Goal: Task Accomplishment & Management: Use online tool/utility

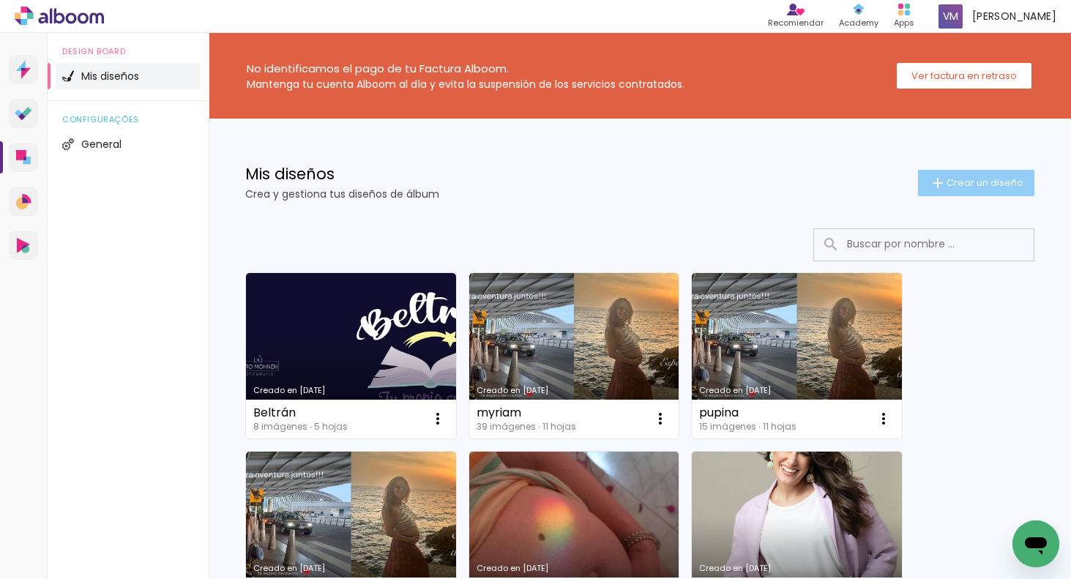
click at [943, 179] on iron-icon at bounding box center [938, 183] width 18 height 18
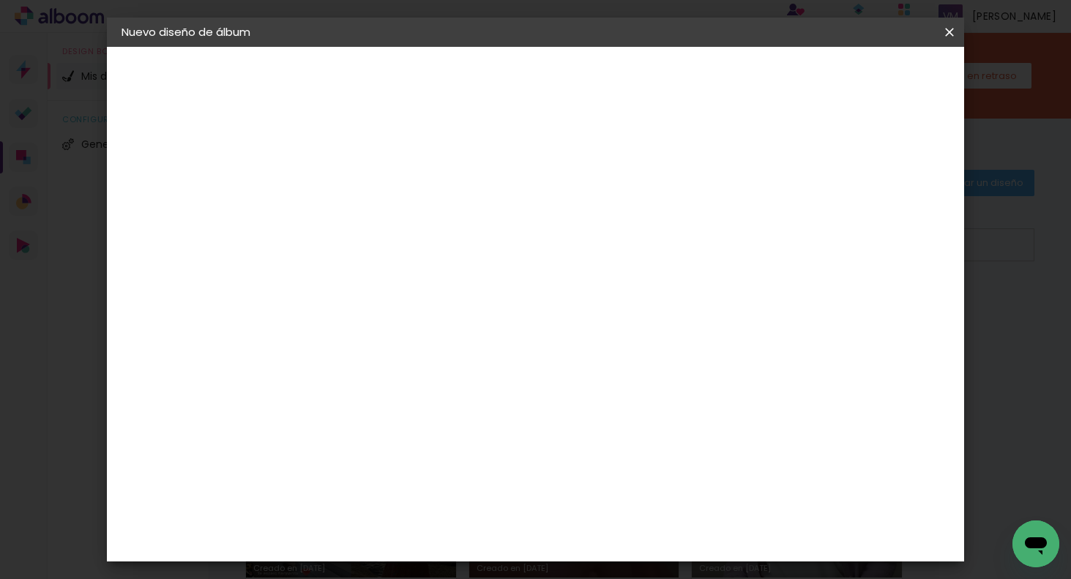
drag, startPoint x: 687, startPoint y: 186, endPoint x: 689, endPoint y: 194, distance: 8.2
click at [361, 191] on input at bounding box center [361, 196] width 0 height 23
click at [361, 196] on input at bounding box center [361, 196] width 0 height 23
click at [361, 201] on input at bounding box center [361, 196] width 0 height 23
type input "B"
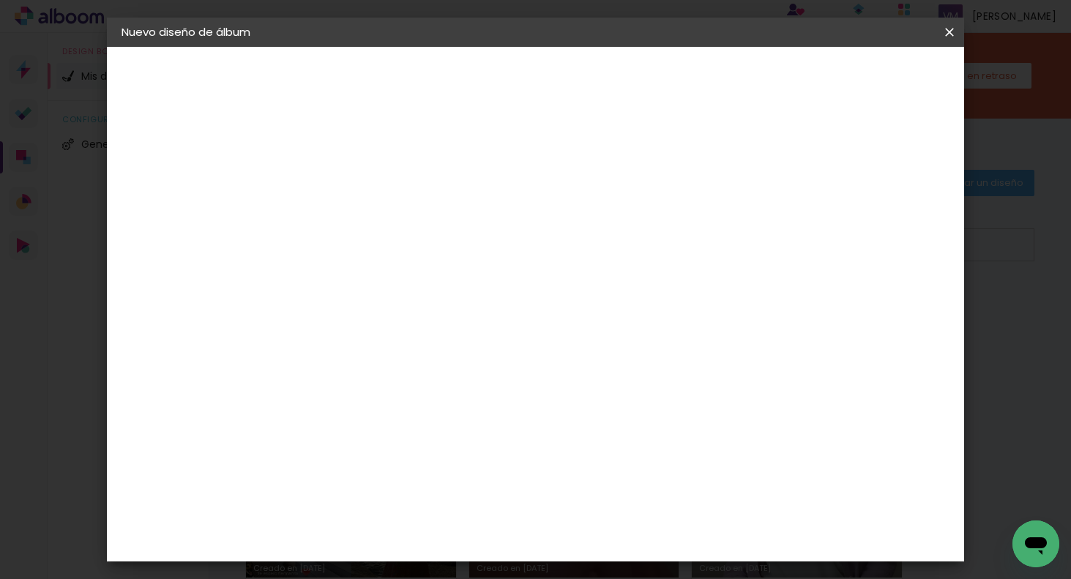
type paper-input "B"
click at [0, 0] on slot "Avanzar" at bounding box center [0, 0] width 0 height 0
click at [0, 0] on slot "Tamaño libre" at bounding box center [0, 0] width 0 height 0
click at [0, 0] on slot "Avanzar" at bounding box center [0, 0] width 0 height 0
click at [326, 397] on input "30" at bounding box center [315, 395] width 38 height 22
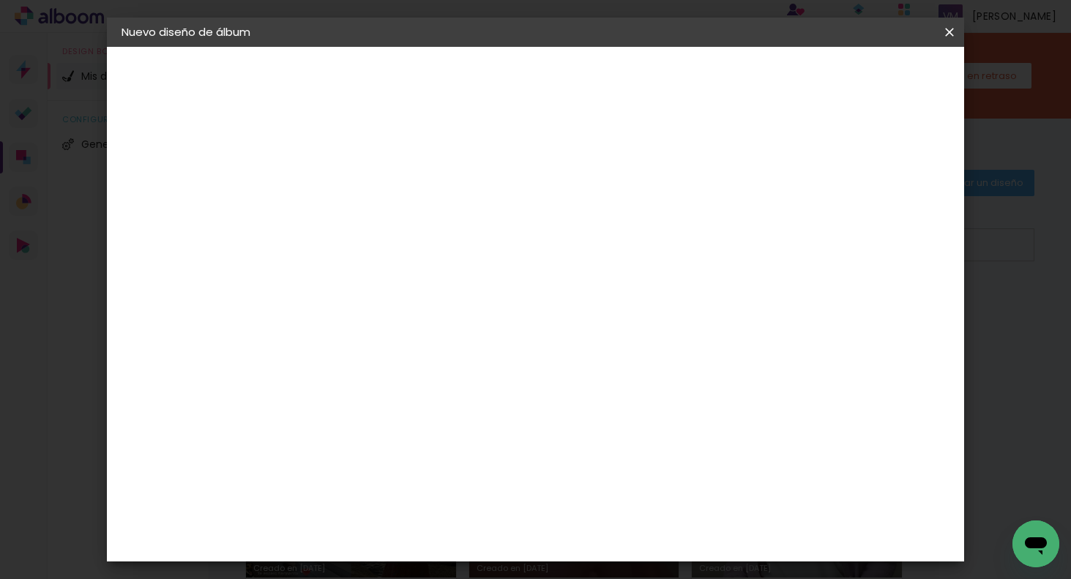
type input "20"
type paper-input "20"
click at [624, 488] on input "60" at bounding box center [621, 487] width 38 height 22
click at [632, 482] on input "60" at bounding box center [621, 487] width 38 height 22
type input "40"
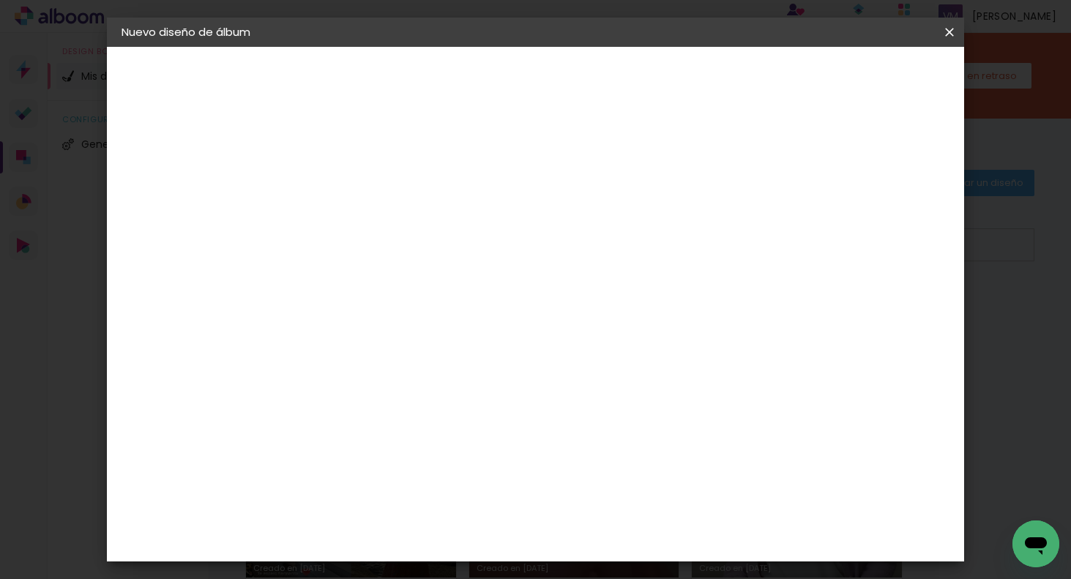
type paper-input "40"
click at [867, 77] on span "Empezar diseño" at bounding box center [827, 77] width 81 height 10
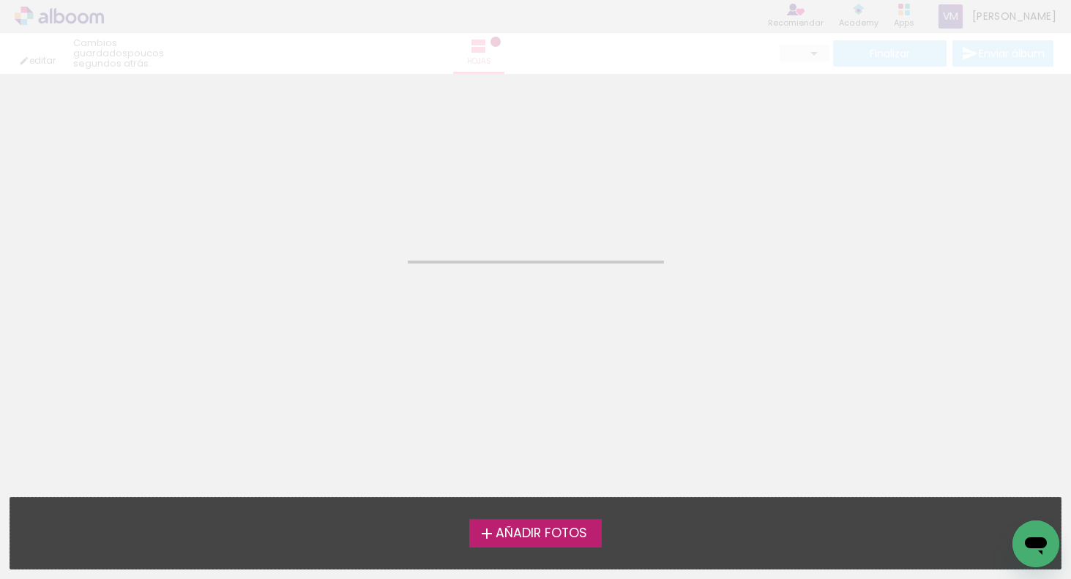
click at [874, 84] on div "Confirmar Cancelar" at bounding box center [535, 91] width 1071 height 35
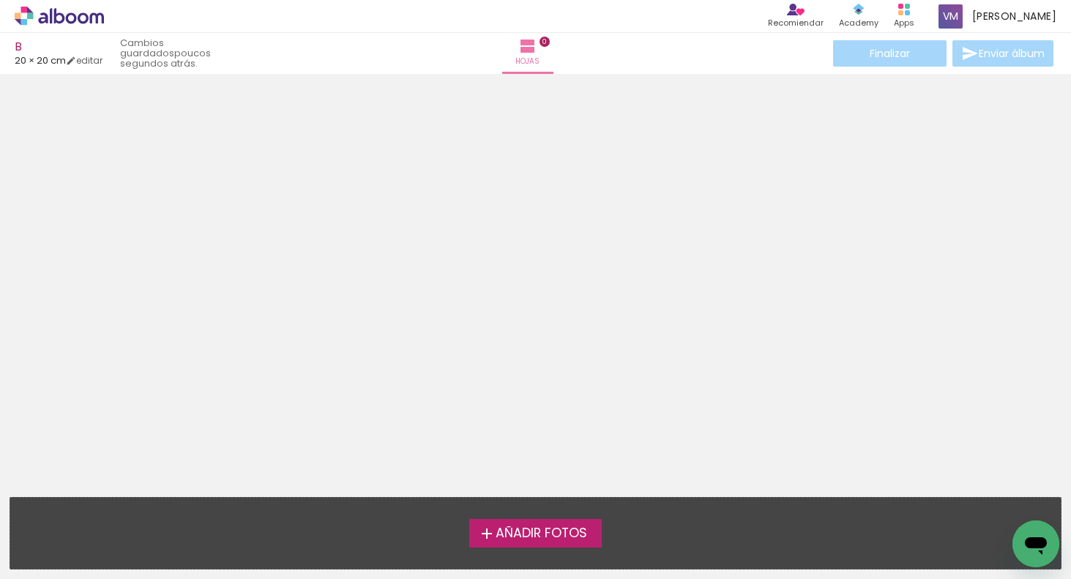
click at [525, 536] on span "Añadir Fotos" at bounding box center [541, 533] width 91 height 13
click at [0, 0] on input "file" at bounding box center [0, 0] width 0 height 0
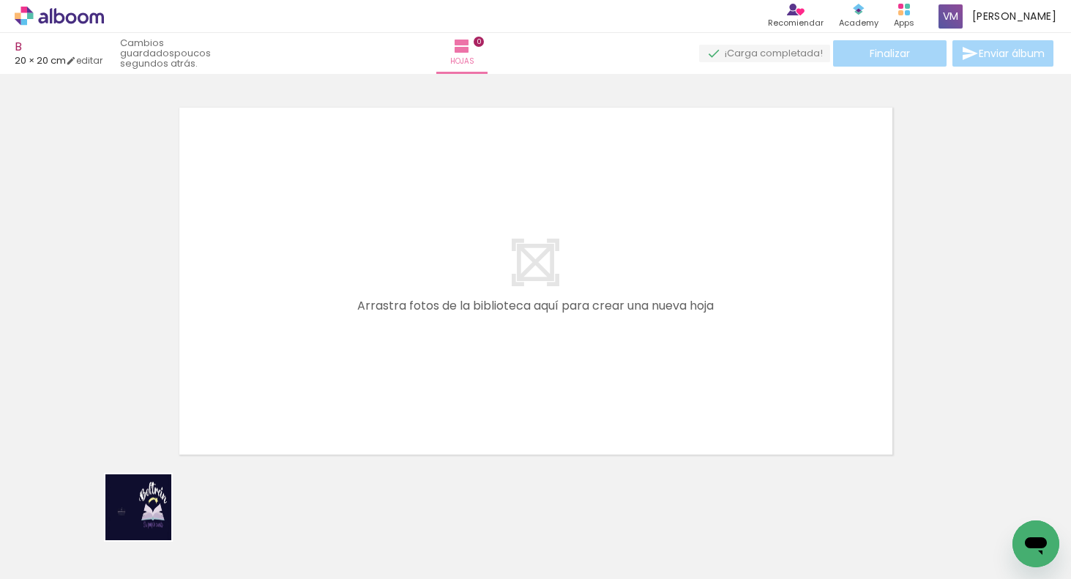
drag, startPoint x: 141, startPoint y: 528, endPoint x: 322, endPoint y: 389, distance: 228.7
click at [321, 408] on quentale-workspace at bounding box center [535, 289] width 1071 height 579
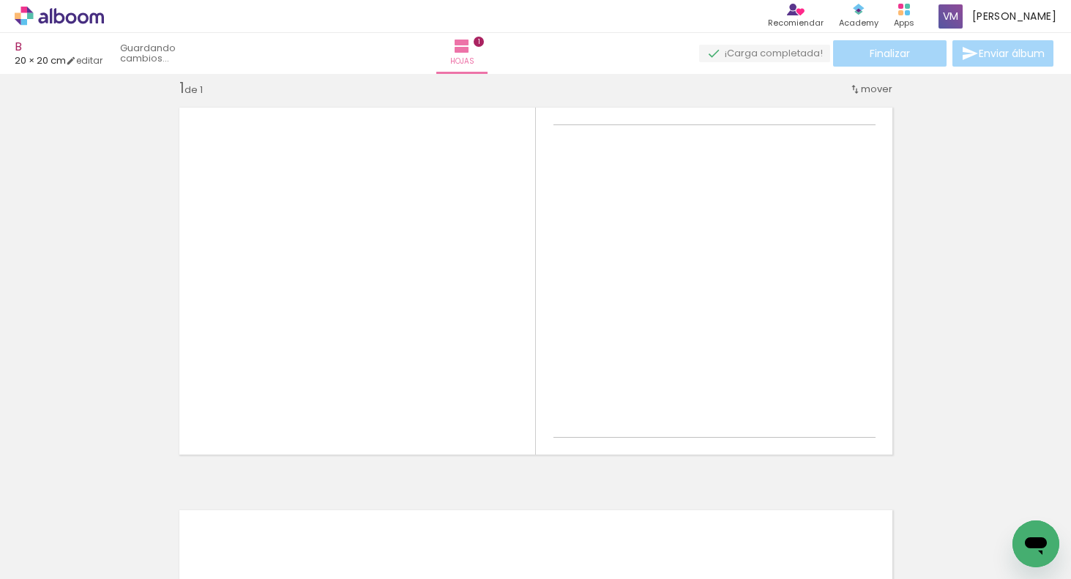
scroll to position [18, 0]
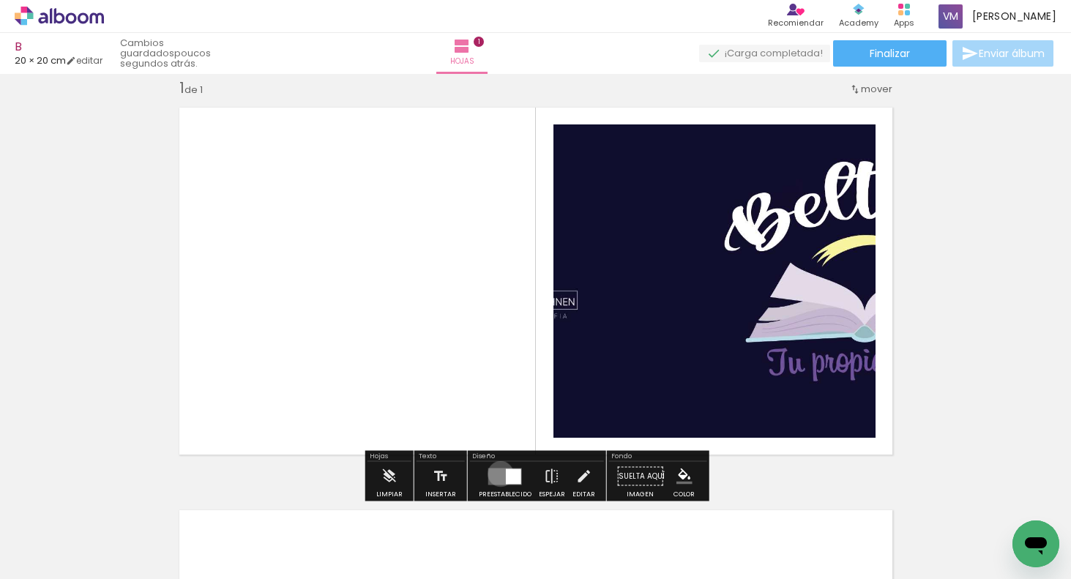
drag, startPoint x: 497, startPoint y: 474, endPoint x: 533, endPoint y: 466, distance: 36.8
click at [496, 473] on quentale-layouter at bounding box center [505, 476] width 34 height 17
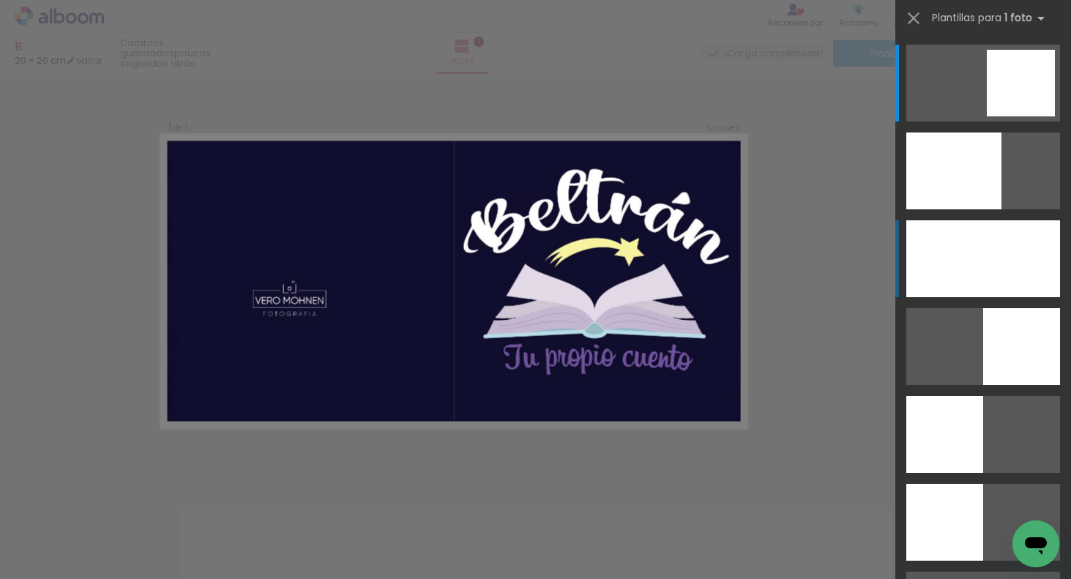
click at [997, 259] on div at bounding box center [983, 258] width 154 height 77
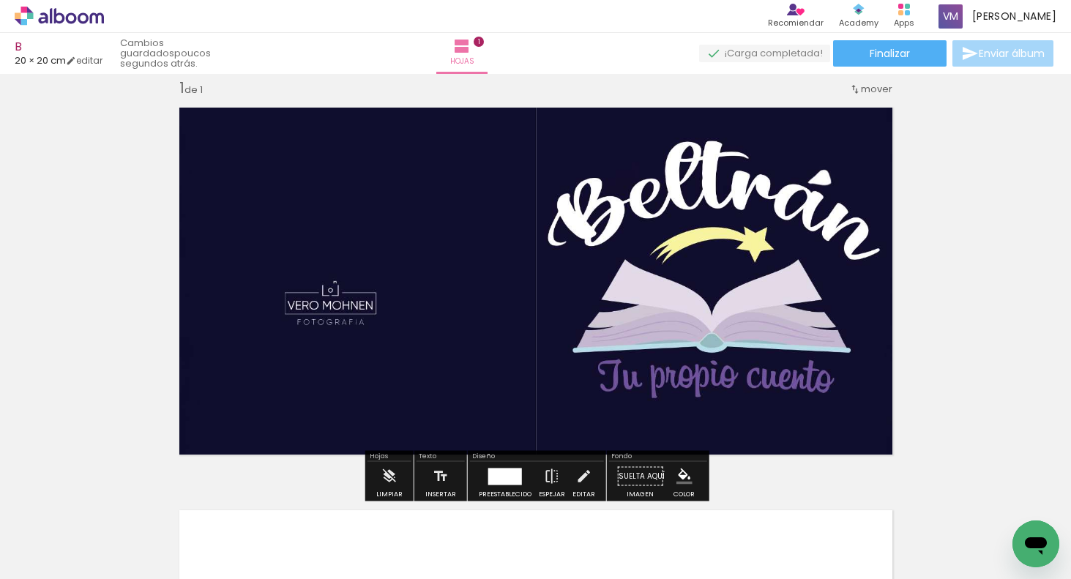
click at [1002, 368] on div "Insertar hoja 1 de 1" at bounding box center [535, 464] width 1071 height 806
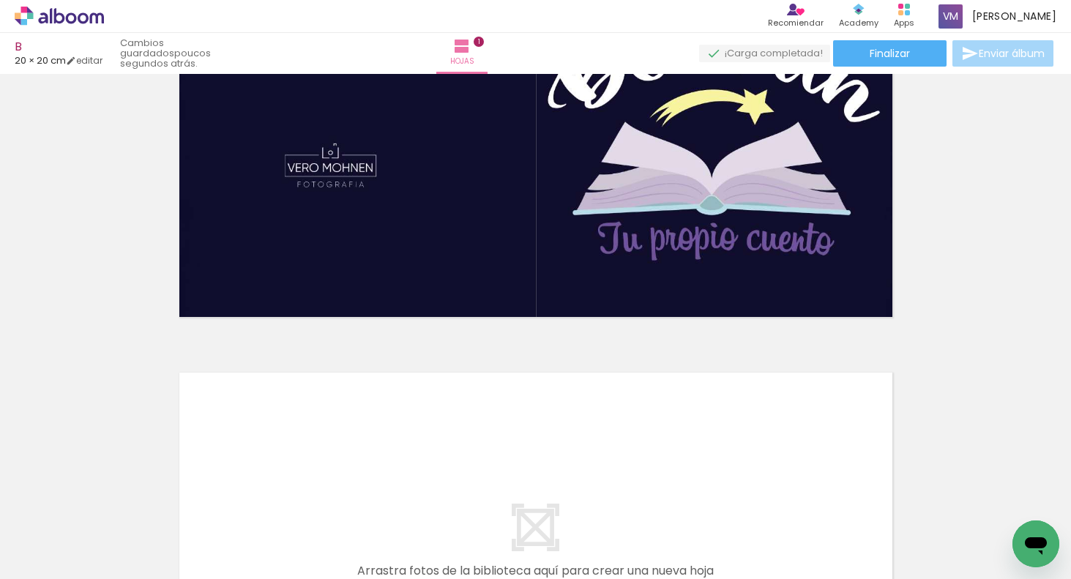
scroll to position [56, 0]
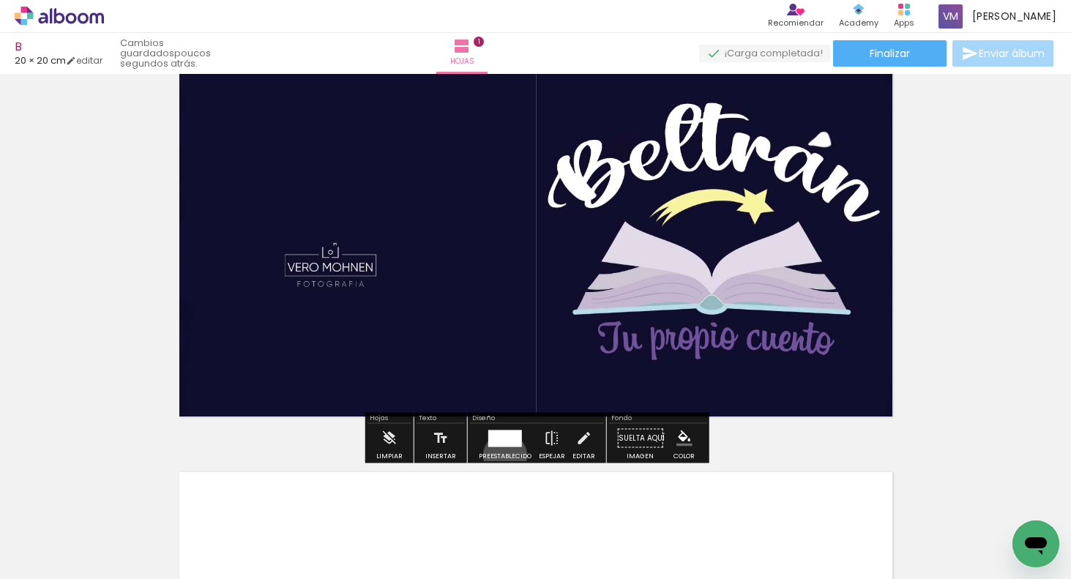
drag, startPoint x: 501, startPoint y: 455, endPoint x: 561, endPoint y: 445, distance: 60.0
click at [501, 453] on div "Preestablecido" at bounding box center [505, 456] width 53 height 7
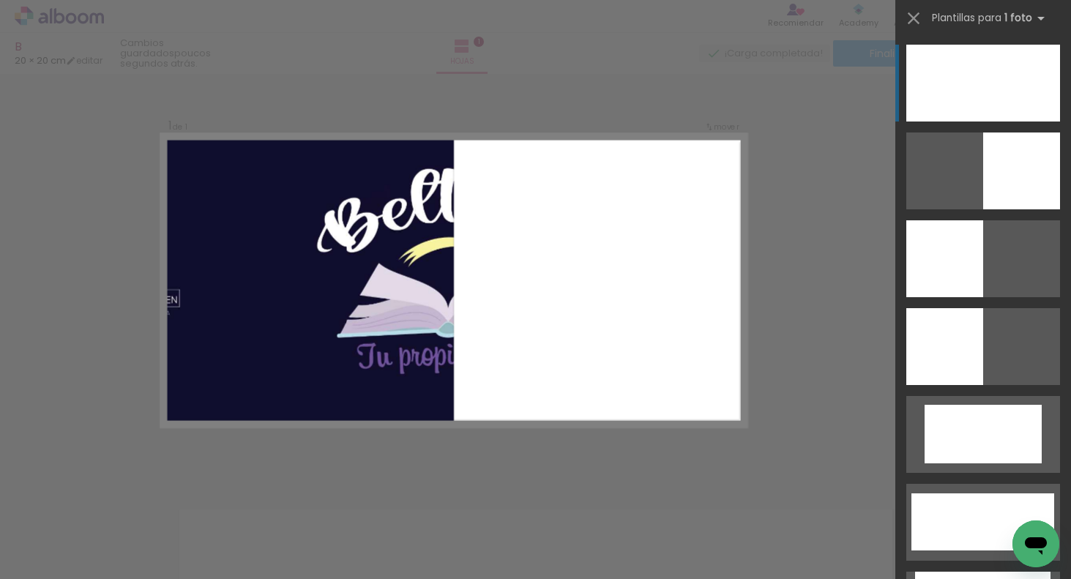
scroll to position [18, 0]
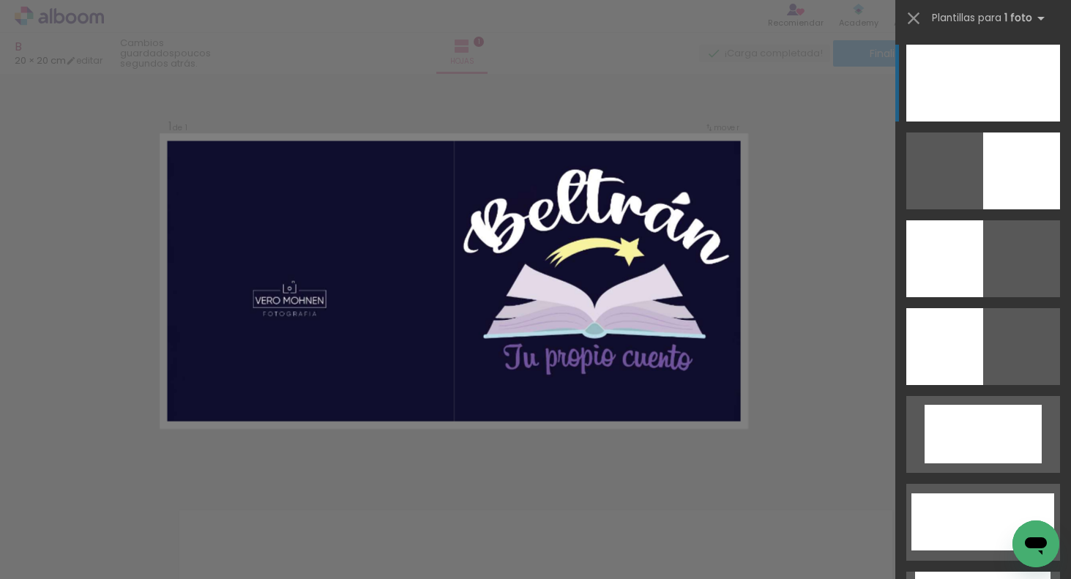
click at [1012, 74] on div at bounding box center [983, 83] width 154 height 77
click at [984, 96] on div at bounding box center [983, 83] width 154 height 77
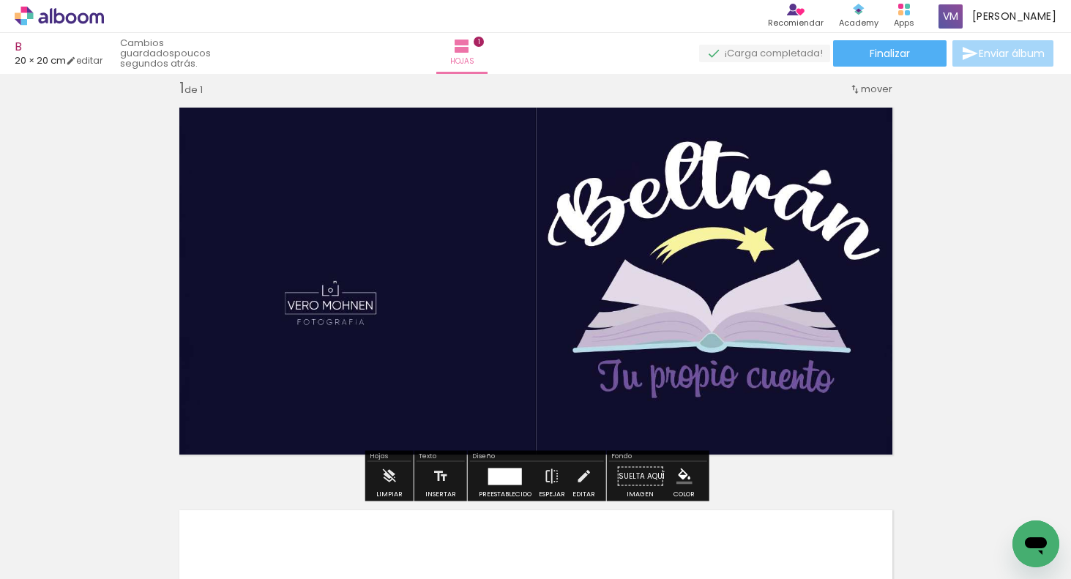
click at [970, 219] on div "Insertar hoja 1 de 1" at bounding box center [535, 464] width 1071 height 806
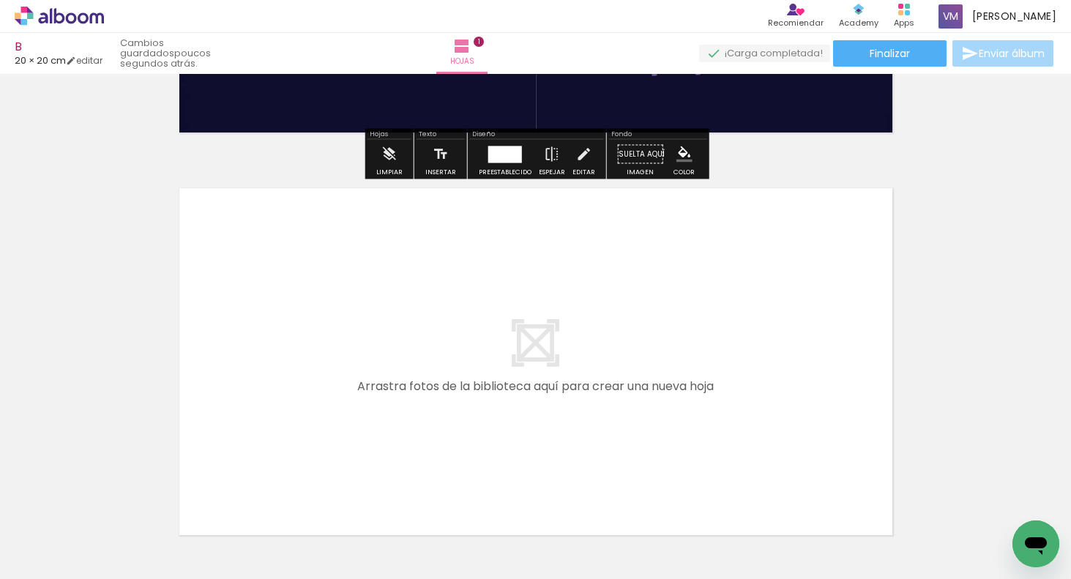
scroll to position [408, 0]
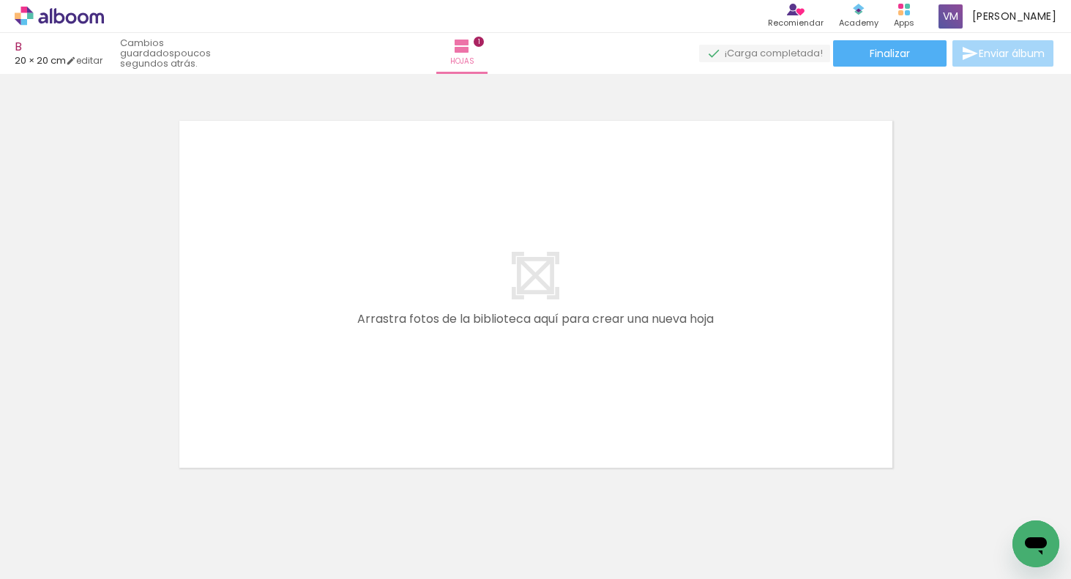
drag, startPoint x: 255, startPoint y: 520, endPoint x: 441, endPoint y: 383, distance: 230.9
click at [441, 383] on quentale-workspace at bounding box center [535, 289] width 1071 height 579
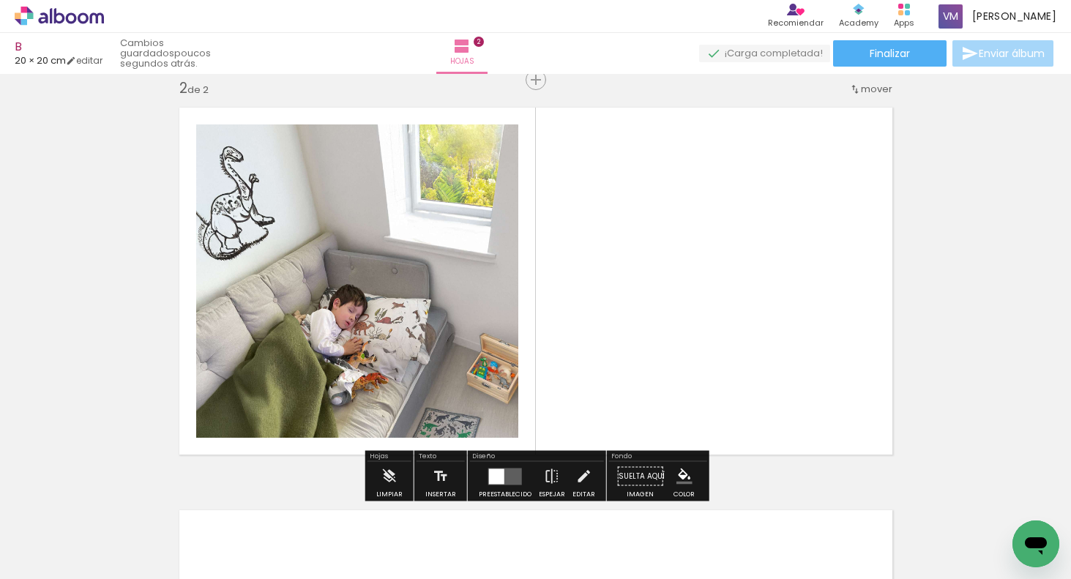
scroll to position [421, 0]
drag, startPoint x: 504, startPoint y: 466, endPoint x: 534, endPoint y: 448, distance: 35.1
click at [504, 465] on div at bounding box center [505, 476] width 40 height 29
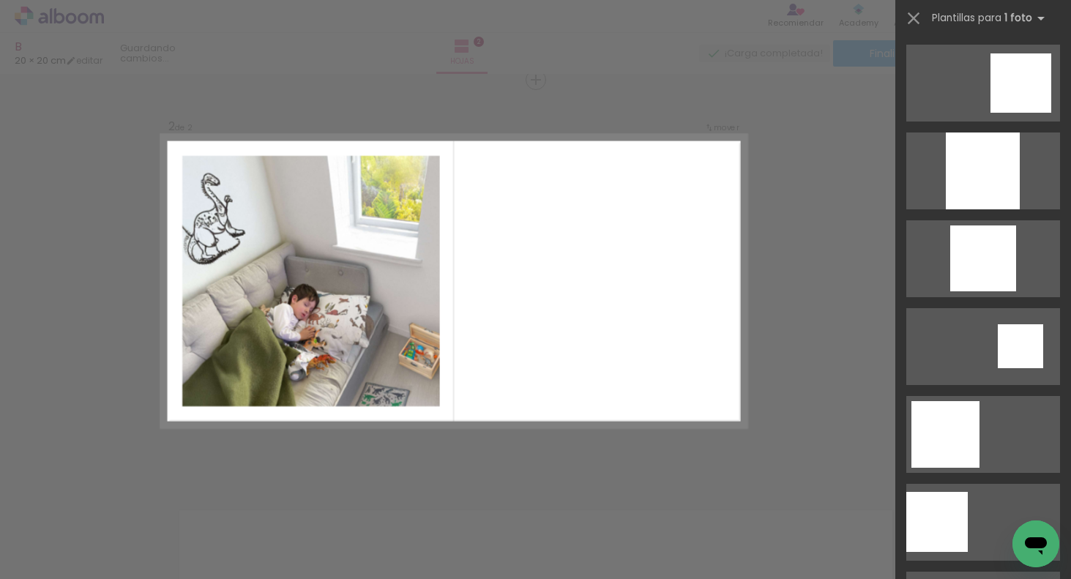
scroll to position [0, 0]
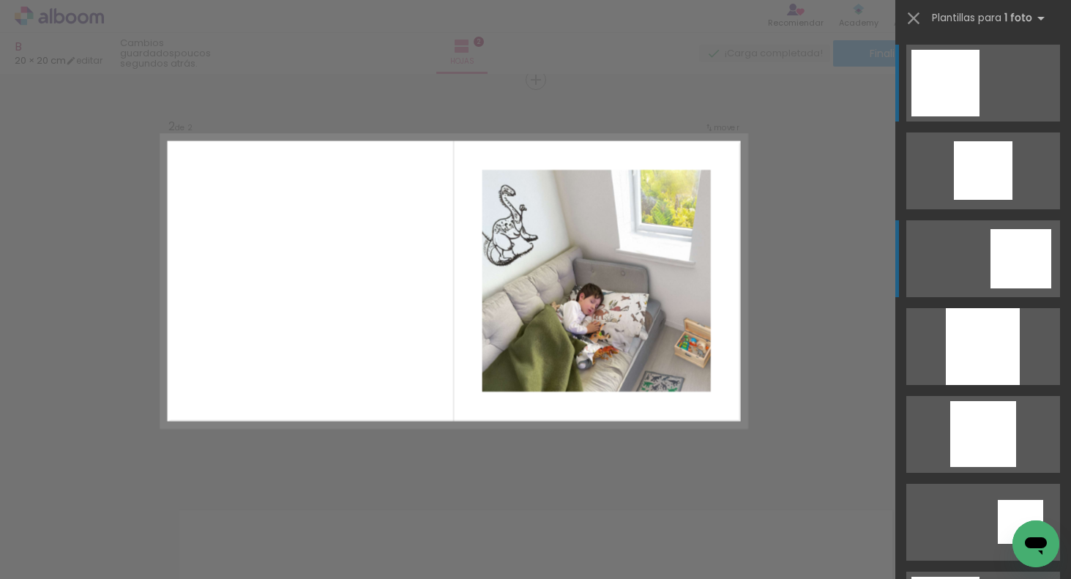
click at [1019, 254] on div at bounding box center [1020, 258] width 61 height 59
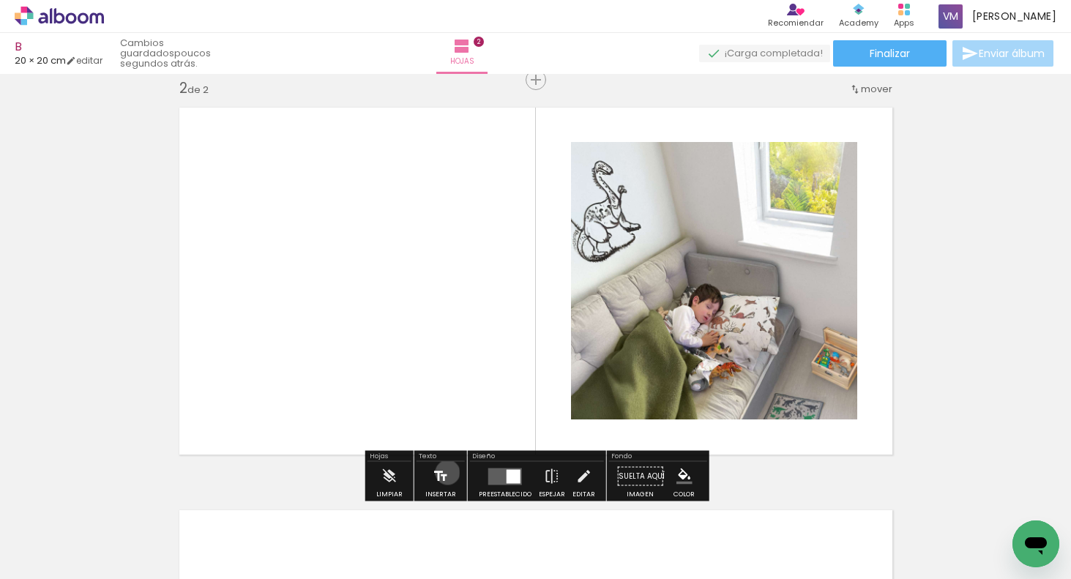
click at [445, 473] on iron-icon at bounding box center [441, 476] width 16 height 29
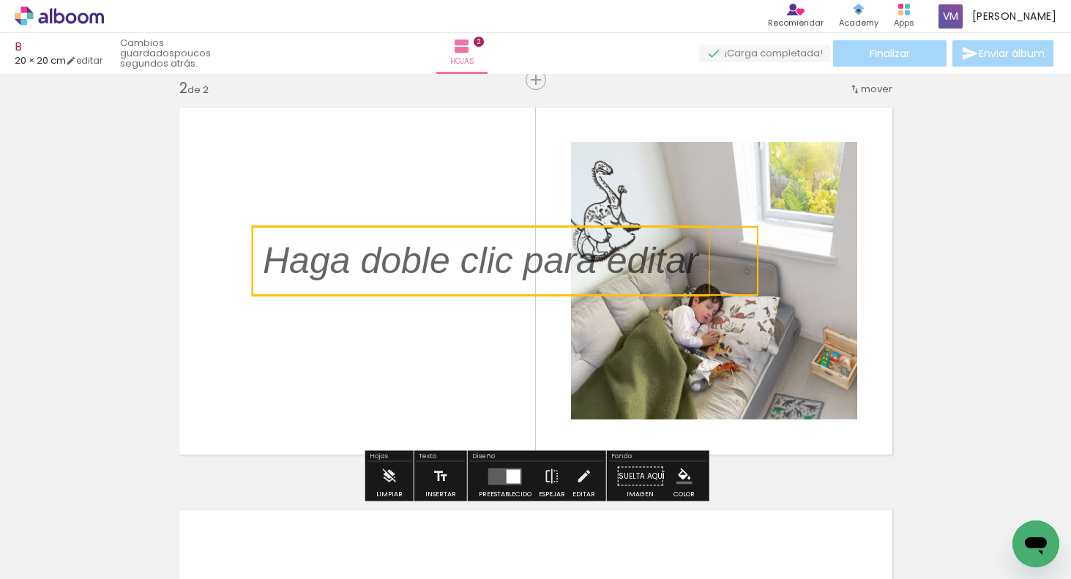
click at [501, 261] on quentale-selection at bounding box center [505, 261] width 507 height 70
type input "Sans Serif"
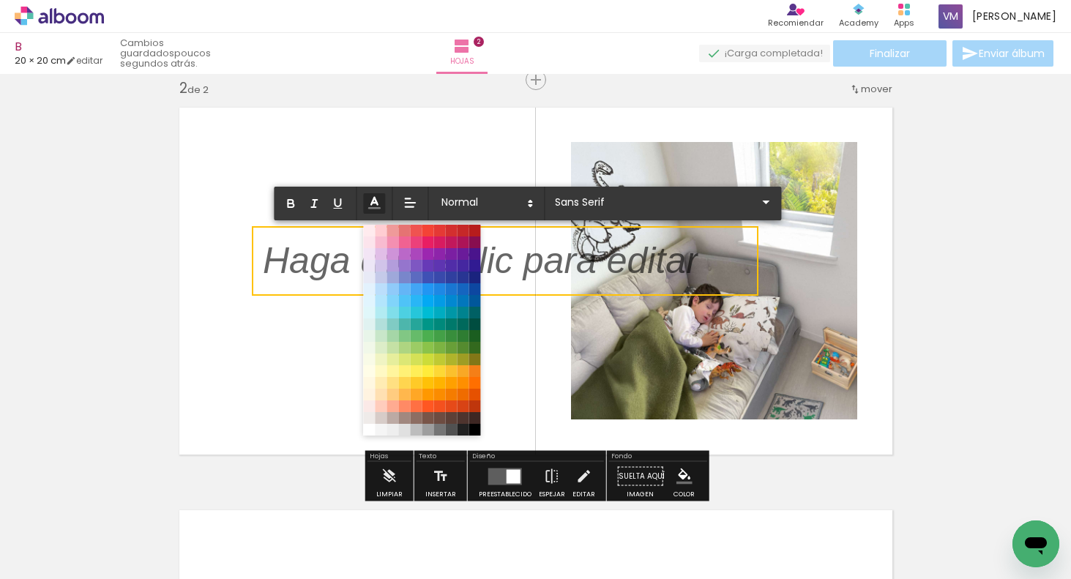
click at [373, 206] on icon at bounding box center [374, 203] width 16 height 16
click at [477, 428] on span at bounding box center [474, 430] width 12 height 12
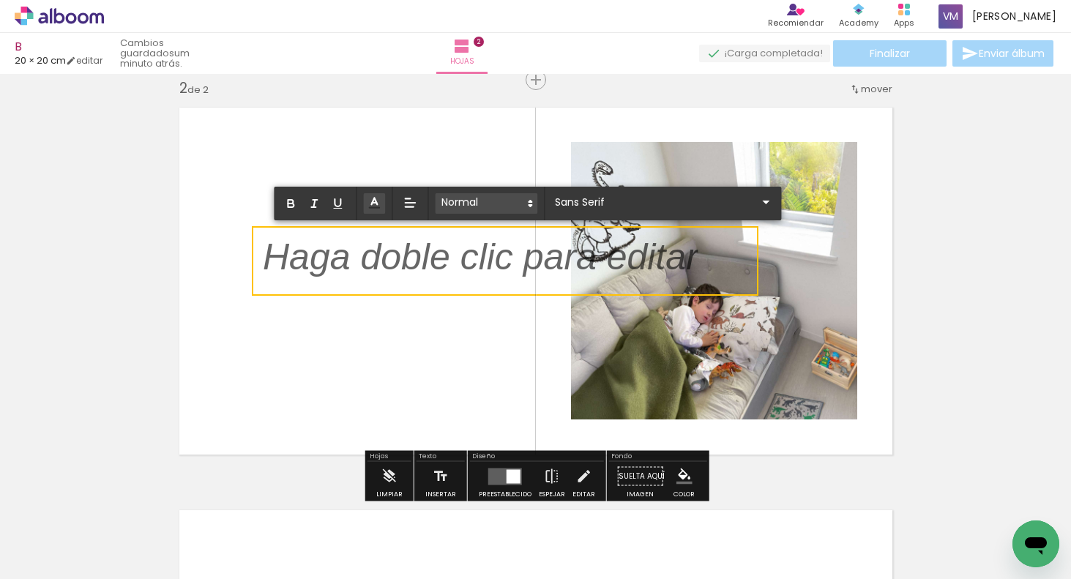
click at [495, 204] on span at bounding box center [486, 203] width 102 height 20
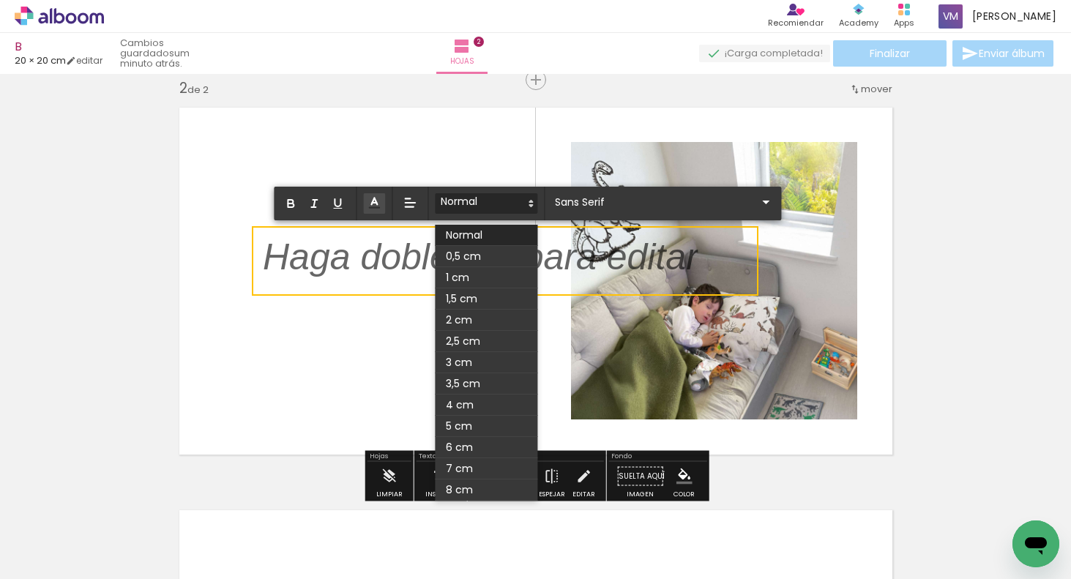
click at [472, 285] on span at bounding box center [486, 277] width 102 height 21
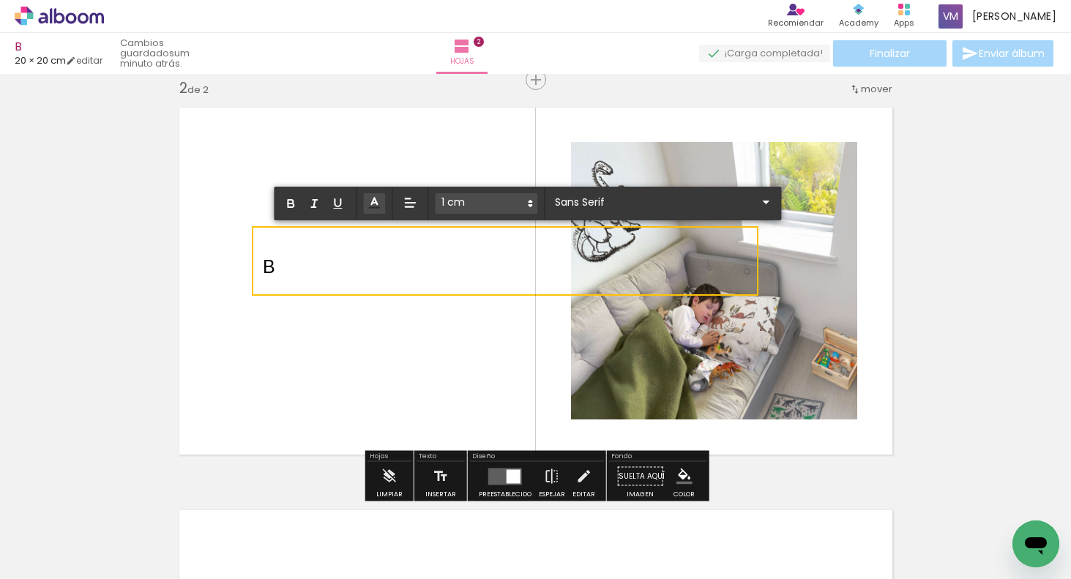
scroll to position [0, 0]
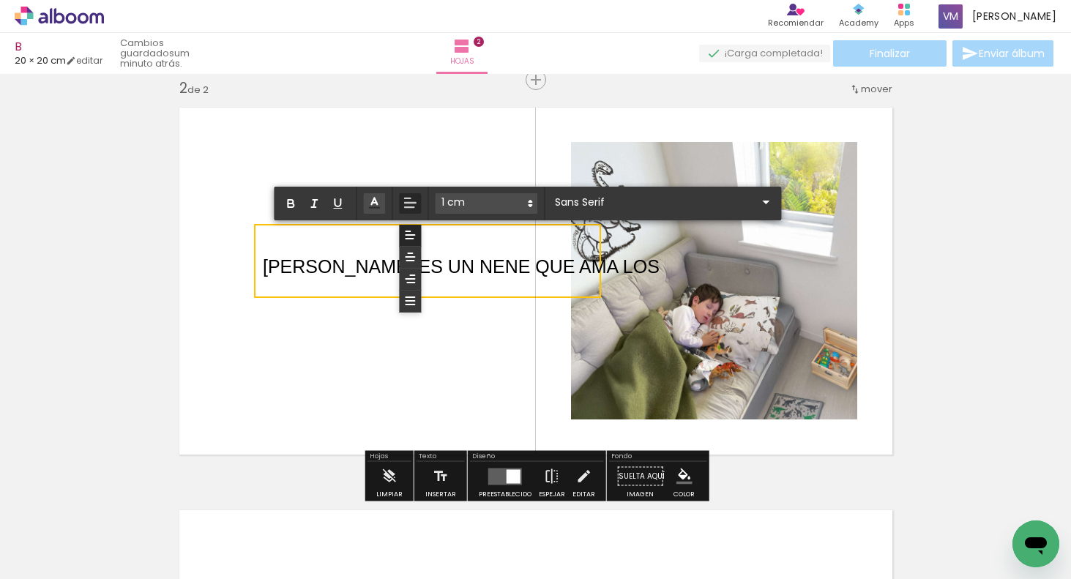
click at [422, 203] on div "0,5 cm 1 cm 1,5 cm 2 cm 2,5 cm 3 cm 3,5 cm 4 cm 5 cm 6 cm 7 cm 8 cm" at bounding box center [527, 204] width 507 height 34
click at [414, 302] on icon at bounding box center [409, 300] width 13 height 13
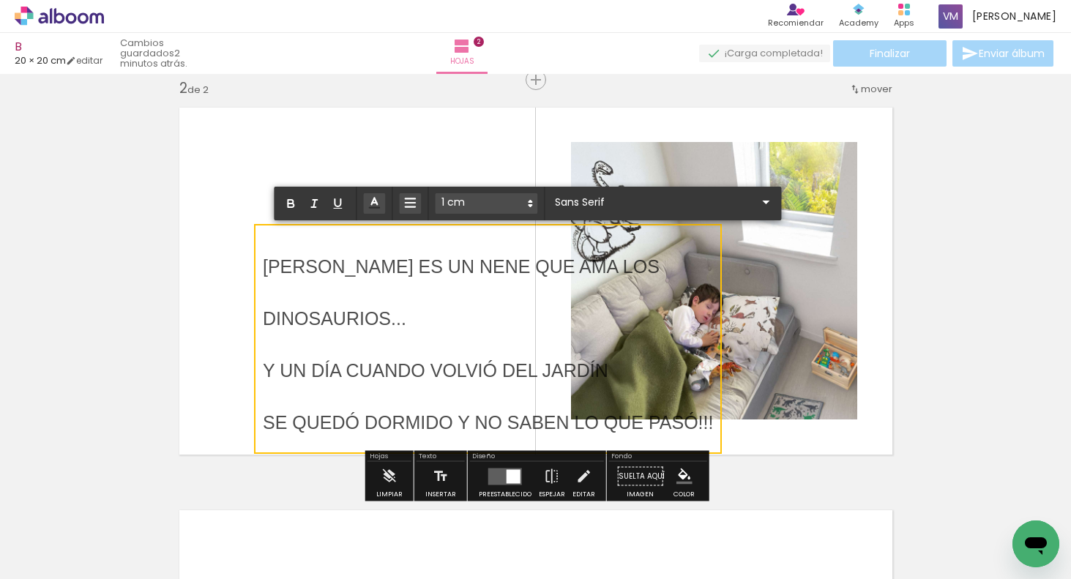
click at [691, 248] on p "BELTRÁN ES UN NENE QUE AMA LOS" at bounding box center [488, 261] width 450 height 52
drag, startPoint x: 692, startPoint y: 256, endPoint x: 657, endPoint y: 240, distance: 38.0
click at [657, 243] on p "BELTRÁN ES UN NENE QUE AMA LOS" at bounding box center [488, 261] width 450 height 52
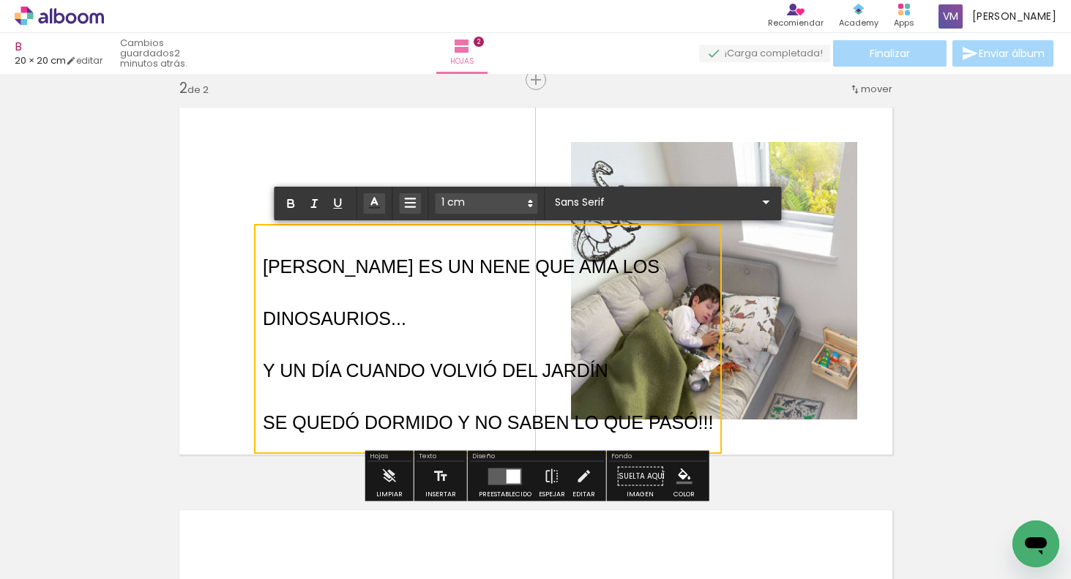
click at [501, 226] on quentale-selection at bounding box center [488, 339] width 468 height 230
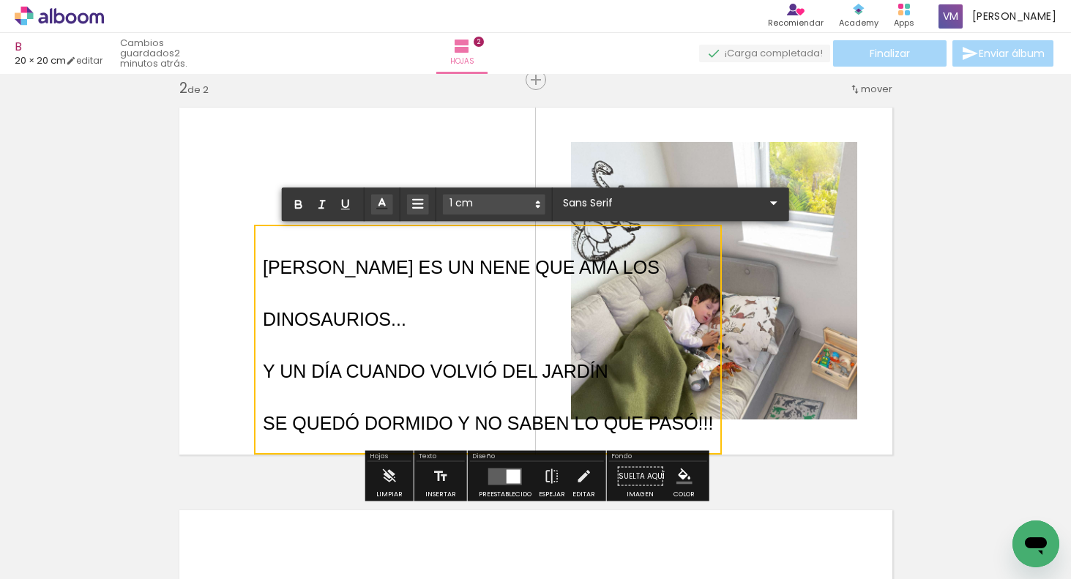
click at [501, 225] on quentale-selection at bounding box center [488, 340] width 468 height 230
click at [506, 239] on p "BELTRÁN ES UN NENE QUE AMA LOS" at bounding box center [488, 262] width 450 height 52
drag, startPoint x: 512, startPoint y: 238, endPoint x: 517, endPoint y: 231, distance: 9.4
click at [513, 238] on p "BELTRÁN ES UN NENE QUE AMA LOS" at bounding box center [488, 262] width 450 height 52
click at [515, 236] on quentale-selection at bounding box center [488, 340] width 468 height 230
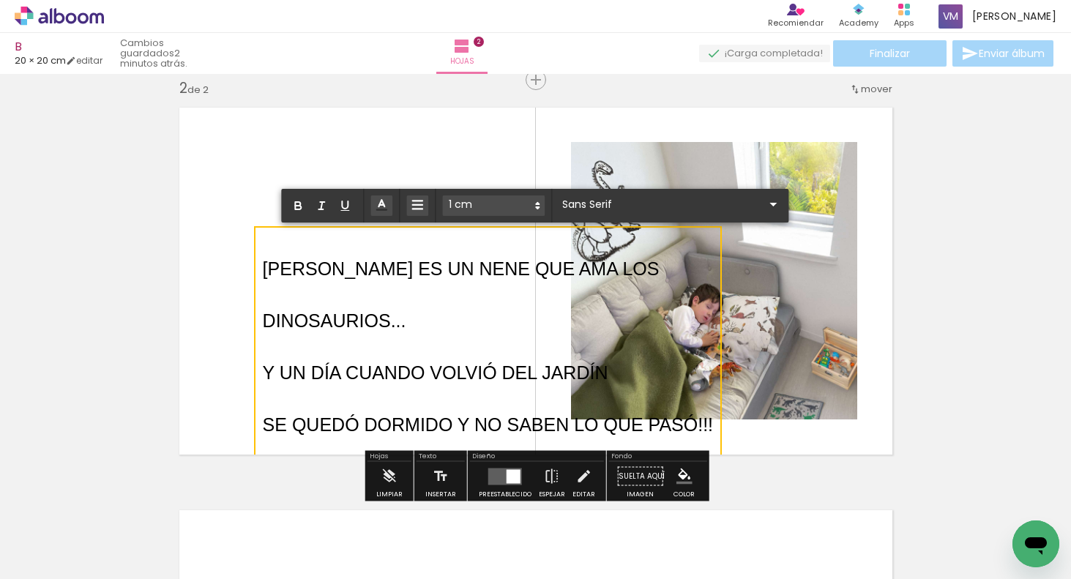
click at [521, 237] on p "BELTRÁN ES UN NENE QUE AMA LOS" at bounding box center [488, 263] width 450 height 52
drag, startPoint x: 517, startPoint y: 241, endPoint x: 497, endPoint y: 230, distance: 22.6
click at [496, 230] on div "Insertar hoja 1 de 2 Insertar hoja 2 de 2" at bounding box center [535, 262] width 1071 height 1208
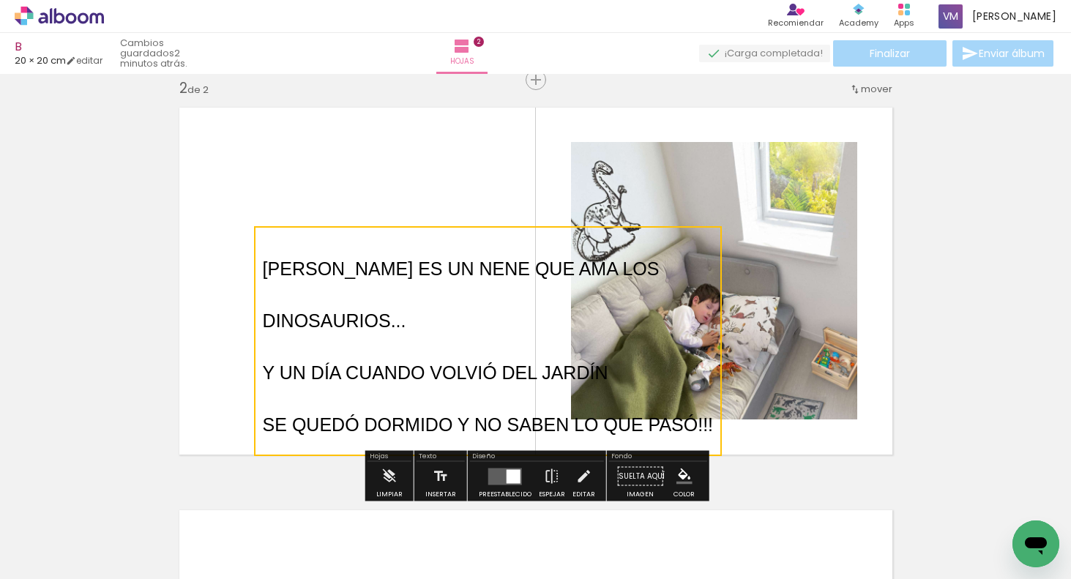
click at [551, 244] on quentale-selection at bounding box center [488, 341] width 468 height 230
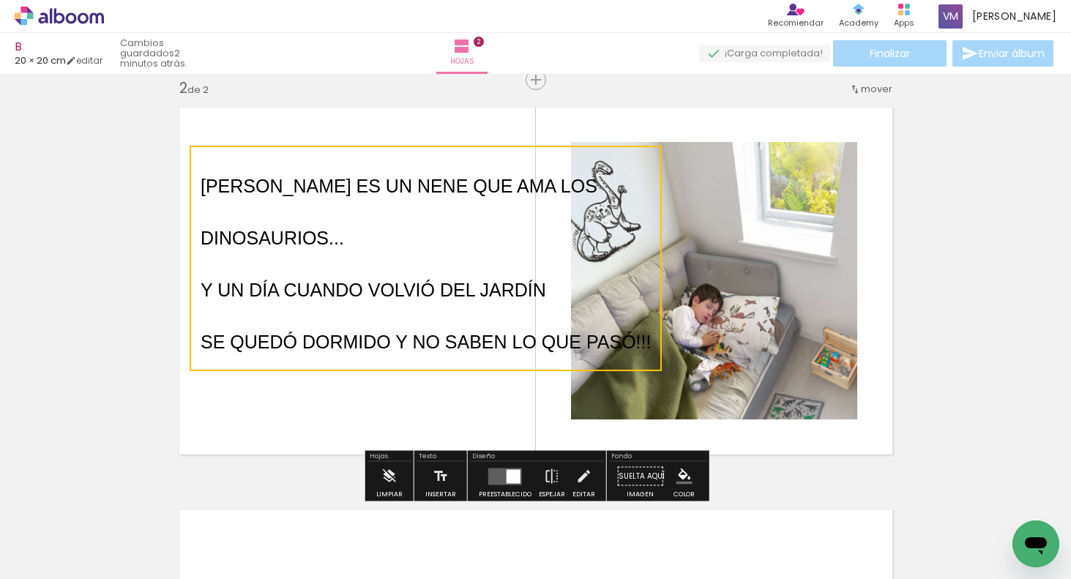
drag, startPoint x: 546, startPoint y: 246, endPoint x: 485, endPoint y: 169, distance: 98.0
click at [485, 169] on quentale-selection at bounding box center [426, 258] width 472 height 225
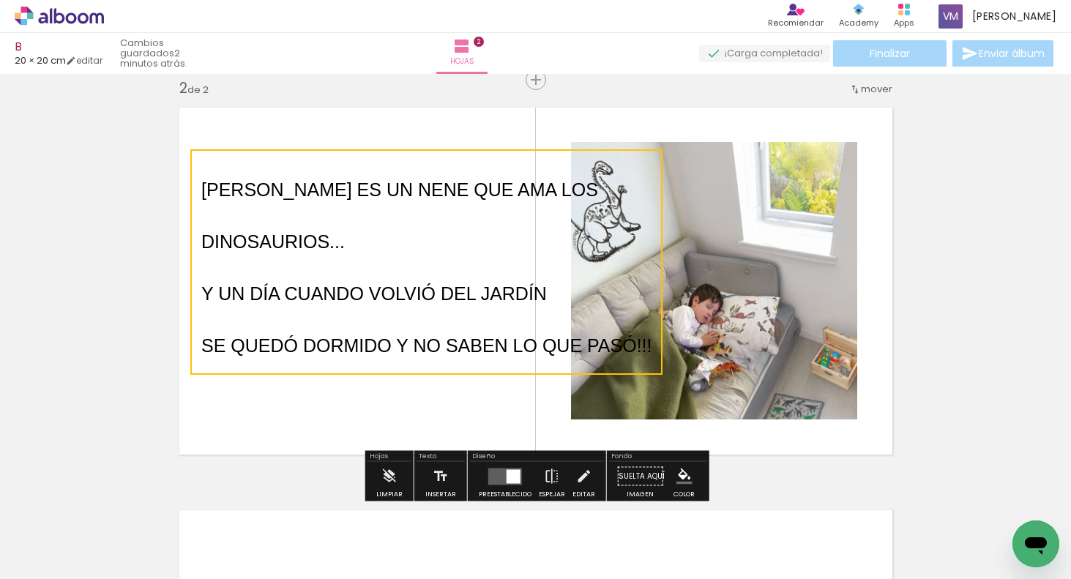
click at [654, 346] on quentale-selection at bounding box center [426, 261] width 472 height 225
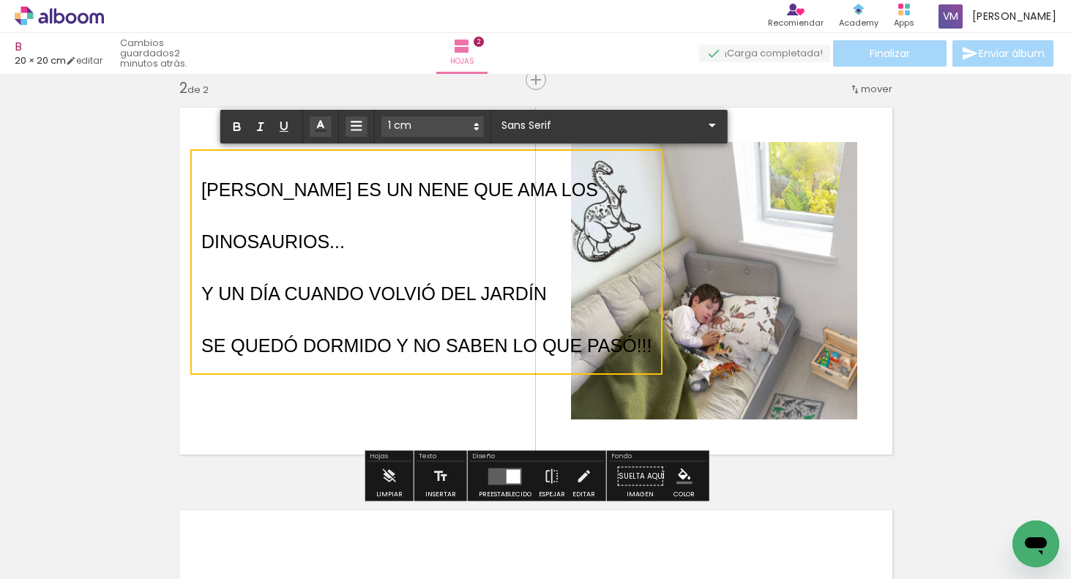
drag, startPoint x: 446, startPoint y: 203, endPoint x: 484, endPoint y: 237, distance: 50.8
click at [484, 237] on div "BELTRÁN ES UN NENE QUE AMA LOS DINOSAURIOS... Y UN DÍA CUANDO VOLVIÓ DEL JARDÍN…" at bounding box center [426, 262] width 450 height 208
click at [518, 265] on p "Y UN DÍA CUANDO VOLVIÓ DEL JARDÍN" at bounding box center [426, 288] width 450 height 52
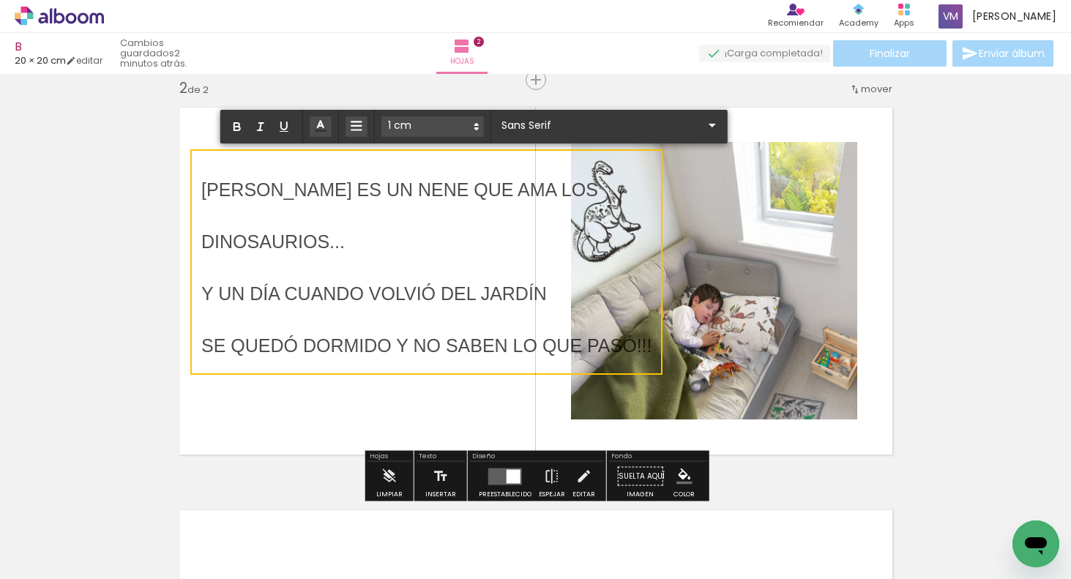
drag, startPoint x: 650, startPoint y: 345, endPoint x: 253, endPoint y: 178, distance: 430.7
click at [202, 179] on div "BELTRÁN ES UN NENE QUE AMA LOS DINOSAURIOS... Y UN DÍA CUANDO VOLVIÓ DEL JARDÍN…" at bounding box center [426, 262] width 450 height 208
click at [346, 122] on span at bounding box center [356, 126] width 22 height 20
click at [358, 177] on icon at bounding box center [356, 179] width 13 height 13
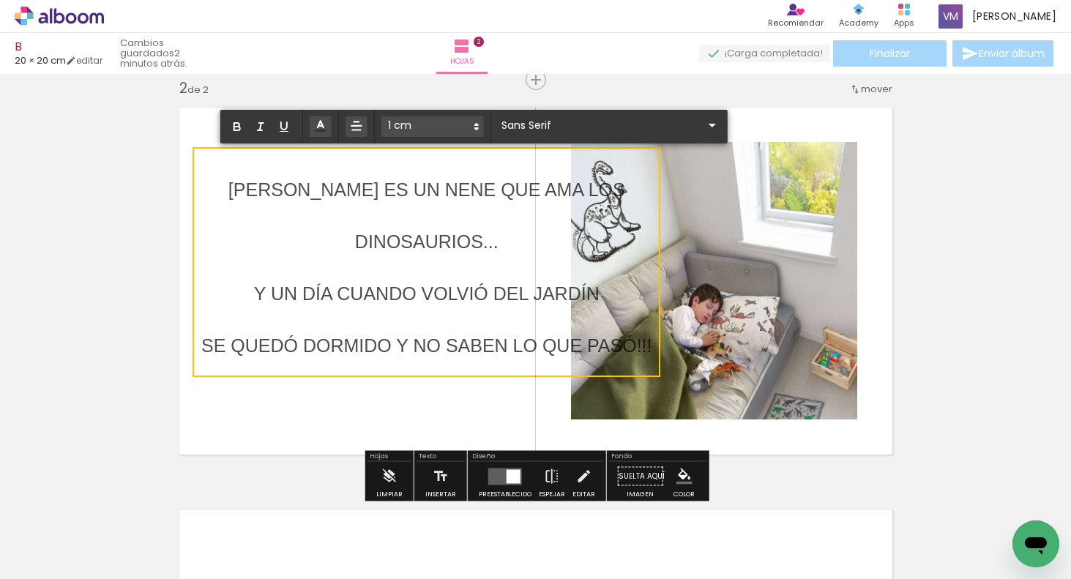
click at [359, 124] on icon at bounding box center [356, 126] width 15 height 15
click at [356, 159] on icon at bounding box center [356, 158] width 13 height 13
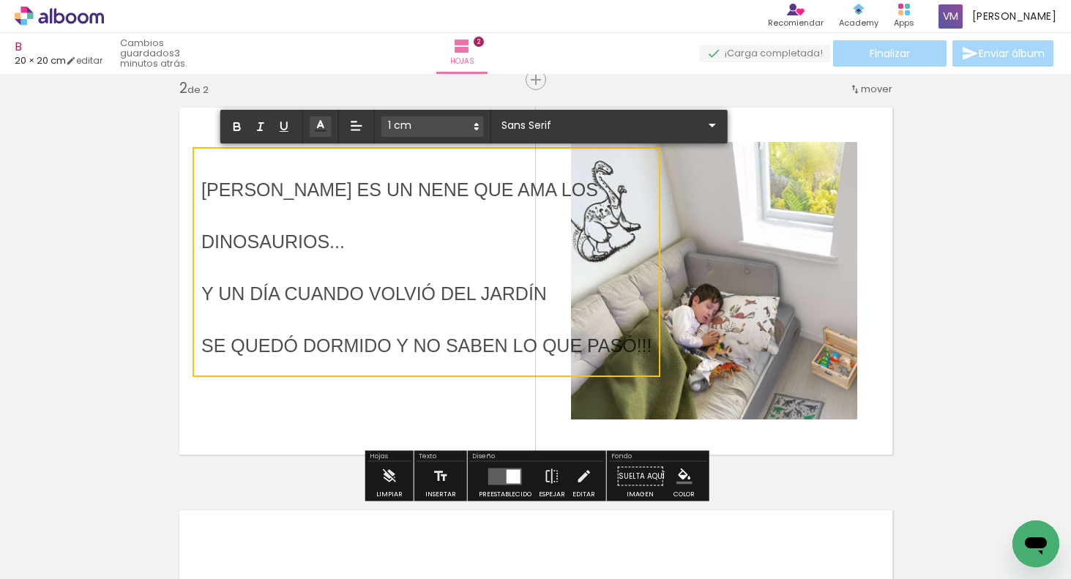
click at [485, 288] on span "Y UN DÍA CUANDO VOLVIÓ DEL JARDÍN" at bounding box center [373, 293] width 345 height 20
click at [441, 291] on span "Y UN DÍA CUANDO VOLVIÓ DEL JARDÍN" at bounding box center [373, 293] width 345 height 20
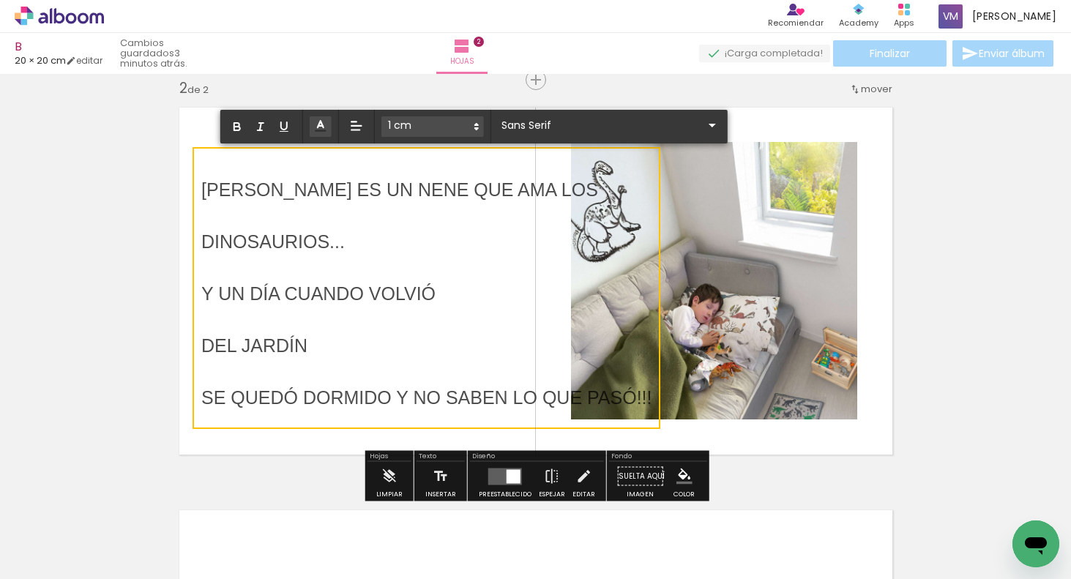
click at [511, 394] on span "SE QUEDÓ DORMIDO Y NO SABEN LO QUE PASÓ!!!" at bounding box center [426, 397] width 450 height 20
click at [415, 393] on span "SE QUEDÓ DORMIDO Y NO SABEN LO QUE PASÓ!!!" at bounding box center [426, 397] width 450 height 20
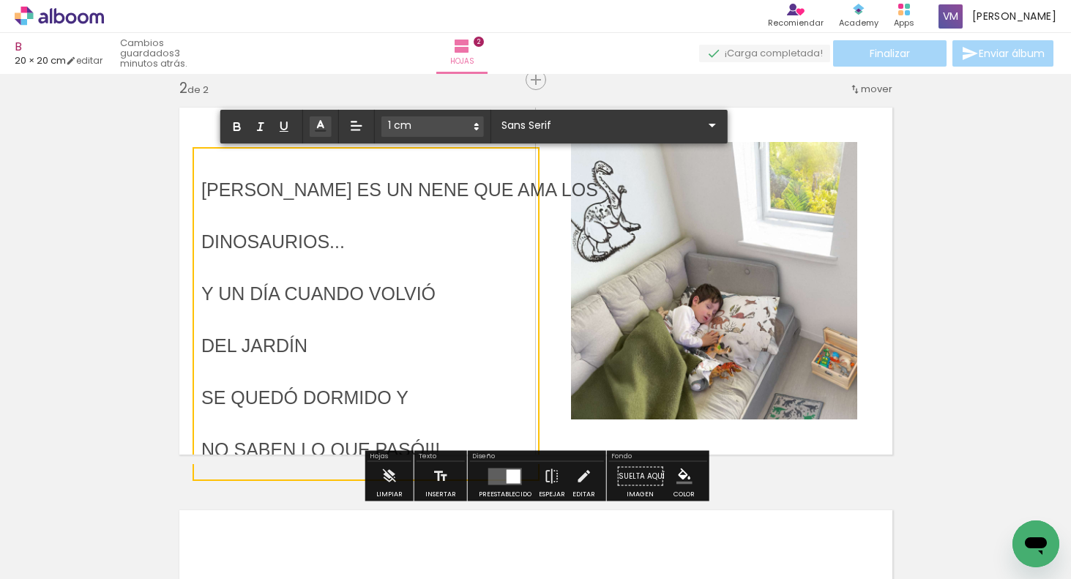
drag, startPoint x: 474, startPoint y: 261, endPoint x: 485, endPoint y: 244, distance: 20.3
click at [476, 245] on div "BELTRÁN ES UN NENE QUE AMA LOS DINOSAURIOS... Y UN DÍA CUANDO VOLVIÓ DEL JARDÍN…" at bounding box center [399, 314] width 397 height 312
click at [496, 248] on p "DINOSAURIOS..." at bounding box center [399, 236] width 397 height 52
click at [499, 253] on p "DINOSAURIOS..." at bounding box center [399, 236] width 397 height 52
click at [503, 162] on p "BELTRÁN ES UN NENE QUE AMA LOS" at bounding box center [399, 184] width 397 height 52
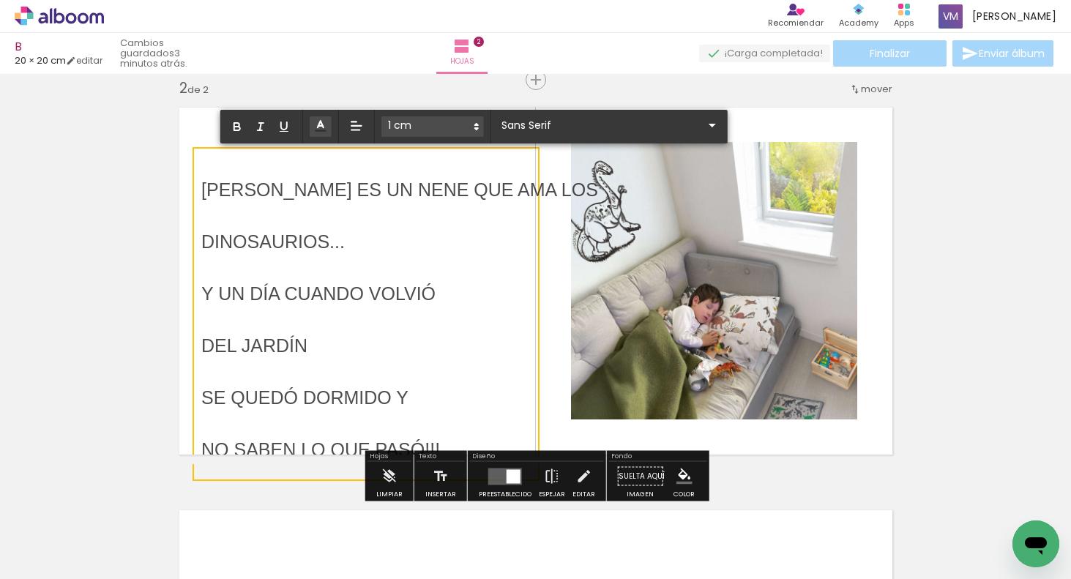
click at [441, 163] on p "BELTRÁN ES UN NENE QUE AMA LOS" at bounding box center [399, 184] width 397 height 52
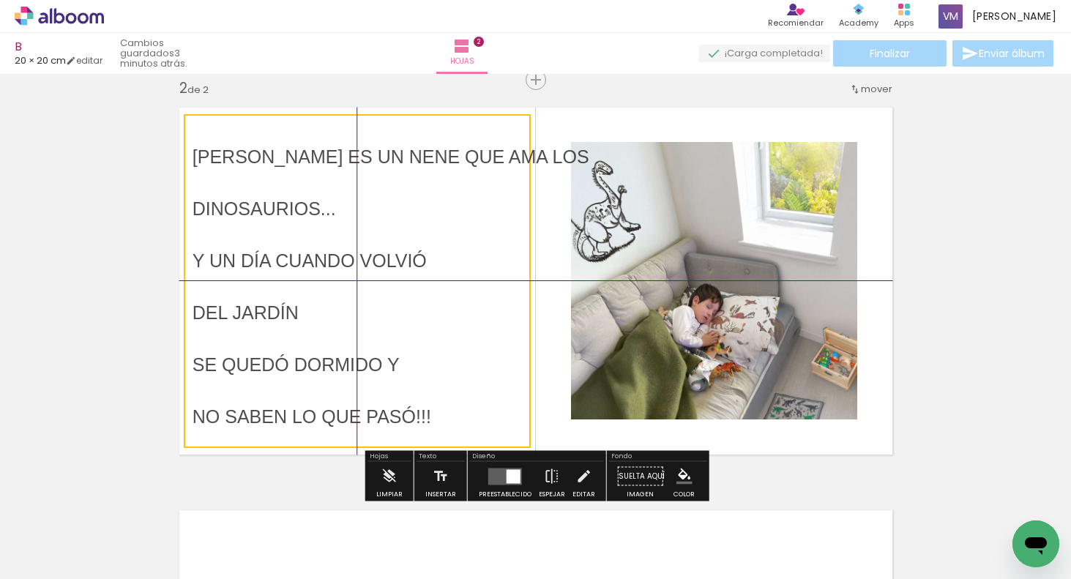
drag, startPoint x: 394, startPoint y: 155, endPoint x: 416, endPoint y: 143, distance: 25.9
click at [416, 143] on div "Insertar hoja 1 de 2 Insertar hoja 2 de 2" at bounding box center [535, 262] width 1071 height 1208
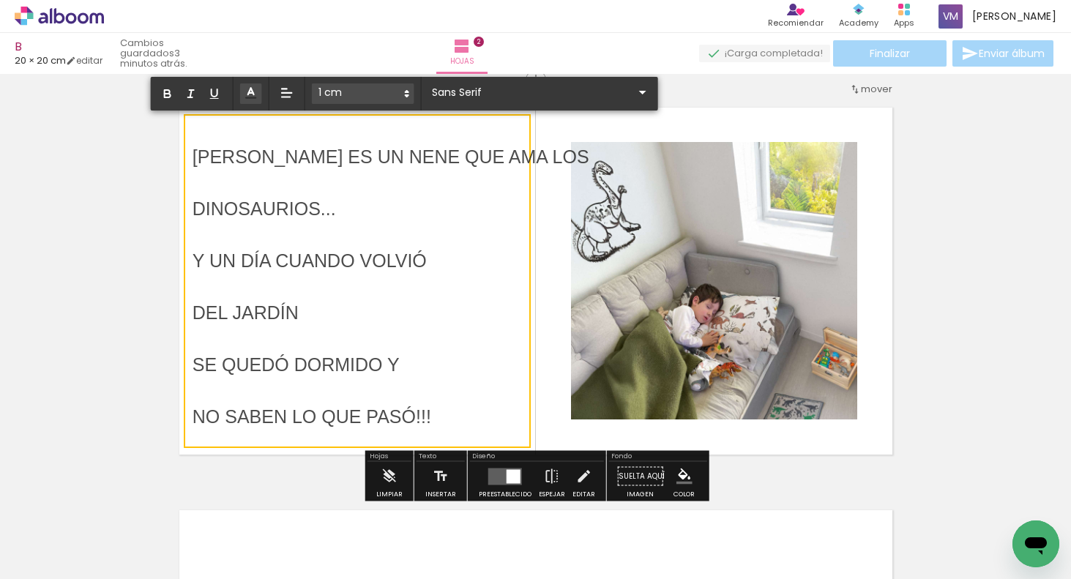
click at [911, 351] on div "Insertar hoja 1 de 2 Insertar hoja 2 de 2" at bounding box center [535, 262] width 1071 height 1208
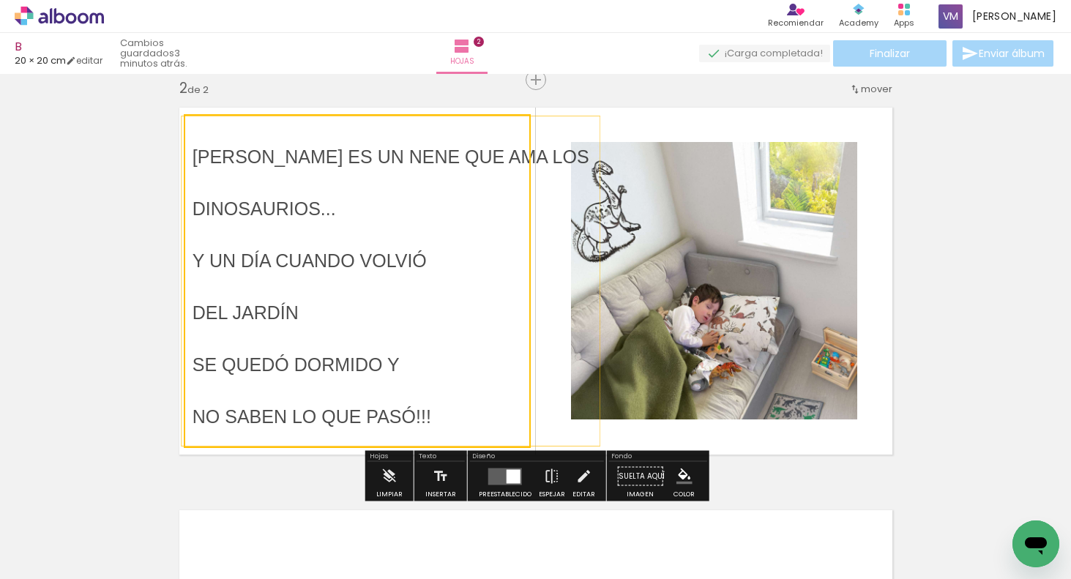
click at [456, 412] on quentale-selection at bounding box center [357, 281] width 347 height 334
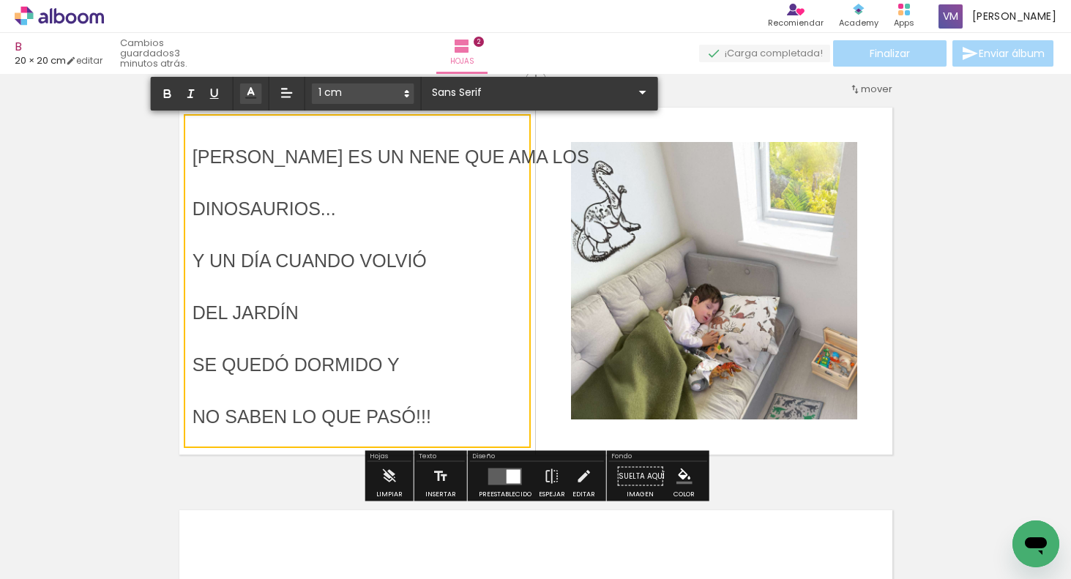
click at [425, 416] on span "NO SABEN LO QUE PASÓ!!!" at bounding box center [312, 416] width 239 height 20
click at [343, 212] on p "DINOSAURIOS..." at bounding box center [391, 203] width 397 height 52
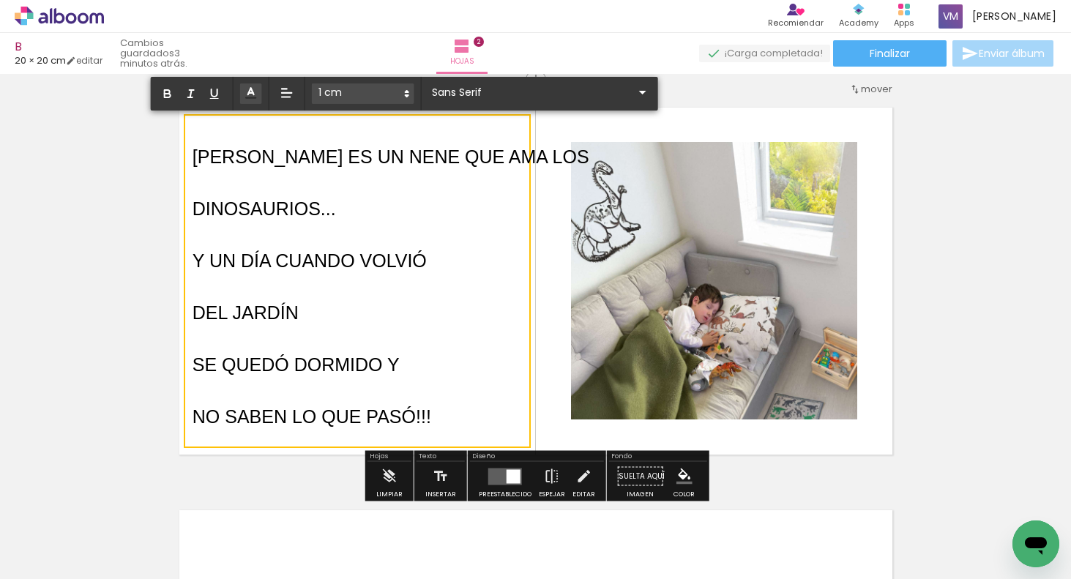
drag, startPoint x: 342, startPoint y: 209, endPoint x: 198, endPoint y: 154, distance: 154.3
click at [197, 155] on div "BELTRÁN ES UN NENE QUE AMA LOS DINOSAURIOS... Y UN DÍA CUANDO VOLVIÓ DEL JARDÍN…" at bounding box center [391, 281] width 397 height 312
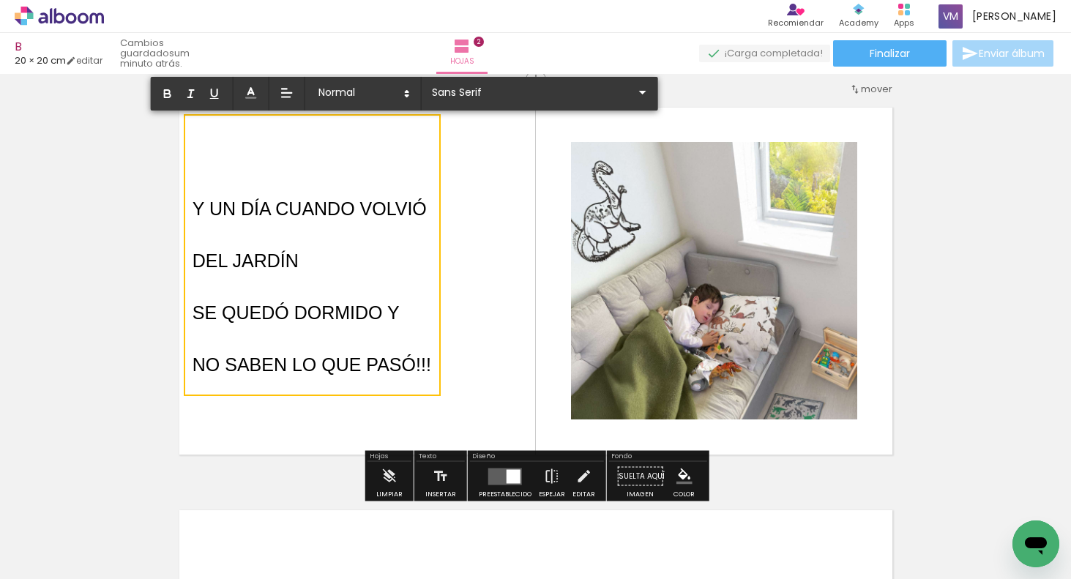
click at [193, 204] on span "Y UN DÍA CUANDO VOLVIÓ" at bounding box center [310, 208] width 234 height 20
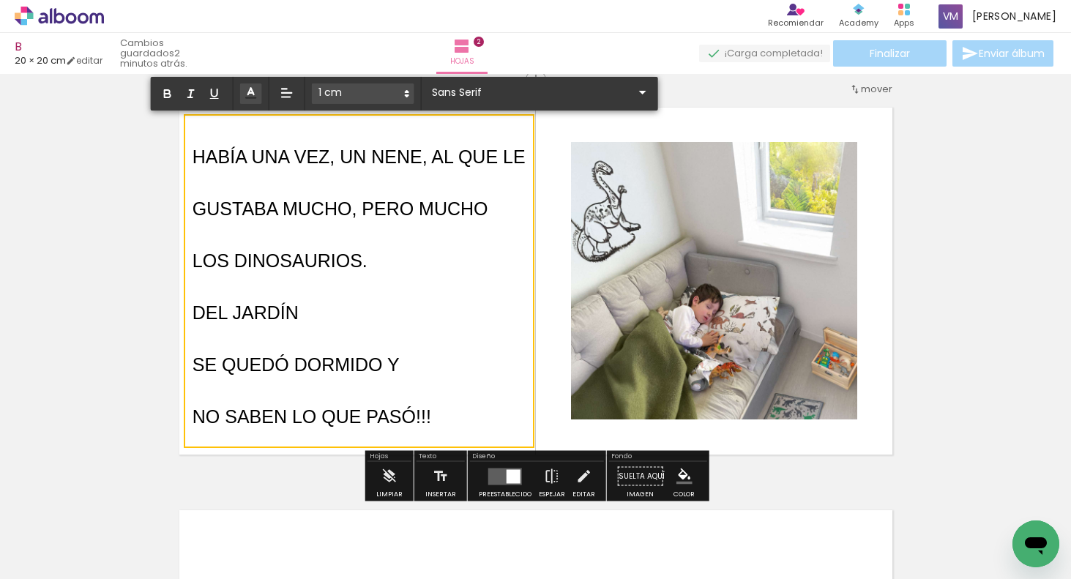
click at [435, 414] on p "NO SABEN LO QUE PASÓ!!!" at bounding box center [359, 411] width 333 height 52
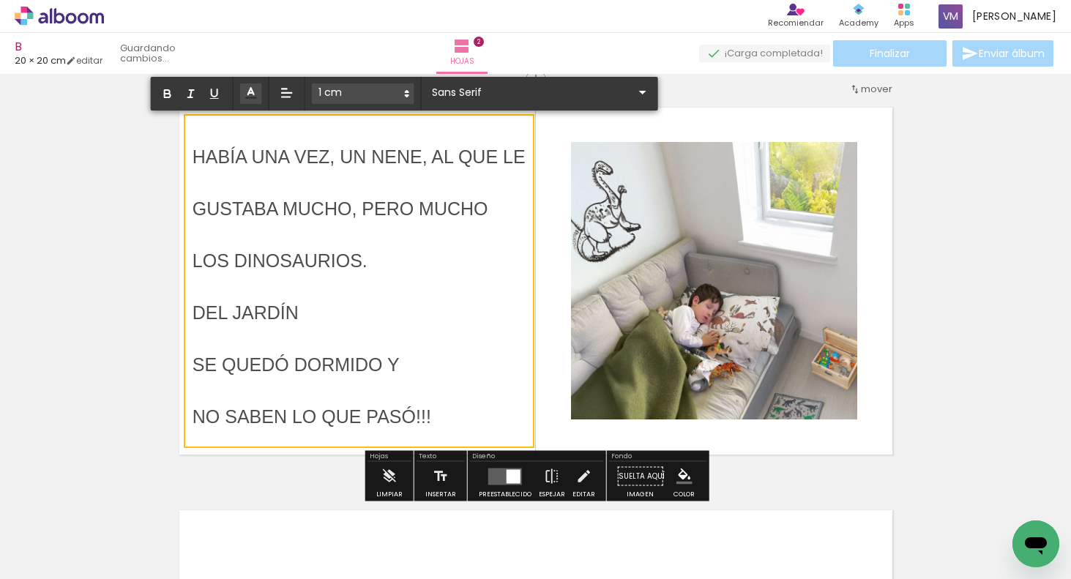
drag, startPoint x: 432, startPoint y: 414, endPoint x: 194, endPoint y: 299, distance: 264.5
click at [194, 299] on div "HABÍA UNA VEZ, UN NENE, AL QUE LE GUSTABA MUCHO, PERO MUCHO LOS DINOSAURIOS. DE…" at bounding box center [359, 281] width 333 height 312
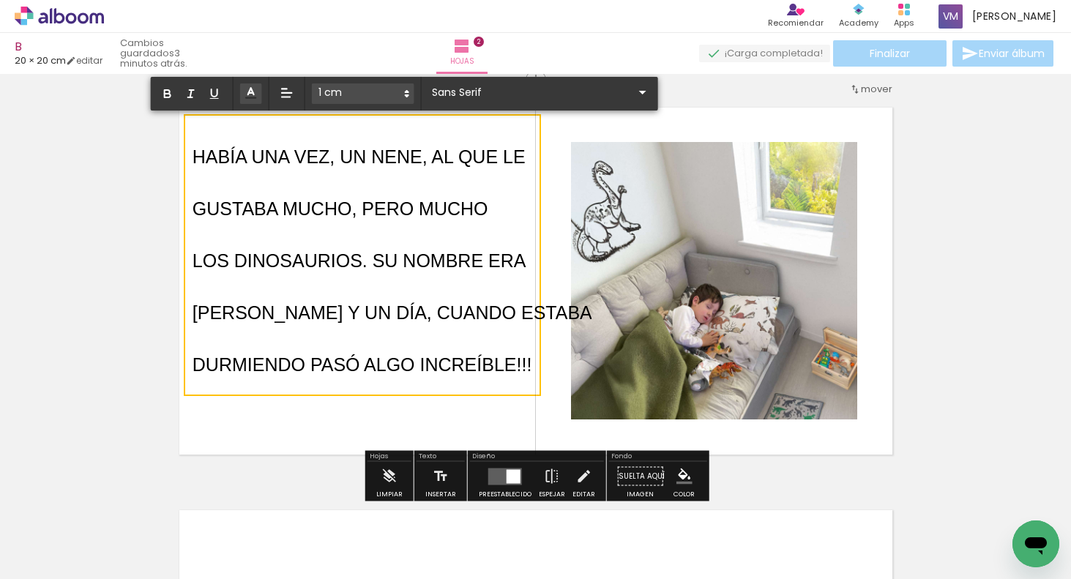
drag, startPoint x: 372, startPoint y: 259, endPoint x: 365, endPoint y: 261, distance: 7.6
click at [371, 259] on span "LOS DINOSAURIOS. SU NOMBRE ERA" at bounding box center [360, 260] width 334 height 20
click at [571, 386] on quentale-layouter at bounding box center [536, 281] width 732 height 366
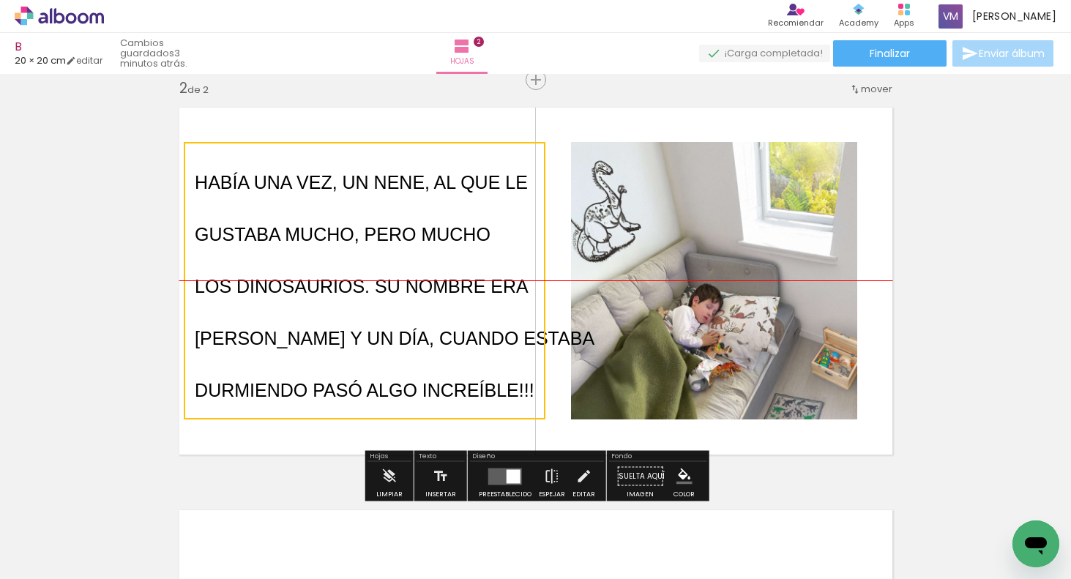
drag, startPoint x: 486, startPoint y: 288, endPoint x: 489, endPoint y: 314, distance: 25.8
click at [489, 315] on quentale-selection at bounding box center [365, 280] width 362 height 277
click at [984, 400] on div "Insertar hoja 1 de 2 Insertar hoja 2 de 2" at bounding box center [535, 262] width 1071 height 1208
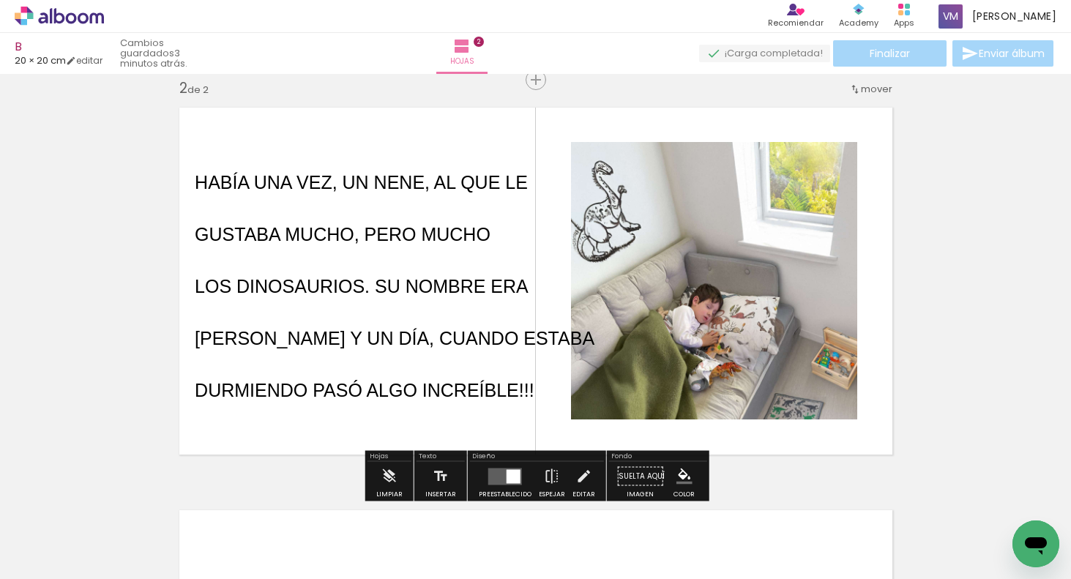
click at [973, 370] on div "Insertar hoja 1 de 2 Insertar hoja 2 de 2" at bounding box center [535, 262] width 1071 height 1208
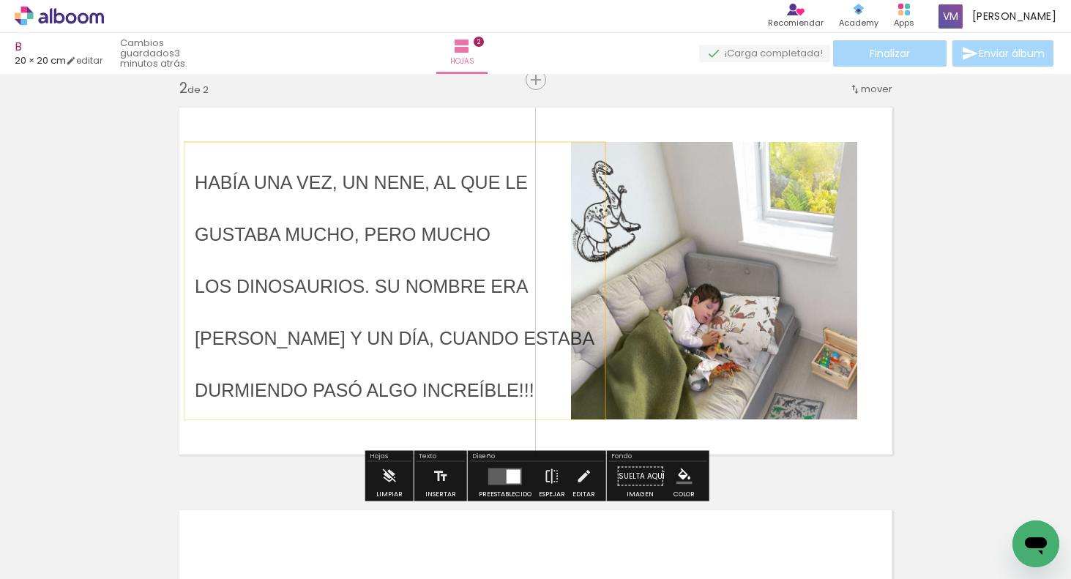
click at [278, 235] on span "GUSTABA MUCHO, PERO MUCHO" at bounding box center [343, 234] width 296 height 20
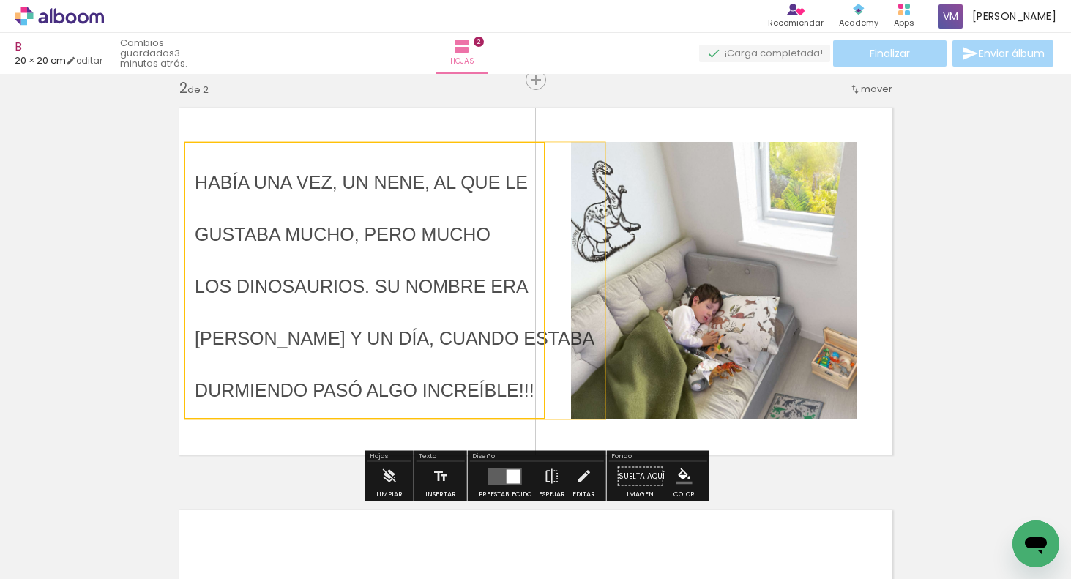
click at [275, 238] on quentale-selection at bounding box center [365, 280] width 362 height 277
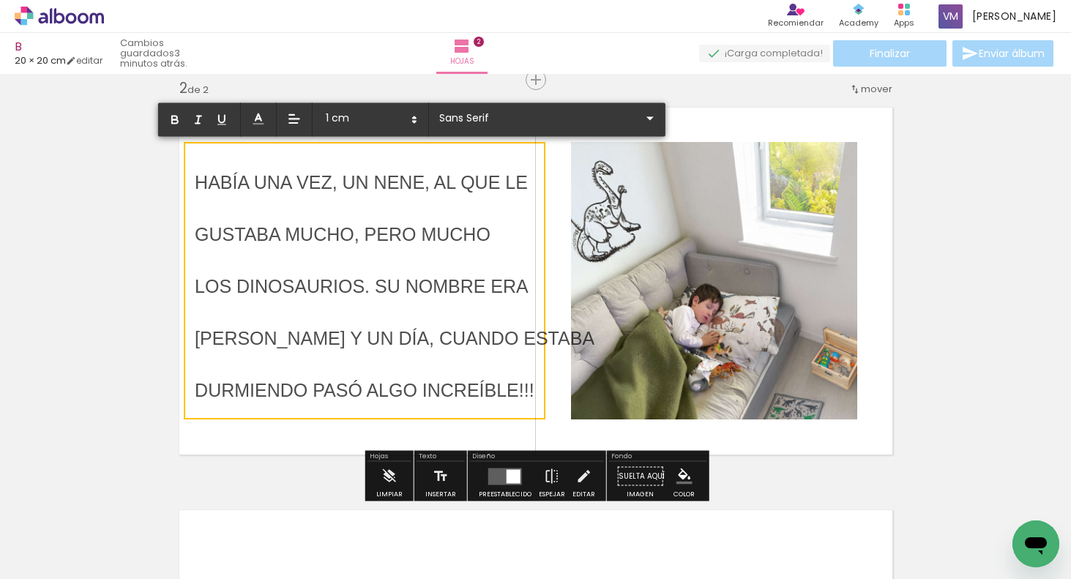
click at [277, 236] on span "GUSTABA MUCHO, PERO MUCHO" at bounding box center [343, 234] width 296 height 20
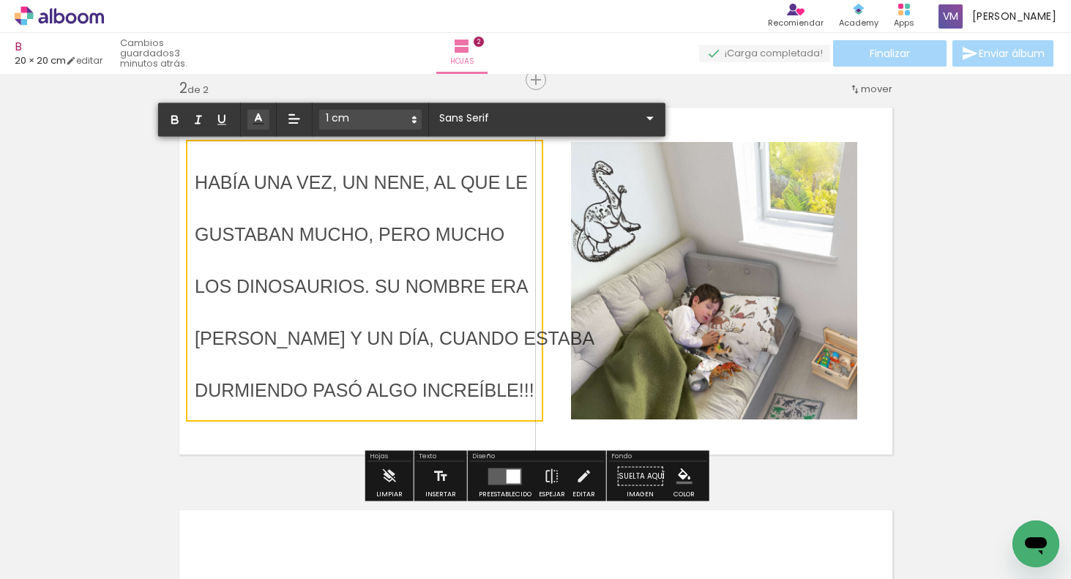
click at [1025, 298] on div "Insertar hoja 1 de 2 Insertar hoja 2 de 2" at bounding box center [535, 262] width 1071 height 1208
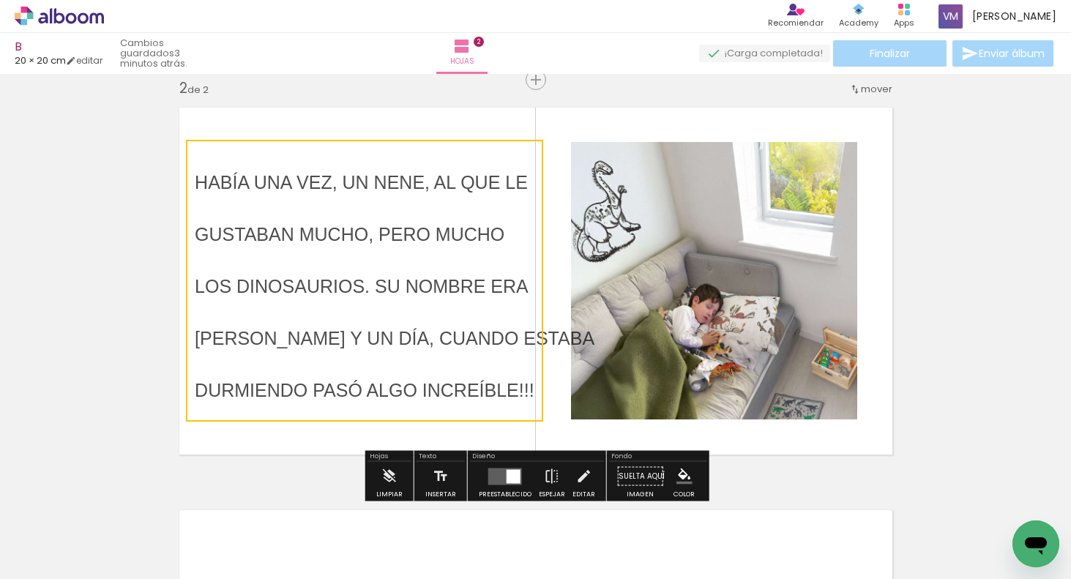
click at [964, 340] on div "Insertar hoja 1 de 2 Insertar hoja 2 de 2" at bounding box center [535, 262] width 1071 height 1208
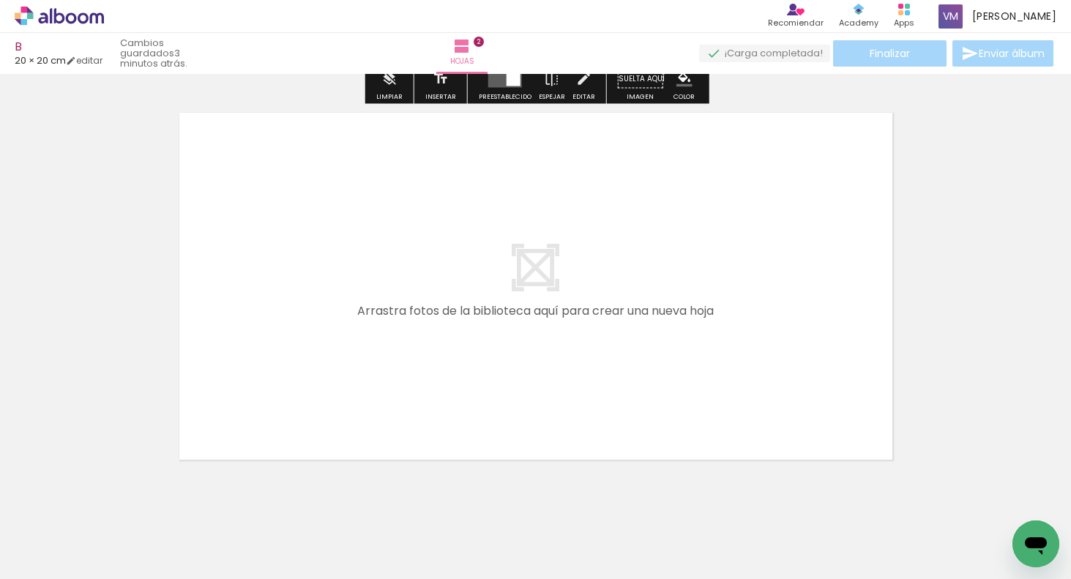
scroll to position [851, 0]
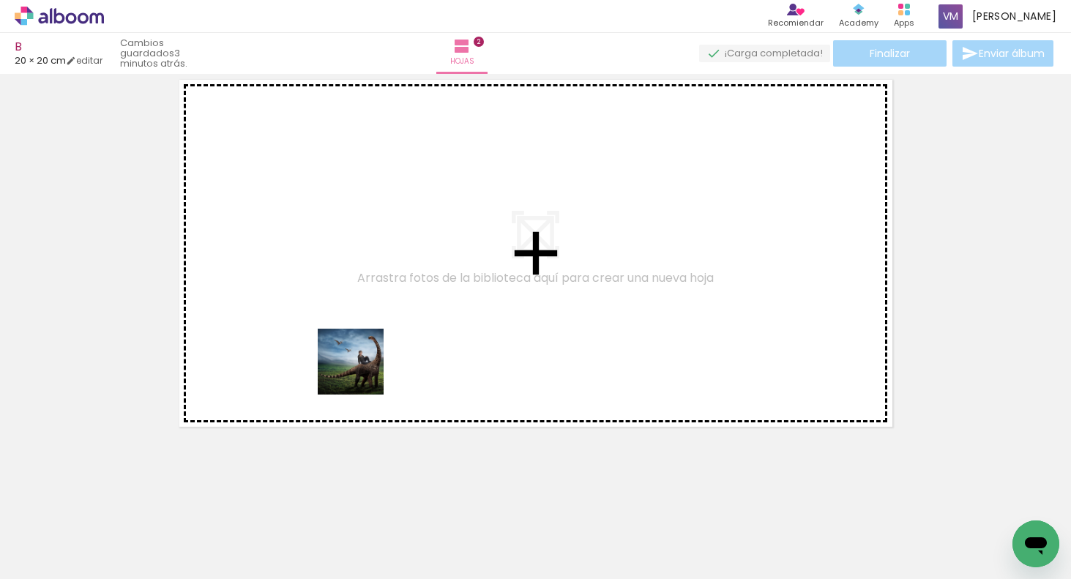
drag, startPoint x: 324, startPoint y: 517, endPoint x: 367, endPoint y: 359, distance: 163.0
click at [373, 331] on quentale-workspace at bounding box center [535, 289] width 1071 height 579
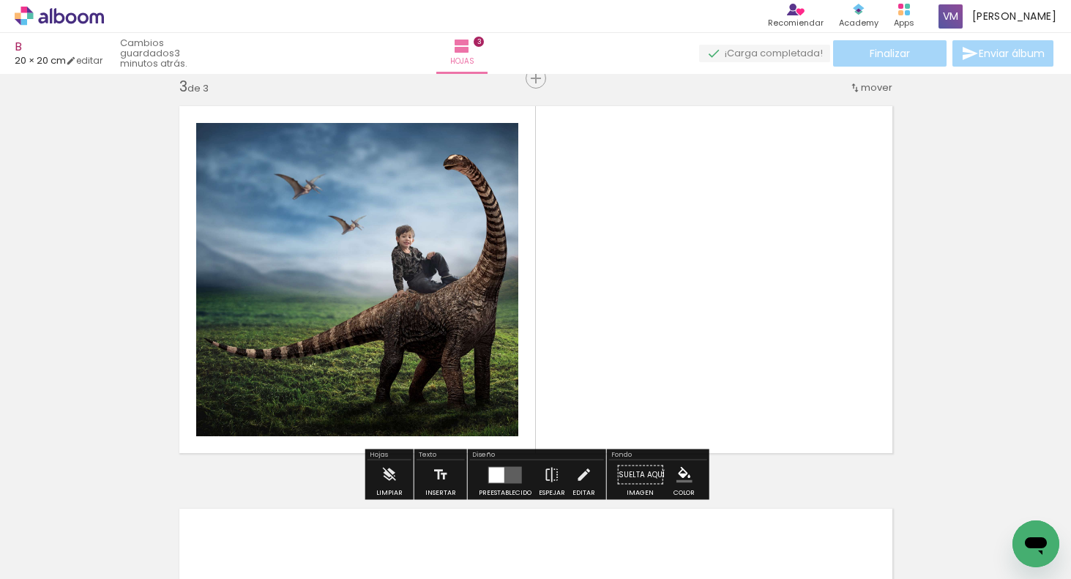
scroll to position [823, 0]
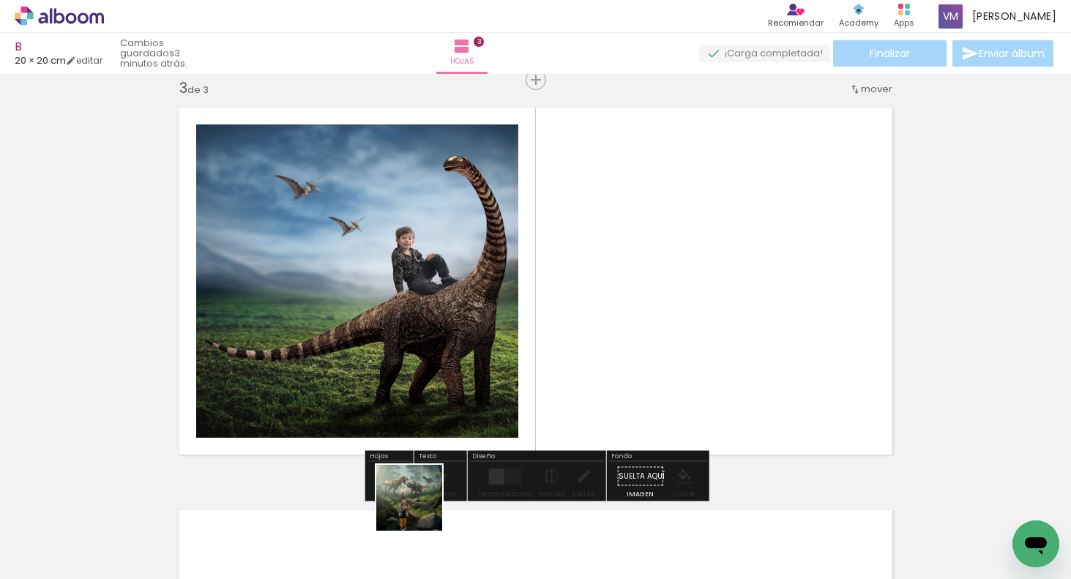
drag, startPoint x: 398, startPoint y: 531, endPoint x: 696, endPoint y: 351, distance: 348.1
click at [714, 329] on quentale-workspace at bounding box center [535, 289] width 1071 height 579
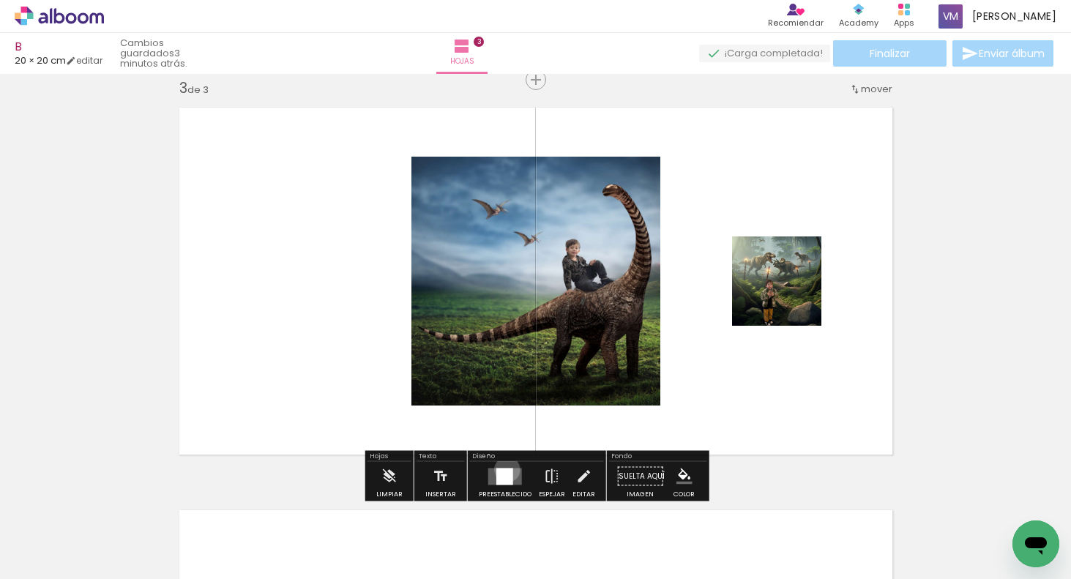
drag, startPoint x: 504, startPoint y: 469, endPoint x: 556, endPoint y: 444, distance: 58.3
click at [504, 469] on div at bounding box center [504, 476] width 17 height 17
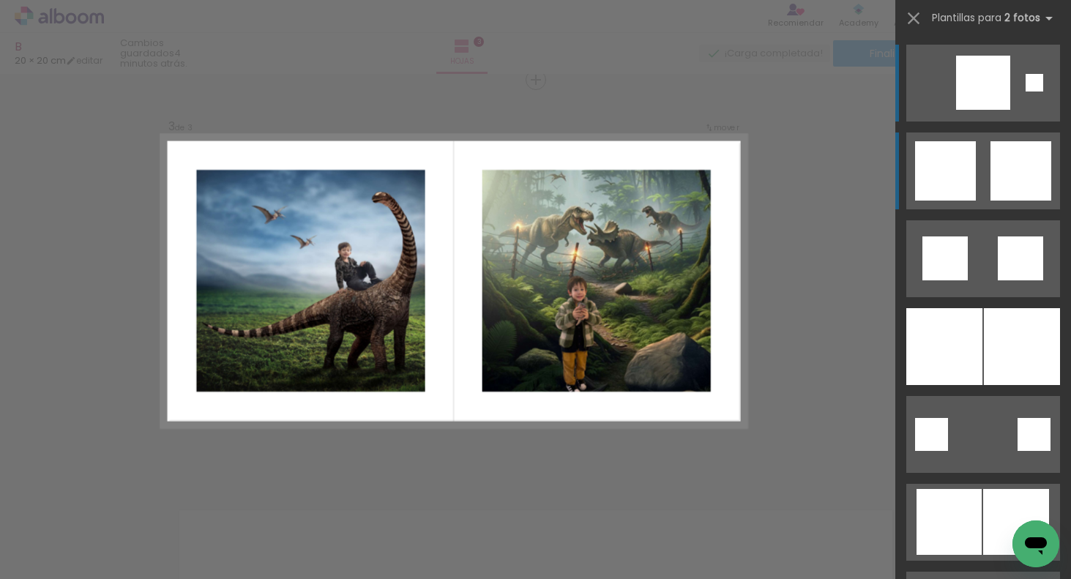
click at [1006, 175] on div at bounding box center [1020, 170] width 61 height 59
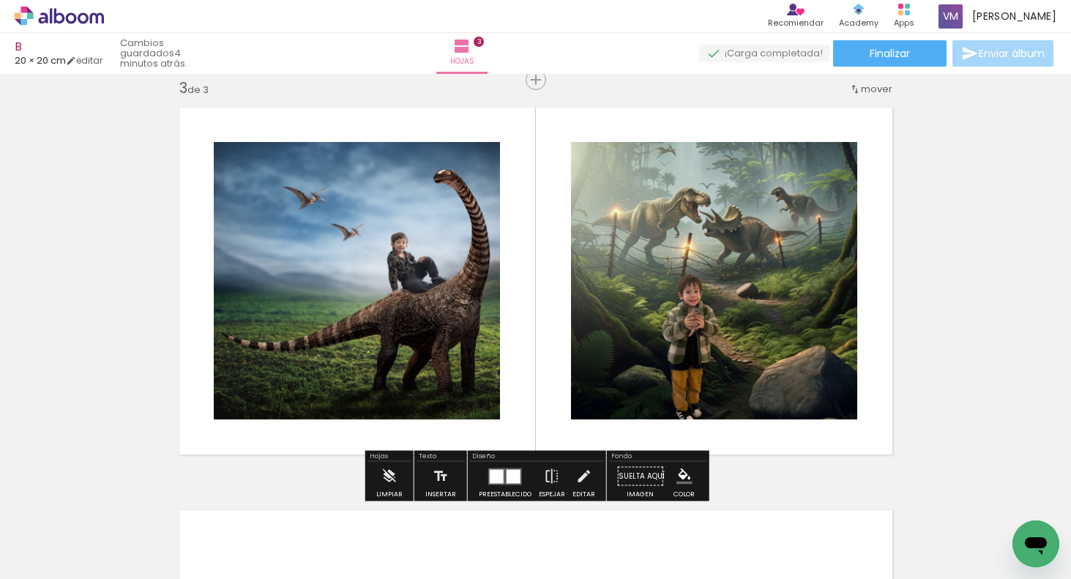
click at [952, 384] on div "Insertar hoja 1 de 3 Insertar hoja 2 de 3 Insertar hoja 3 de 3" at bounding box center [535, 61] width 1071 height 1611
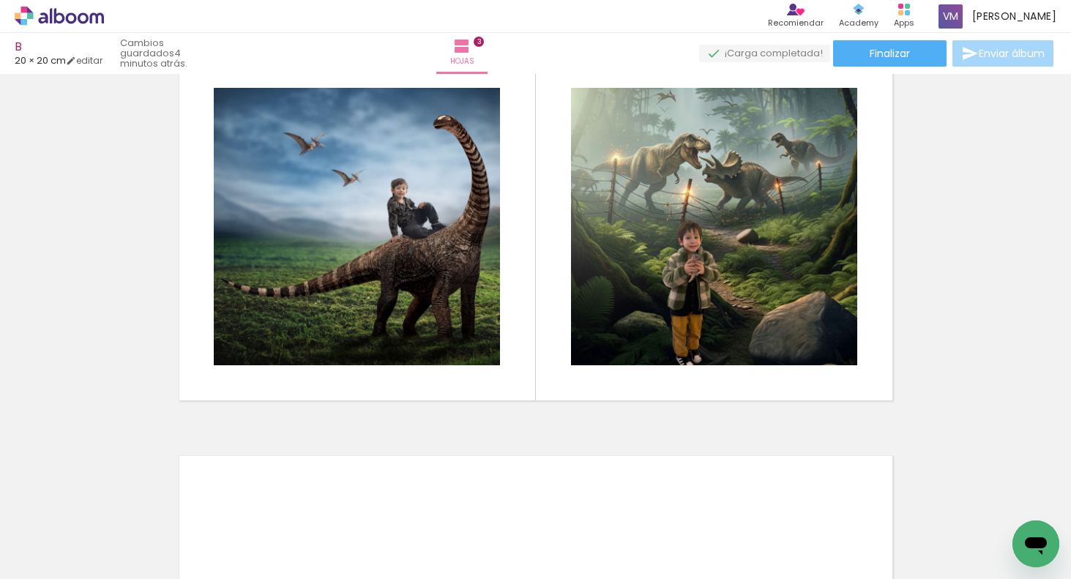
scroll to position [935, 0]
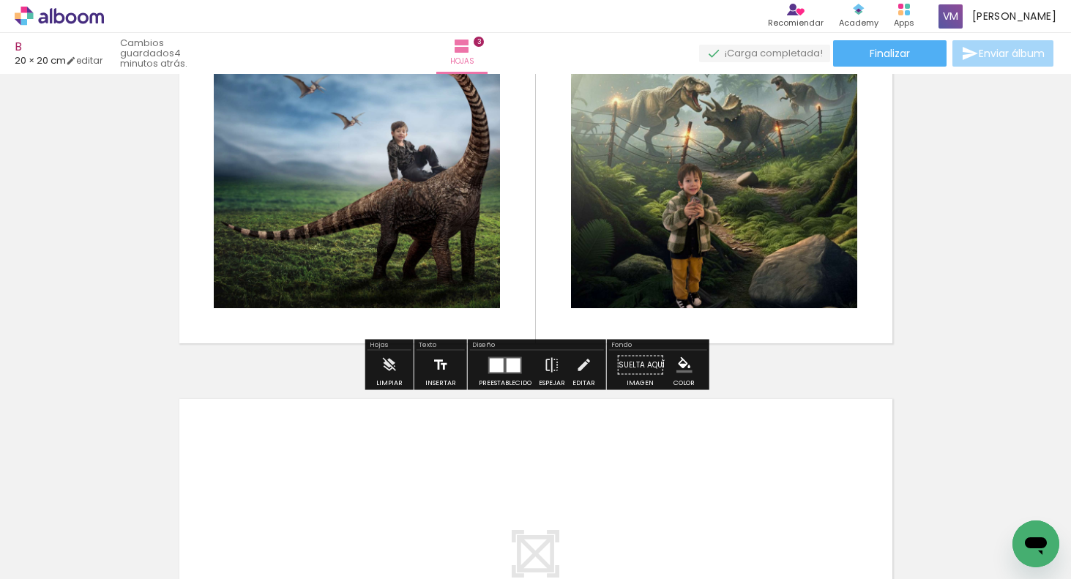
click at [438, 363] on iron-icon at bounding box center [441, 365] width 16 height 29
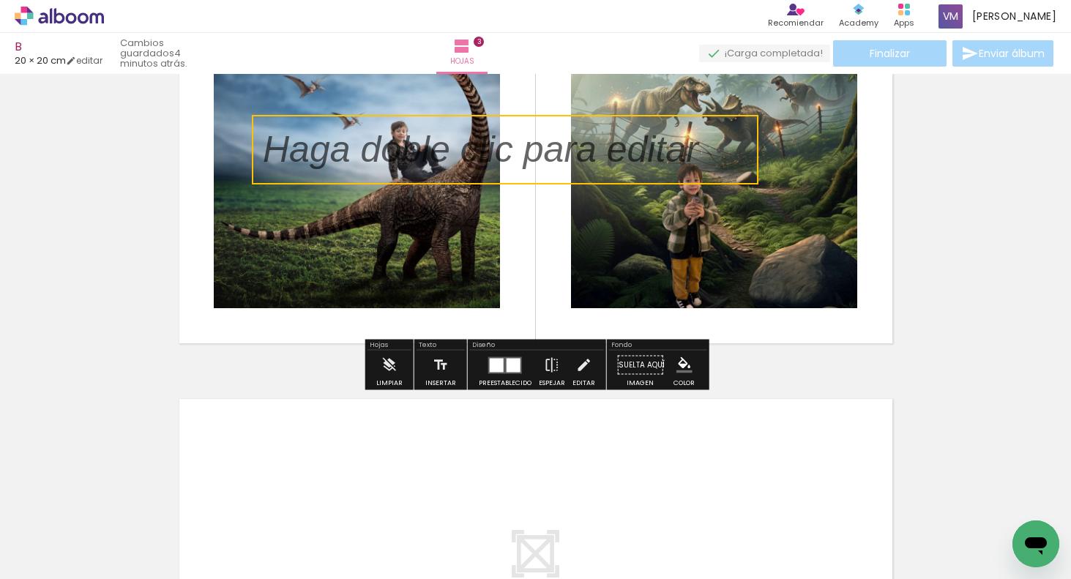
click at [699, 154] on quentale-selection at bounding box center [505, 150] width 507 height 70
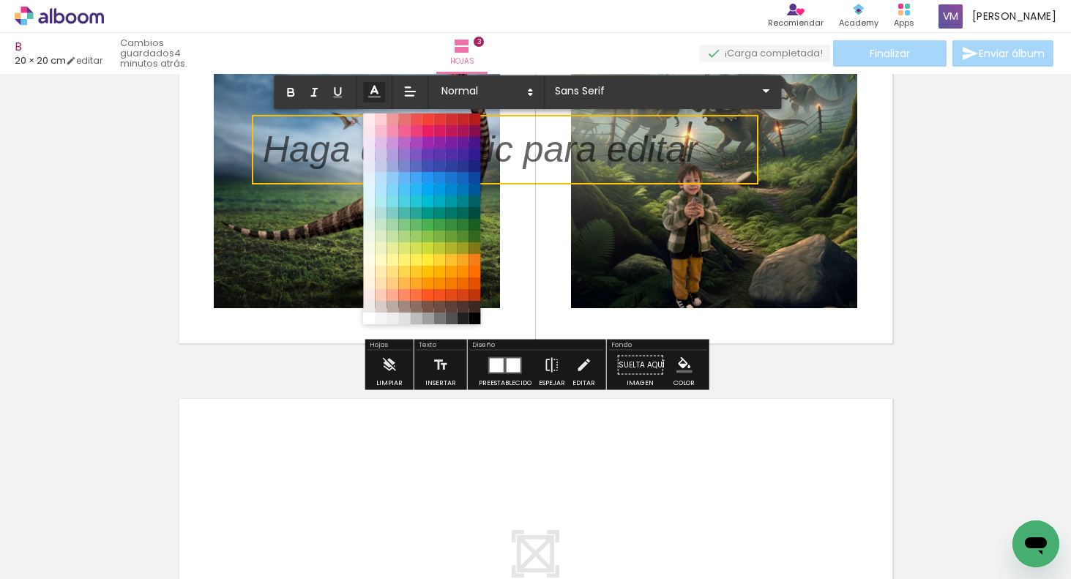
click at [381, 91] on icon at bounding box center [374, 91] width 16 height 16
click at [476, 316] on span at bounding box center [474, 319] width 12 height 12
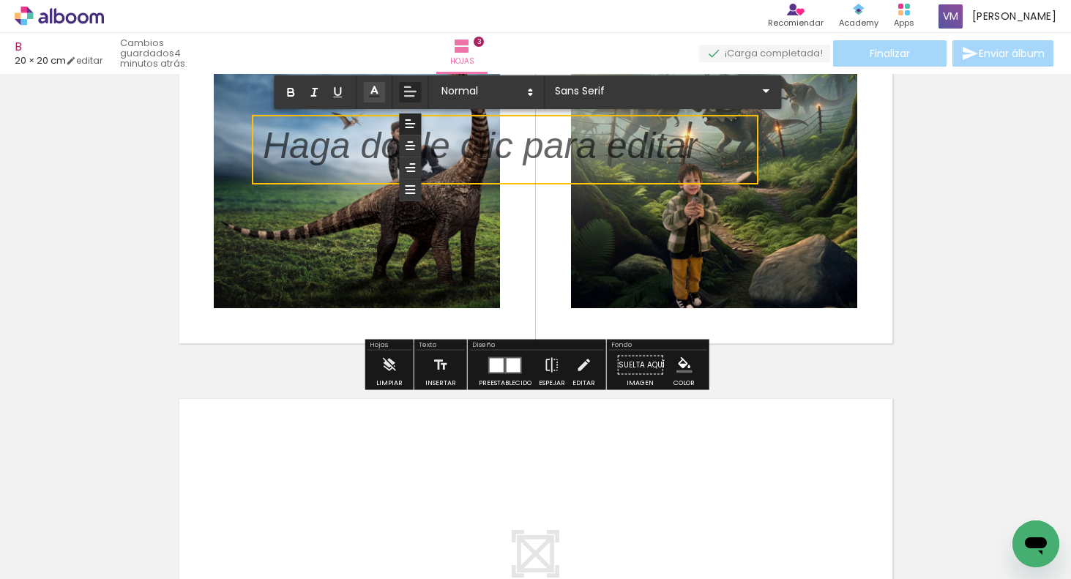
click at [410, 147] on icon at bounding box center [409, 145] width 13 height 13
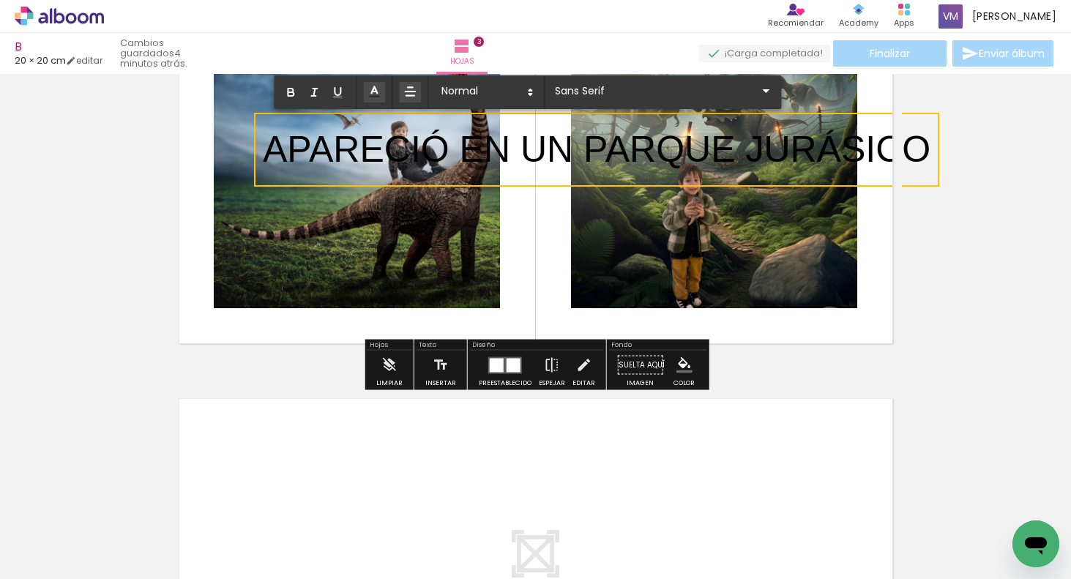
click at [927, 146] on span "APARECIÓ EN UN PARQUE JURÁSICO" at bounding box center [597, 149] width 668 height 41
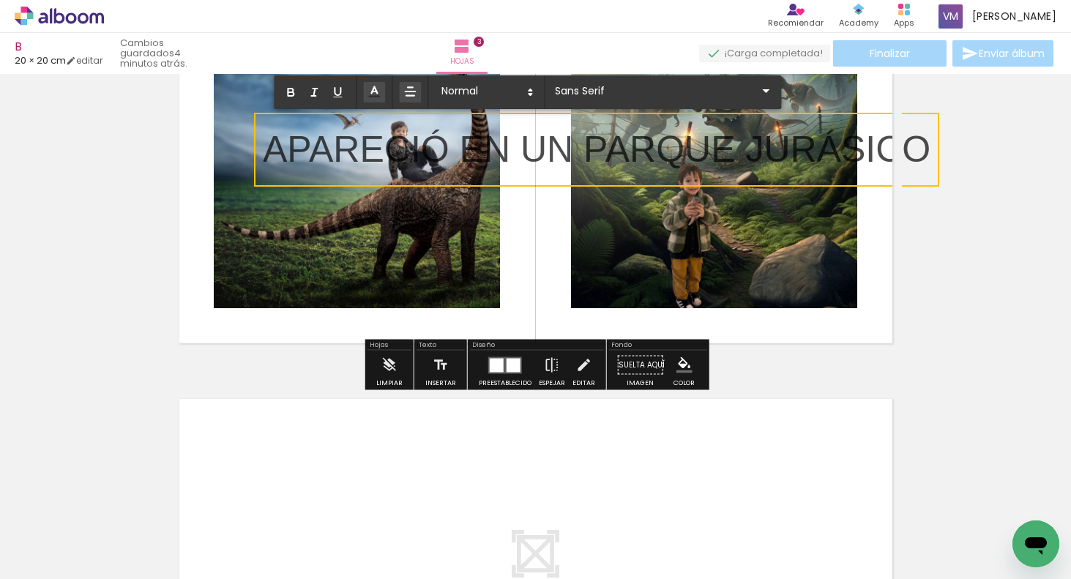
drag, startPoint x: 927, startPoint y: 147, endPoint x: 335, endPoint y: 121, distance: 592.7
click at [335, 124] on p "APARECIÓ EN UN PARQUE JURÁSICO" at bounding box center [597, 150] width 668 height 52
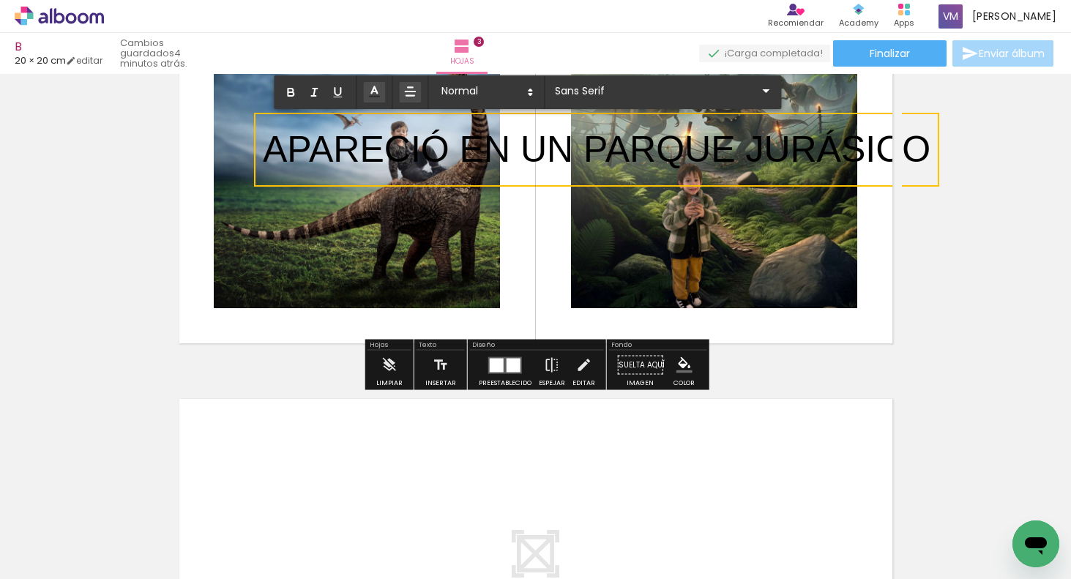
click at [922, 139] on span "APARECIÓ EN UN PARQUE JURÁSICO" at bounding box center [597, 149] width 668 height 41
drag, startPoint x: 924, startPoint y: 141, endPoint x: 285, endPoint y: 146, distance: 639.0
click at [272, 147] on span "APARECIÓ EN UN PARQUE JURÁSICO" at bounding box center [597, 149] width 668 height 41
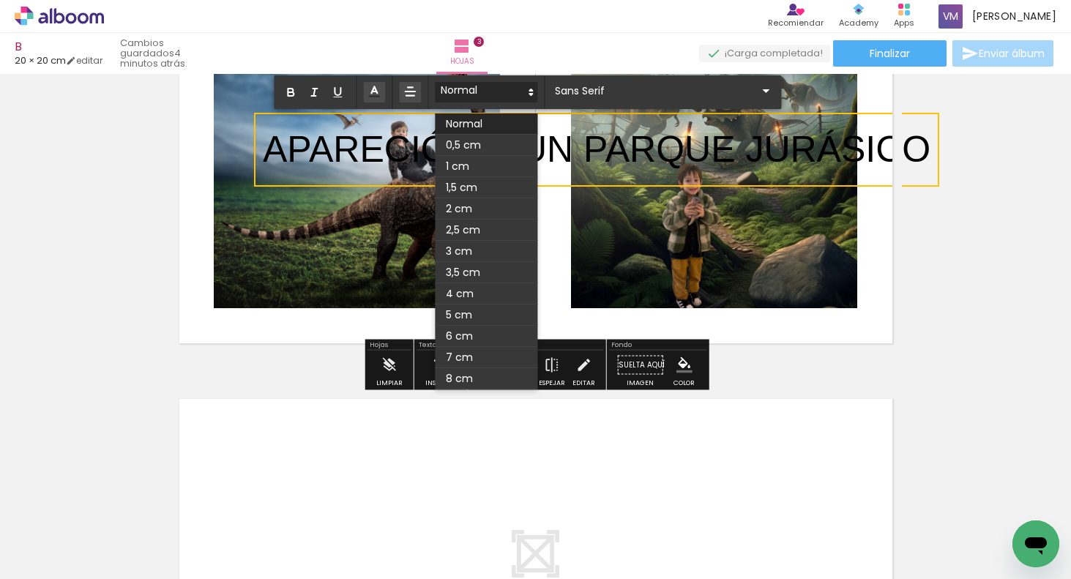
click at [502, 91] on span at bounding box center [486, 92] width 102 height 20
click at [492, 161] on span at bounding box center [486, 166] width 102 height 21
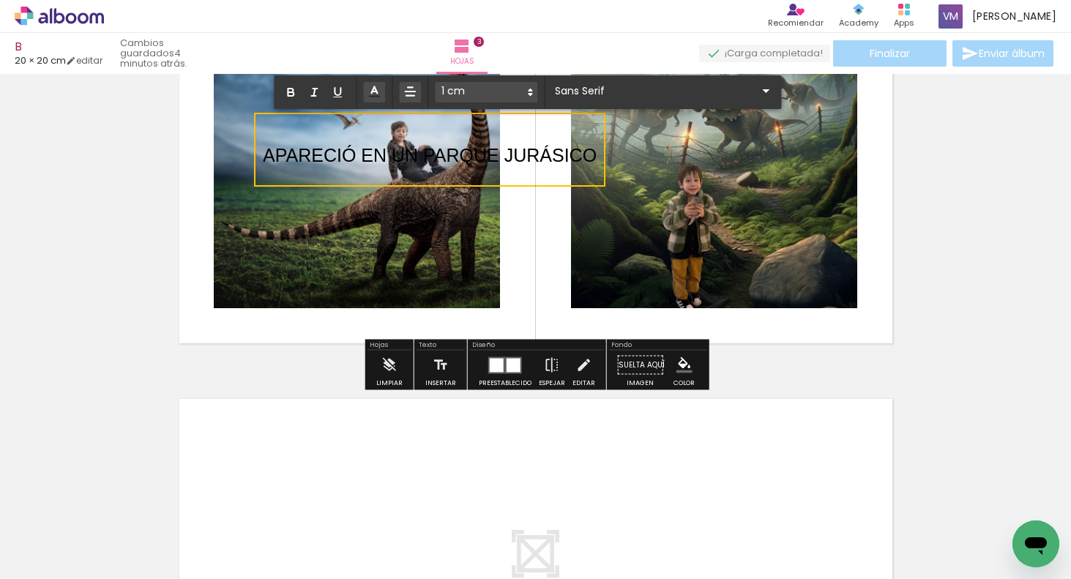
drag, startPoint x: 558, startPoint y: 240, endPoint x: 560, endPoint y: 229, distance: 11.1
click at [558, 240] on quentale-layouter at bounding box center [536, 170] width 732 height 366
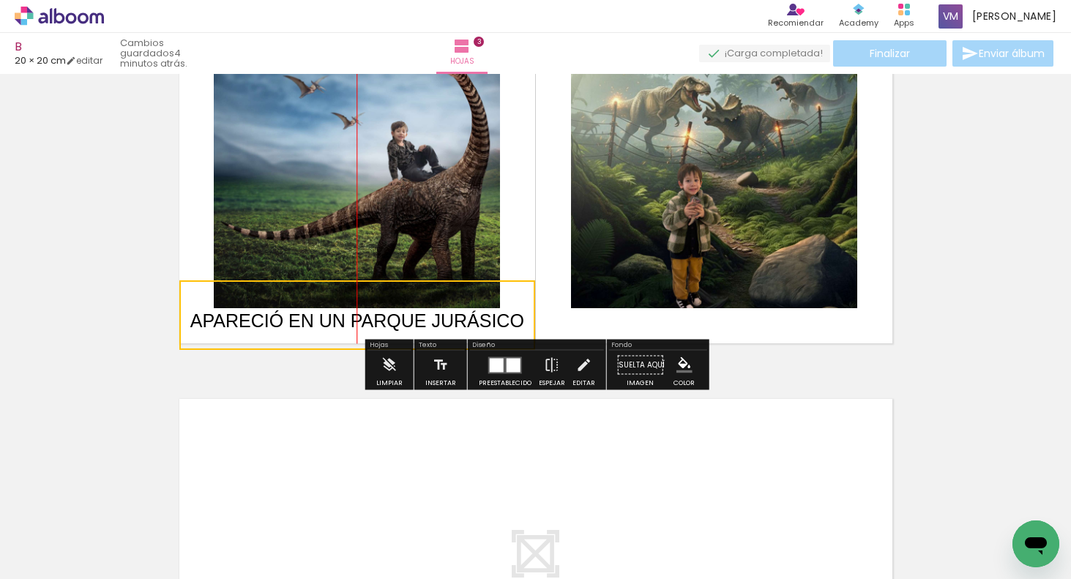
drag, startPoint x: 557, startPoint y: 157, endPoint x: 484, endPoint y: 321, distance: 178.9
click at [485, 322] on quentale-selection at bounding box center [357, 315] width 356 height 70
click at [517, 308] on quentale-selection at bounding box center [357, 315] width 356 height 70
click at [519, 315] on quentale-selection at bounding box center [357, 315] width 356 height 70
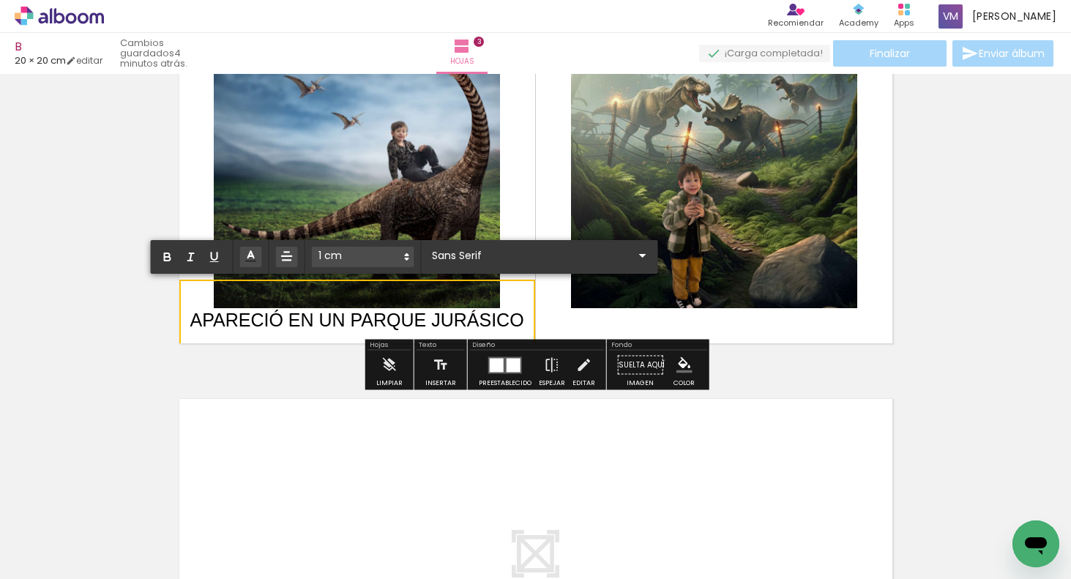
click at [391, 253] on span at bounding box center [363, 257] width 102 height 20
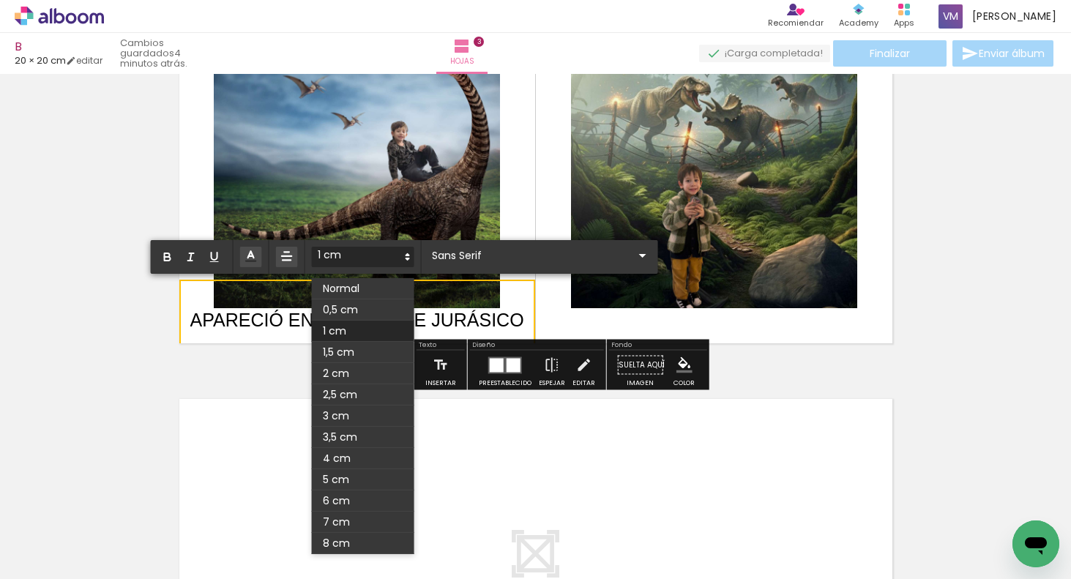
click at [368, 307] on span at bounding box center [363, 309] width 102 height 21
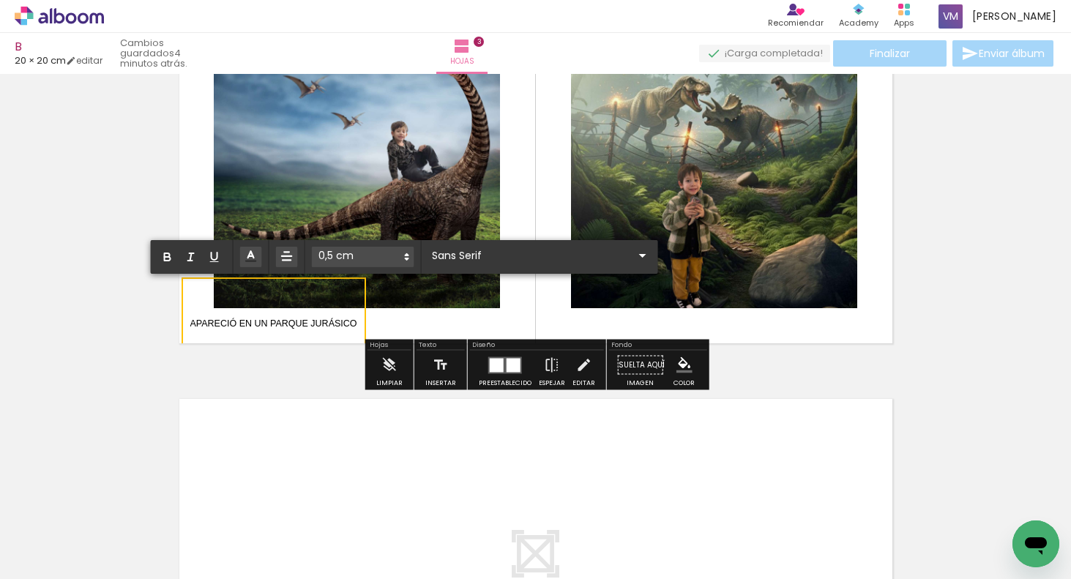
click at [389, 328] on quentale-layouter at bounding box center [536, 170] width 732 height 366
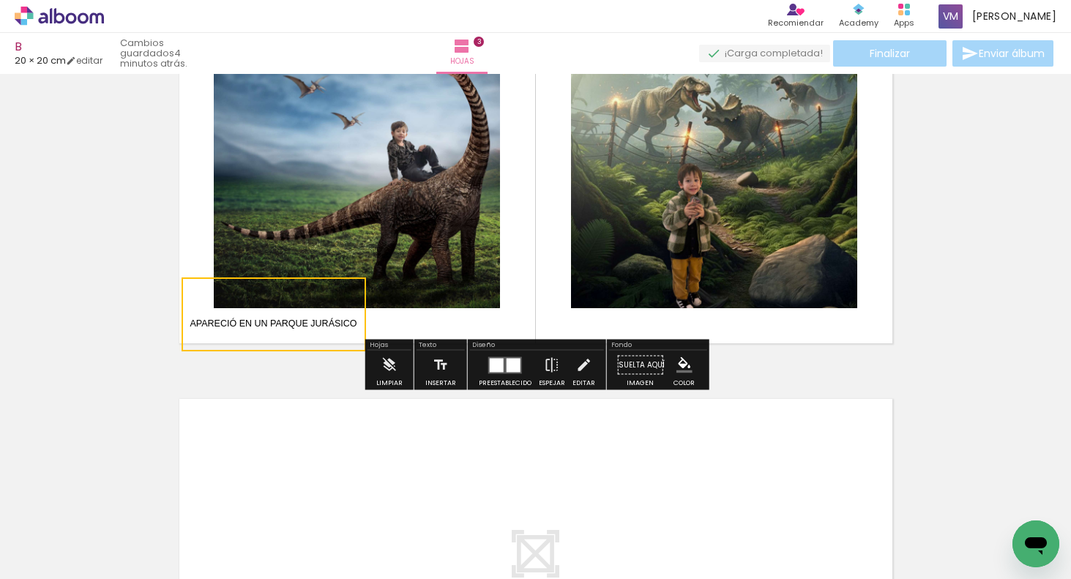
click at [358, 290] on quentale-selection at bounding box center [274, 314] width 184 height 74
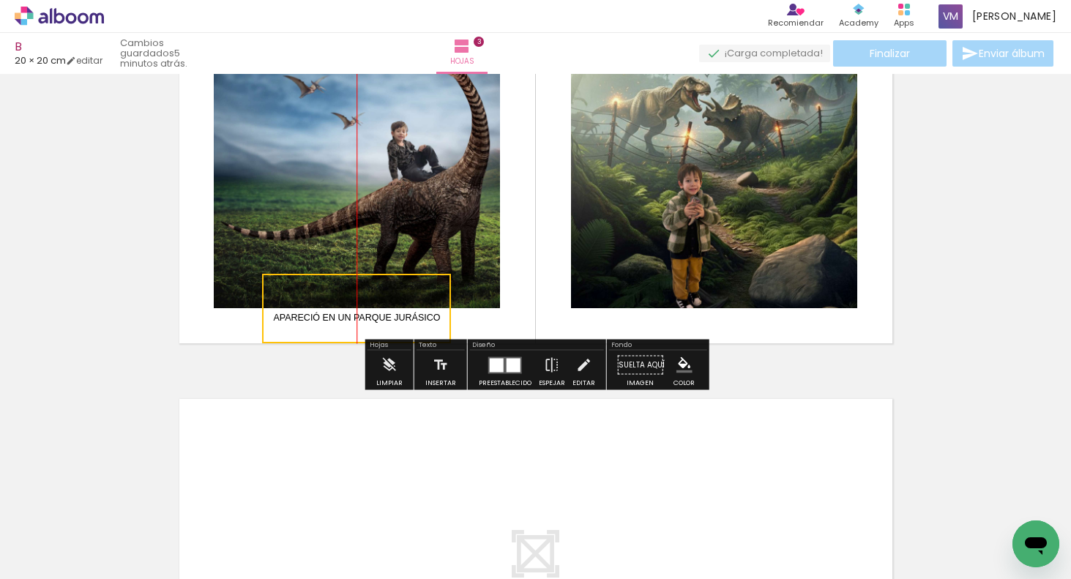
drag, startPoint x: 356, startPoint y: 292, endPoint x: 438, endPoint y: 286, distance: 82.2
click at [441, 286] on quentale-selection at bounding box center [356, 309] width 189 height 70
click at [439, 315] on quentale-selection at bounding box center [356, 309] width 189 height 70
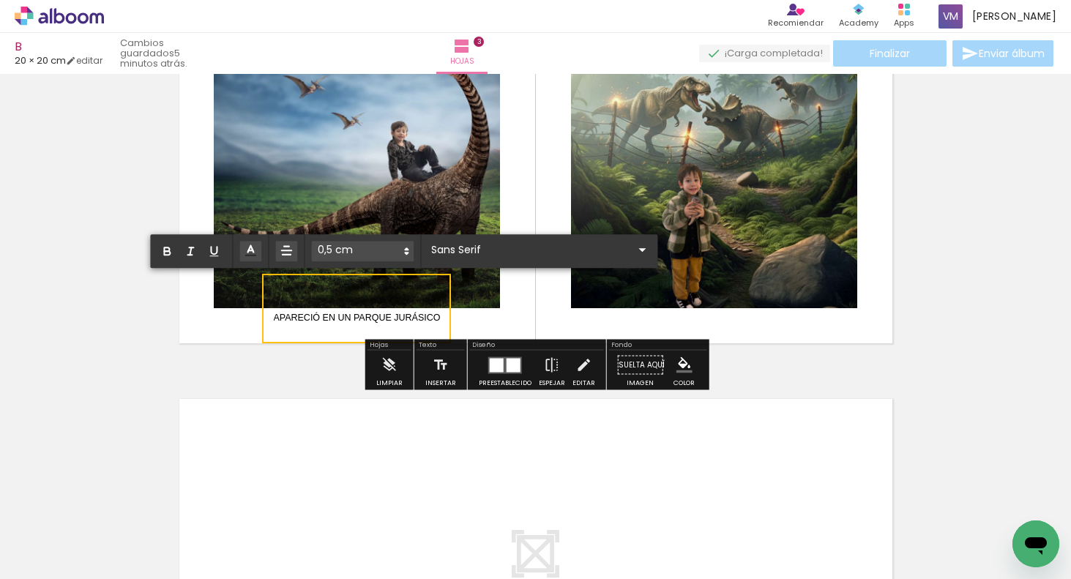
click at [438, 317] on span "APARECIÓ EN UN PARQUE JURÁSICO" at bounding box center [356, 318] width 167 height 10
click at [516, 318] on span "APARECIÓ EN UN PARQUE JURÁSICO, PASEANDO EN UN ENORME" at bounding box center [422, 318] width 299 height 10
drag, startPoint x: 588, startPoint y: 317, endPoint x: 595, endPoint y: 314, distance: 7.9
click at [588, 317] on span "APARECIÓ EN UN PARQUE JURÁSICO, PASEANDO SOBRE UN ENORME" at bounding box center [430, 318] width 315 height 10
click at [552, 287] on p "APARECIÓ EN UN PARQUE JURÁSICO, PASEANDO SOBRE UN ENORME DINOSAURIO!" at bounding box center [462, 309] width 378 height 52
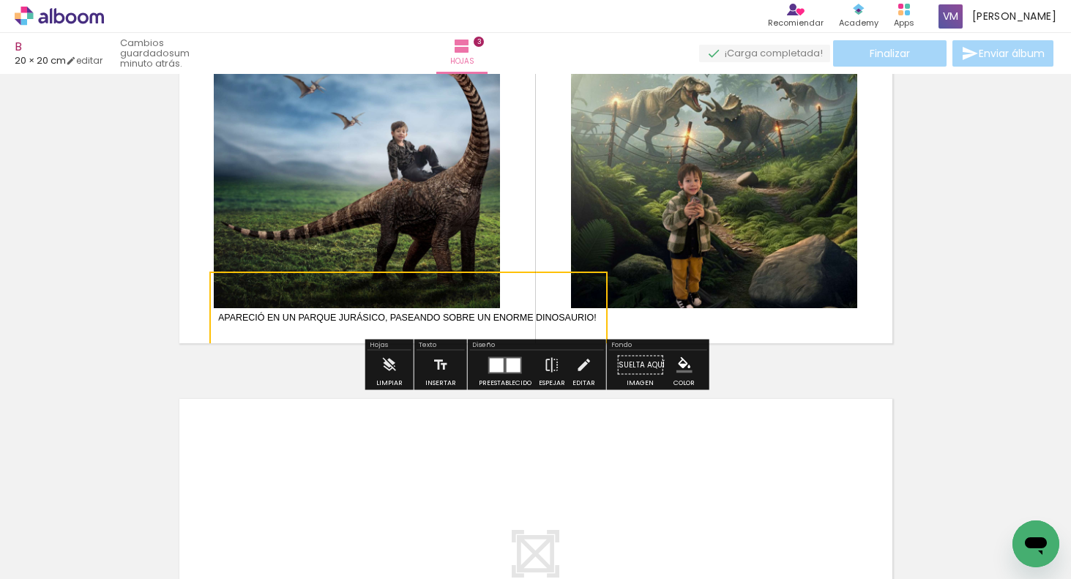
drag, startPoint x: 561, startPoint y: 281, endPoint x: 504, endPoint y: 280, distance: 56.4
click at [506, 281] on quentale-selection at bounding box center [408, 309] width 398 height 74
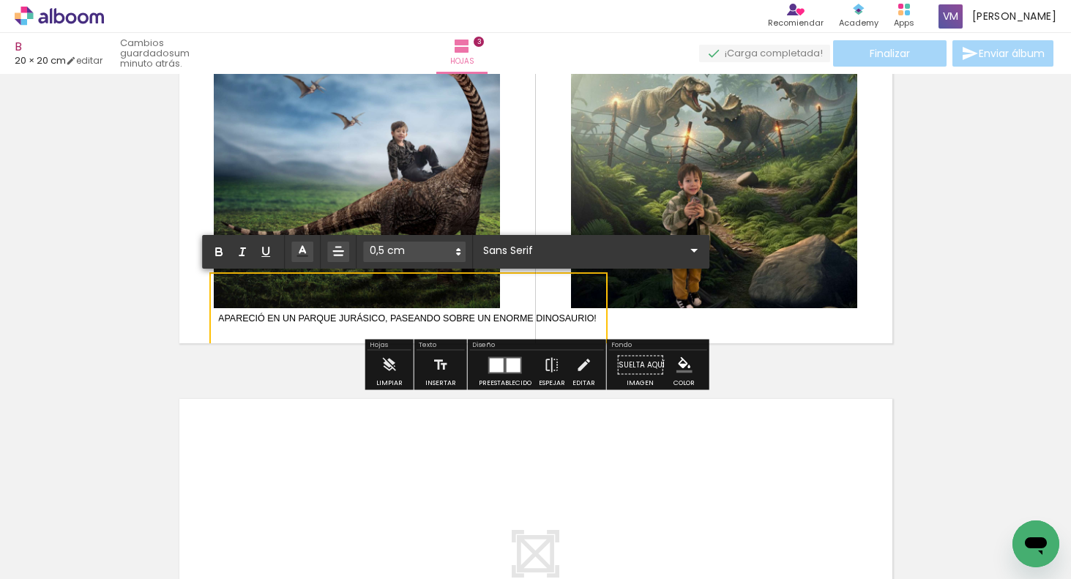
click at [596, 315] on span "APARECIÓ EN UN PARQUE JURÁSICO, PASEANDO SOBRE UN ENORME DINOSAURIO!" at bounding box center [407, 318] width 378 height 10
drag, startPoint x: 597, startPoint y: 315, endPoint x: 251, endPoint y: 271, distance: 349.0
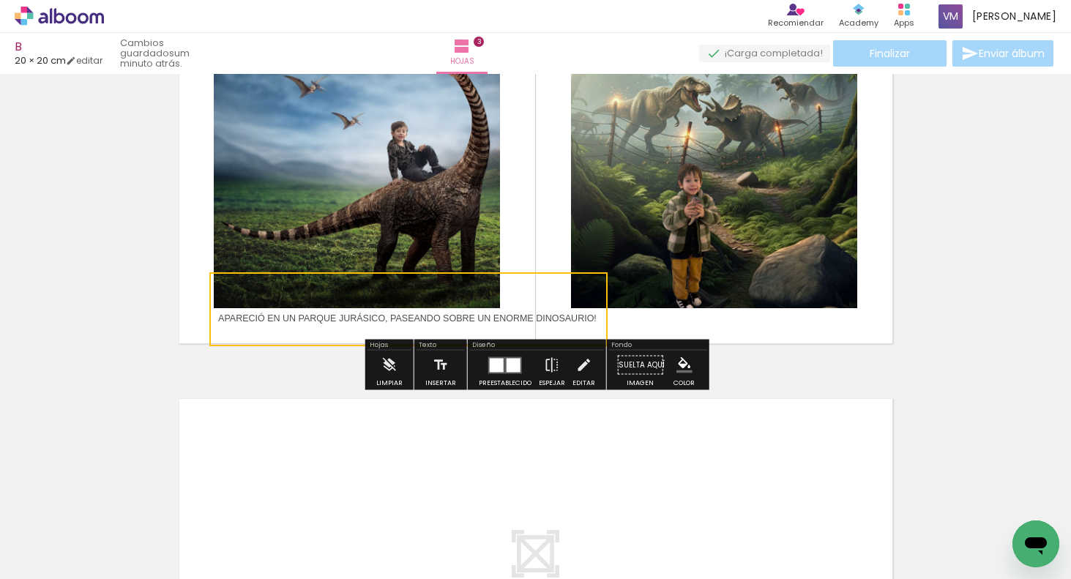
click at [386, 290] on quentale-selection at bounding box center [408, 309] width 398 height 74
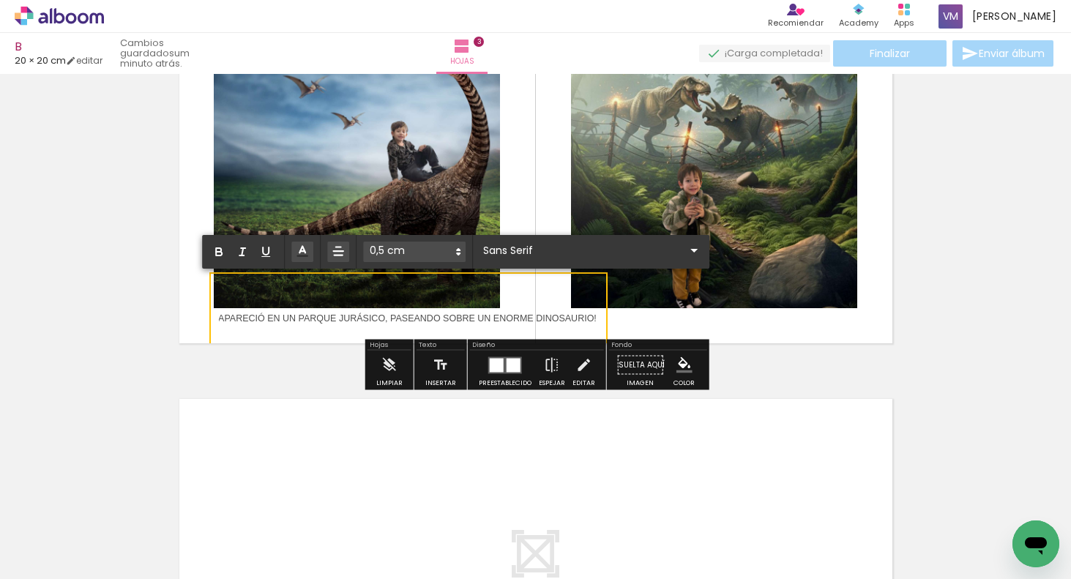
click at [549, 291] on p "APARECIÓ EN UN PARQUE JURÁSICO, PASEANDO SOBRE UN ENORME DINOSAURIO!" at bounding box center [407, 309] width 378 height 52
click at [527, 313] on span "APARECIÓ EN UN PARQUE JURÁSICO, PASEANDO SOBRE UN ENORME DINOSAURIO!" at bounding box center [407, 318] width 378 height 10
drag, startPoint x: 440, startPoint y: 315, endPoint x: 428, endPoint y: 318, distance: 11.9
click at [438, 317] on span "APARECIÓ EN UN PARQUE JURÁSICO, PASEANDO SOBRE UN ENORME DINOSAURIO!" at bounding box center [407, 318] width 378 height 10
drag, startPoint x: 516, startPoint y: 286, endPoint x: 505, endPoint y: 294, distance: 13.2
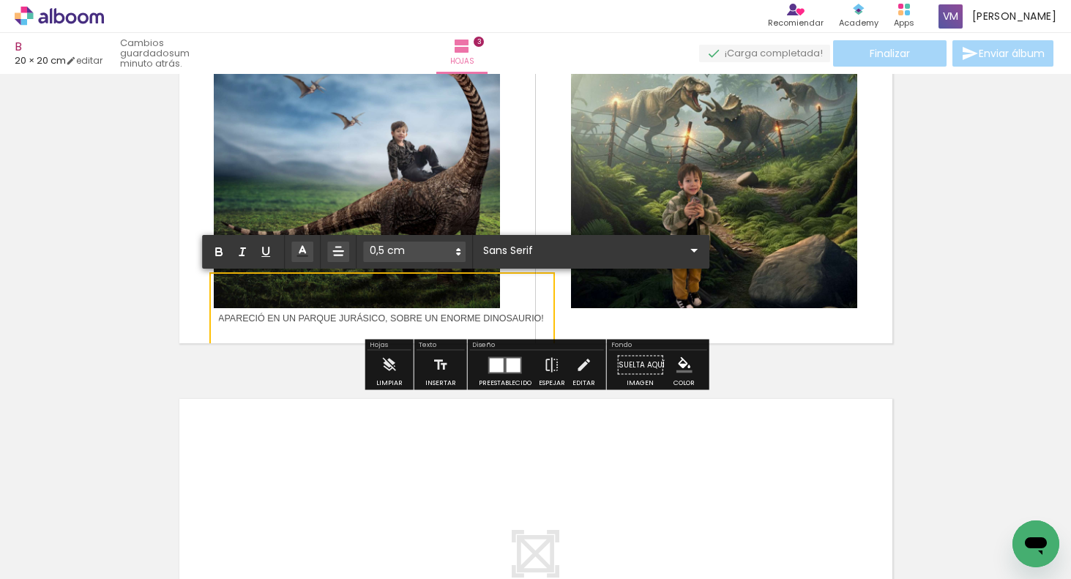
click at [505, 294] on p "APARECIÓ EN UN PARQUE JURÁSICO, SOBRE UN ENORME DINOSAURIO!" at bounding box center [381, 309] width 326 height 52
click at [526, 283] on p "APARECIÓ EN UN PARQUE JURÁSICO, SOBRE UN ENORME DINOSAURIO!" at bounding box center [381, 309] width 326 height 52
drag, startPoint x: 523, startPoint y: 288, endPoint x: 515, endPoint y: 288, distance: 8.1
click at [515, 291] on p "APARECIÓ EN UN PARQUE JURÁSICO, SOBRE UN ENORME DINOSAURIO!" at bounding box center [381, 309] width 326 height 52
click at [382, 287] on p "APARECIÓ EN UN PARQUE JURÁSICO, SOBRE UN ENORME DINOSAURIO!" at bounding box center [381, 309] width 326 height 52
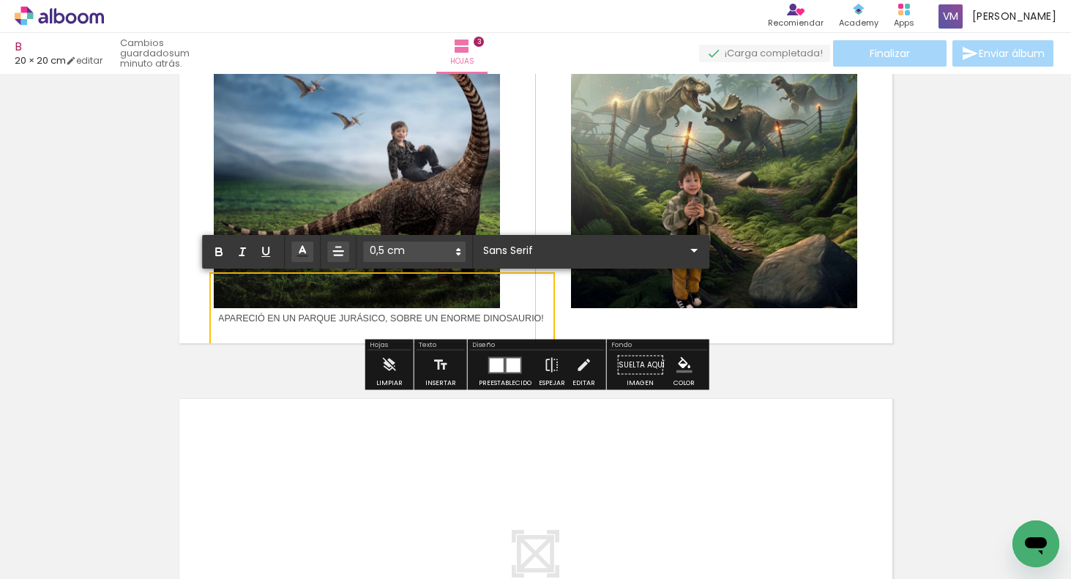
click at [348, 292] on p "APARECIÓ EN UN PARQUE JURÁSICO, SOBRE UN ENORME DINOSAURIO!" at bounding box center [381, 309] width 326 height 52
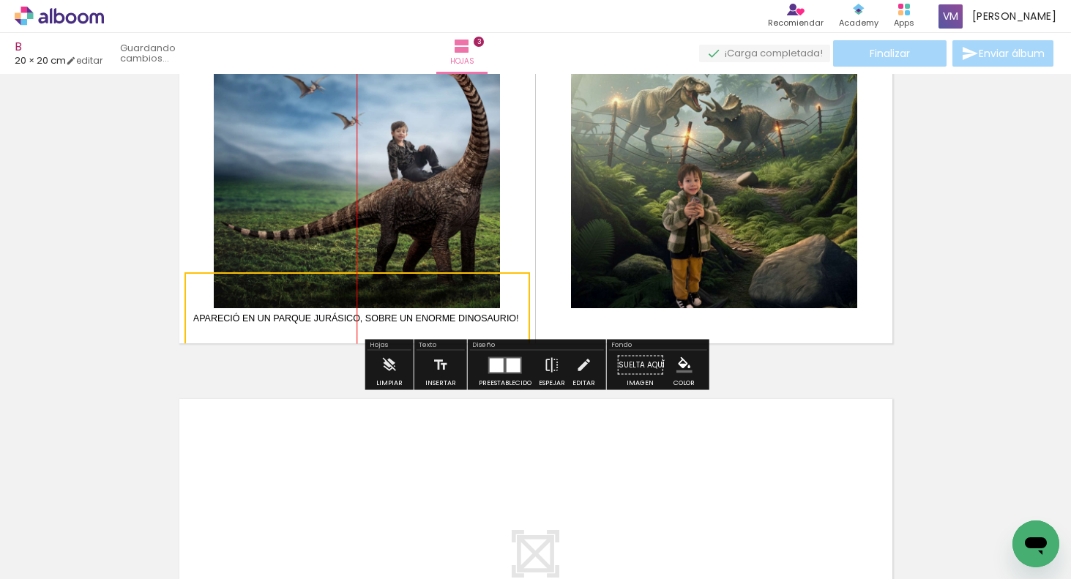
drag, startPoint x: 332, startPoint y: 282, endPoint x: 318, endPoint y: 283, distance: 14.0
click at [318, 283] on quentale-selection at bounding box center [356, 309] width 345 height 74
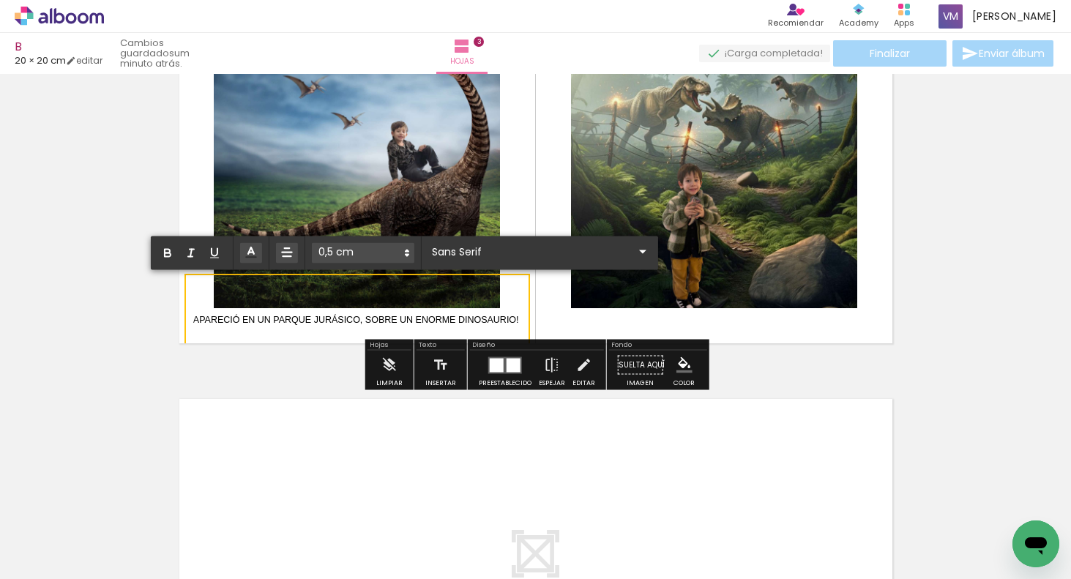
click at [712, 326] on quentale-layouter at bounding box center [536, 170] width 732 height 366
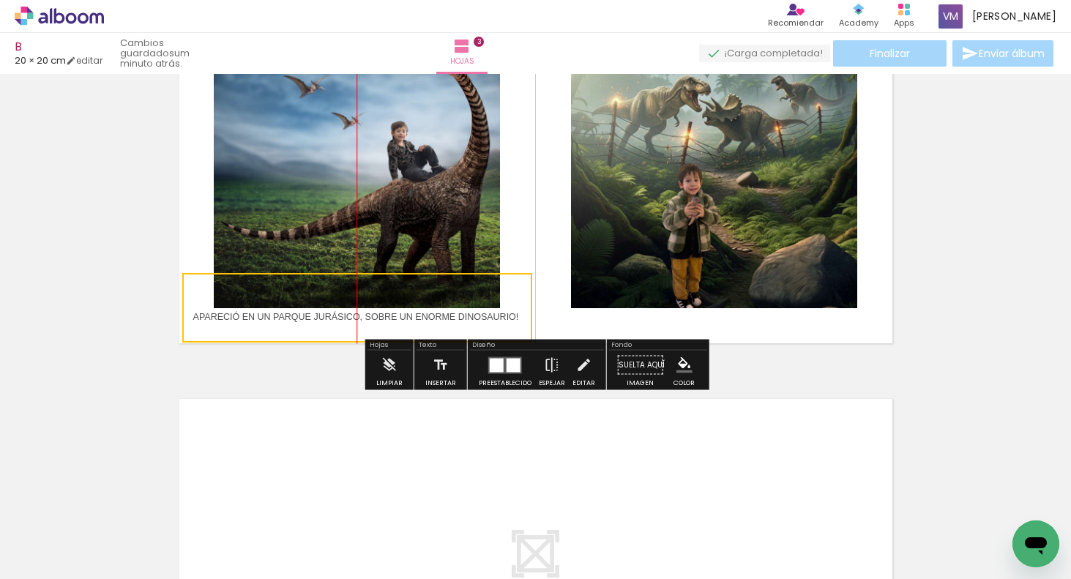
drag, startPoint x: 426, startPoint y: 285, endPoint x: 437, endPoint y: 283, distance: 11.4
click at [438, 283] on quentale-selection at bounding box center [357, 308] width 350 height 70
drag, startPoint x: 722, startPoint y: 326, endPoint x: 739, endPoint y: 332, distance: 18.5
click at [722, 326] on quentale-layouter at bounding box center [536, 170] width 732 height 366
drag, startPoint x: 378, startPoint y: 283, endPoint x: 426, endPoint y: 284, distance: 47.6
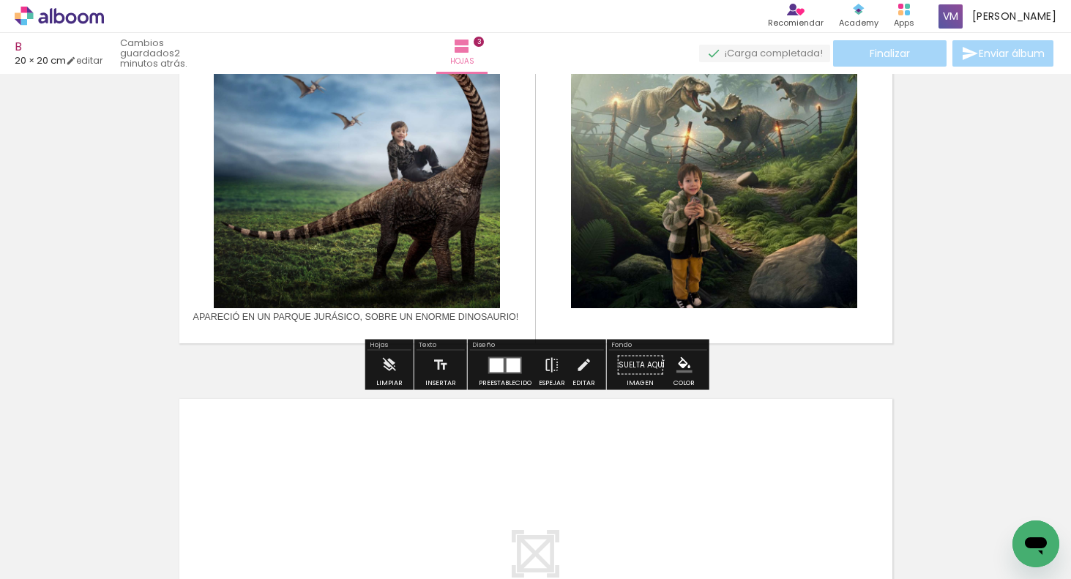
click at [385, 283] on p "APARECIÓ EN UN PARQUE JURÁSICO, SOBRE UN ENORME DINOSAURIO!" at bounding box center [356, 308] width 326 height 52
drag, startPoint x: 510, startPoint y: 283, endPoint x: 523, endPoint y: 284, distance: 12.5
click at [525, 284] on quentale-selection at bounding box center [373, 309] width 350 height 70
click at [513, 285] on quentale-selection at bounding box center [357, 309] width 350 height 70
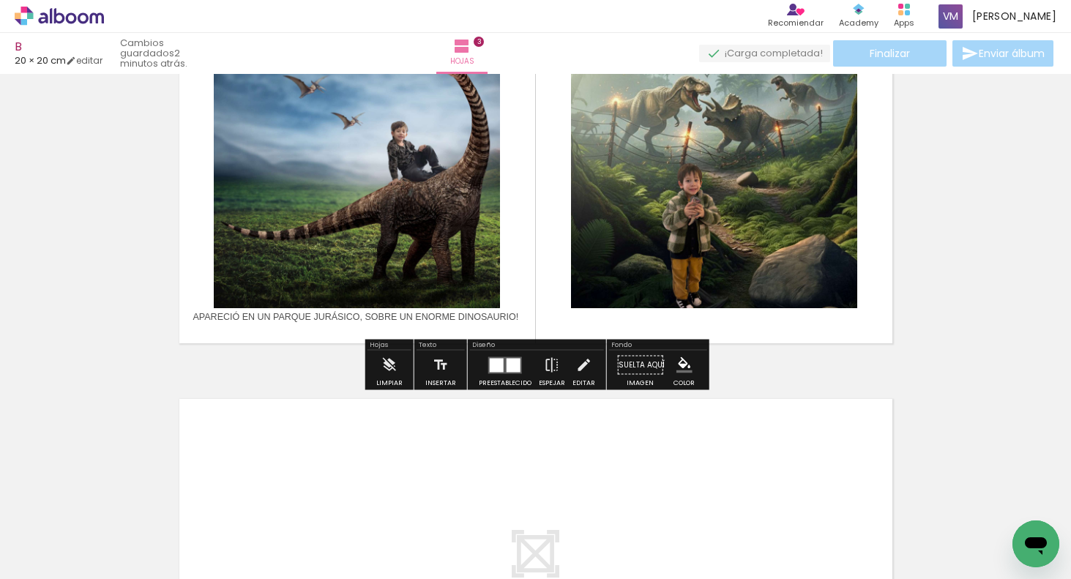
click at [506, 306] on p "APARECIÓ EN UN PARQUE JURÁSICO, SOBRE UN ENORME DINOSAURIO!" at bounding box center [356, 308] width 326 height 52
click at [517, 228] on quentale-layouter at bounding box center [536, 170] width 732 height 366
click at [519, 298] on p "APARECIÓ EN UN PARQUE JURÁSICO, SOBRE UN ENORME DINOSAURIO!" at bounding box center [356, 308] width 326 height 52
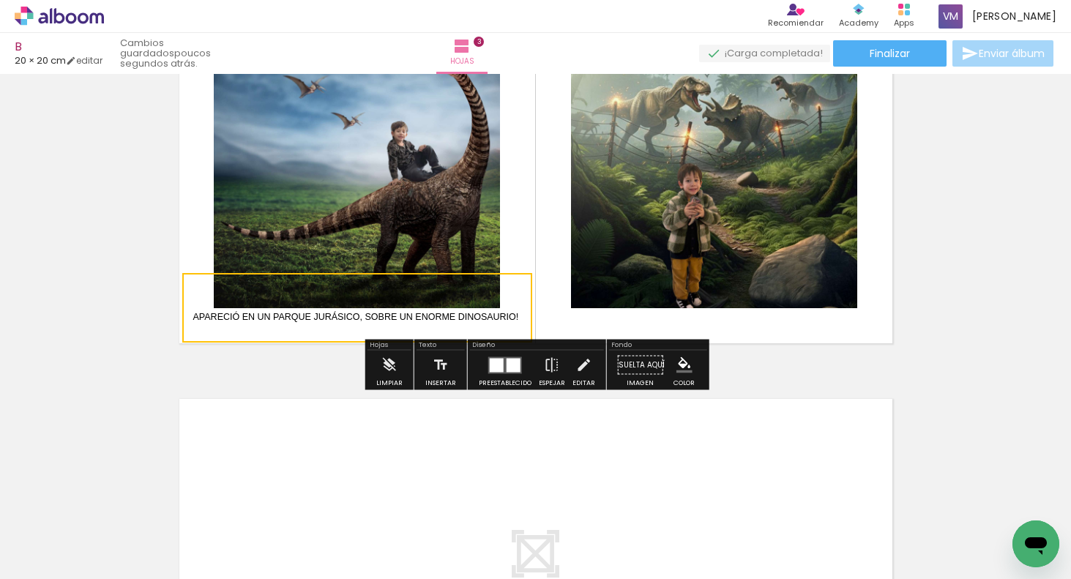
click at [519, 288] on quentale-selection at bounding box center [357, 308] width 350 height 70
click at [625, 313] on quentale-layouter at bounding box center [536, 170] width 732 height 366
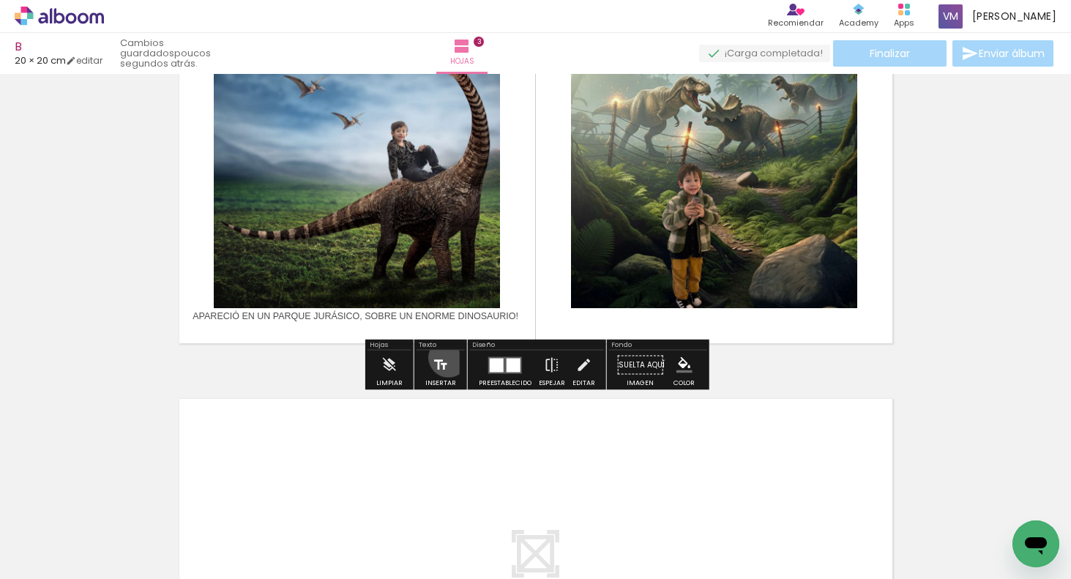
click at [446, 357] on paper-button "Insertar" at bounding box center [441, 369] width 38 height 37
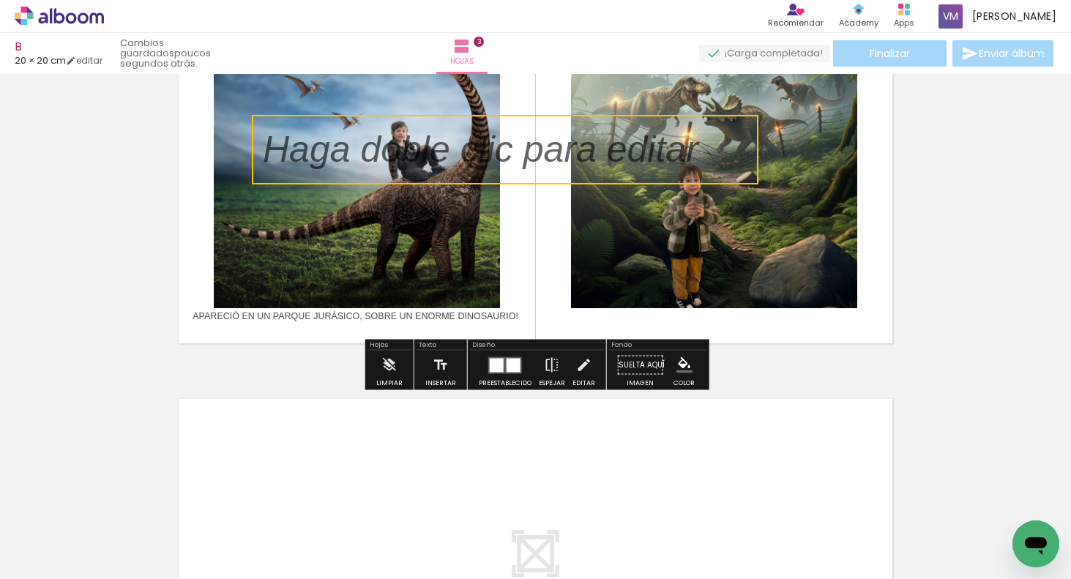
click at [535, 152] on quentale-selection at bounding box center [505, 150] width 507 height 70
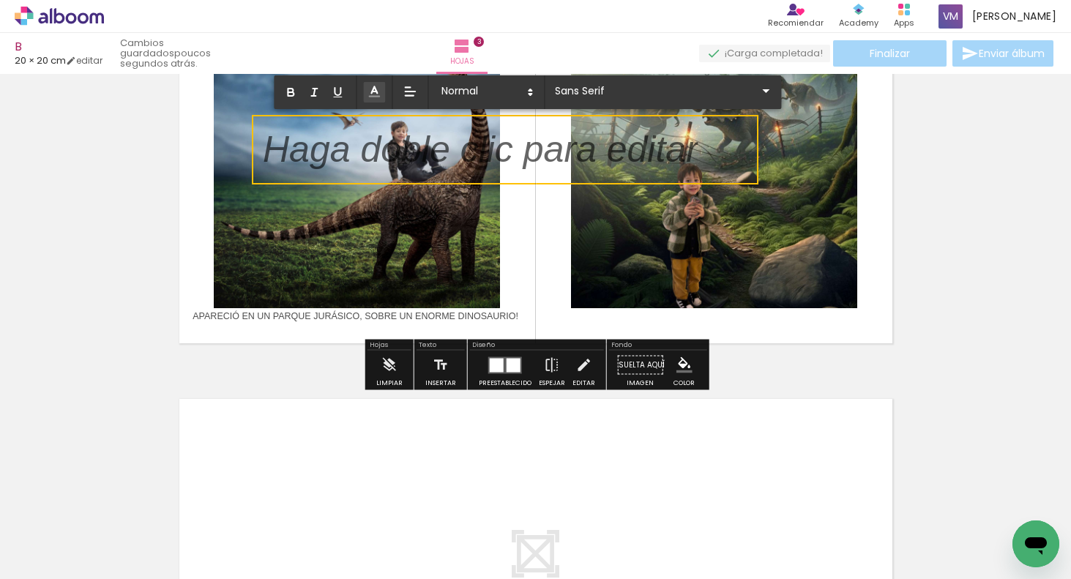
drag, startPoint x: 370, startPoint y: 93, endPoint x: 374, endPoint y: 100, distance: 8.2
click at [372, 93] on polyline at bounding box center [375, 89] width 6 height 7
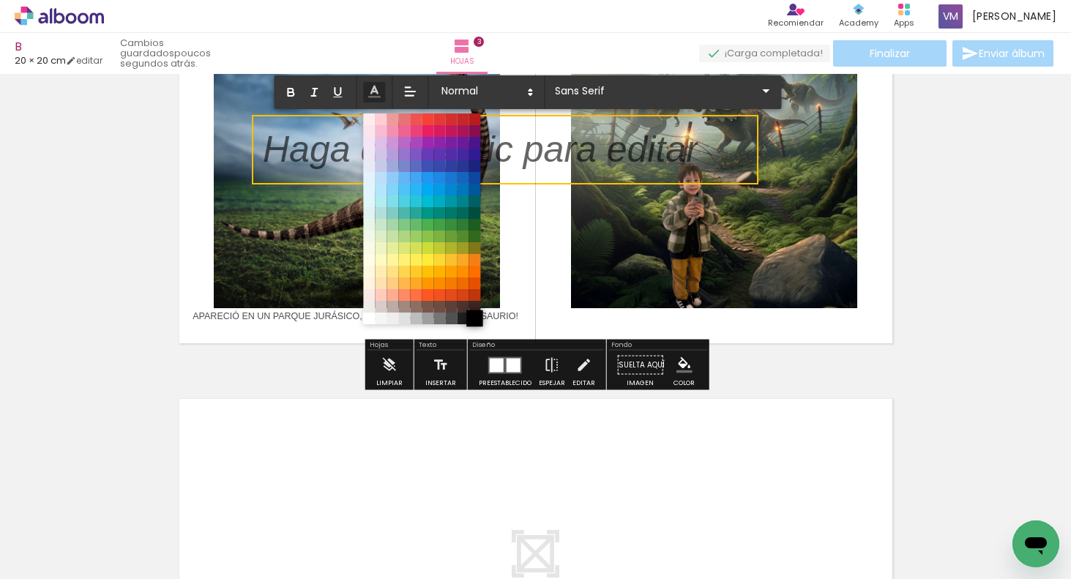
click at [476, 317] on span at bounding box center [474, 318] width 16 height 16
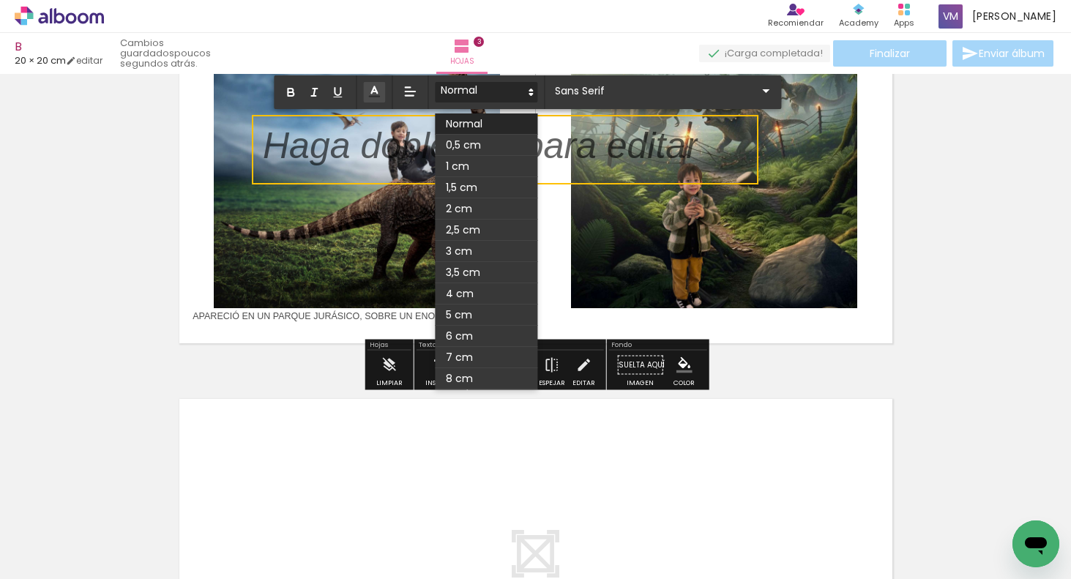
click at [505, 88] on span at bounding box center [486, 92] width 102 height 20
click at [488, 145] on span at bounding box center [486, 145] width 102 height 21
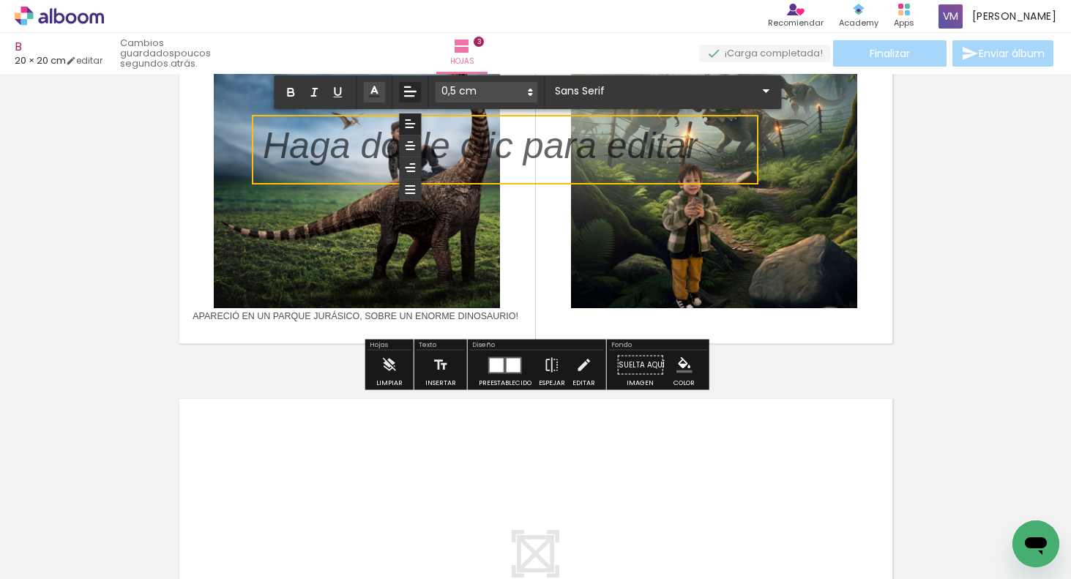
drag, startPoint x: 414, startPoint y: 141, endPoint x: 416, endPoint y: 132, distance: 8.2
click at [414, 141] on icon at bounding box center [409, 145] width 13 height 13
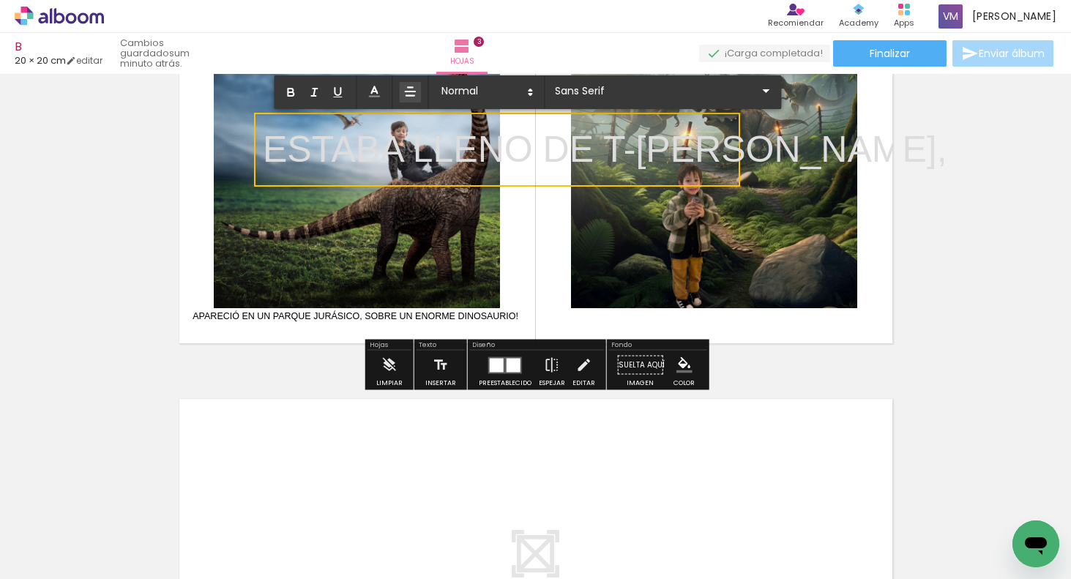
click at [717, 152] on p "ESTABA LLENO DE T-REX," at bounding box center [605, 150] width 684 height 52
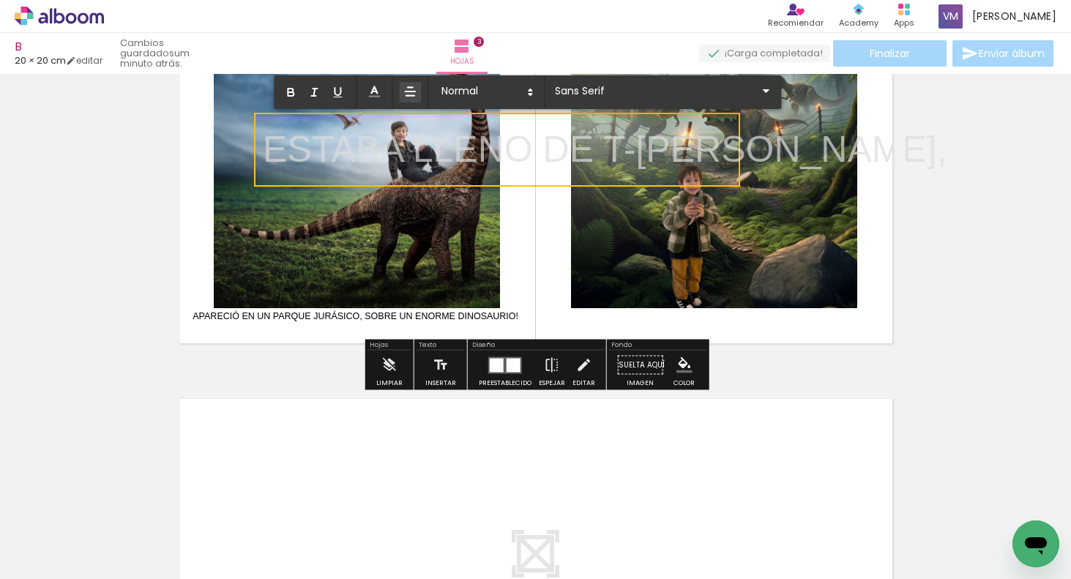
drag, startPoint x: 720, startPoint y: 151, endPoint x: 270, endPoint y: 130, distance: 449.9
click at [269, 131] on p "ESTABA LLENO DE T-REX," at bounding box center [605, 150] width 684 height 52
drag, startPoint x: 374, startPoint y: 92, endPoint x: 373, endPoint y: 102, distance: 9.6
click at [374, 92] on icon at bounding box center [374, 91] width 15 height 15
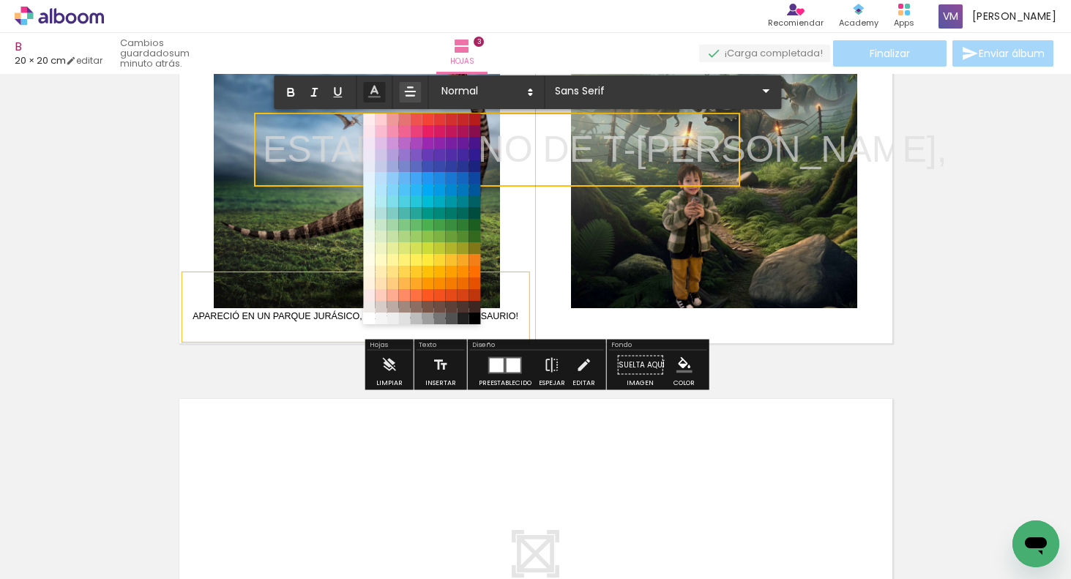
click at [478, 317] on span at bounding box center [474, 319] width 12 height 12
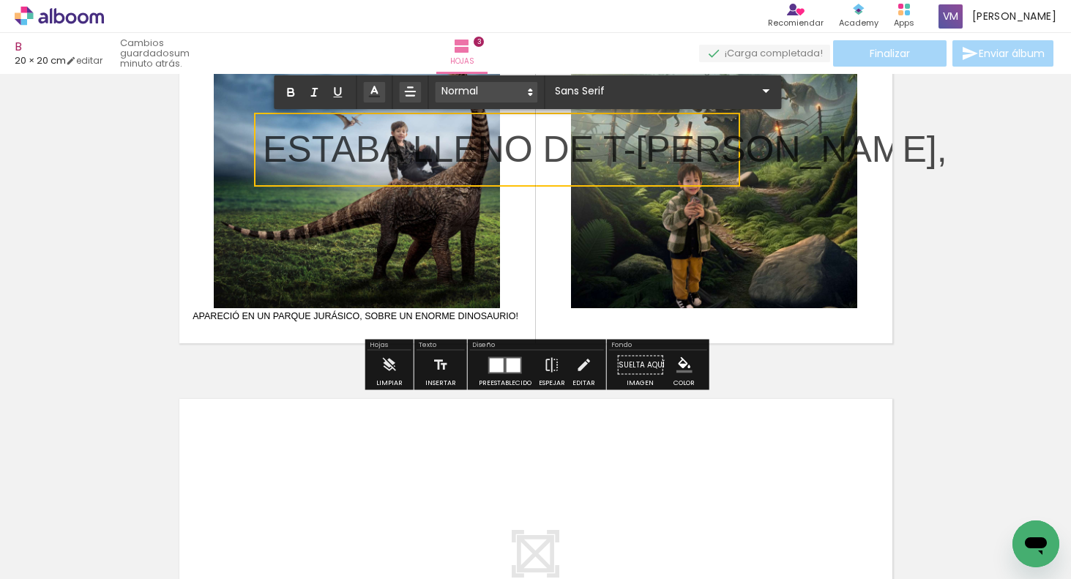
click at [479, 83] on span at bounding box center [486, 92] width 102 height 20
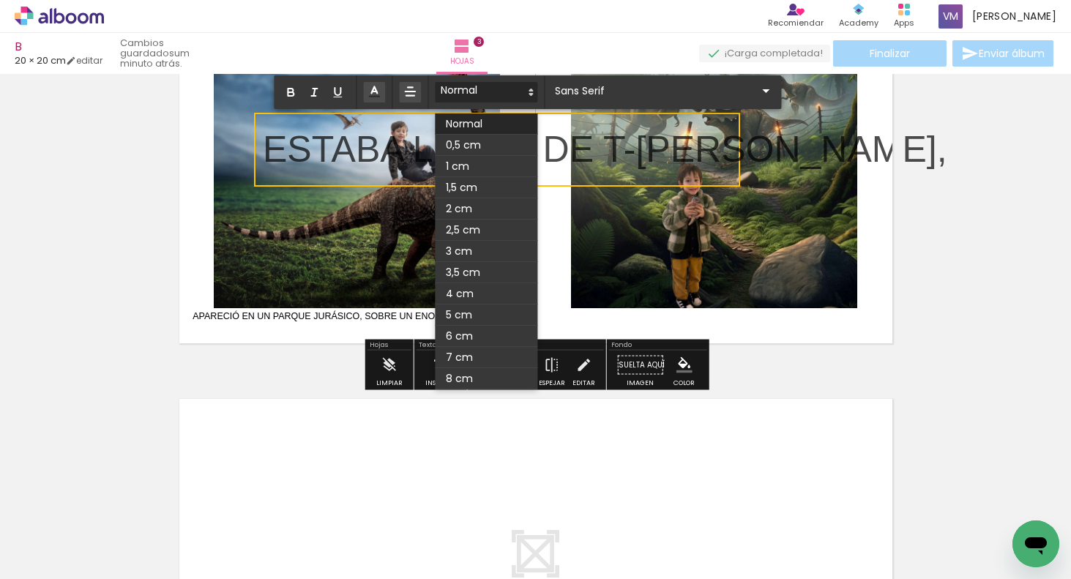
click at [457, 143] on span at bounding box center [486, 145] width 102 height 21
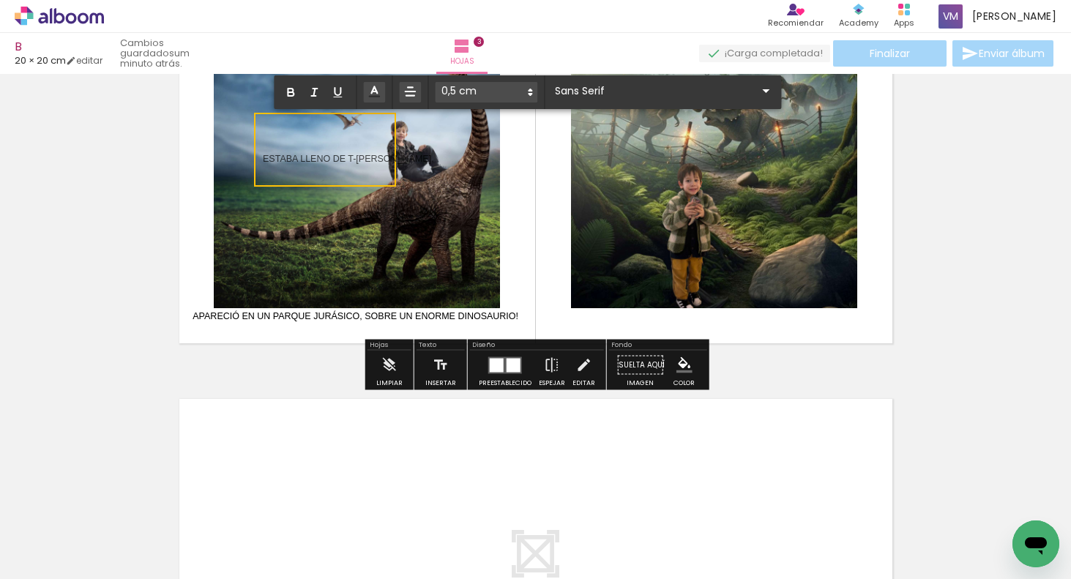
click at [381, 151] on p "ESTABA LLENO DE T-REX," at bounding box center [354, 150] width 182 height 52
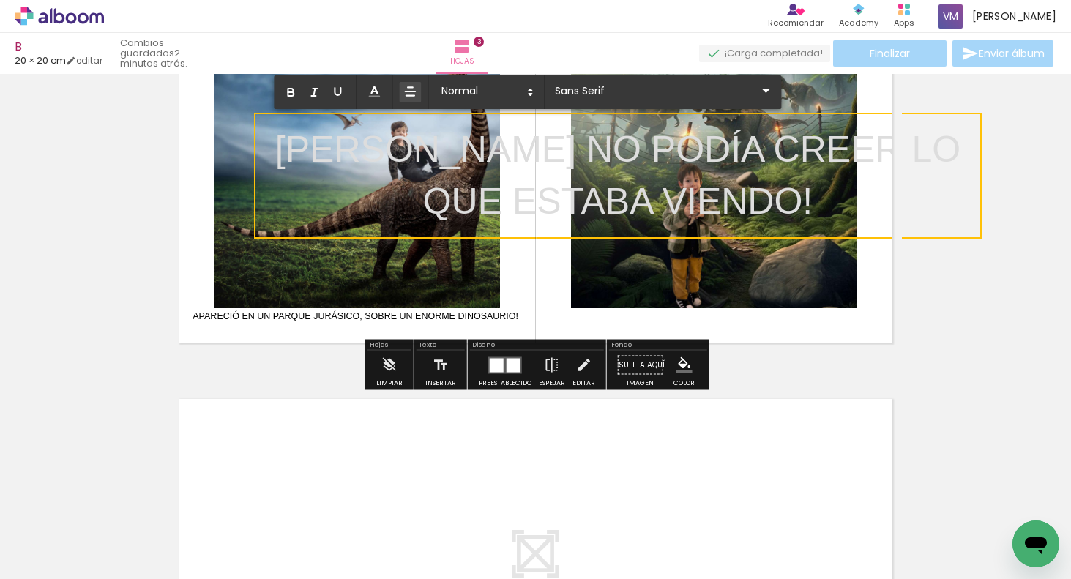
drag, startPoint x: 775, startPoint y: 202, endPoint x: 284, endPoint y: 122, distance: 497.6
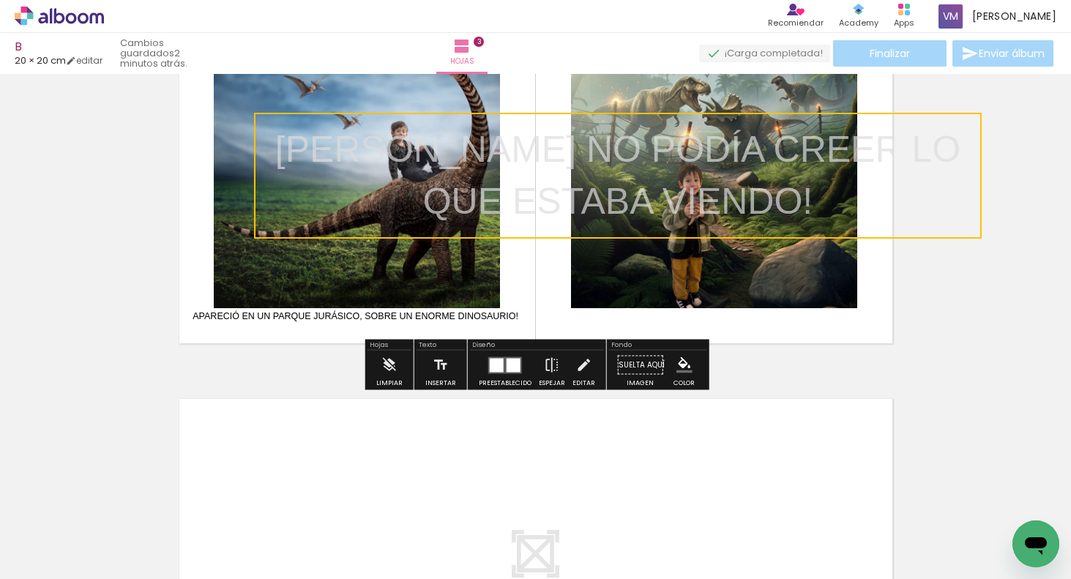
click at [475, 146] on quentale-selection at bounding box center [618, 176] width 728 height 126
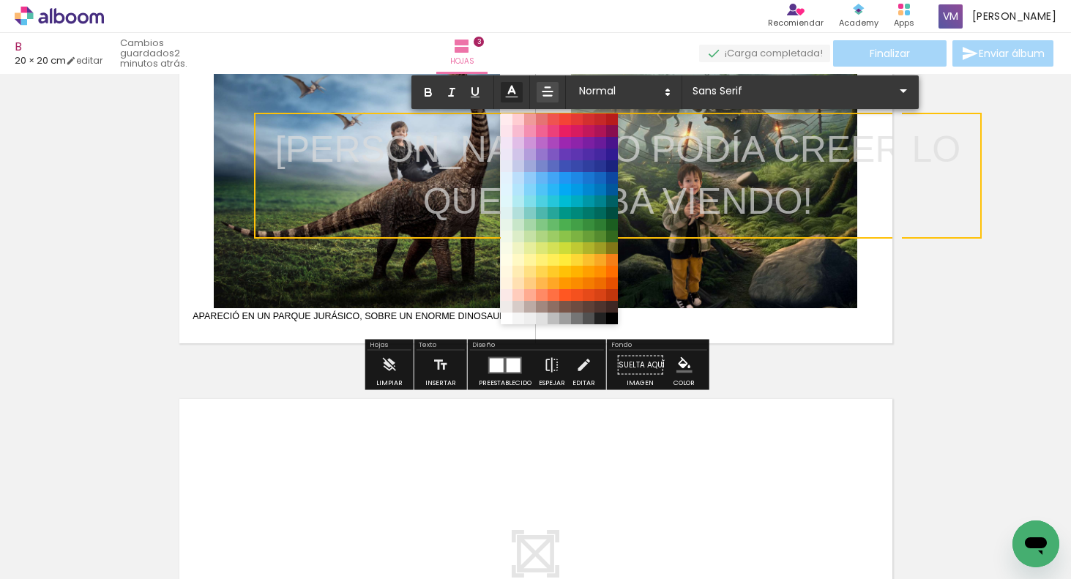
click at [509, 89] on icon at bounding box center [512, 91] width 16 height 16
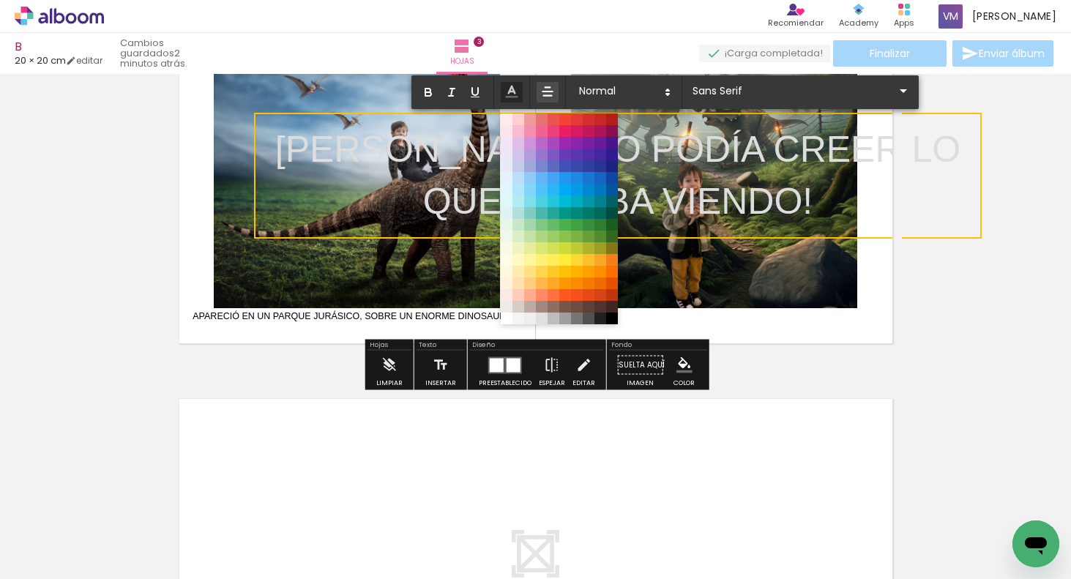
click at [617, 315] on span at bounding box center [612, 319] width 12 height 12
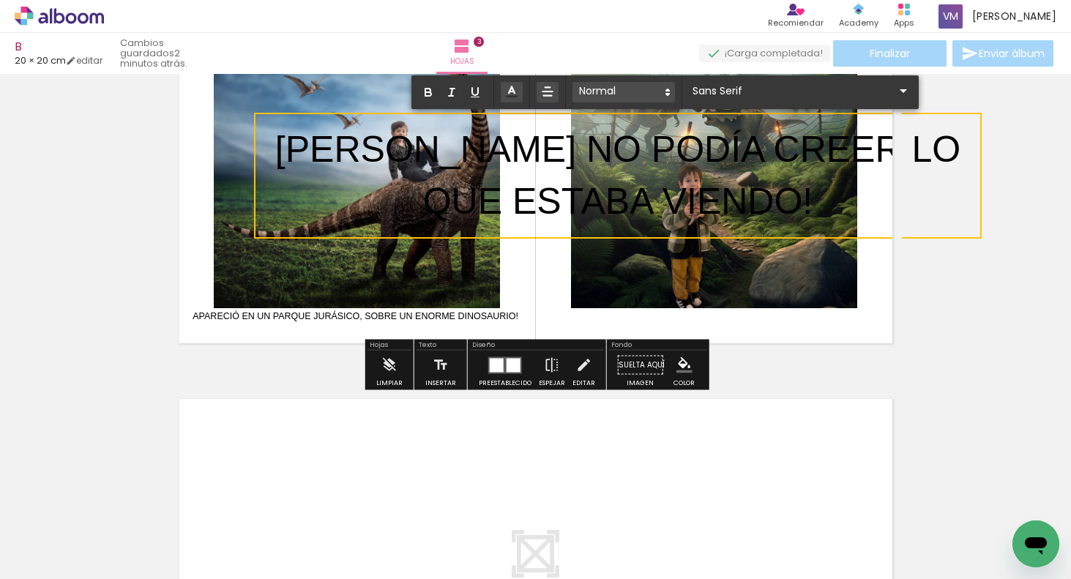
click at [602, 89] on span at bounding box center [623, 92] width 102 height 20
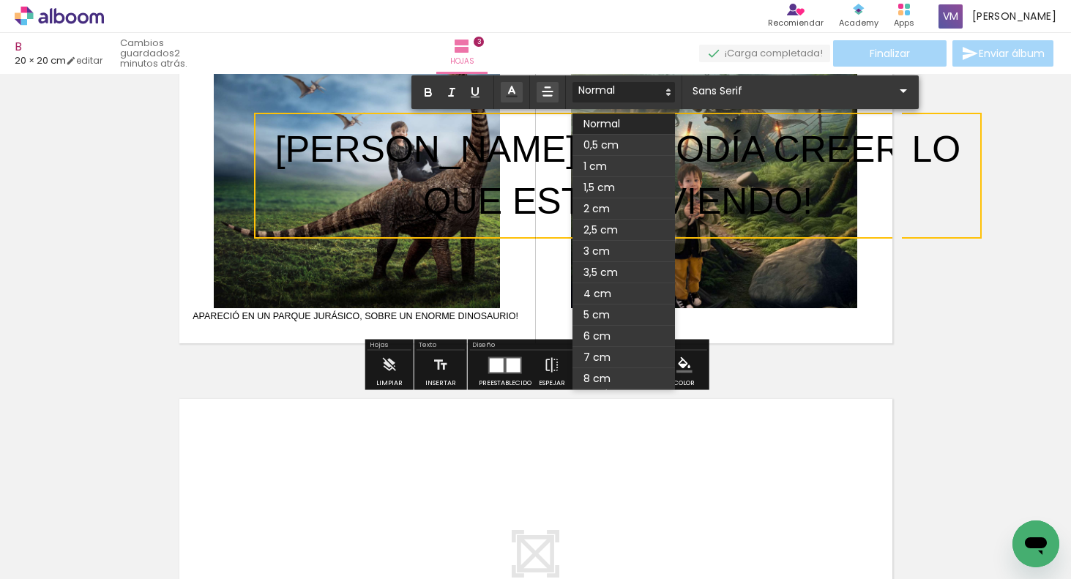
click at [602, 143] on span at bounding box center [623, 145] width 102 height 21
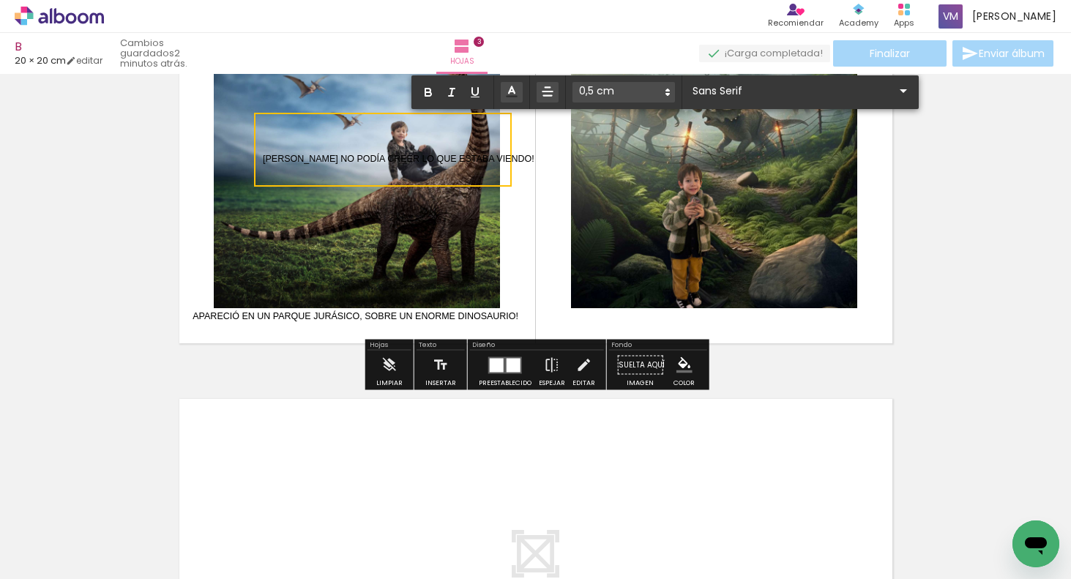
drag, startPoint x: 504, startPoint y: 148, endPoint x: 514, endPoint y: 146, distance: 10.4
click at [504, 148] on quentale-selection at bounding box center [383, 150] width 258 height 74
click at [505, 157] on quentale-selection at bounding box center [383, 150] width 258 height 74
click at [499, 157] on span "BELTRÁN NO PODÍA CREER LO QUE ESTABA VIENDO!" at bounding box center [399, 159] width 272 height 10
drag, startPoint x: 485, startPoint y: 124, endPoint x: 576, endPoint y: 183, distance: 108.0
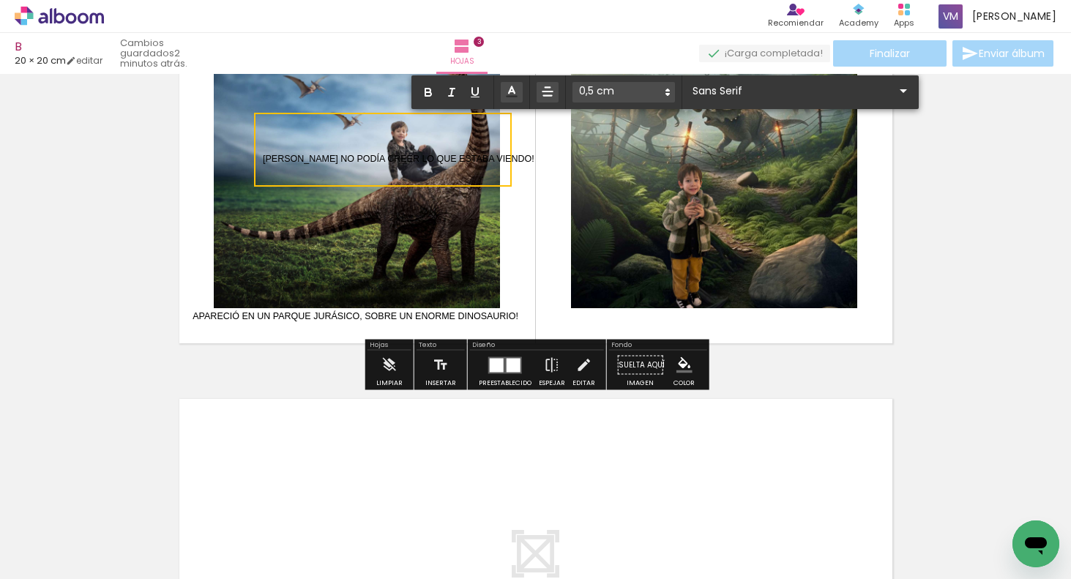
click at [594, 197] on album-spread "3 de 3" at bounding box center [536, 170] width 732 height 366
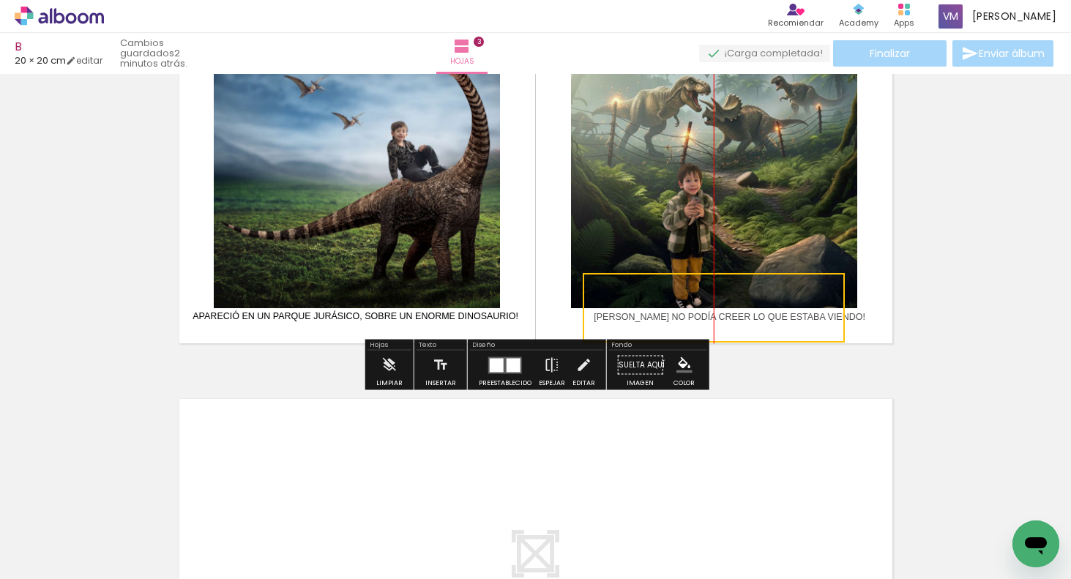
drag, startPoint x: 503, startPoint y: 122, endPoint x: 829, endPoint y: 279, distance: 361.7
click at [829, 280] on quentale-selection at bounding box center [714, 308] width 262 height 70
drag, startPoint x: 951, startPoint y: 305, endPoint x: 966, endPoint y: 302, distance: 15.6
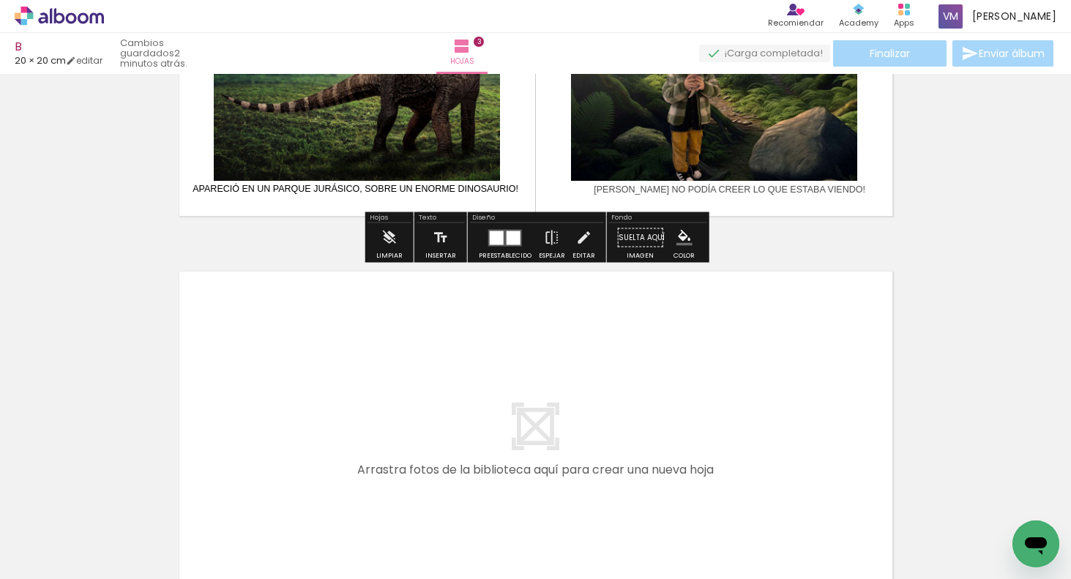
scroll to position [1146, 0]
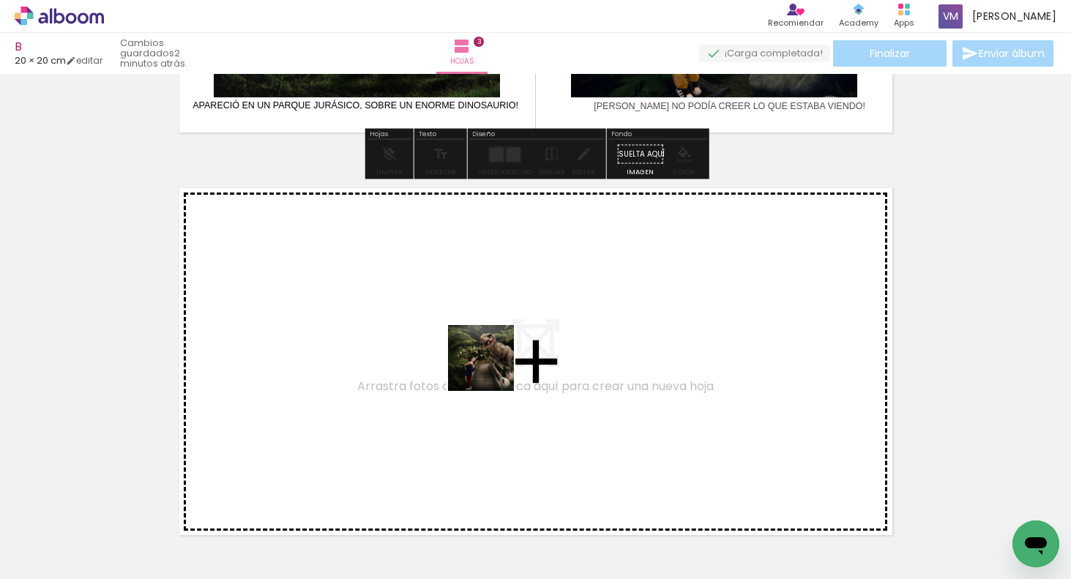
drag, startPoint x: 483, startPoint y: 525, endPoint x: 493, endPoint y: 357, distance: 167.9
click at [493, 357] on quentale-workspace at bounding box center [535, 289] width 1071 height 579
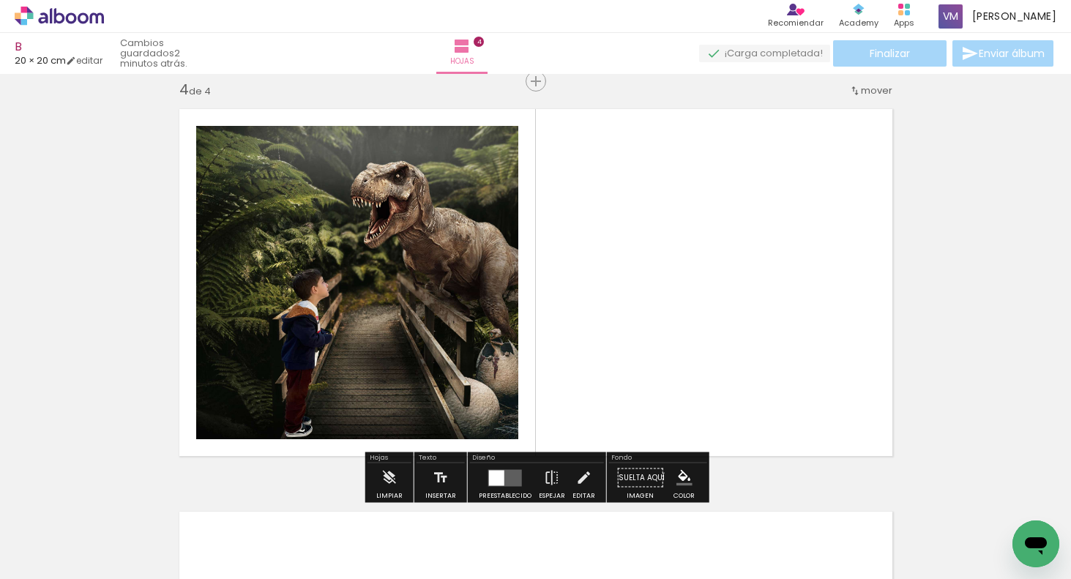
scroll to position [1226, 0]
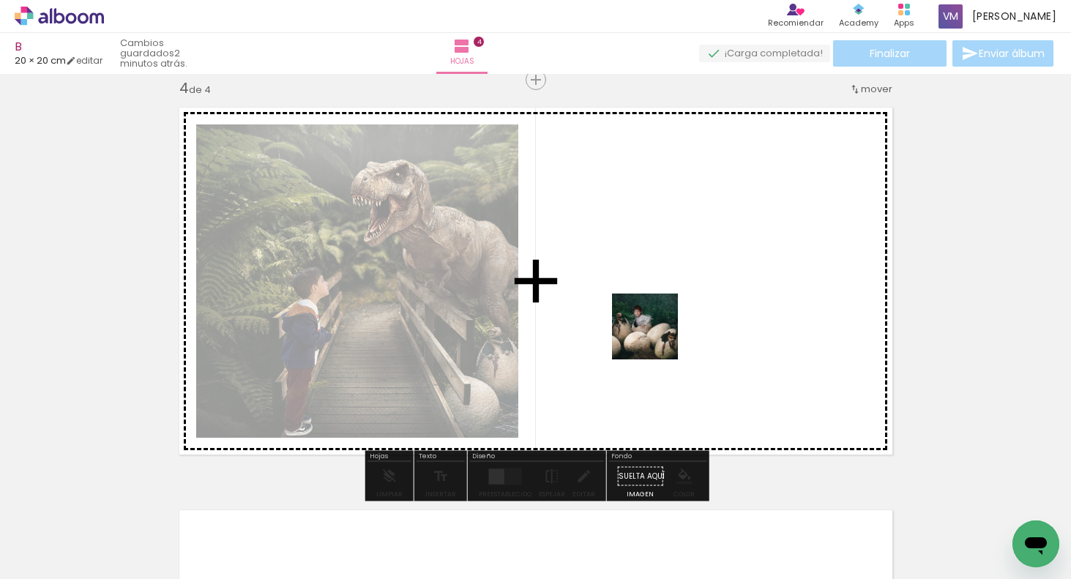
drag, startPoint x: 563, startPoint y: 537, endPoint x: 621, endPoint y: 368, distance: 178.2
click at [676, 304] on quentale-workspace at bounding box center [535, 289] width 1071 height 579
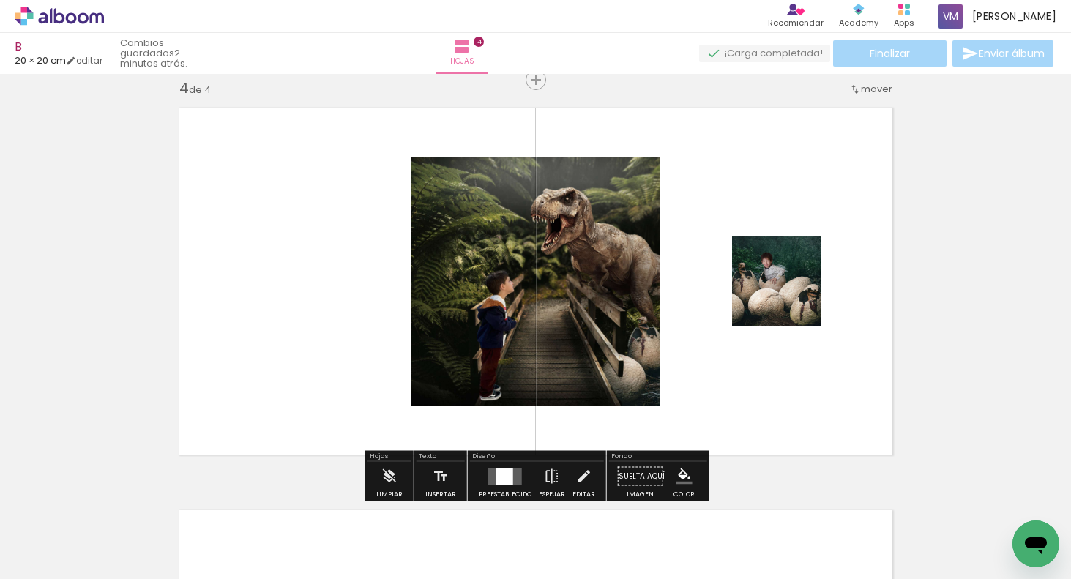
drag, startPoint x: 496, startPoint y: 474, endPoint x: 540, endPoint y: 457, distance: 48.0
click at [499, 474] on div at bounding box center [504, 476] width 17 height 17
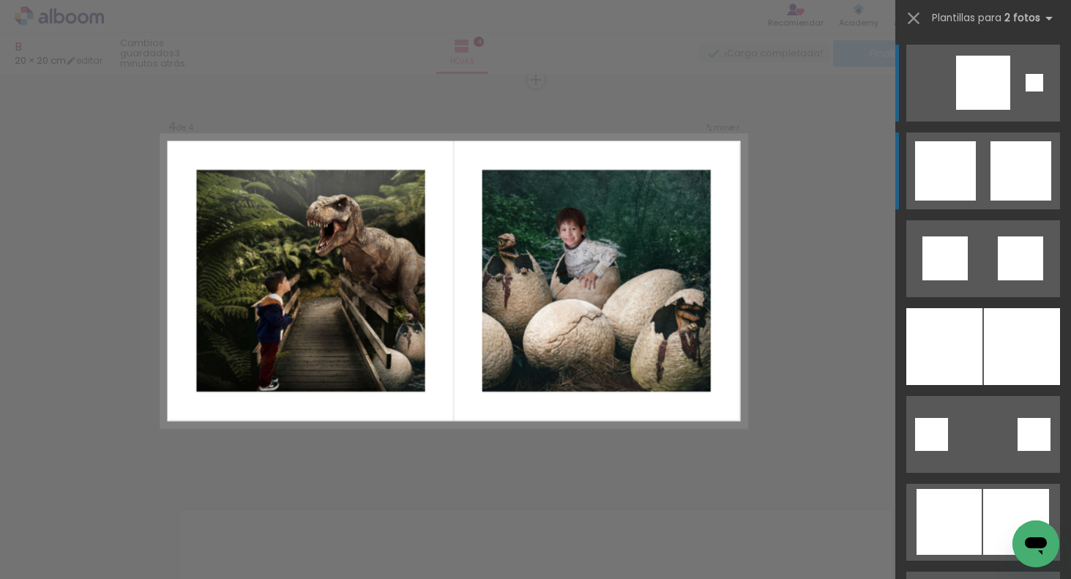
click at [984, 190] on quentale-layouter at bounding box center [983, 170] width 154 height 77
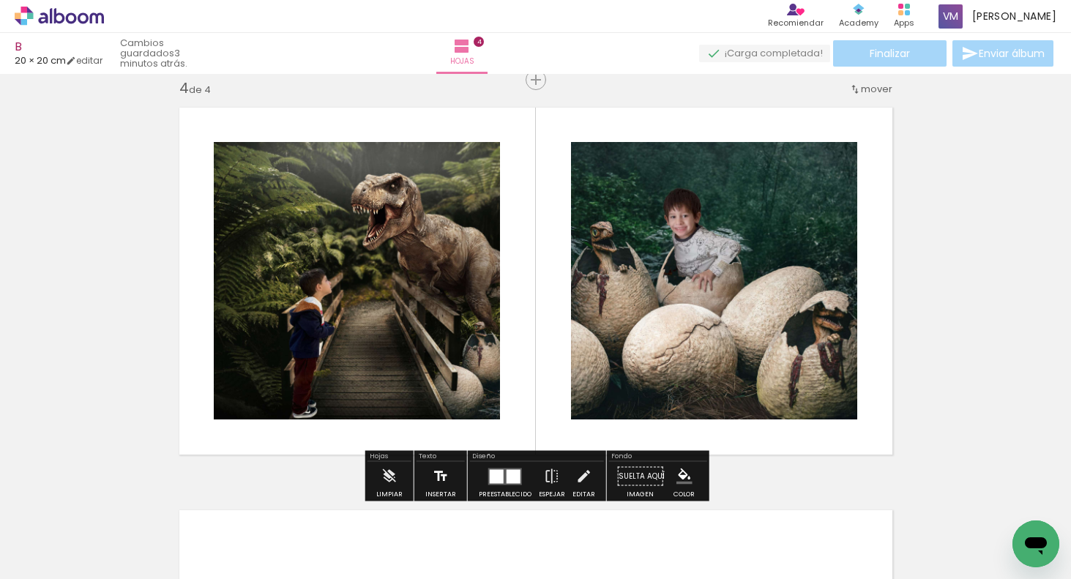
click at [439, 471] on iron-icon at bounding box center [441, 476] width 16 height 29
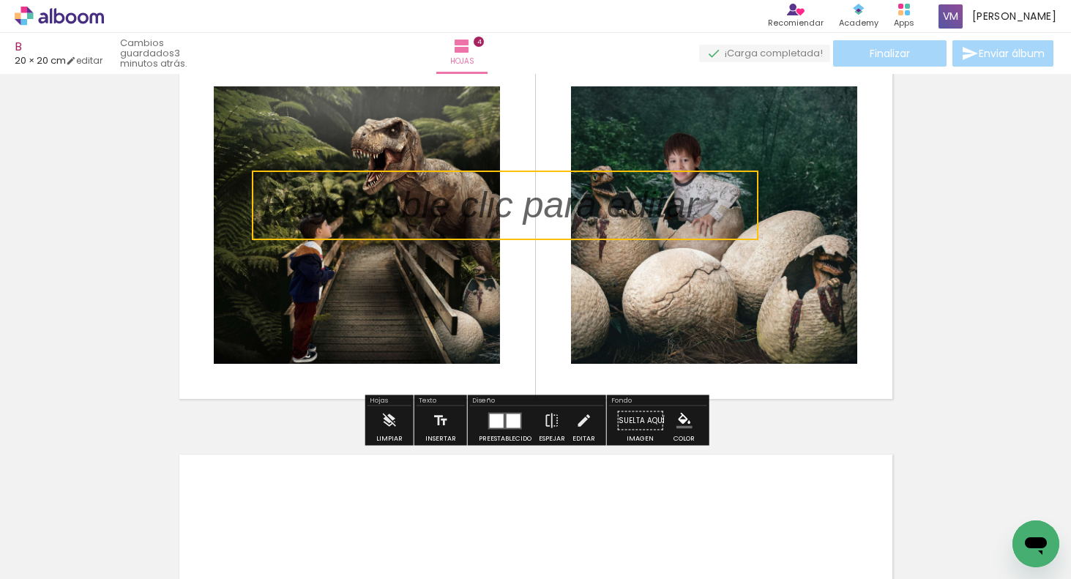
scroll to position [1255, 0]
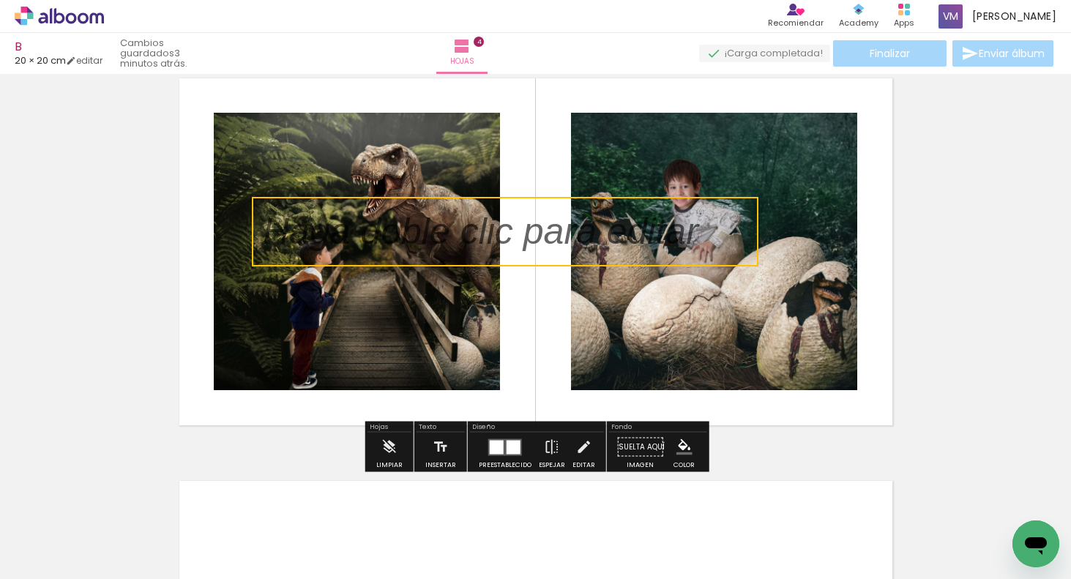
click at [419, 228] on quentale-selection at bounding box center [505, 232] width 507 height 70
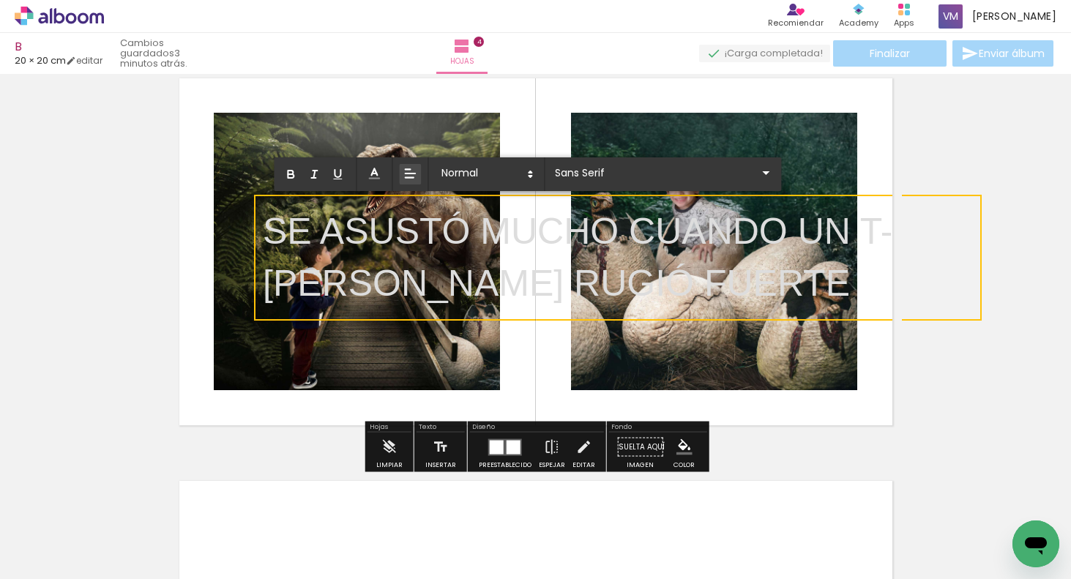
click at [540, 283] on p "SE ASUSTÓ MUCHO CUANDO UN T-REX RUGIÓ FUERTE" at bounding box center [618, 258] width 710 height 104
drag, startPoint x: 541, startPoint y: 283, endPoint x: 270, endPoint y: 221, distance: 277.7
click at [270, 221] on p "SE ASUSTÓ MUCHO CUANDO UN T-REX RUGIÓ FUERTE" at bounding box center [618, 258] width 710 height 104
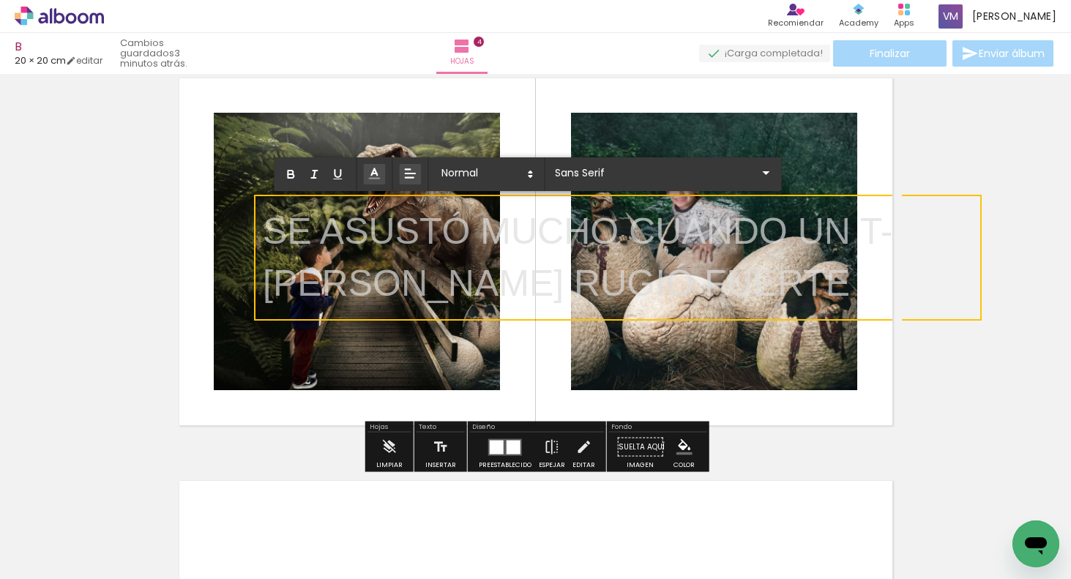
click at [376, 171] on icon at bounding box center [374, 173] width 15 height 15
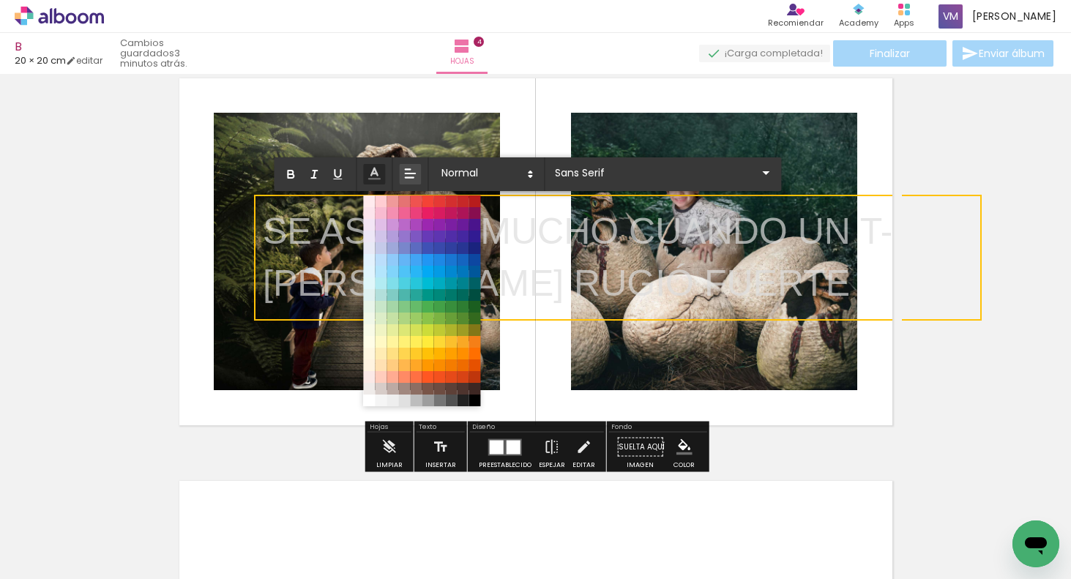
click at [476, 398] on span at bounding box center [474, 401] width 12 height 12
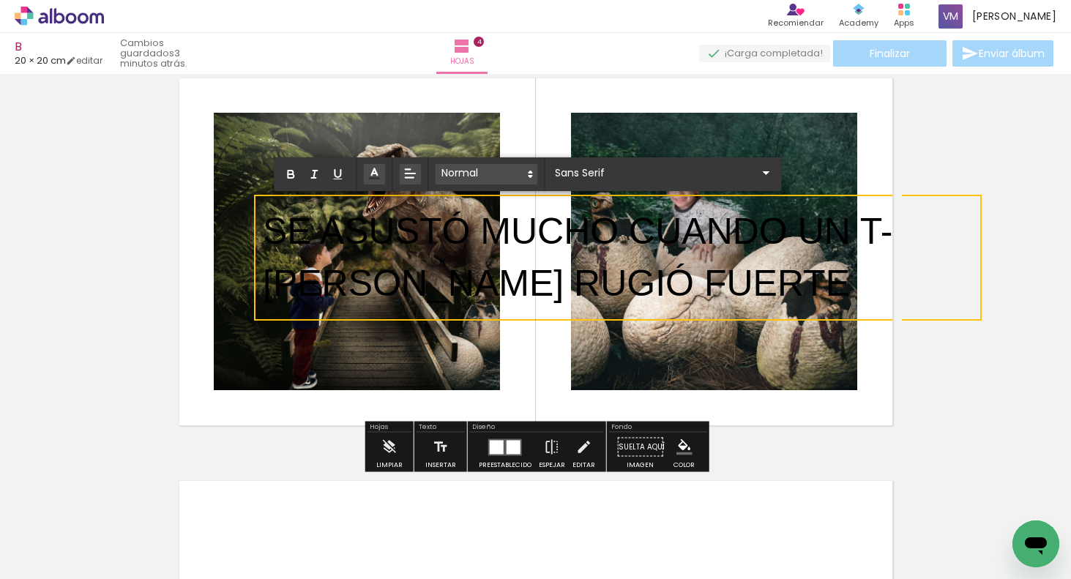
click at [485, 168] on span at bounding box center [486, 174] width 102 height 20
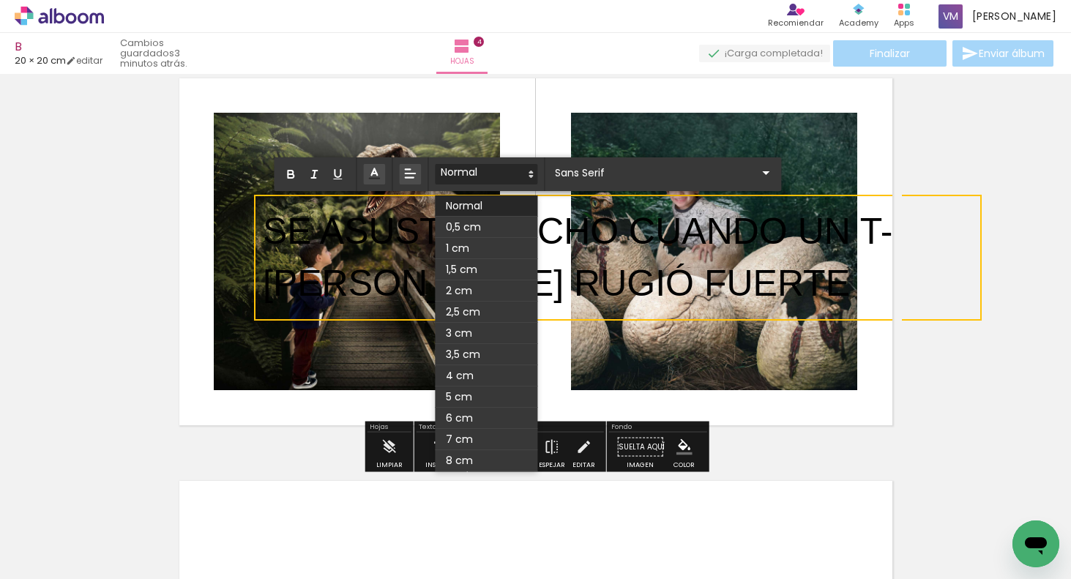
drag, startPoint x: 488, startPoint y: 223, endPoint x: 496, endPoint y: 223, distance: 8.1
click at [488, 223] on span at bounding box center [486, 227] width 102 height 21
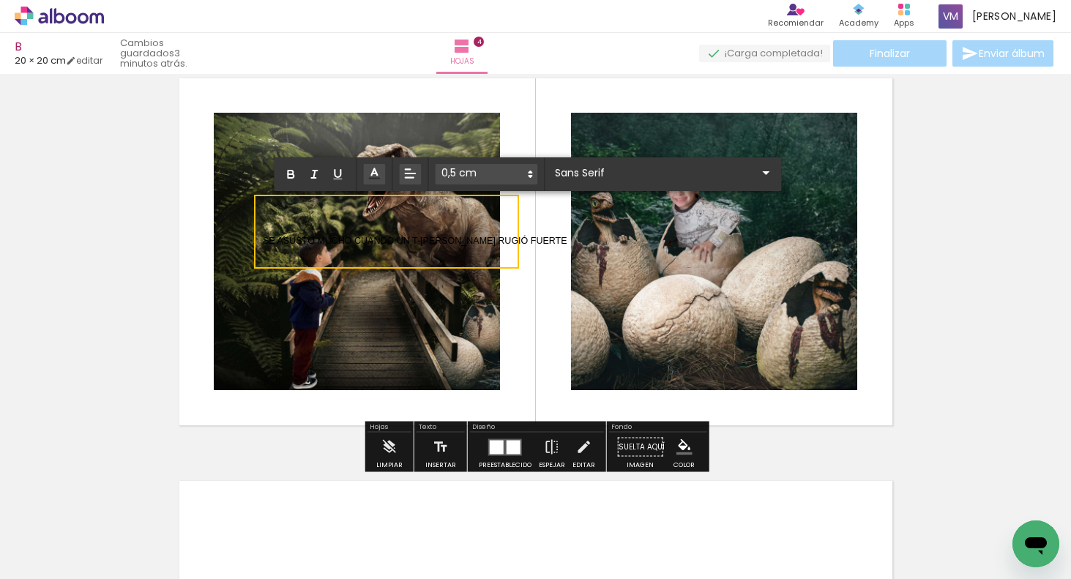
click at [549, 241] on quentale-layouter at bounding box center [536, 252] width 732 height 366
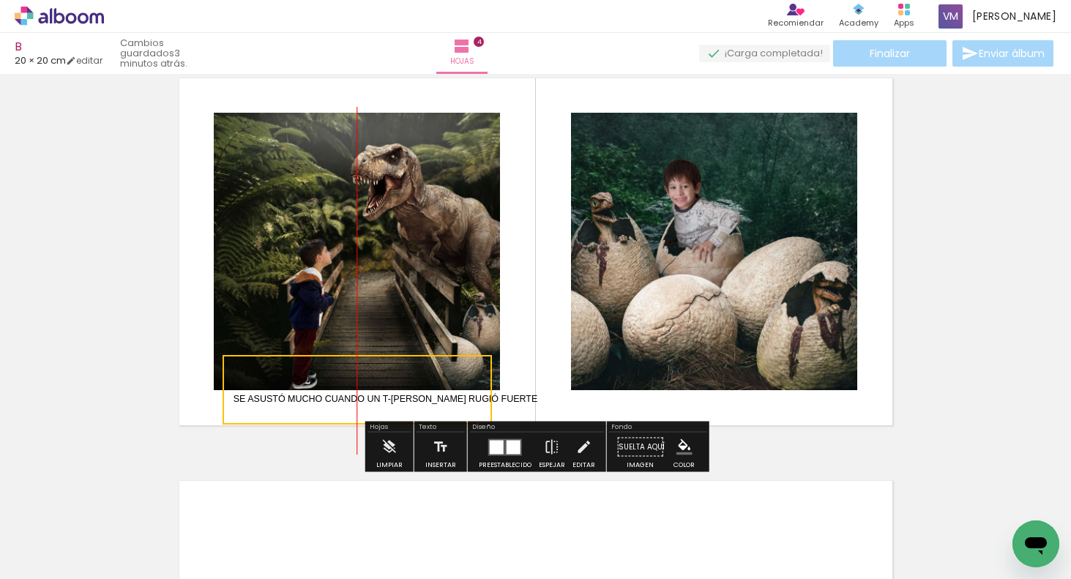
drag, startPoint x: 490, startPoint y: 221, endPoint x: 473, endPoint y: 378, distance: 157.6
click at [473, 378] on quentale-selection at bounding box center [357, 390] width 269 height 70
click at [763, 414] on quentale-layouter at bounding box center [536, 252] width 732 height 366
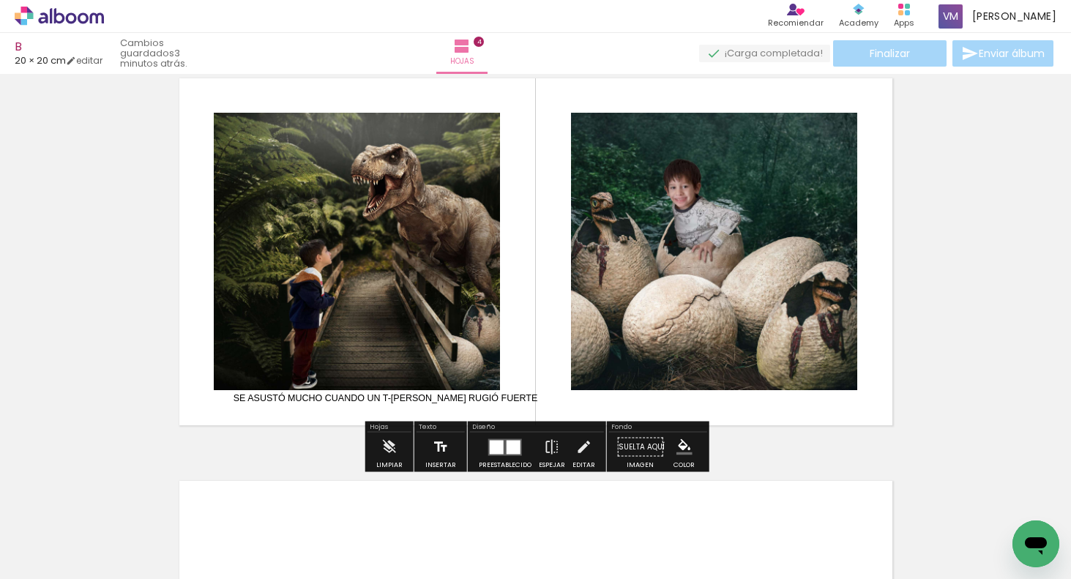
click at [449, 444] on paper-button "Insertar" at bounding box center [441, 451] width 38 height 37
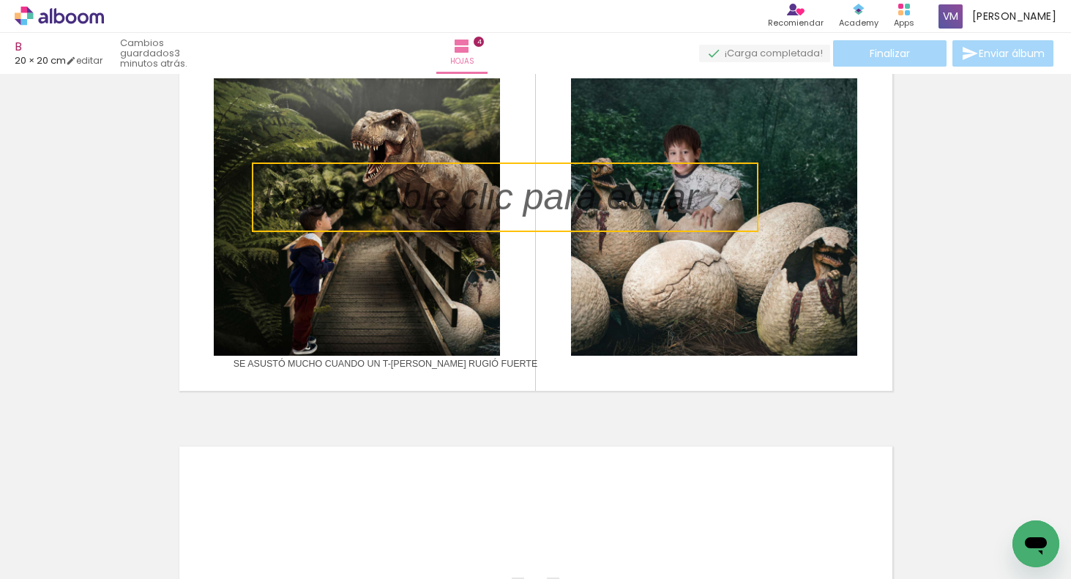
scroll to position [1238, 0]
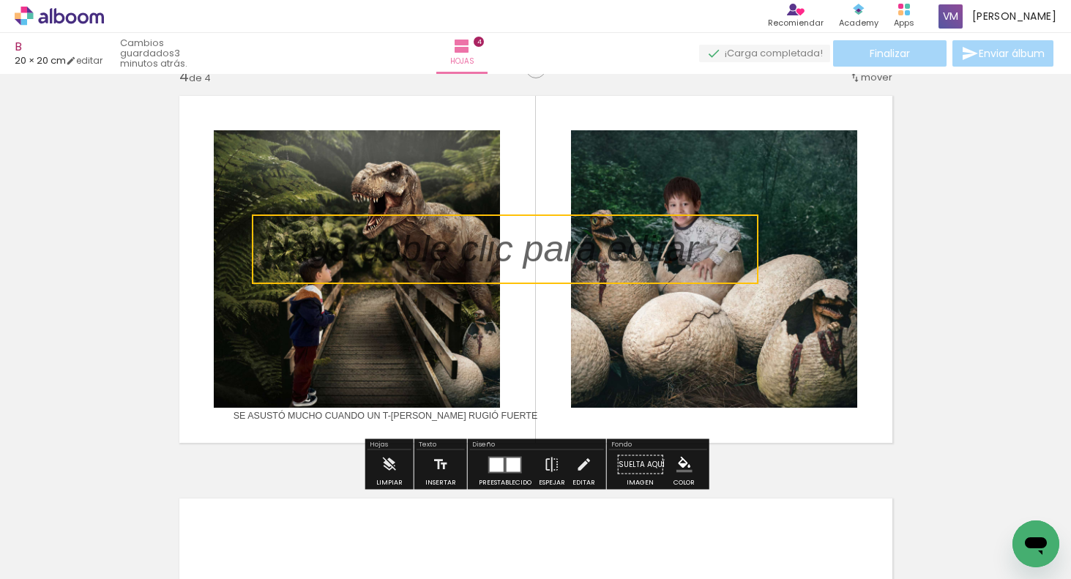
click at [449, 252] on quentale-selection at bounding box center [505, 249] width 507 height 70
click at [291, 255] on quentale-selection at bounding box center [481, 252] width 457 height 70
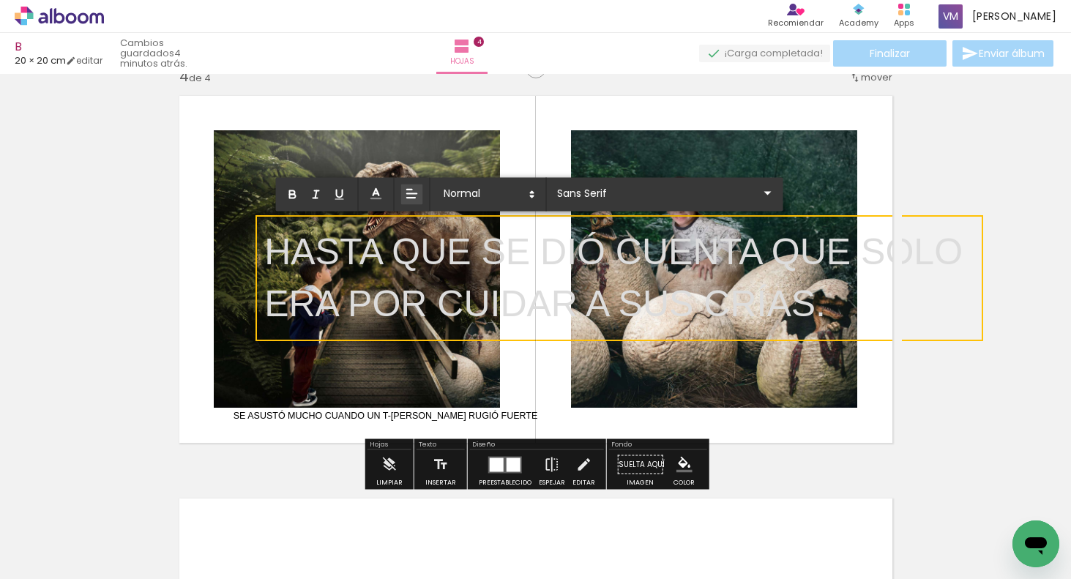
click at [829, 301] on p "HASTA QUE SE DIÓ CUENTA QUE SOLO ERA POR CUIDAR A SUS CRÍAS." at bounding box center [619, 278] width 710 height 104
drag, startPoint x: 829, startPoint y: 300, endPoint x: 297, endPoint y: 222, distance: 537.1
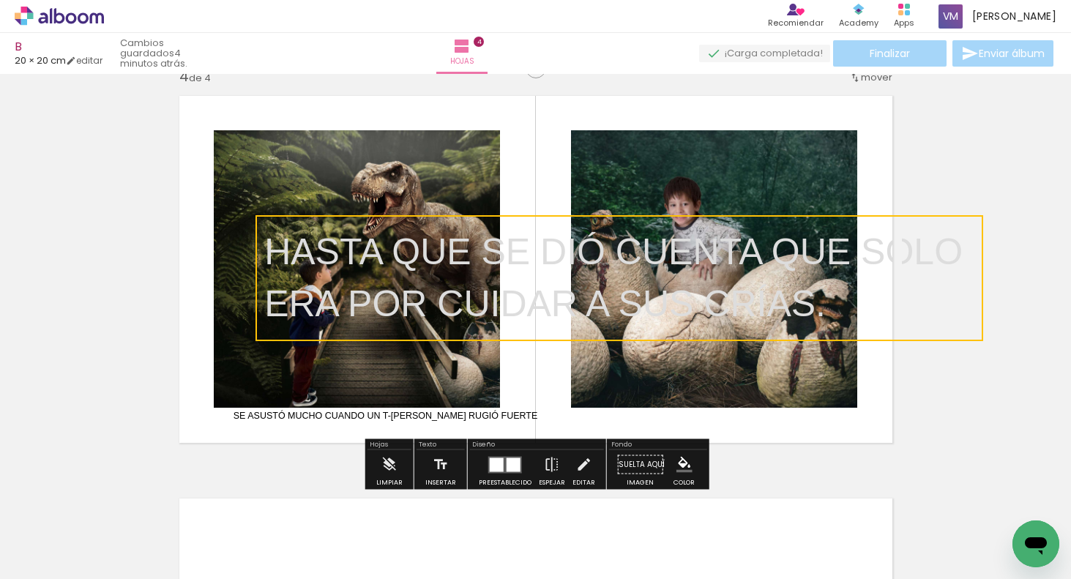
click at [353, 232] on quentale-selection at bounding box center [619, 278] width 728 height 126
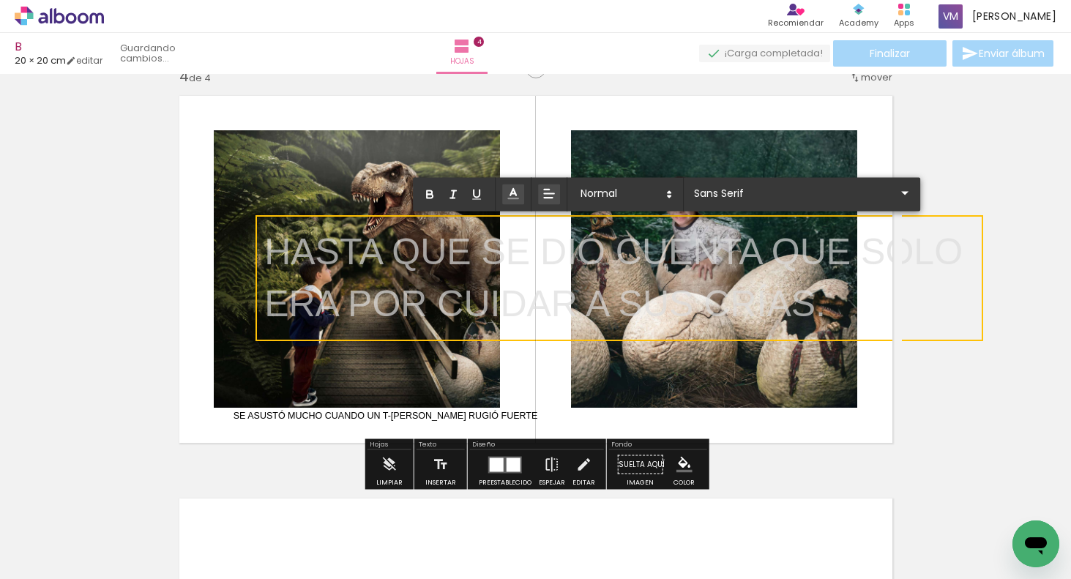
click at [518, 195] on icon at bounding box center [513, 194] width 15 height 15
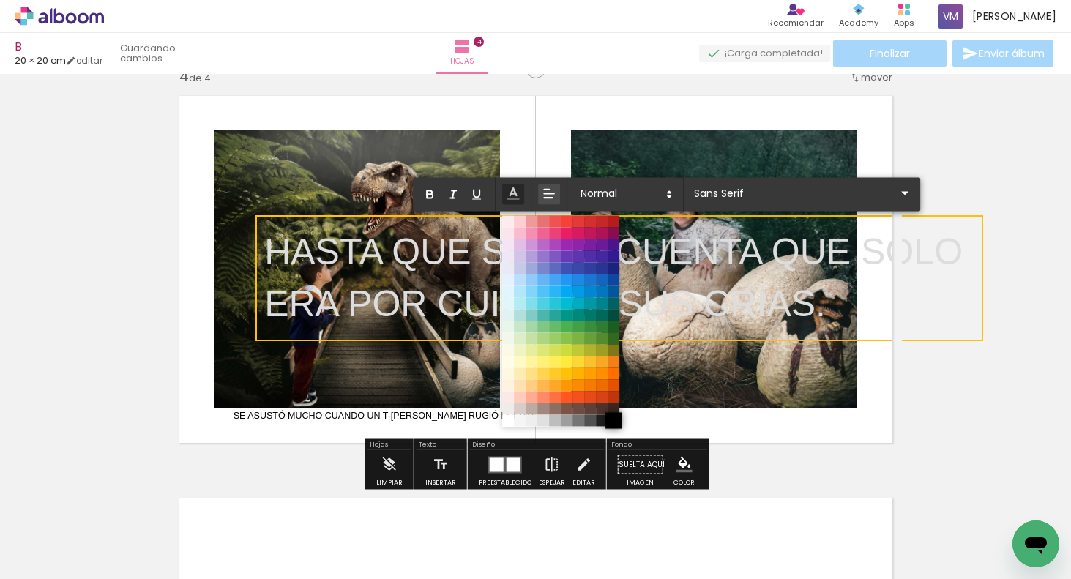
click at [614, 421] on span at bounding box center [613, 420] width 16 height 16
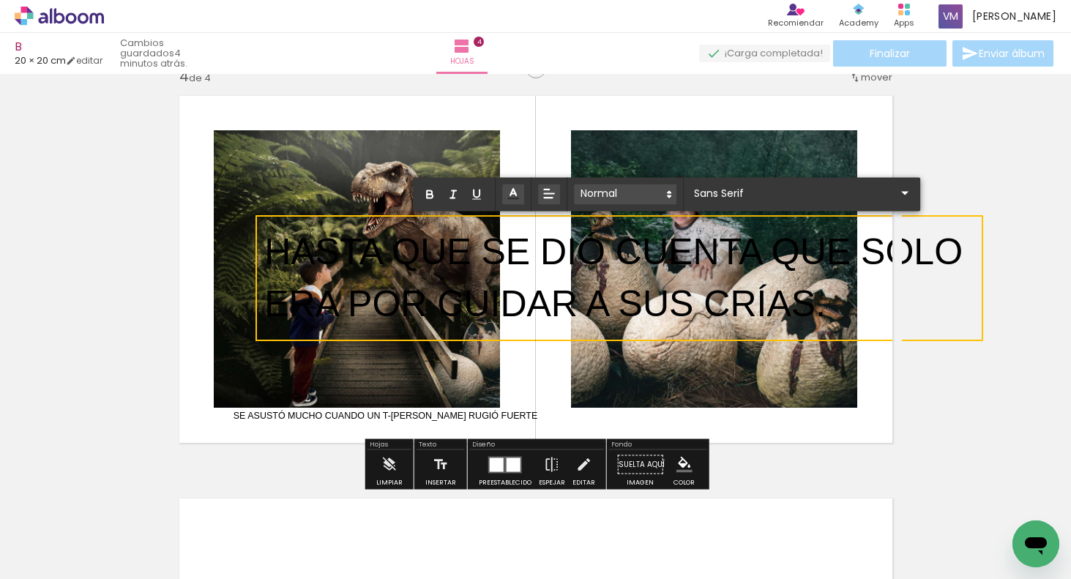
click at [624, 191] on span at bounding box center [625, 194] width 102 height 20
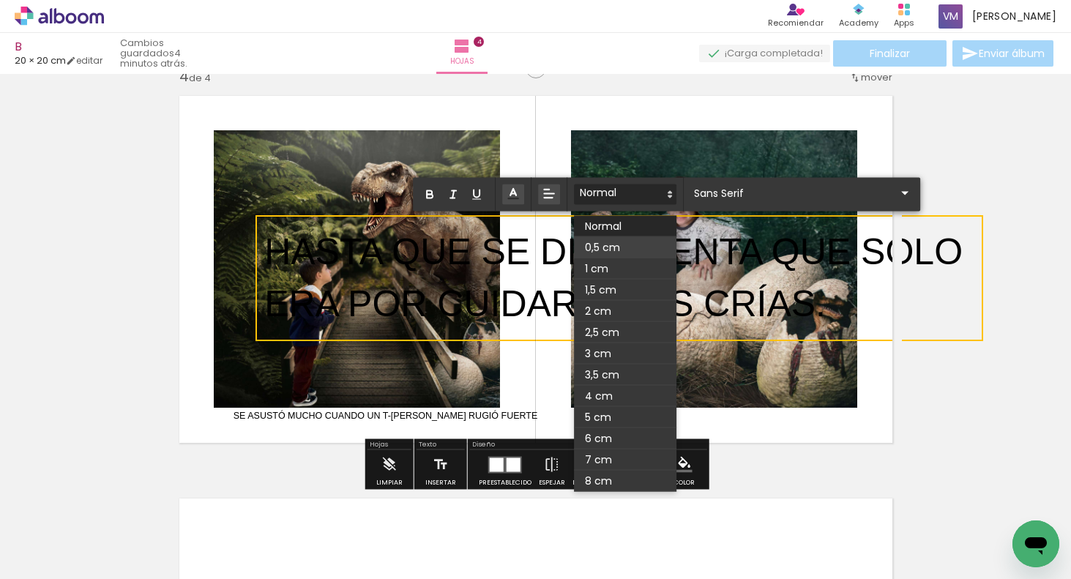
click at [615, 247] on span at bounding box center [625, 247] width 102 height 21
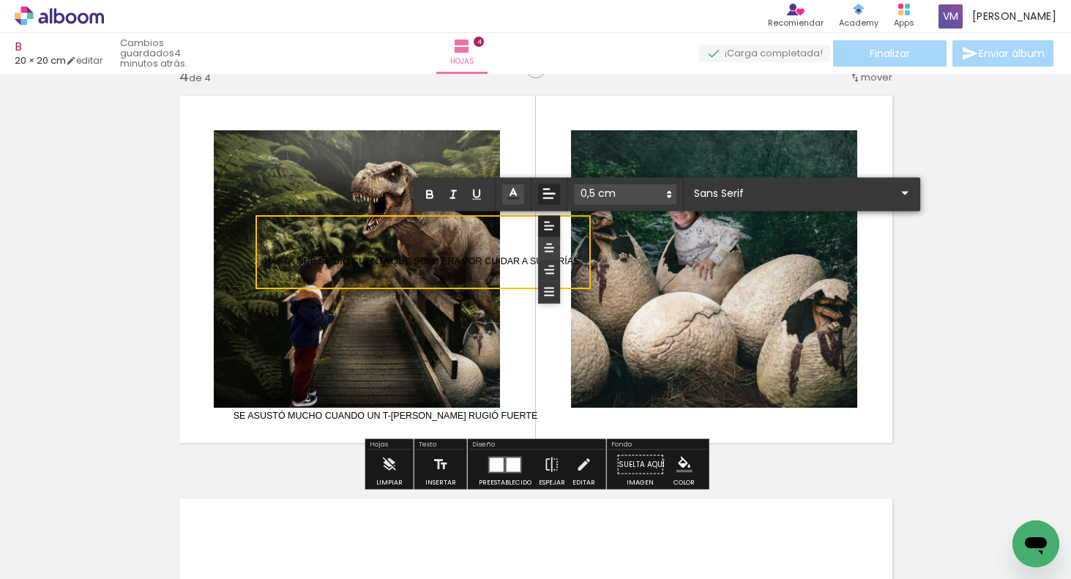
click at [550, 246] on icon at bounding box center [548, 248] width 13 height 13
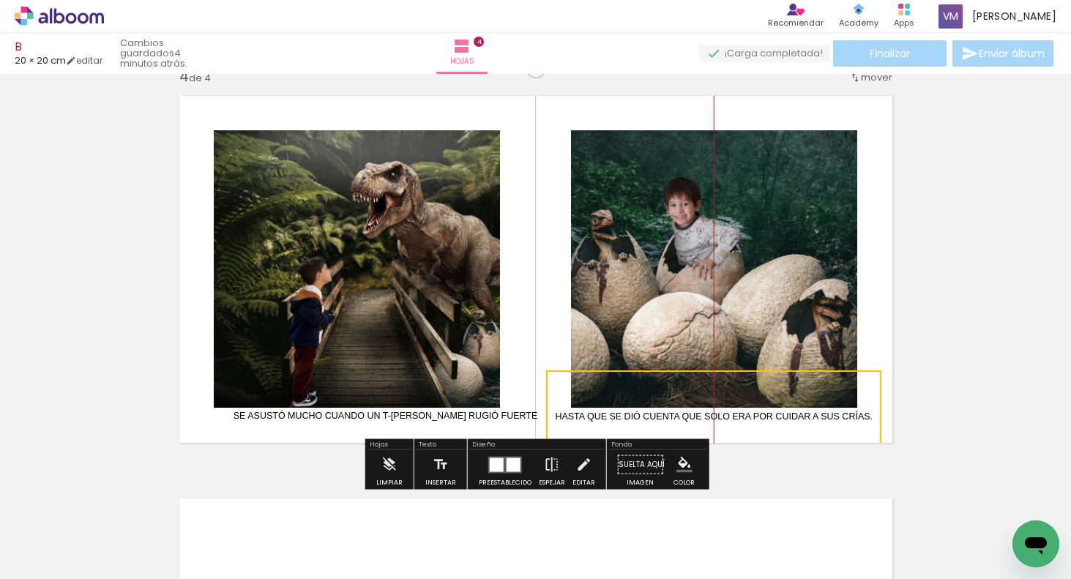
drag, startPoint x: 561, startPoint y: 225, endPoint x: 841, endPoint y: 378, distance: 319.7
click at [842, 381] on quentale-selection at bounding box center [713, 407] width 335 height 74
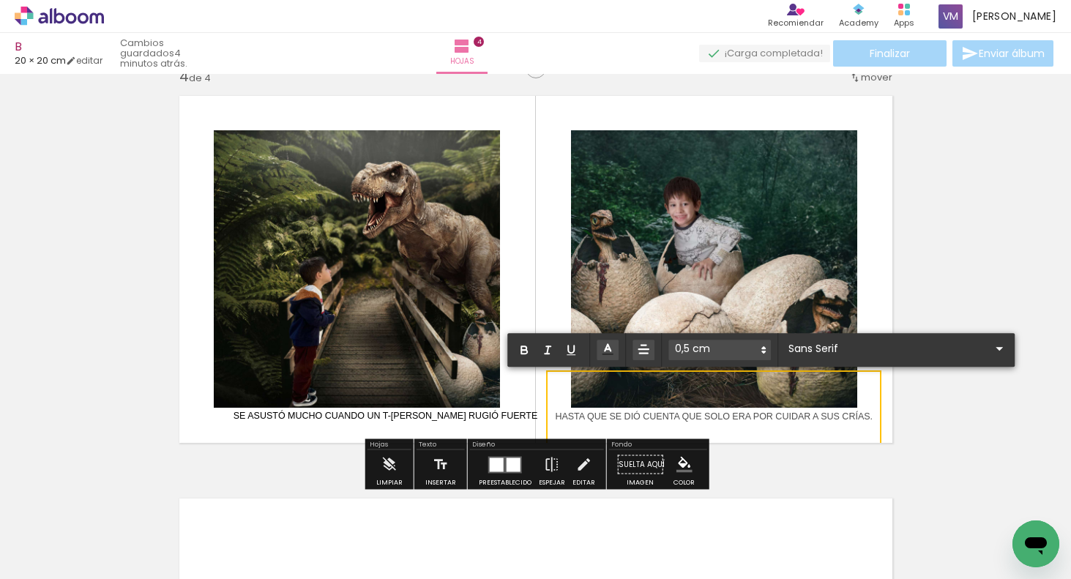
click at [879, 255] on quentale-layouter at bounding box center [536, 269] width 732 height 366
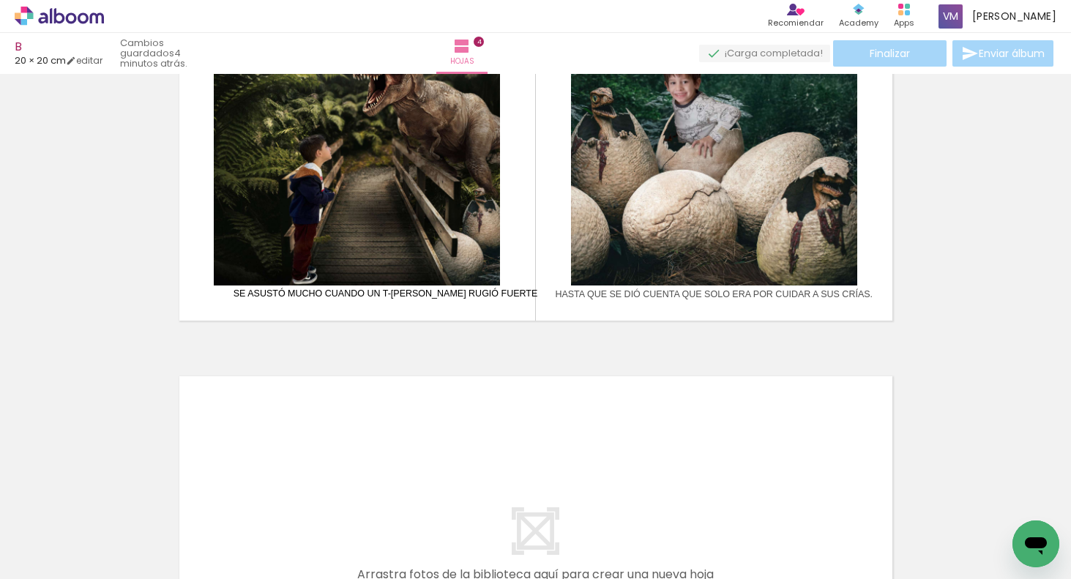
scroll to position [1361, 0]
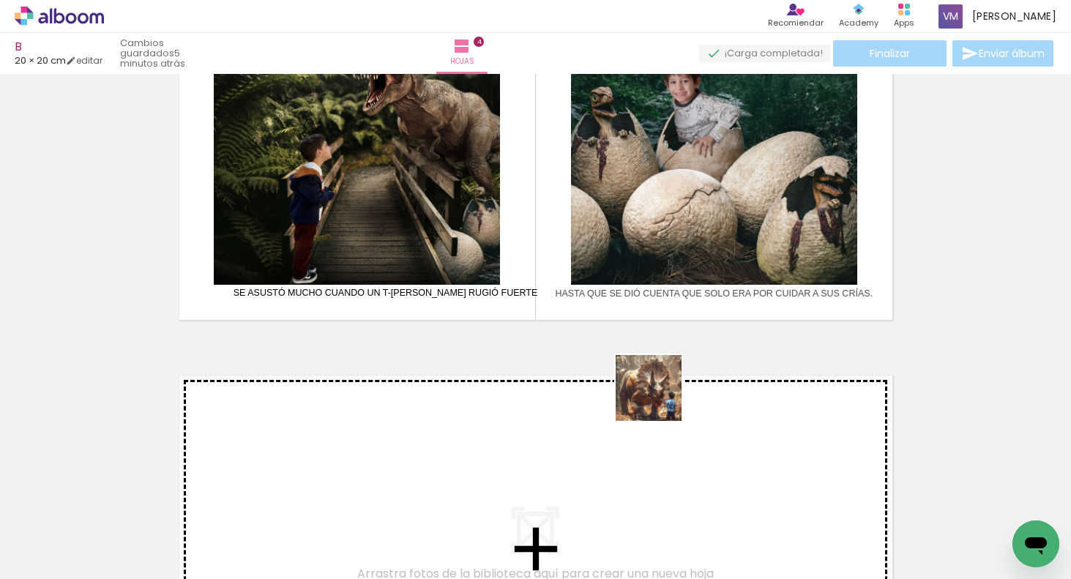
drag, startPoint x: 647, startPoint y: 528, endPoint x: 660, endPoint y: 400, distance: 128.8
click at [660, 400] on quentale-workspace at bounding box center [535, 289] width 1071 height 579
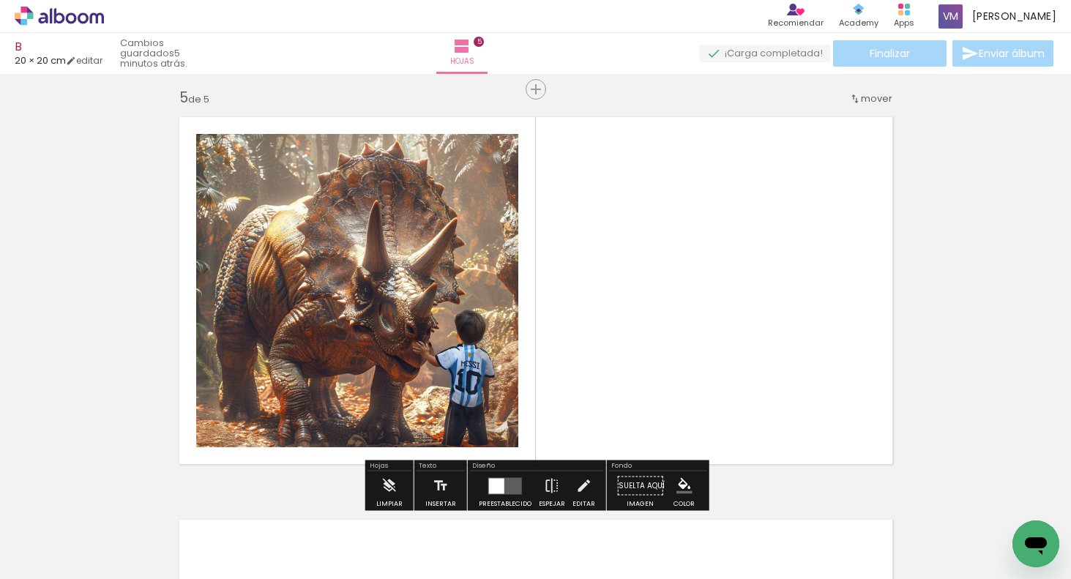
scroll to position [1629, 0]
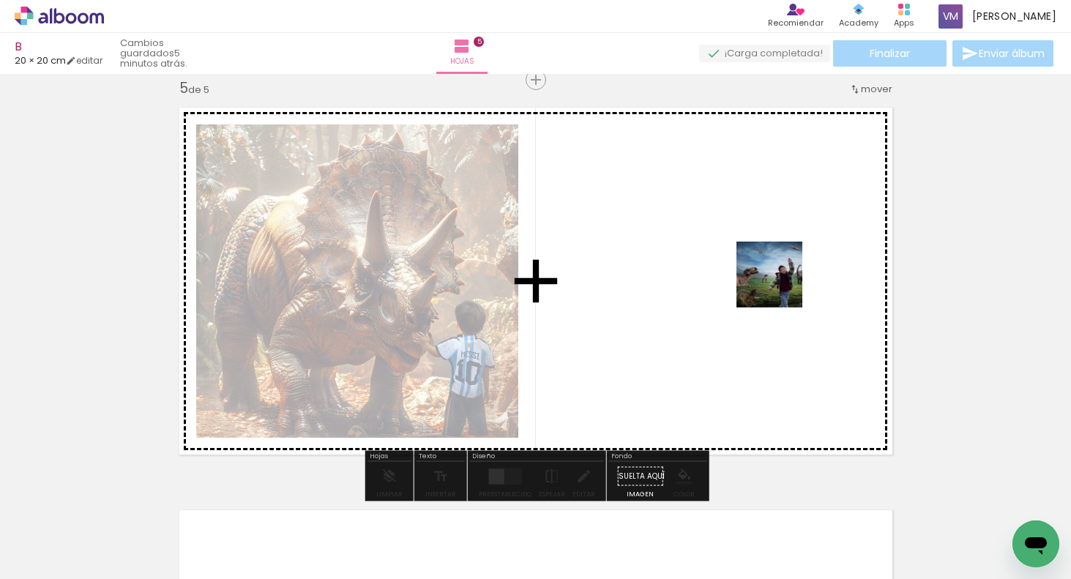
drag, startPoint x: 733, startPoint y: 526, endPoint x: 787, endPoint y: 265, distance: 266.0
click at [787, 265] on quentale-workspace at bounding box center [535, 289] width 1071 height 579
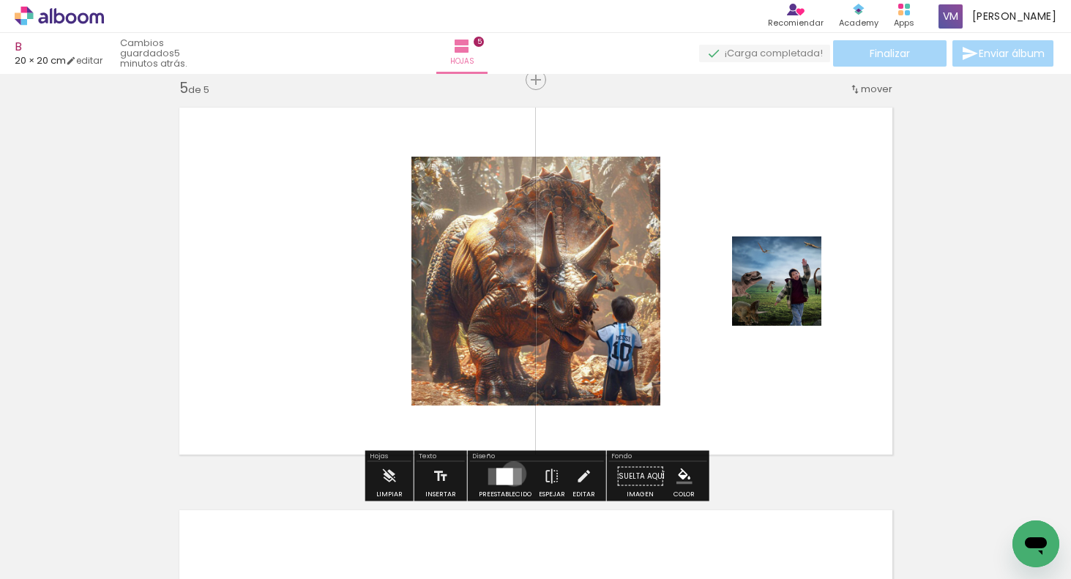
click at [511, 474] on quentale-layouter at bounding box center [505, 476] width 34 height 17
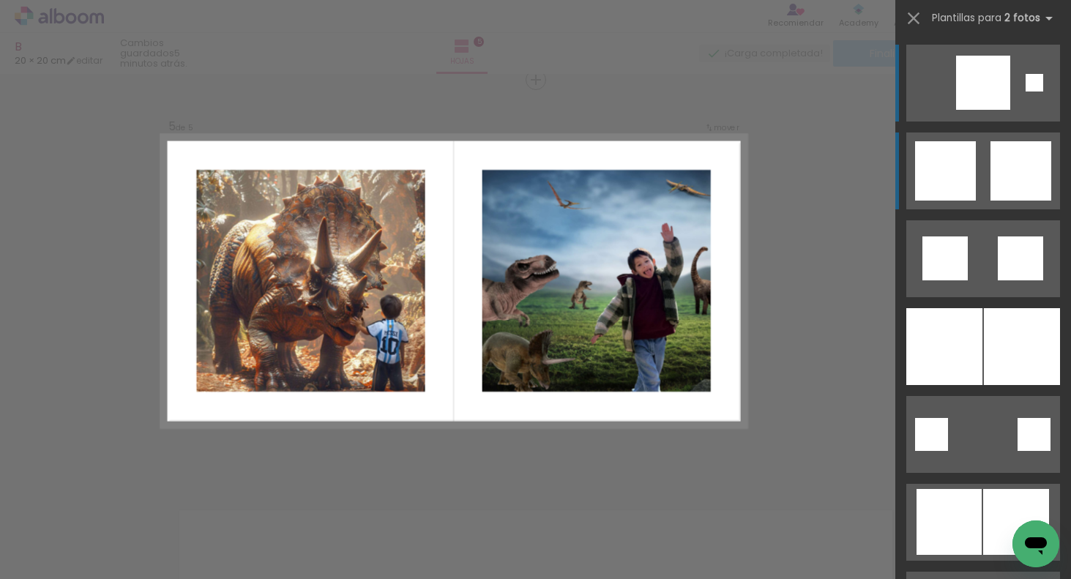
click at [984, 179] on quentale-layouter at bounding box center [983, 170] width 154 height 77
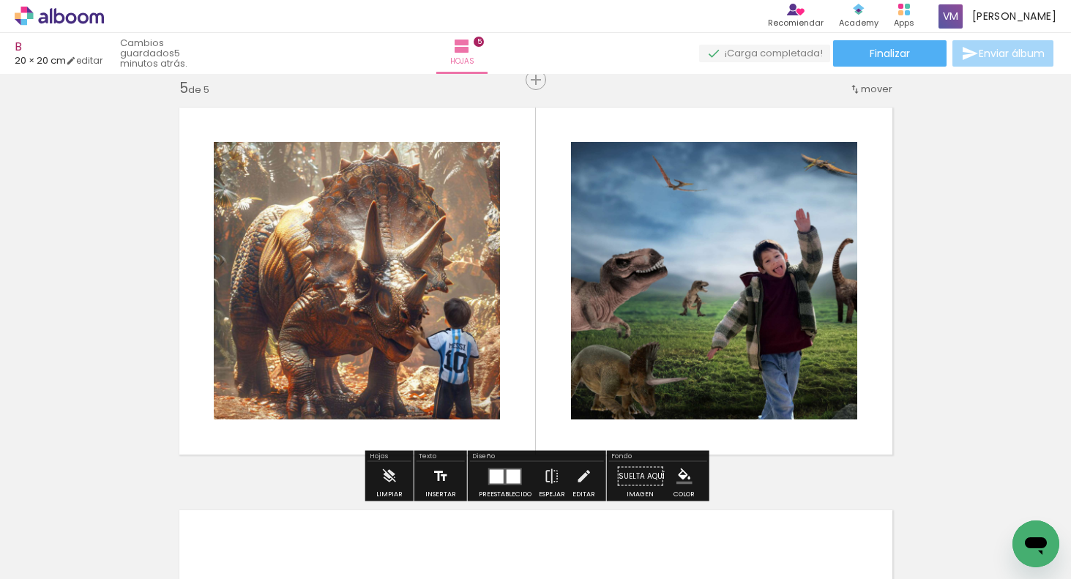
click at [441, 472] on iron-icon at bounding box center [441, 476] width 16 height 29
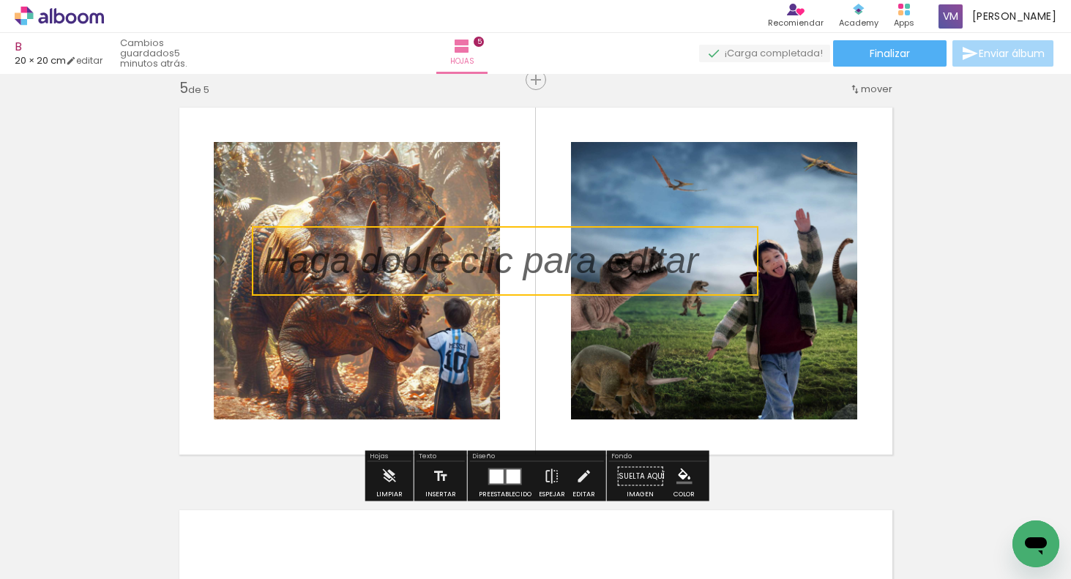
click at [411, 261] on quentale-selection at bounding box center [505, 261] width 507 height 70
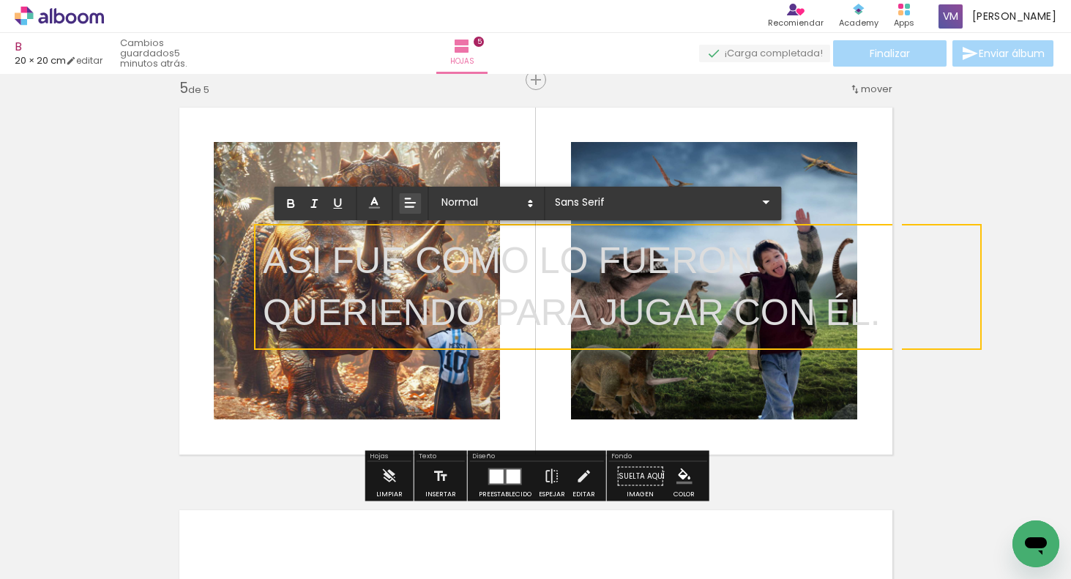
drag, startPoint x: 878, startPoint y: 315, endPoint x: 328, endPoint y: 209, distance: 560.7
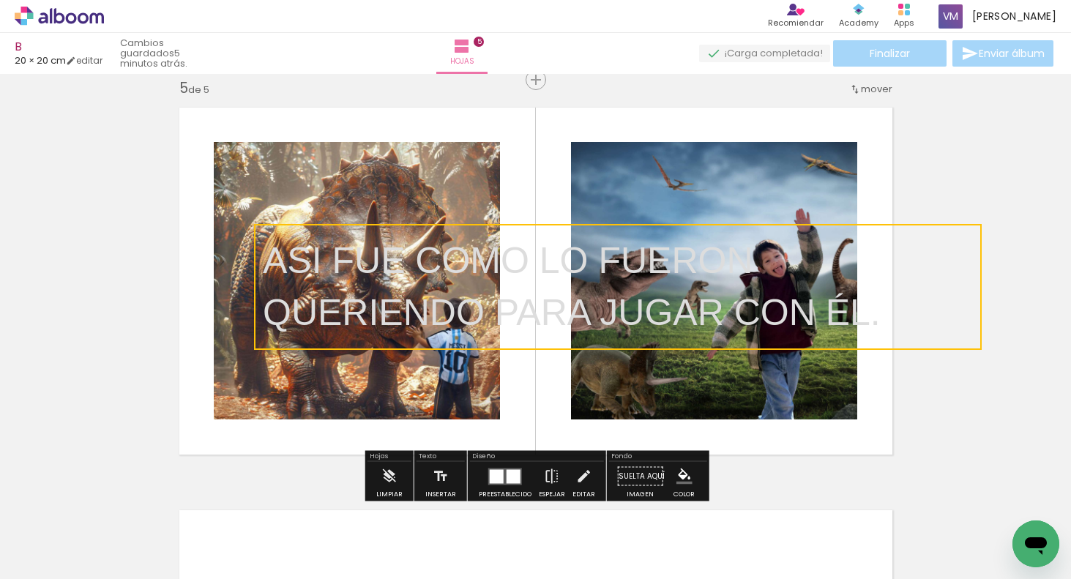
click at [370, 236] on quentale-selection at bounding box center [618, 287] width 728 height 126
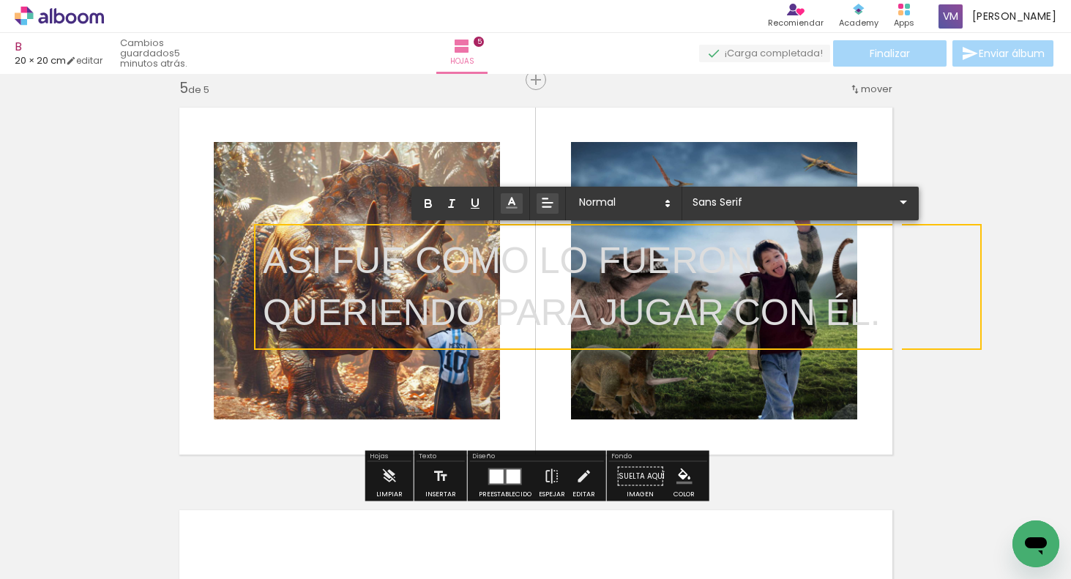
click at [512, 203] on line at bounding box center [511, 203] width 4 height 0
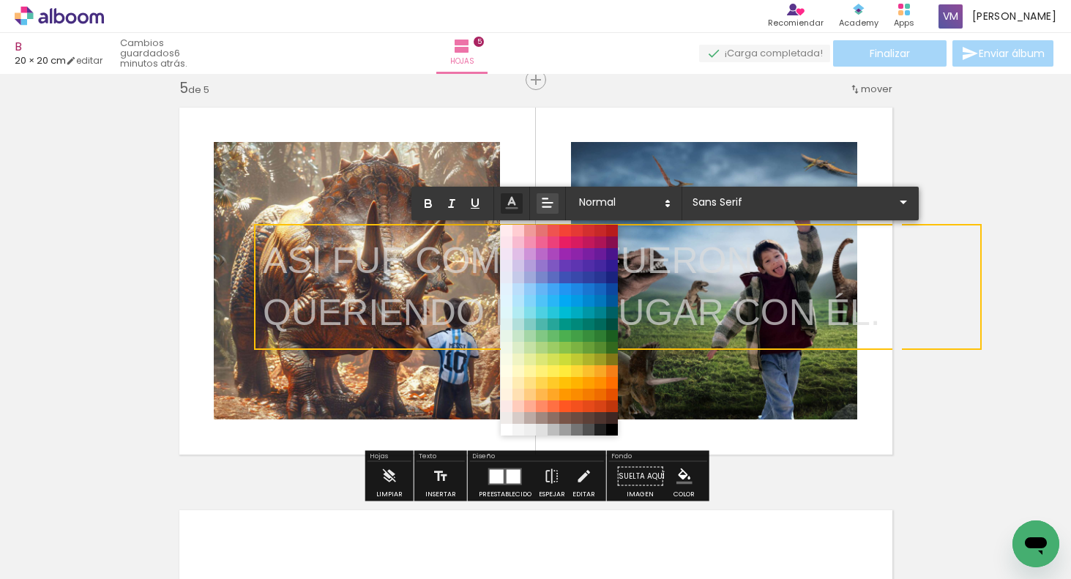
click at [614, 429] on span at bounding box center [612, 430] width 12 height 12
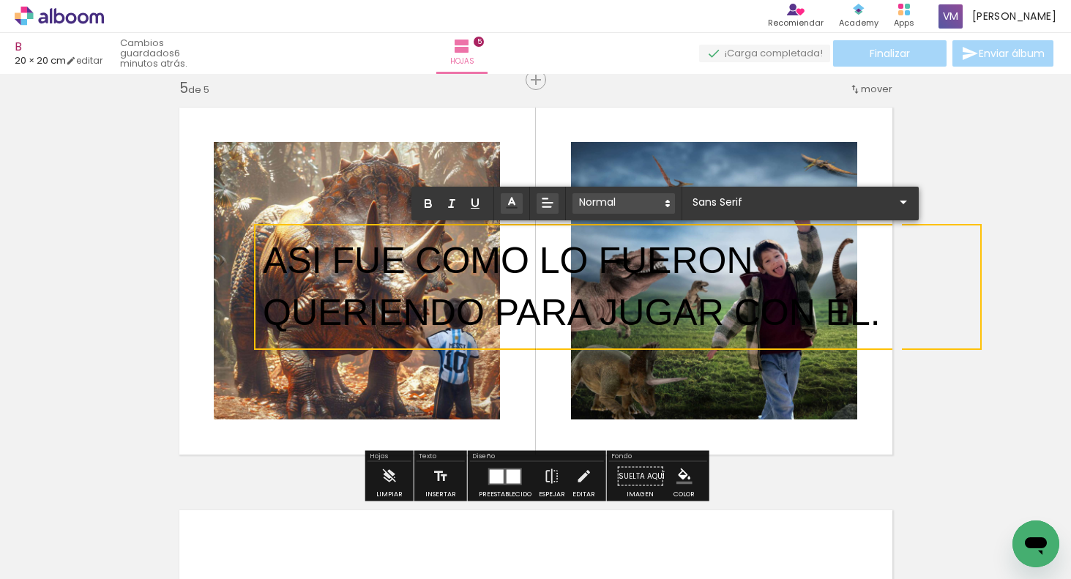
click at [646, 198] on span at bounding box center [623, 203] width 102 height 20
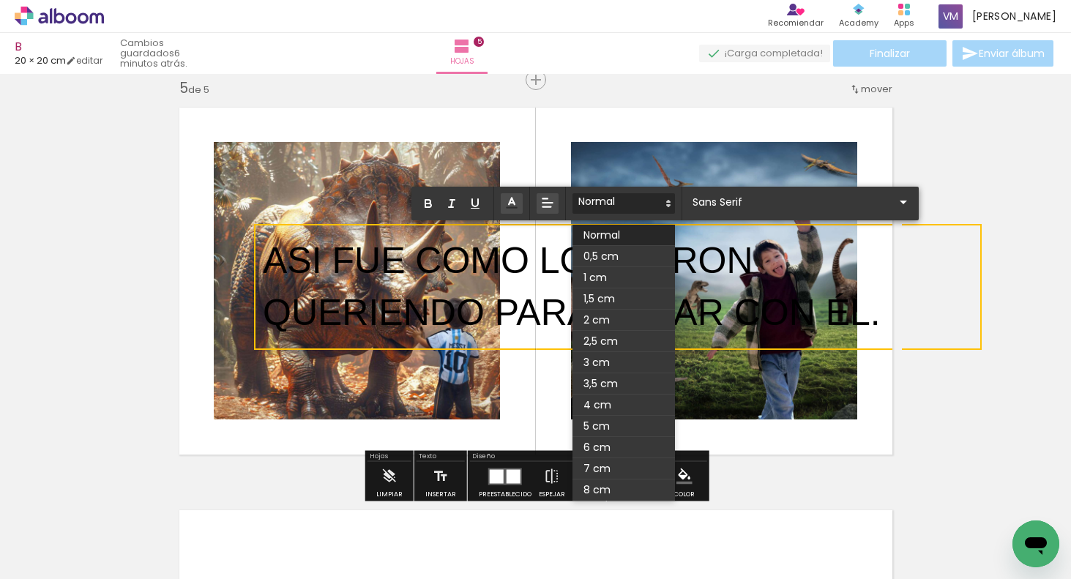
drag, startPoint x: 632, startPoint y: 253, endPoint x: 639, endPoint y: 252, distance: 7.5
click at [633, 253] on span at bounding box center [623, 256] width 102 height 21
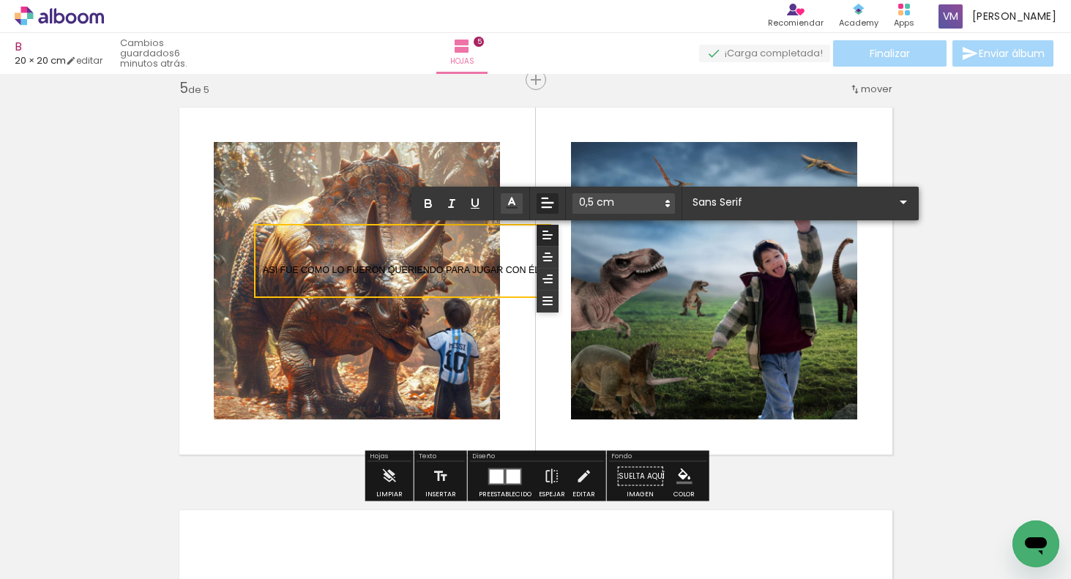
click at [552, 257] on icon at bounding box center [547, 256] width 13 height 13
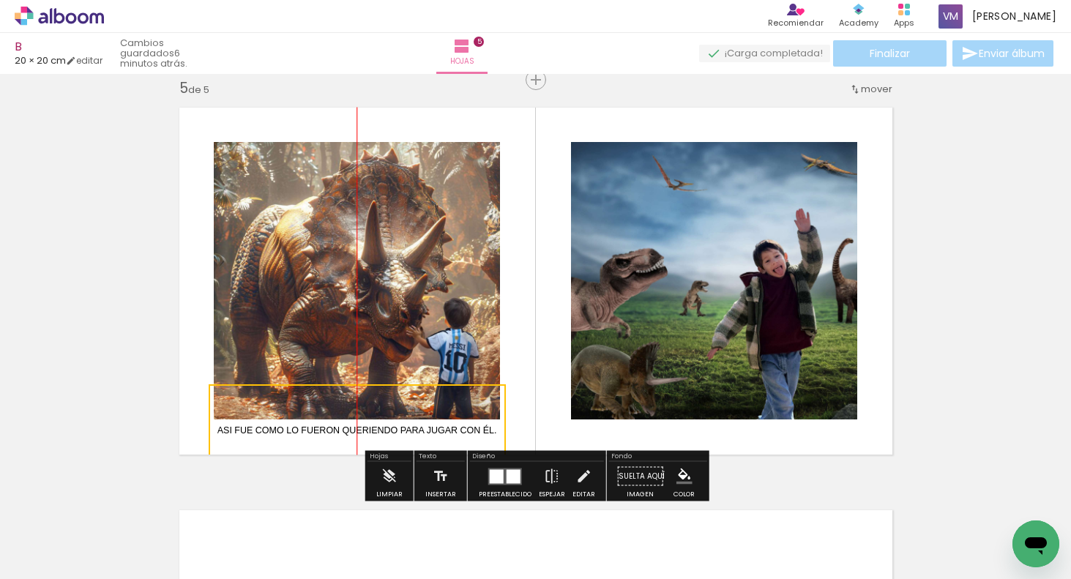
drag, startPoint x: 543, startPoint y: 237, endPoint x: 509, endPoint y: 395, distance: 161.8
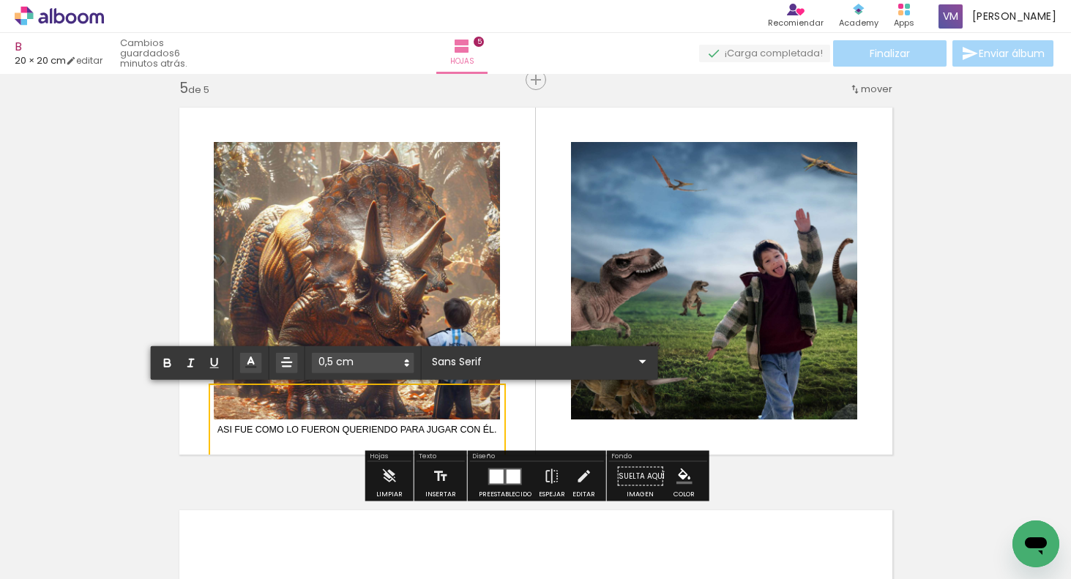
click at [587, 430] on quentale-layouter at bounding box center [536, 281] width 732 height 366
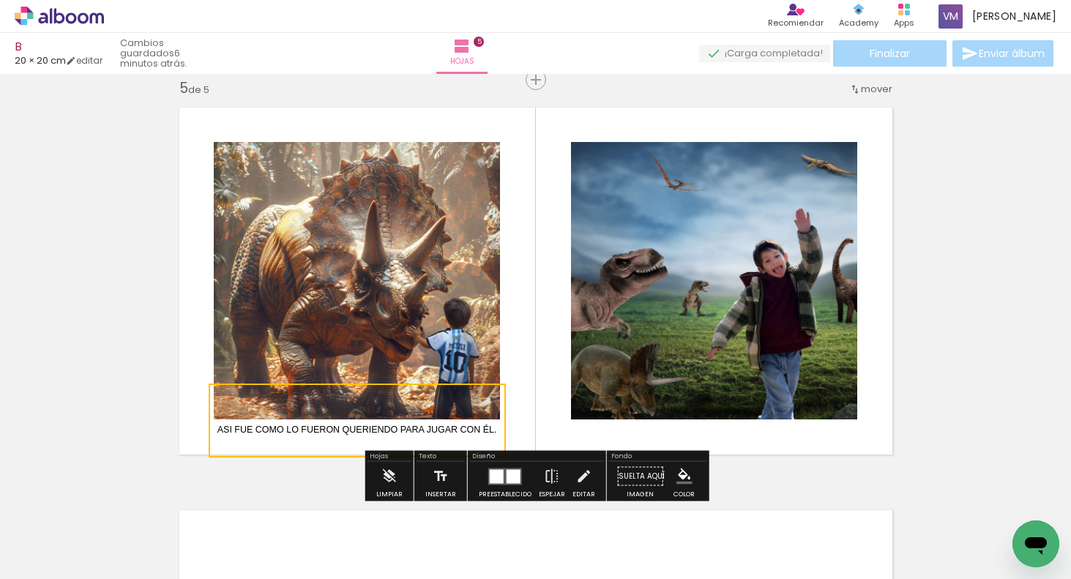
click at [880, 283] on quentale-layouter at bounding box center [536, 281] width 732 height 366
click at [258, 430] on span "ASI FUE COMO LO FUERON QUERIENDO PARA JUGAR CON ÉL." at bounding box center [357, 430] width 280 height 10
click at [253, 427] on quentale-selection at bounding box center [357, 421] width 302 height 70
click at [541, 381] on quentale-layouter at bounding box center [536, 281] width 732 height 366
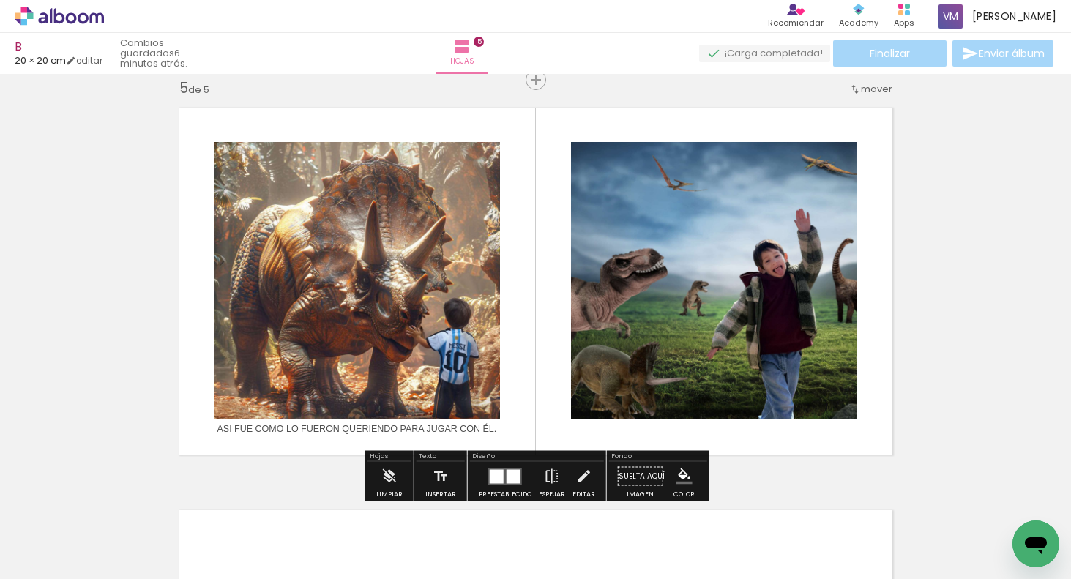
click at [495, 429] on span "ASI FUE COMO LO FUERON QUERIENDO PARA JUGAR CON ÉL." at bounding box center [357, 429] width 280 height 10
click at [490, 426] on quentale-selection at bounding box center [357, 420] width 302 height 70
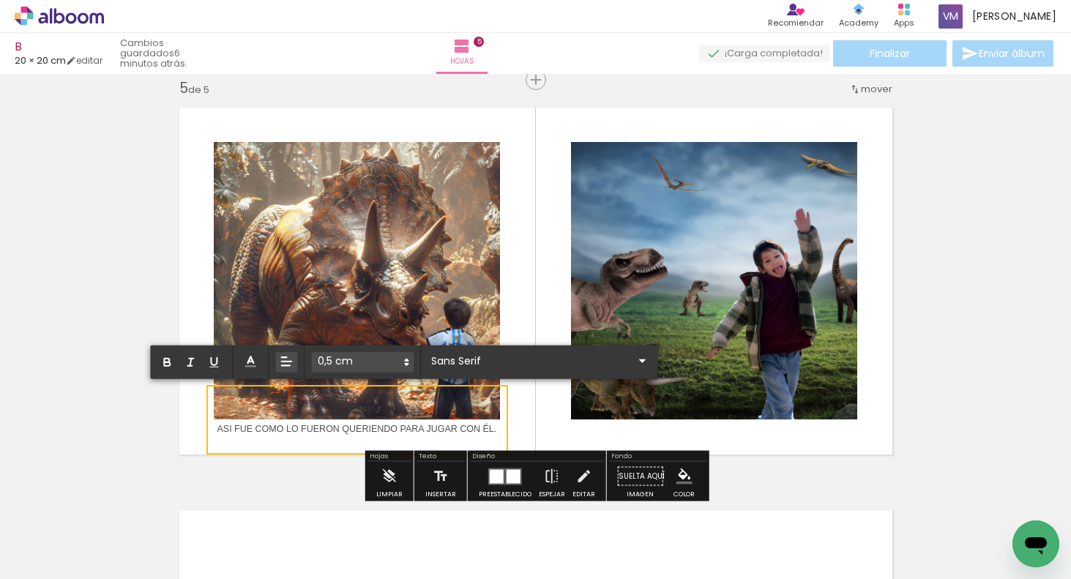
click at [374, 362] on span at bounding box center [362, 362] width 102 height 20
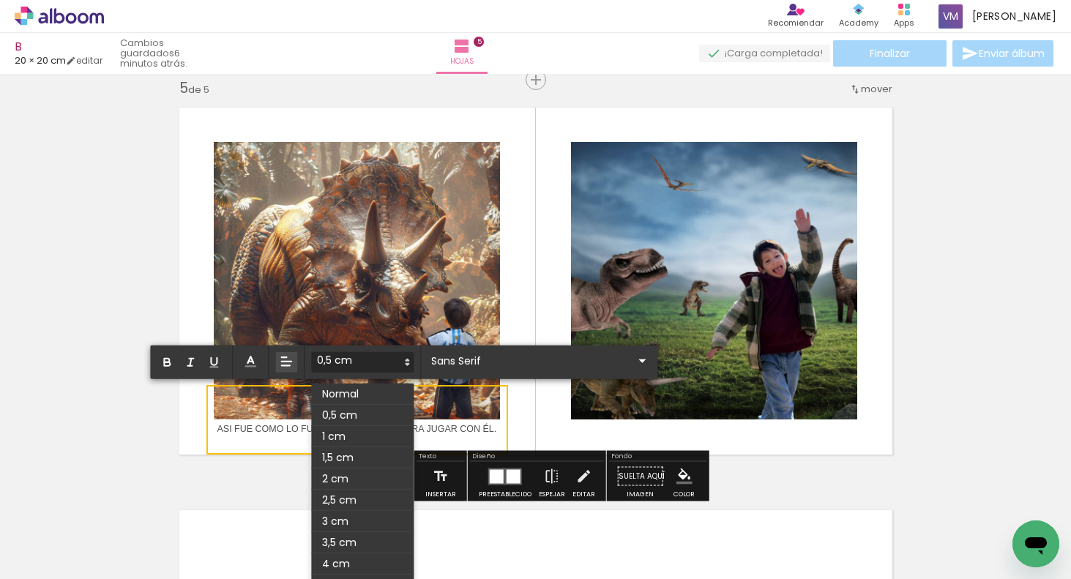
click at [372, 389] on span at bounding box center [362, 394] width 102 height 21
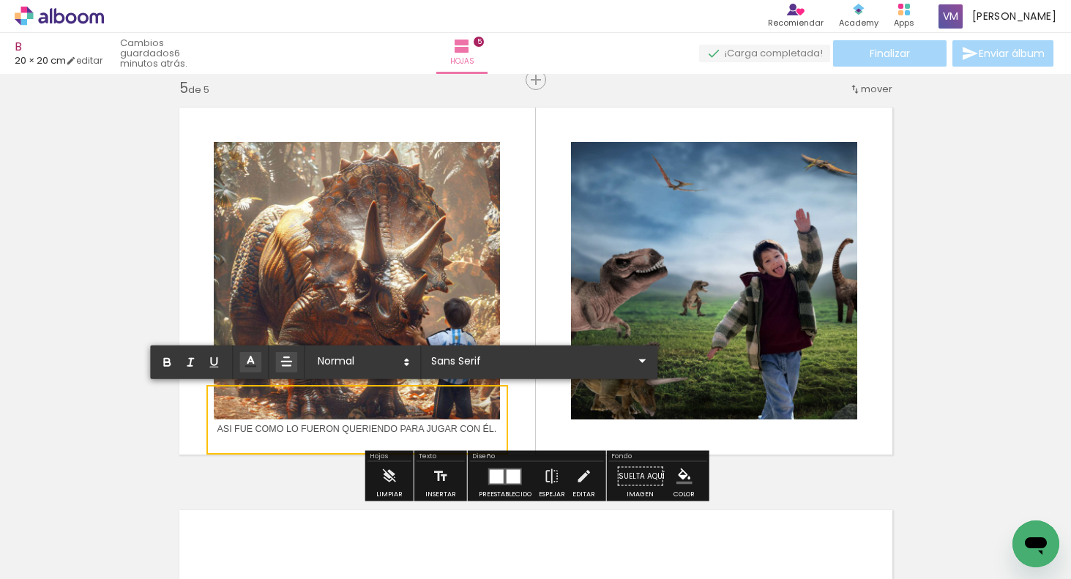
click at [438, 420] on p "﻿ ASI FUE COMO LO FUERON QUERIENDO PARA JUGAR CON ÉL." at bounding box center [357, 420] width 280 height 52
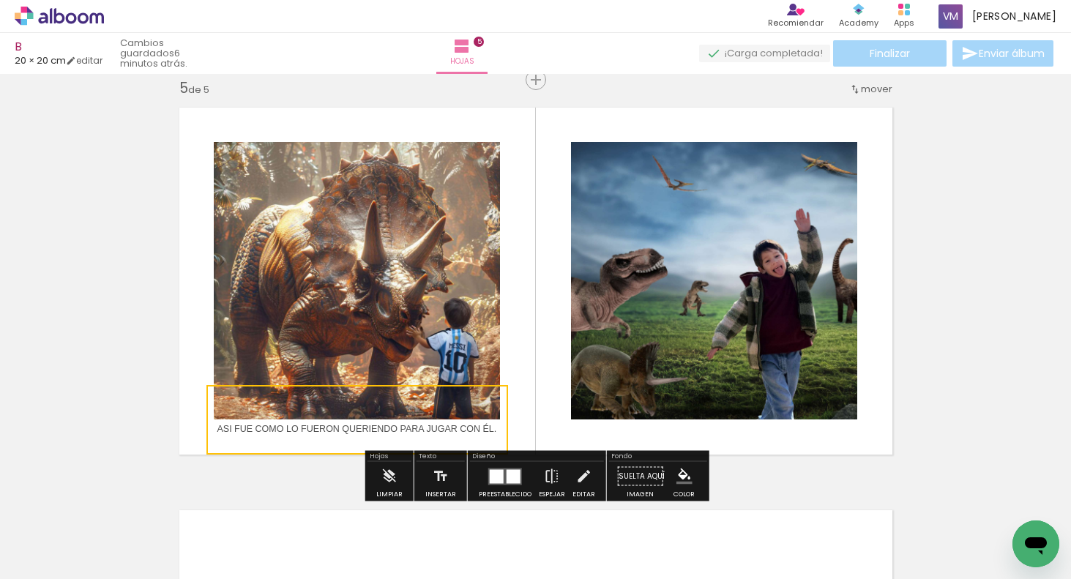
click at [497, 431] on quentale-selection at bounding box center [357, 420] width 302 height 70
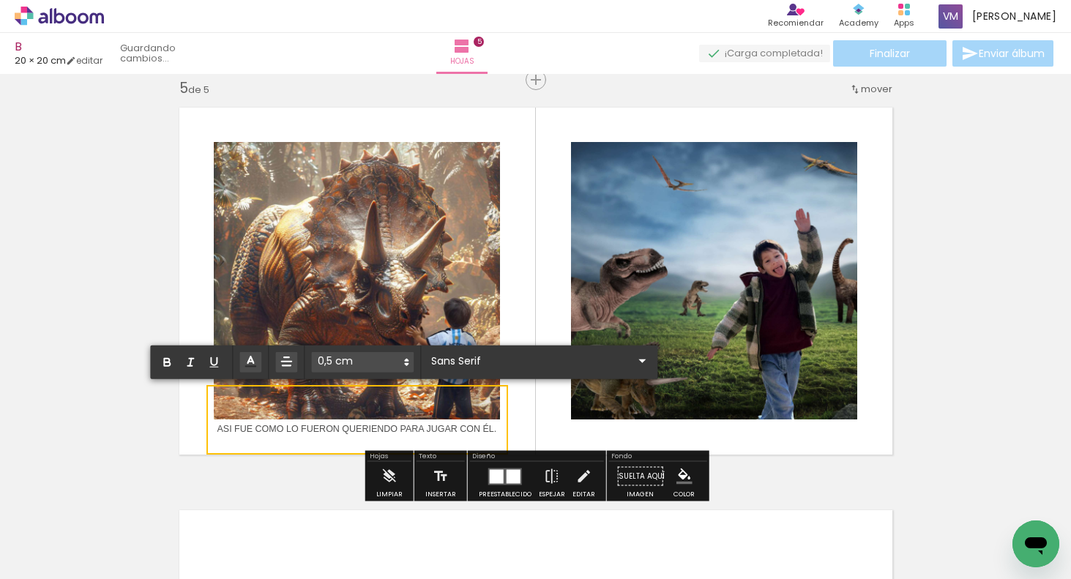
click at [347, 435] on p "ASI FUE COMO LO FUERON QUERIENDO PARA JUGAR CON ÉL." at bounding box center [357, 420] width 280 height 52
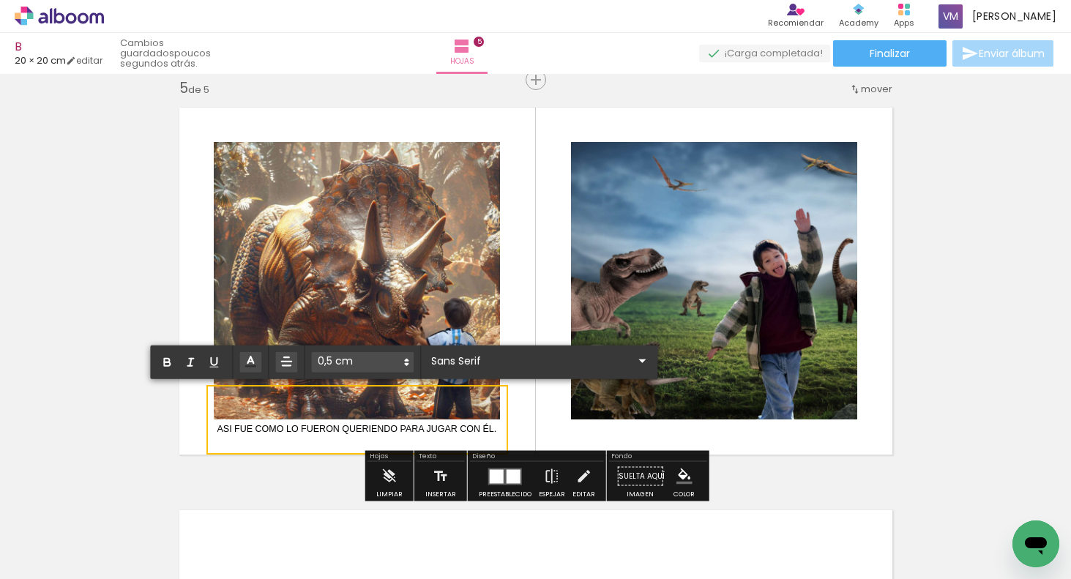
click at [343, 427] on span "ASI FUE COMO LO FUERON QUERIENDO PARA JUGAR CON ÉL." at bounding box center [357, 429] width 280 height 10
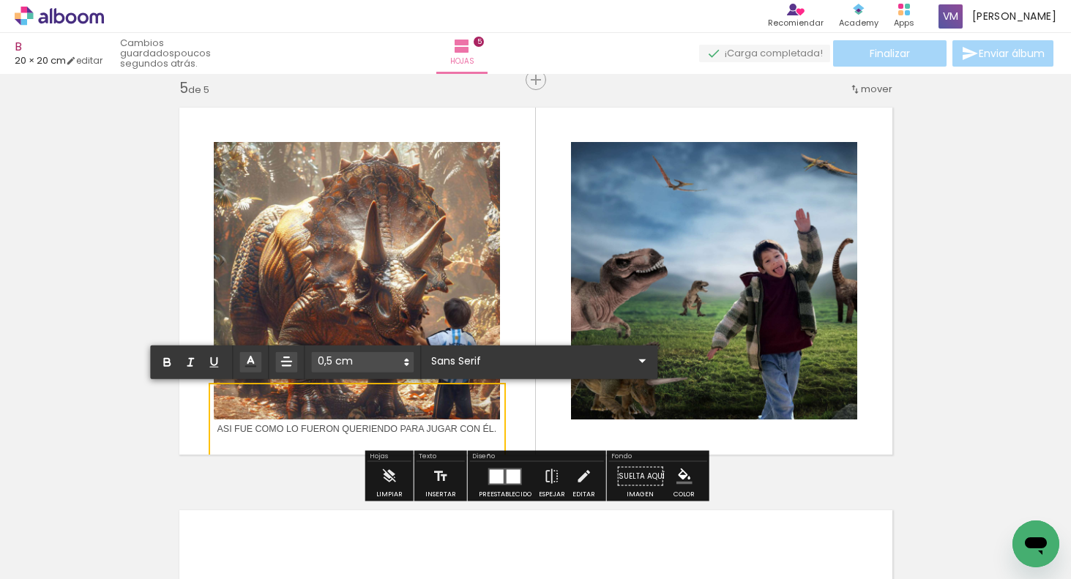
drag, startPoint x: 496, startPoint y: 429, endPoint x: 288, endPoint y: 426, distance: 207.2
click at [288, 425] on span "ASI FUE COMO LO FUERON QUERIENDO PARA JUGAR CON ÉL." at bounding box center [357, 429] width 280 height 10
drag, startPoint x: 559, startPoint y: 405, endPoint x: 521, endPoint y: 397, distance: 38.8
click at [525, 403] on p "ASI FUE COMO DE A POCO SE HICIERON TODOS AMIGOS Y JUGARON CON ÉL." at bounding box center [391, 420] width 349 height 52
click at [512, 395] on p "ASI FUE COMO DE A POCO SE HICIERON TODOS AMIGOS Y JUGARON CON ÉL." at bounding box center [391, 420] width 349 height 52
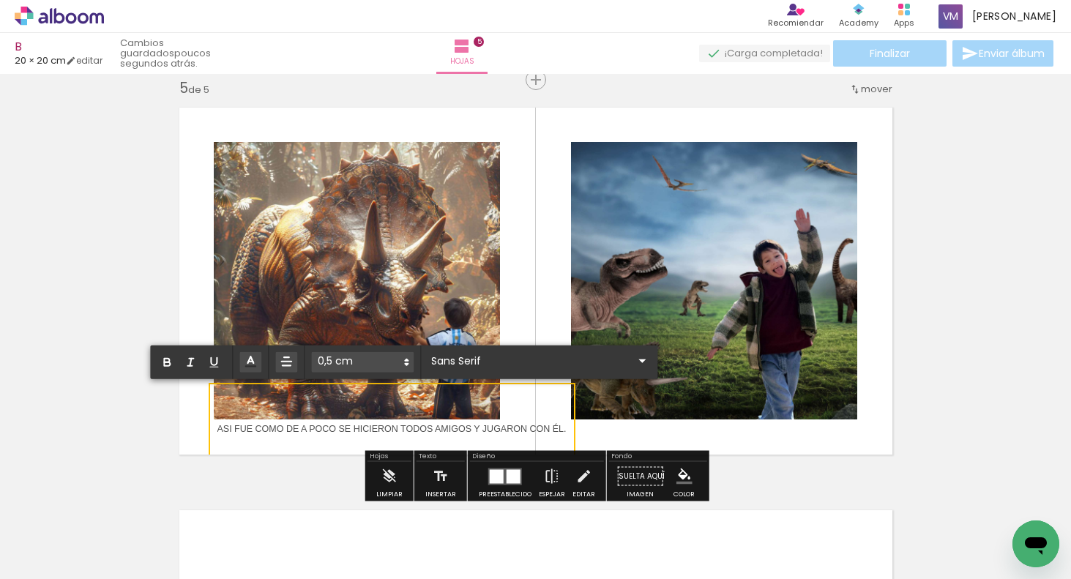
click at [512, 395] on p "ASI FUE COMO DE A POCO SE HICIERON TODOS AMIGOS Y JUGARON CON ÉL." at bounding box center [391, 420] width 349 height 52
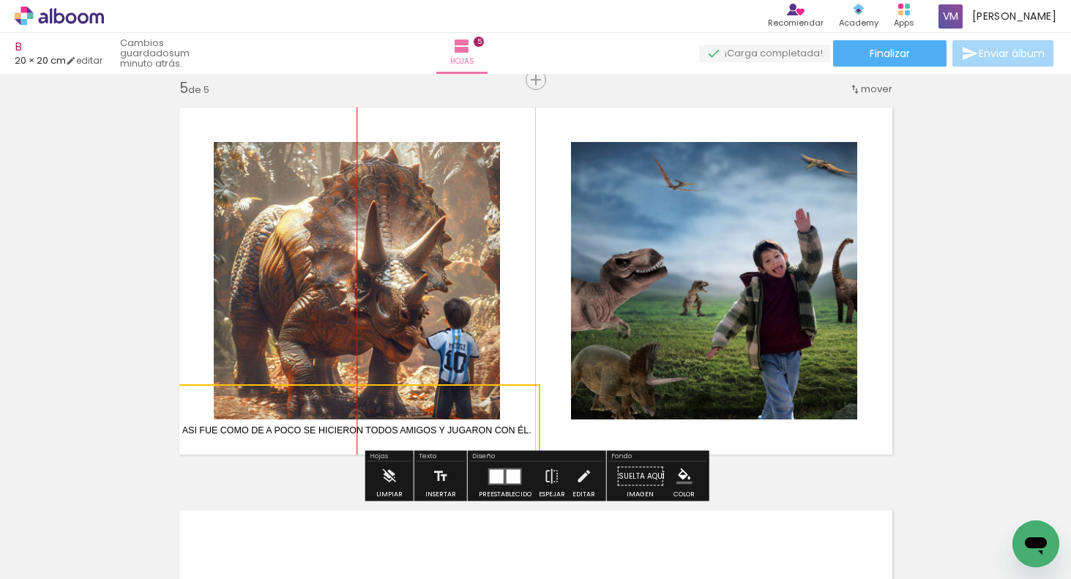
drag, startPoint x: 506, startPoint y: 390, endPoint x: 482, endPoint y: 390, distance: 23.4
click at [484, 392] on quentale-selection at bounding box center [356, 421] width 367 height 74
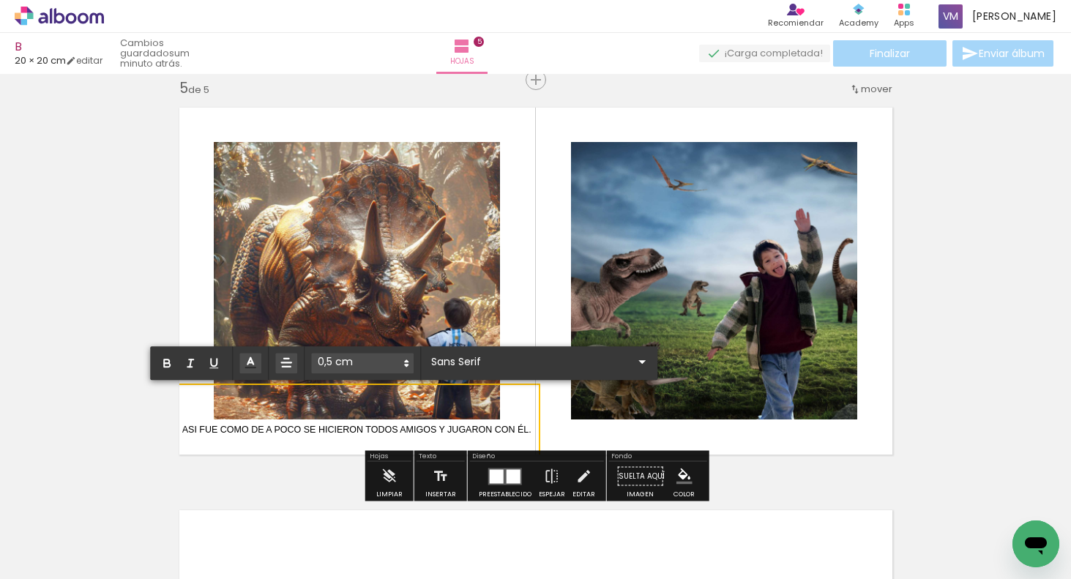
click at [516, 403] on p "ASI FUE COMO DE A POCO SE HICIERON TODOS AMIGOS Y JUGARON CON ÉL." at bounding box center [356, 421] width 349 height 52
click at [528, 303] on quentale-layouter at bounding box center [536, 281] width 732 height 366
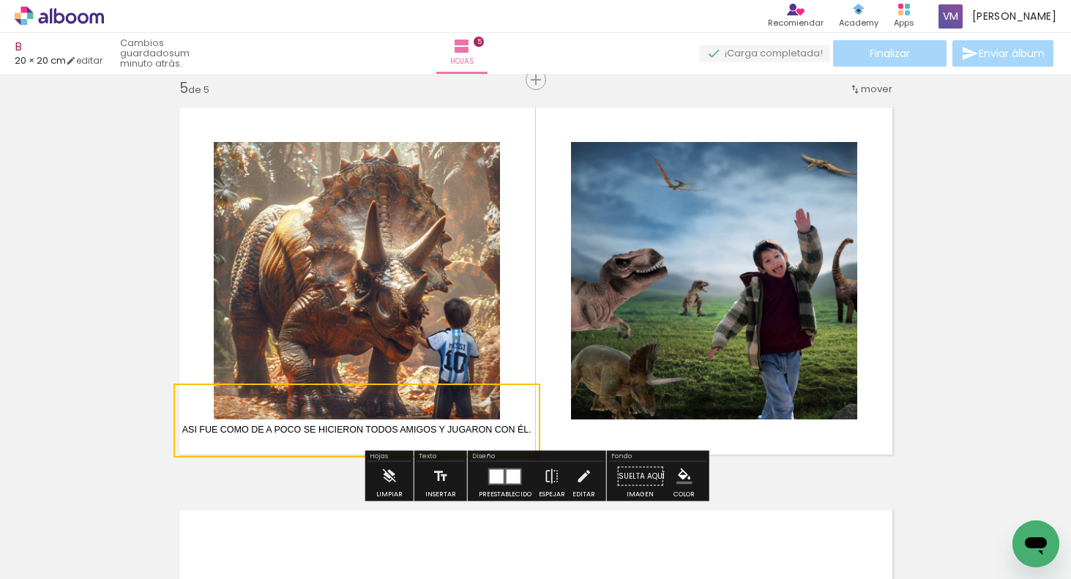
click at [703, 436] on quentale-layouter at bounding box center [536, 281] width 732 height 366
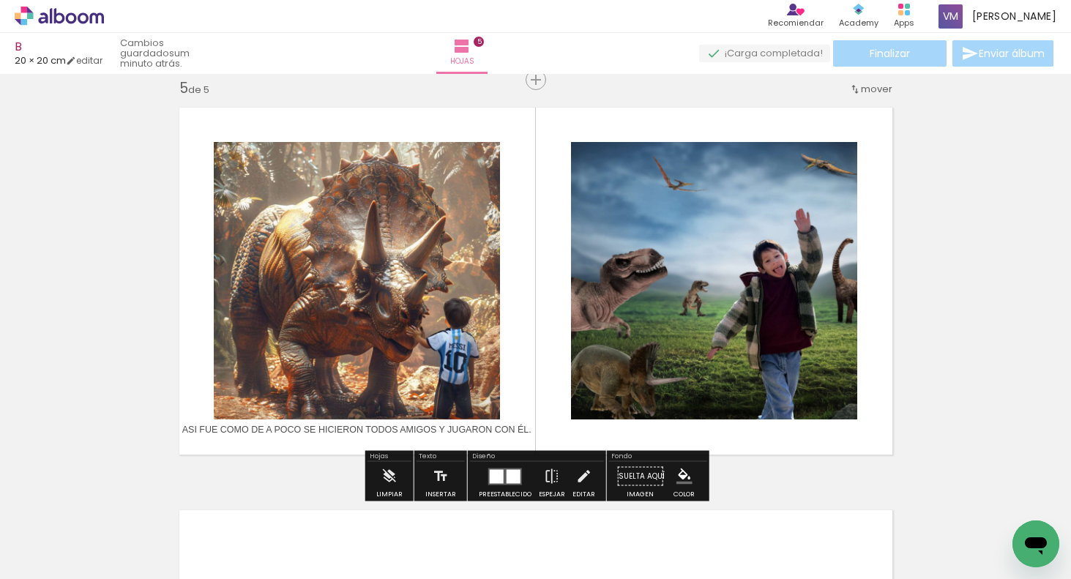
click at [711, 436] on quentale-layouter at bounding box center [536, 281] width 732 height 366
click at [528, 427] on span "ASI FUE COMO DE A POCO SE HICIERON TODOS AMIGOS Y JUGARON CON ÉL." at bounding box center [356, 430] width 349 height 10
click at [528, 429] on quentale-selection at bounding box center [356, 421] width 371 height 70
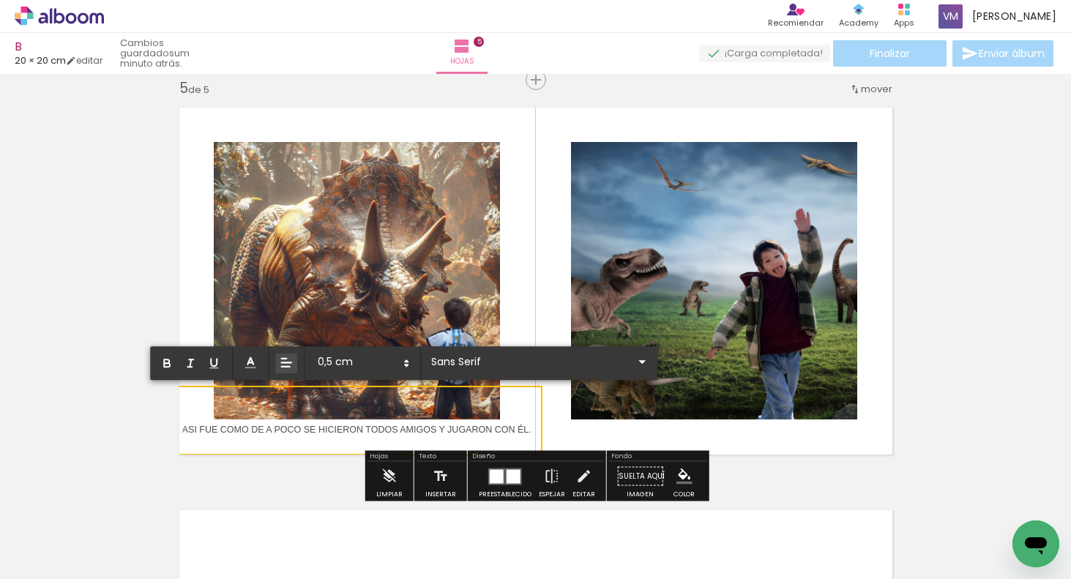
click at [529, 431] on span "ASI FUE COMO DE A POCO SE HICIERON TODOS AMIGOS Y JUGARON CON ÉL." at bounding box center [356, 430] width 349 height 10
click at [517, 430] on span "ASI FUE COMO DE A POCO SE HICIERON TODOS AMIGOS Y JUGARON CON ÉL." at bounding box center [356, 430] width 349 height 10
click at [526, 430] on span "ASI FUE COMO DE A POCO SE HICIERON TODOS AMIGOS Y JUGARON CON ÉL." at bounding box center [356, 430] width 349 height 10
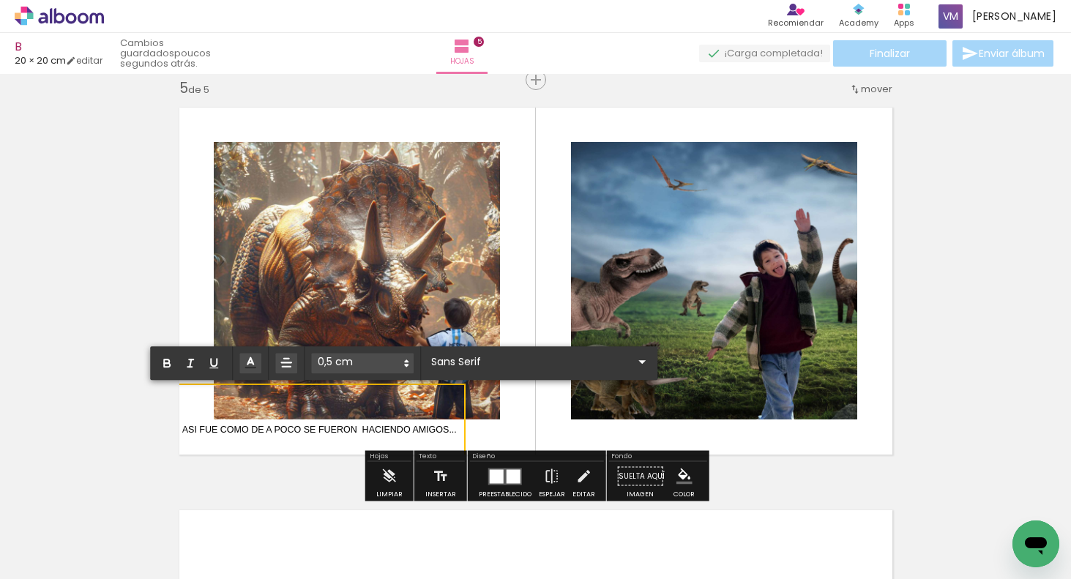
click at [221, 425] on span "ASI FUE COMO DE A POCO SE FUERON HACIENDO AMIGOS..." at bounding box center [319, 430] width 274 height 10
click at [446, 395] on p "ASI FUE, COMO DE A POCO SE FUERON HACIENDO AMIGOS..." at bounding box center [320, 421] width 277 height 52
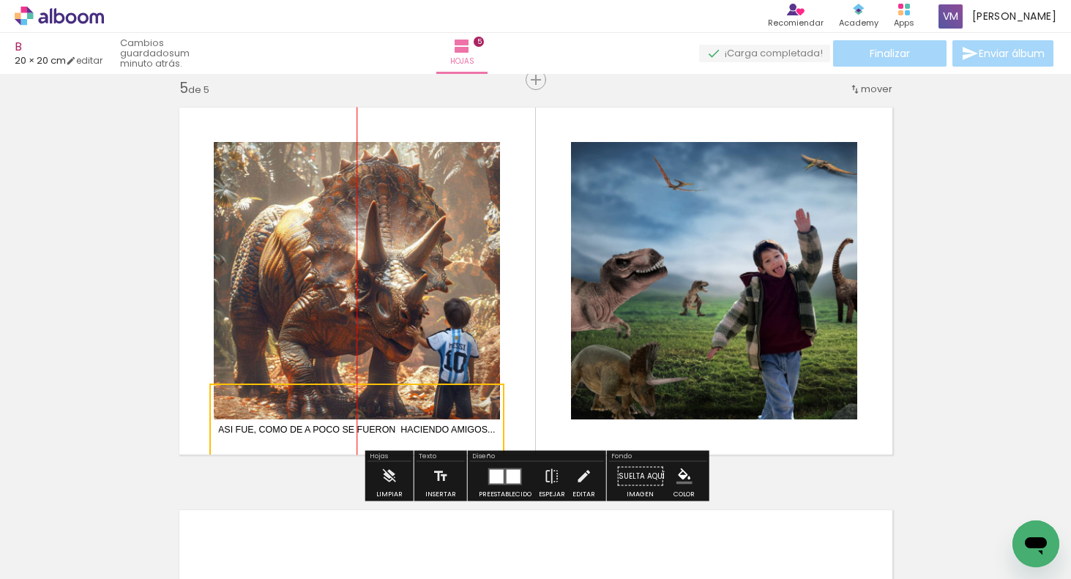
drag, startPoint x: 417, startPoint y: 392, endPoint x: 461, endPoint y: 391, distance: 43.9
click at [463, 391] on quentale-selection at bounding box center [356, 421] width 295 height 74
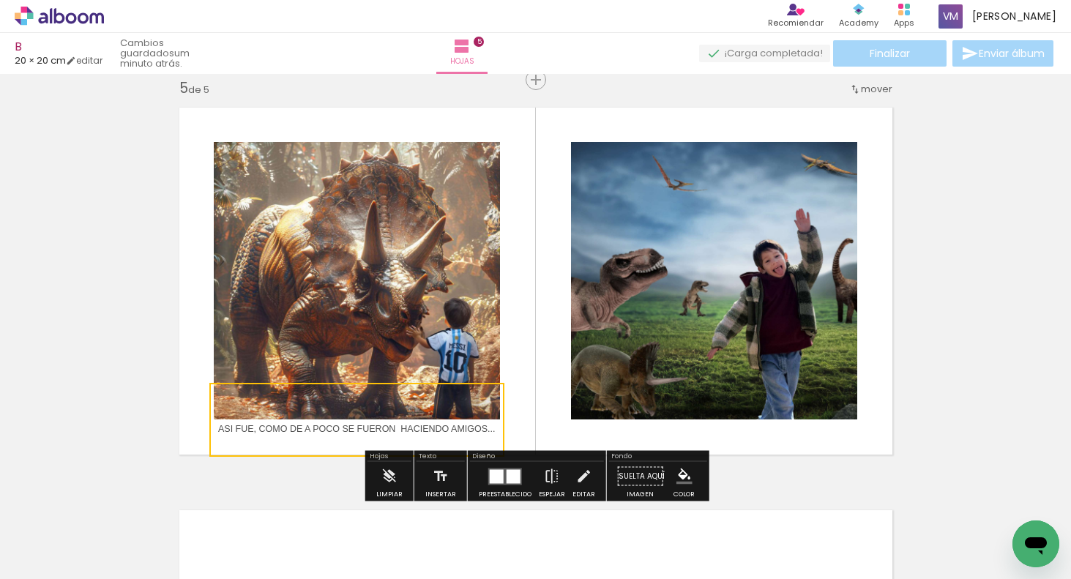
click at [556, 283] on quentale-layouter at bounding box center [536, 281] width 732 height 366
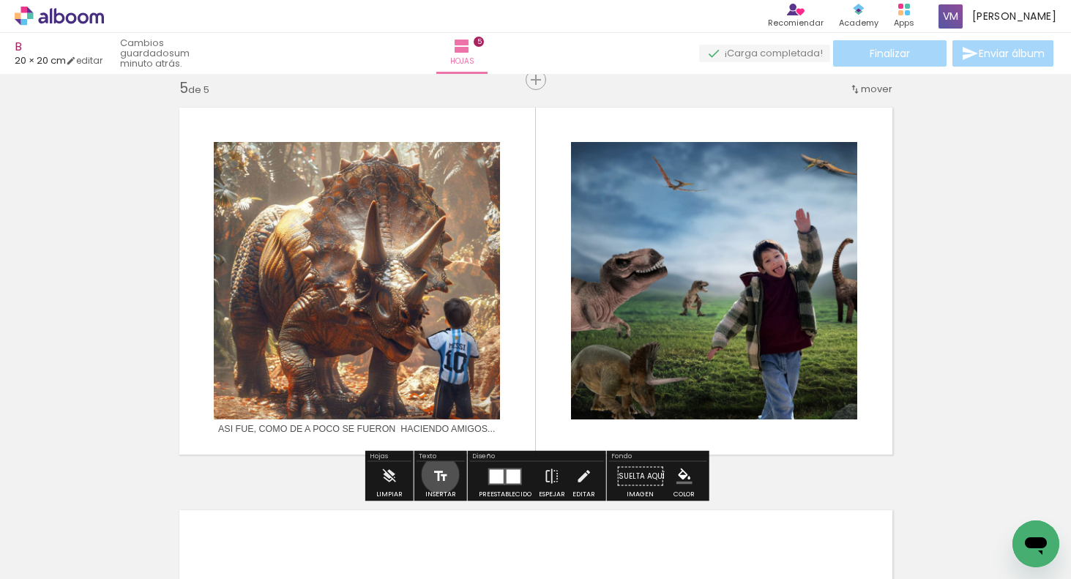
click at [438, 474] on iron-icon at bounding box center [441, 476] width 16 height 29
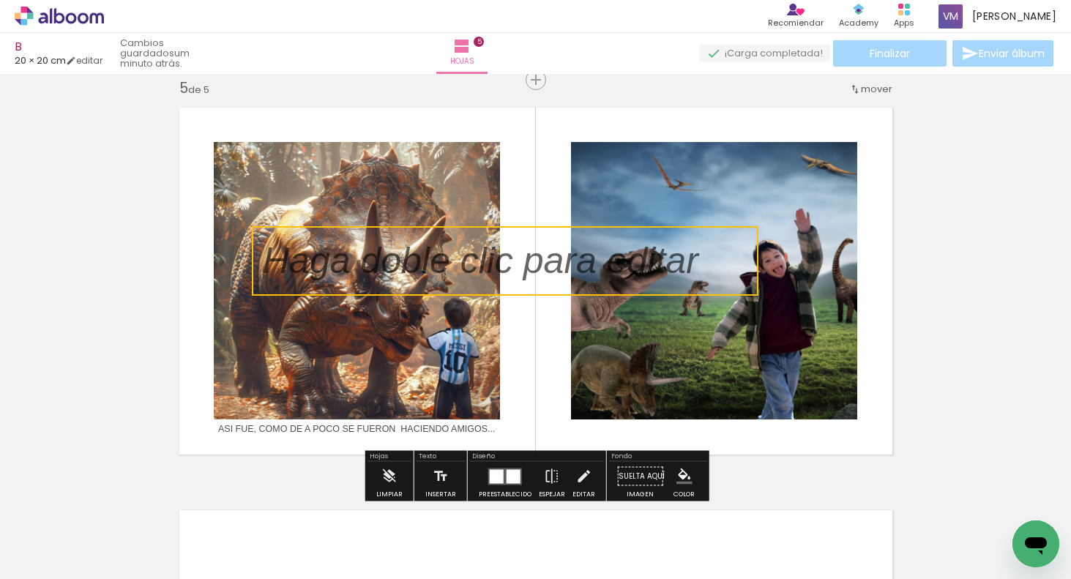
click at [277, 255] on quentale-selection at bounding box center [505, 261] width 507 height 70
click at [274, 258] on quentale-selection at bounding box center [481, 261] width 457 height 70
click at [271, 260] on quentale-selection at bounding box center [482, 260] width 457 height 70
click at [285, 262] on quentale-selection at bounding box center [482, 261] width 457 height 70
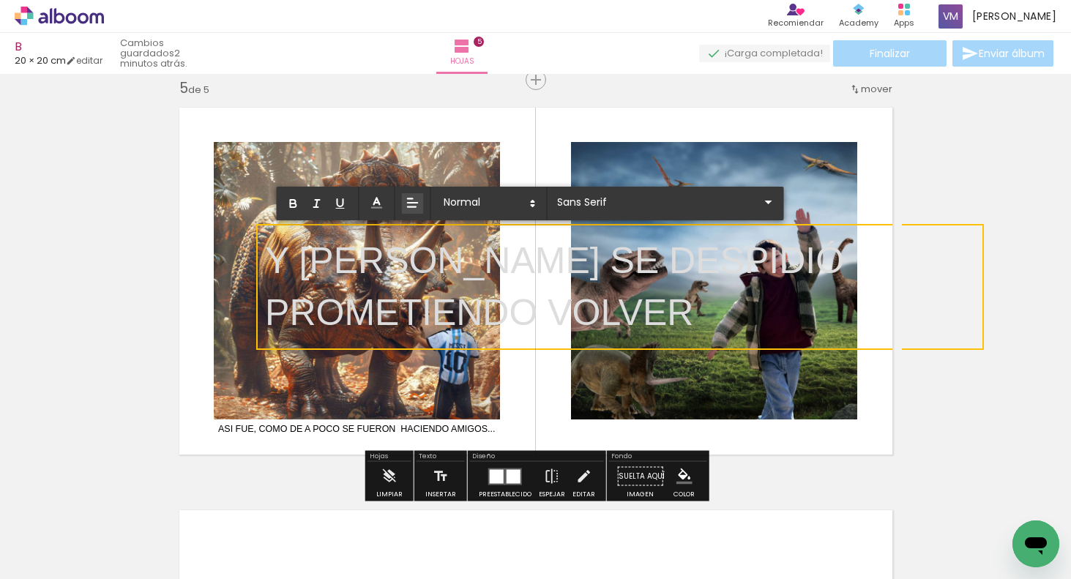
drag, startPoint x: 694, startPoint y: 307, endPoint x: 266, endPoint y: 242, distance: 433.0
click at [265, 242] on p "Y BELTRÁN SE DESPIDIÓ PROMETIENDO VOLVER" at bounding box center [620, 287] width 710 height 104
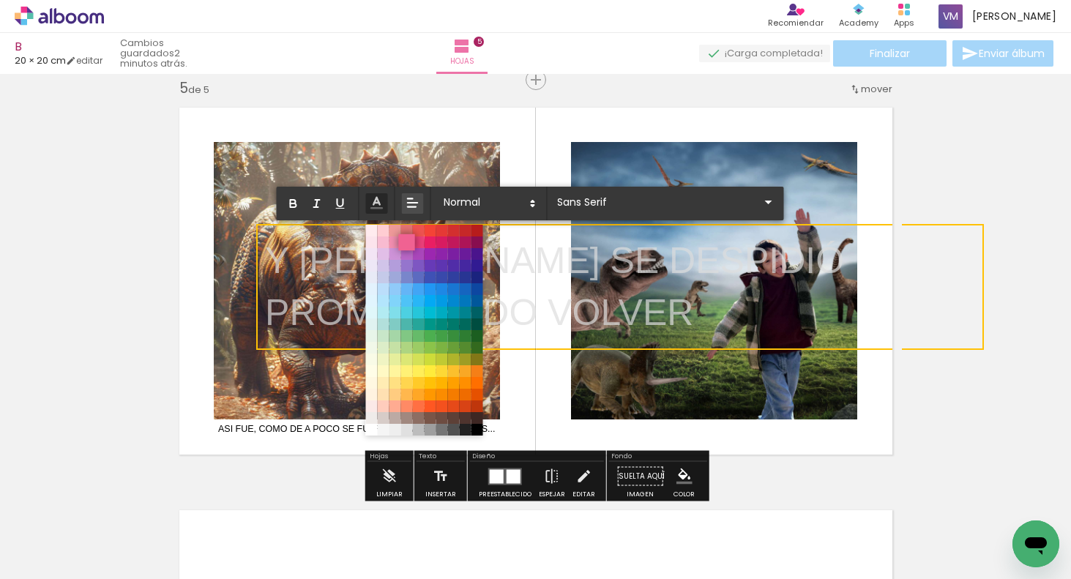
drag, startPoint x: 381, startPoint y: 198, endPoint x: 400, endPoint y: 236, distance: 43.5
click at [381, 198] on icon at bounding box center [376, 203] width 16 height 16
click at [482, 428] on span at bounding box center [477, 430] width 12 height 12
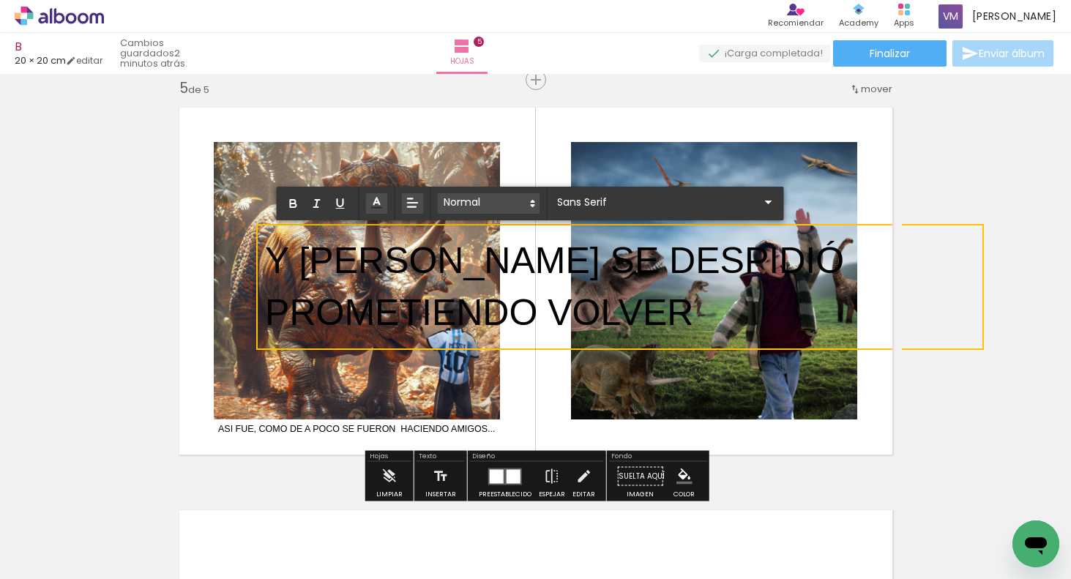
click at [496, 201] on span at bounding box center [488, 203] width 102 height 20
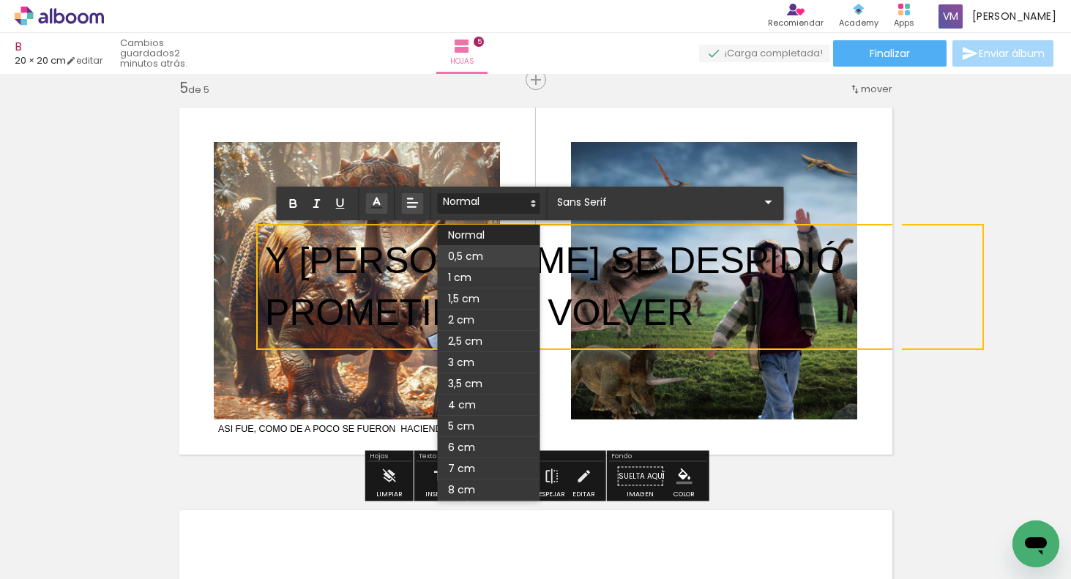
click at [485, 254] on span at bounding box center [488, 256] width 102 height 21
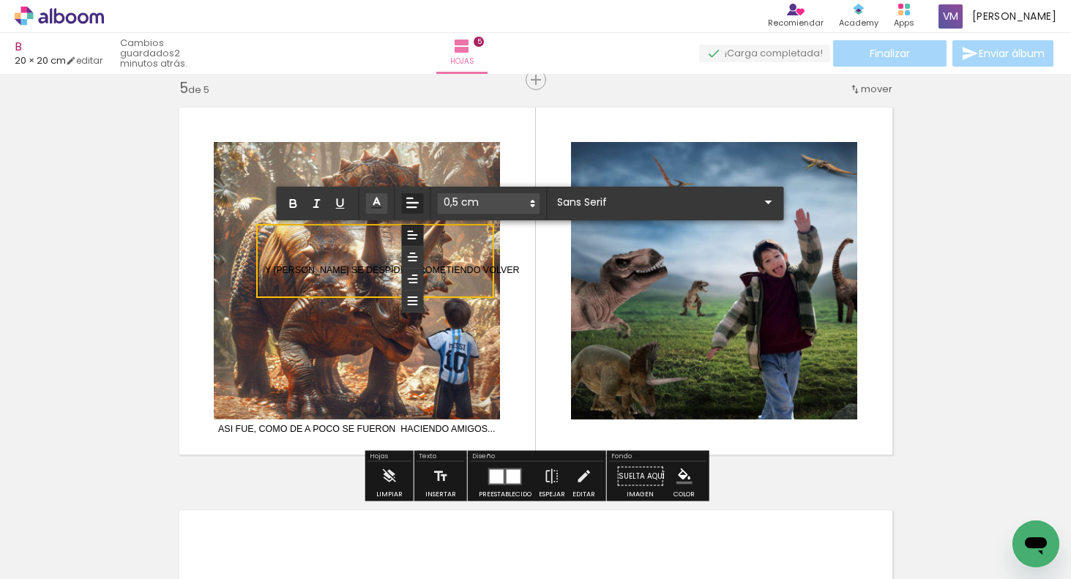
click at [418, 257] on icon at bounding box center [412, 256] width 13 height 13
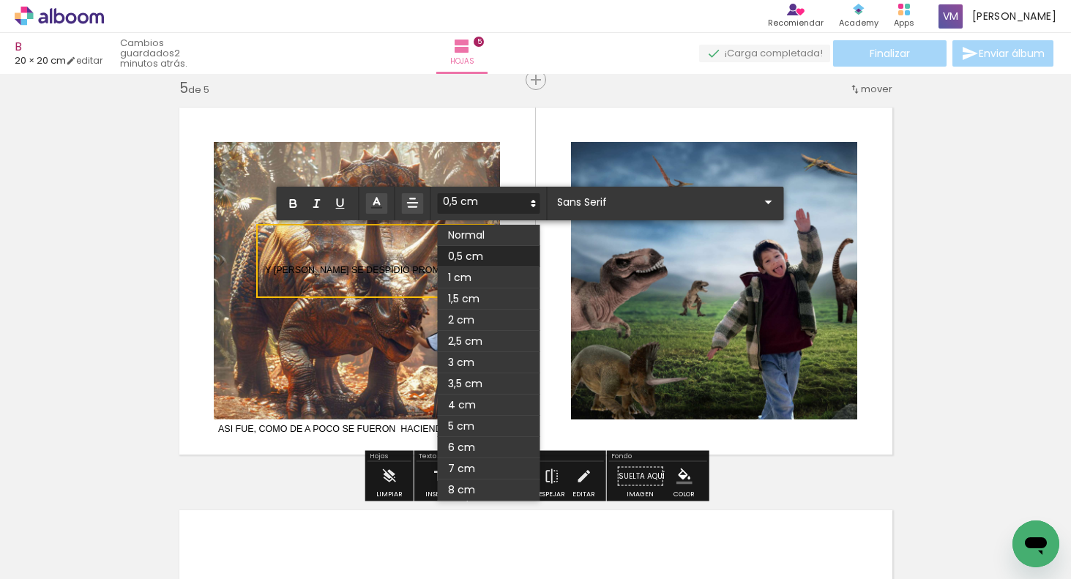
click at [503, 197] on span at bounding box center [488, 203] width 102 height 20
click at [554, 262] on quentale-layouter at bounding box center [536, 281] width 732 height 366
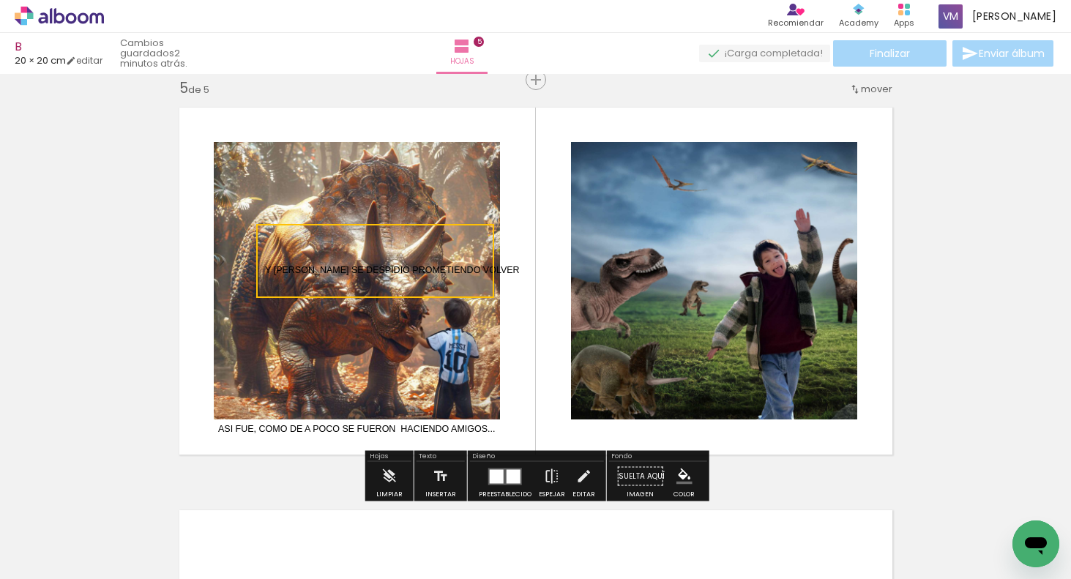
click at [490, 266] on quentale-selection at bounding box center [375, 261] width 238 height 74
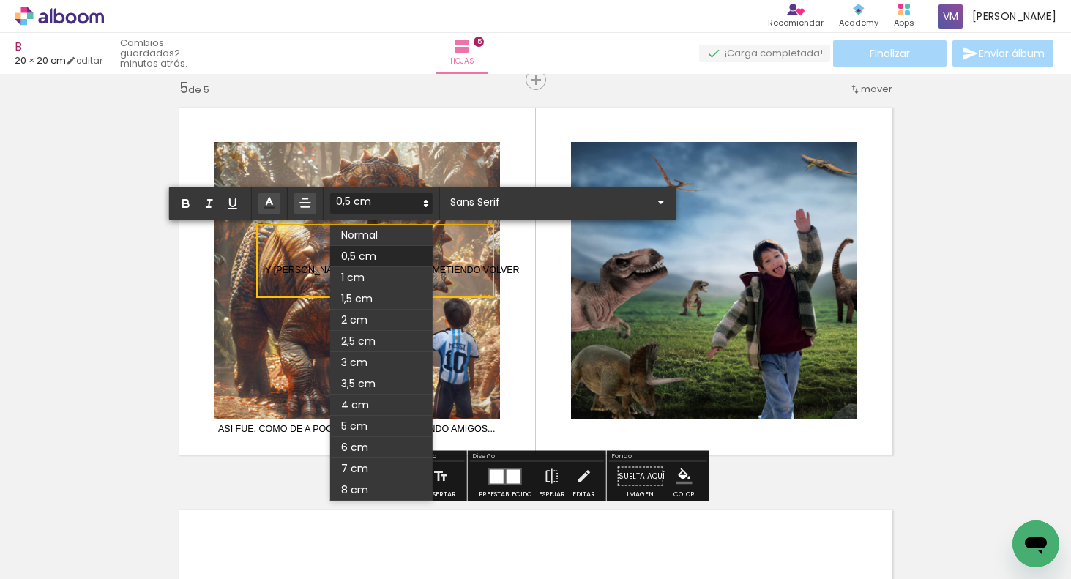
click at [484, 271] on span "Y BELTRÁN SE DESPIDIÓ PROMETIENDO VOLVER" at bounding box center [392, 270] width 255 height 10
click at [486, 269] on quentale-selection at bounding box center [375, 261] width 238 height 74
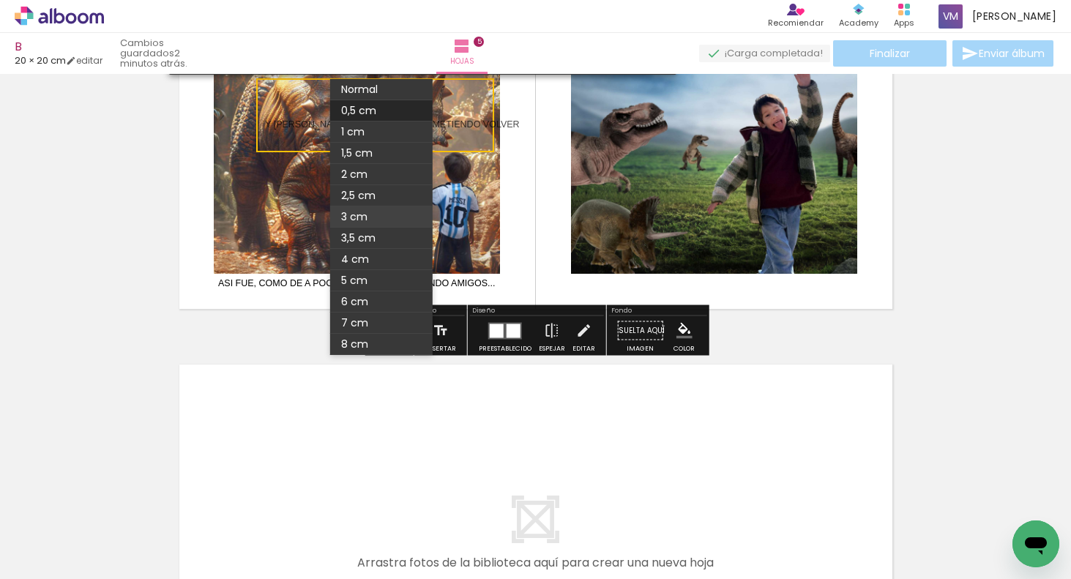
scroll to position [1752, 0]
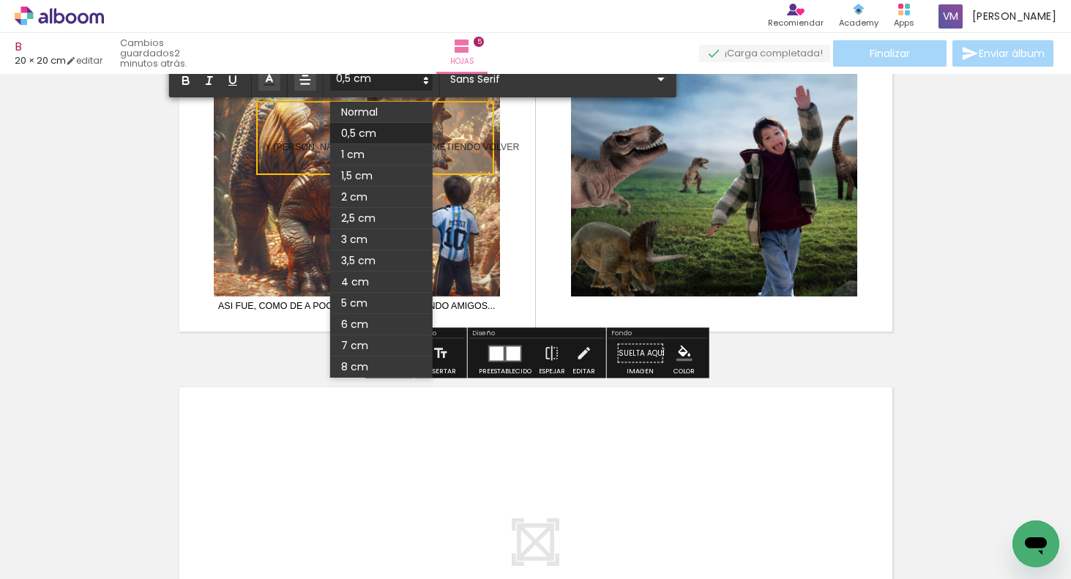
click at [460, 143] on span "Y BELTRÁN SE DESPIDIÓ PROMETIENDO VOLVER" at bounding box center [392, 147] width 255 height 10
click at [485, 118] on p "Y BELTRÁN SE DESPIDIÓ PROMETIENDO VOLVER" at bounding box center [392, 138] width 255 height 52
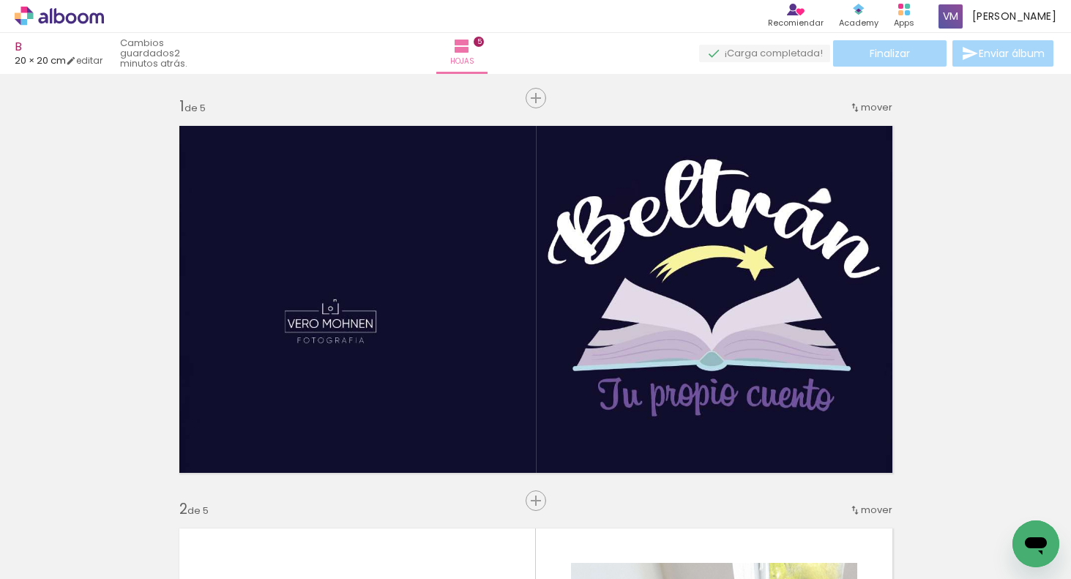
scroll to position [1752, 0]
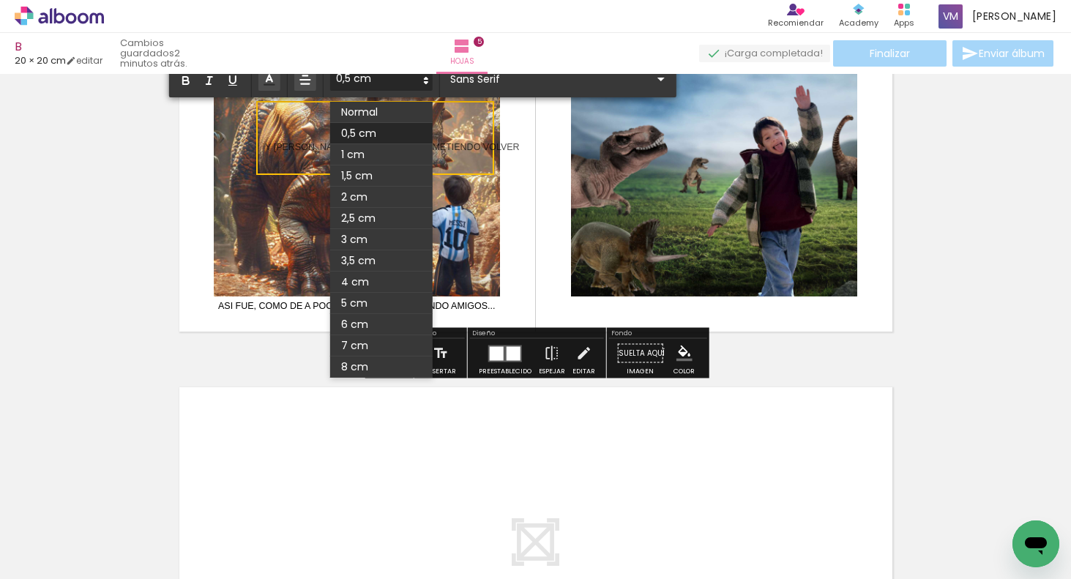
drag, startPoint x: 485, startPoint y: 124, endPoint x: 513, endPoint y: 147, distance: 35.9
click at [516, 150] on album-spread "5 de 5" at bounding box center [536, 158] width 732 height 366
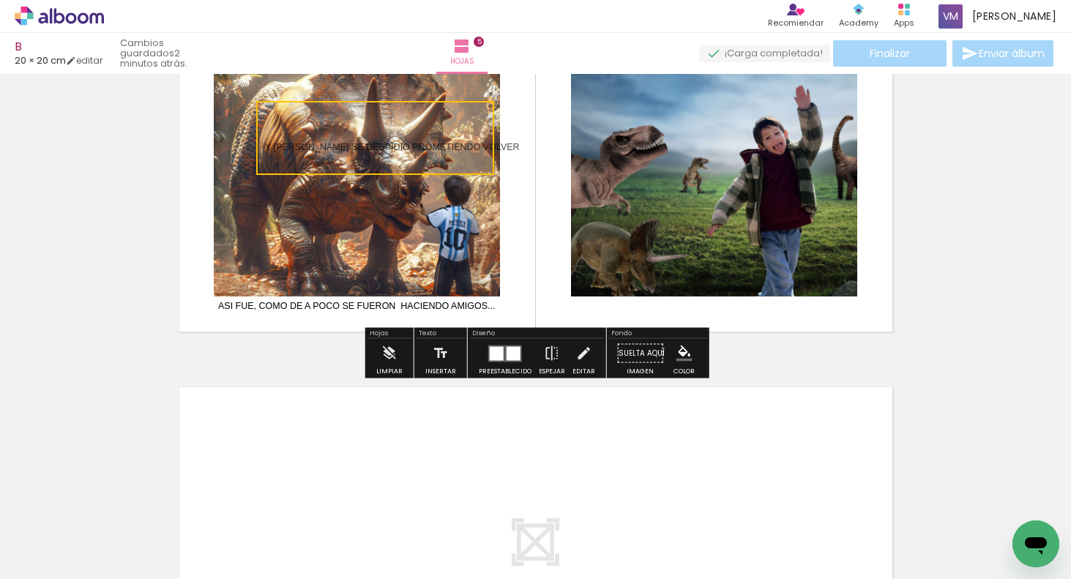
click at [477, 112] on quentale-selection at bounding box center [375, 138] width 238 height 74
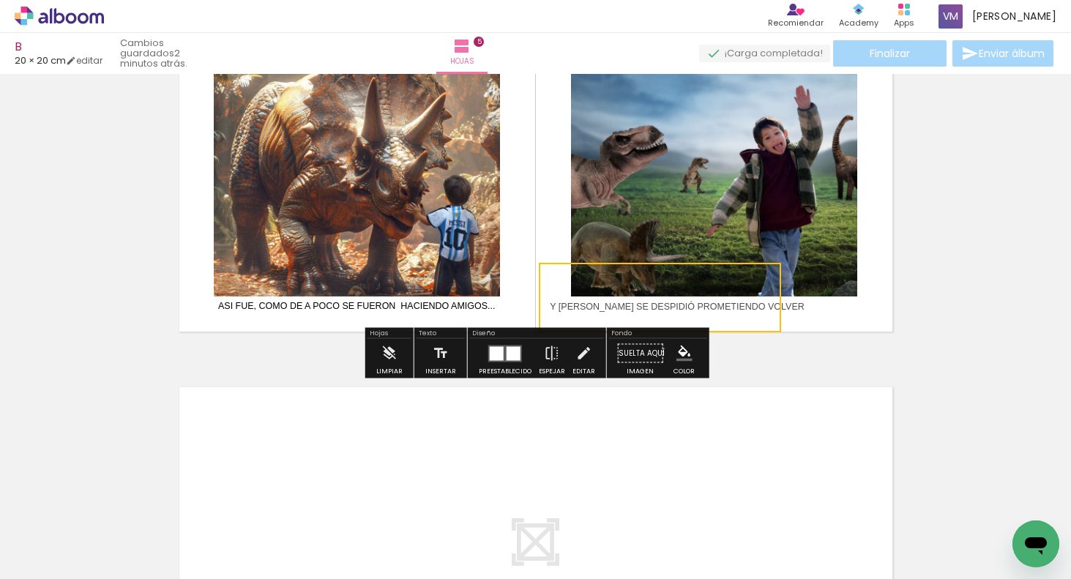
drag, startPoint x: 465, startPoint y: 114, endPoint x: 750, endPoint y: 272, distance: 326.0
click at [750, 273] on quentale-selection at bounding box center [660, 298] width 242 height 70
click at [771, 304] on quentale-selection at bounding box center [660, 298] width 242 height 70
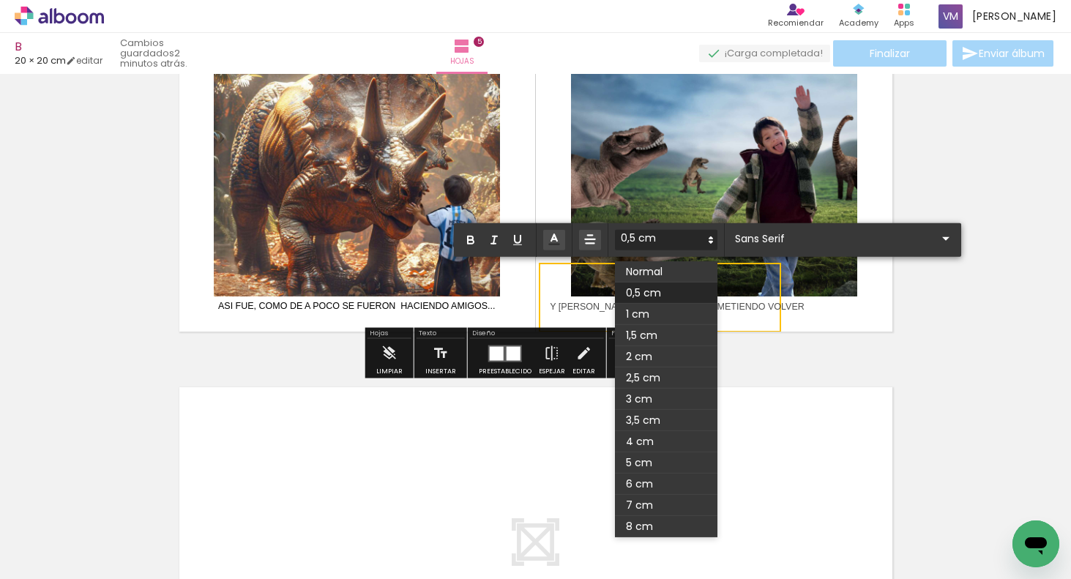
click at [773, 306] on quentale-selection at bounding box center [660, 298] width 242 height 70
click at [741, 321] on p "Y BELTRÁN SE DESPIDIÓ PROMETIENDO VOLVER" at bounding box center [677, 297] width 255 height 52
drag, startPoint x: 831, startPoint y: 273, endPoint x: 846, endPoint y: 279, distance: 15.8
click at [847, 280] on album-spread "5 de 5" at bounding box center [536, 158] width 732 height 366
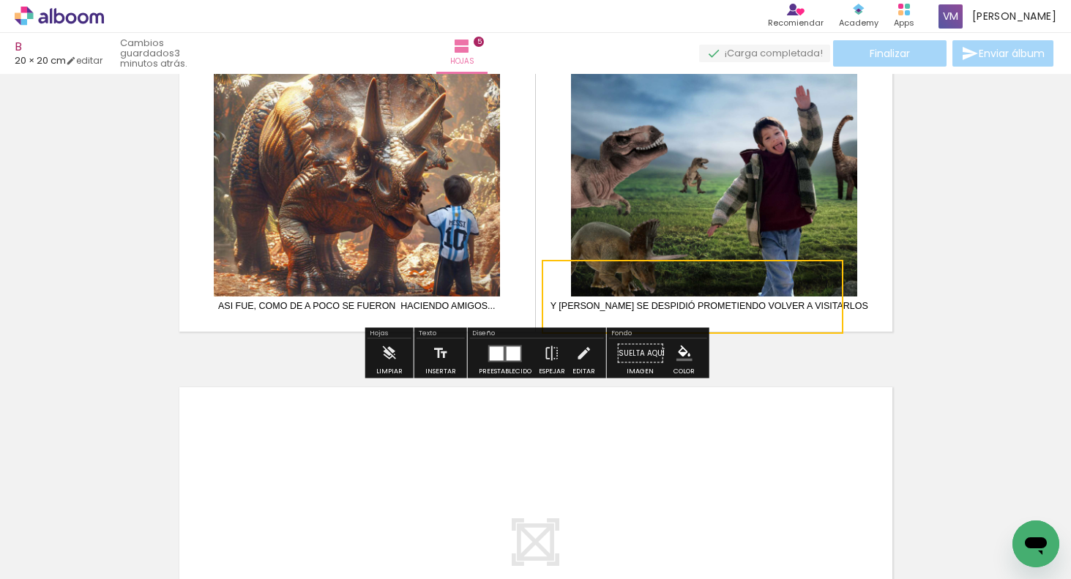
click at [880, 310] on quentale-layouter at bounding box center [536, 158] width 732 height 366
click at [832, 322] on div "Y BELTRÁN SE DESPIDIÓ PROMETIENDO VOLVER A VISITARLOS" at bounding box center [709, 297] width 340 height 70
click at [838, 269] on quentale-selection at bounding box center [692, 297] width 306 height 70
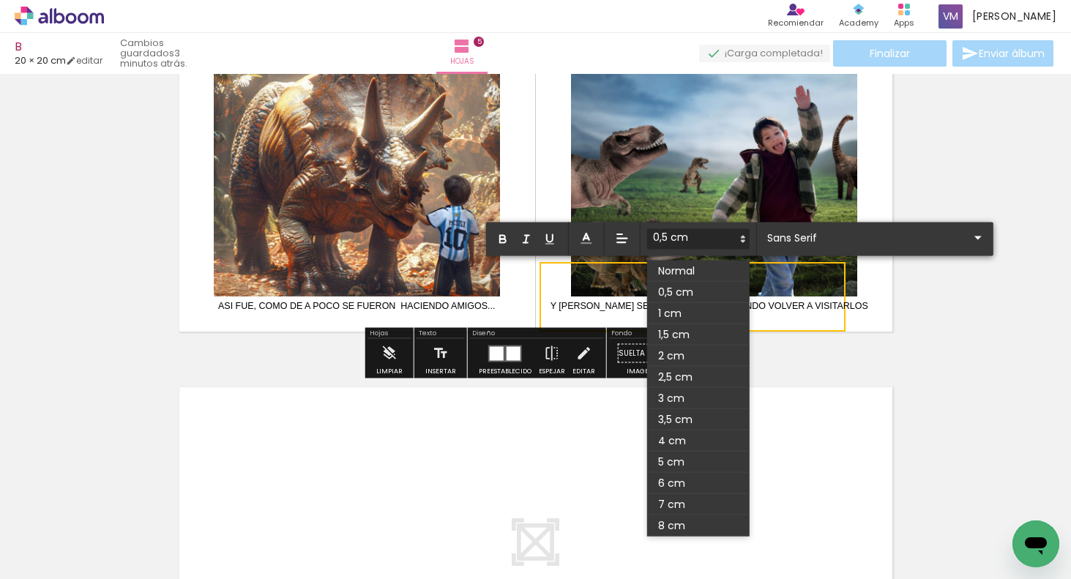
click at [831, 273] on p "Y BELTRÁN SE DESPIDIÓ PROMETIENDO VOLVER A VISITARLOS" at bounding box center [709, 297] width 318 height 52
drag, startPoint x: 558, startPoint y: 274, endPoint x: 566, endPoint y: 271, distance: 8.6
click at [567, 272] on p "Y BELTRÁN SE DESPIDIÓ PROMETIENDO VOLVER A VISITARLOS" at bounding box center [709, 297] width 318 height 52
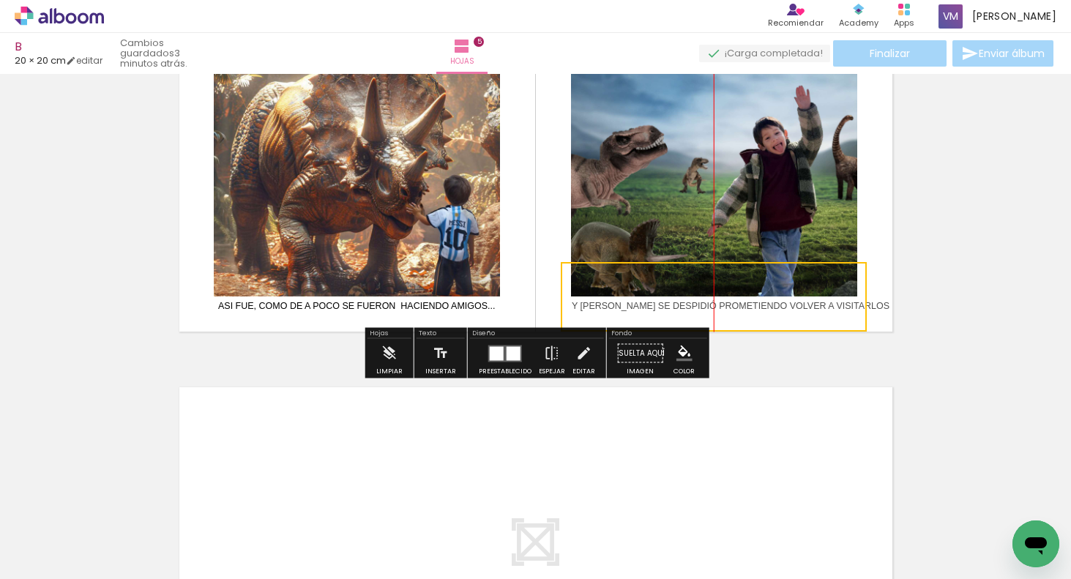
drag, startPoint x: 833, startPoint y: 327, endPoint x: 848, endPoint y: 327, distance: 15.4
click at [849, 327] on quentale-selection at bounding box center [714, 297] width 306 height 70
drag, startPoint x: 433, startPoint y: 353, endPoint x: 427, endPoint y: 334, distance: 19.7
click at [433, 352] on iron-icon at bounding box center [441, 353] width 16 height 29
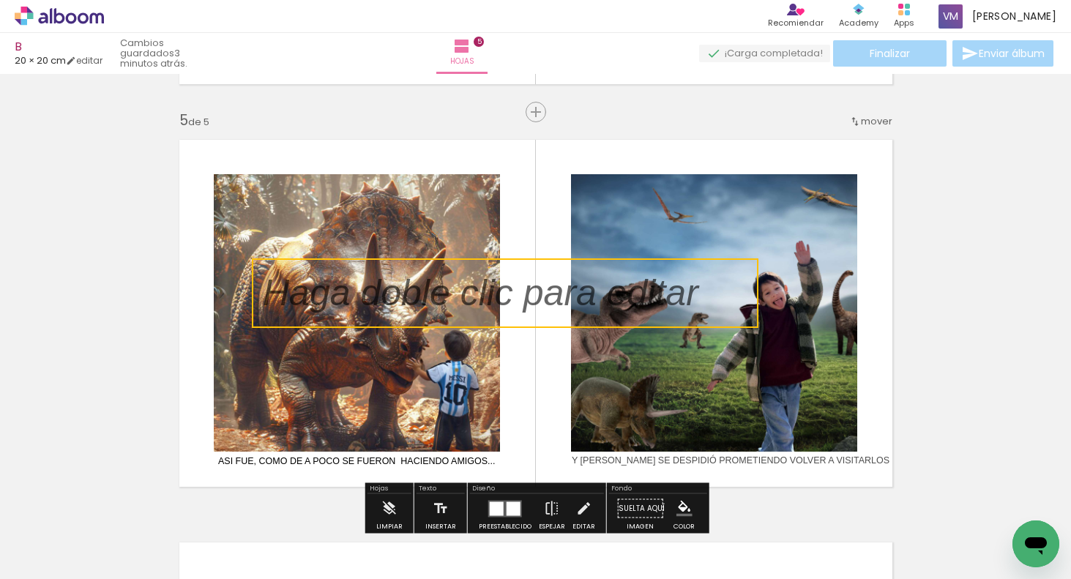
scroll to position [1535, 0]
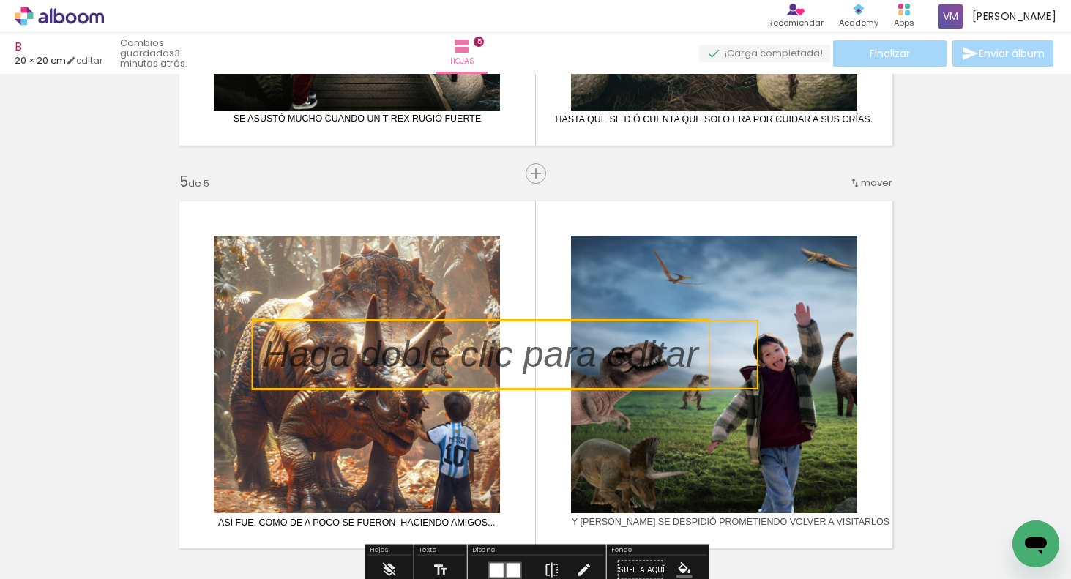
click at [315, 357] on quentale-selection at bounding box center [505, 355] width 507 height 70
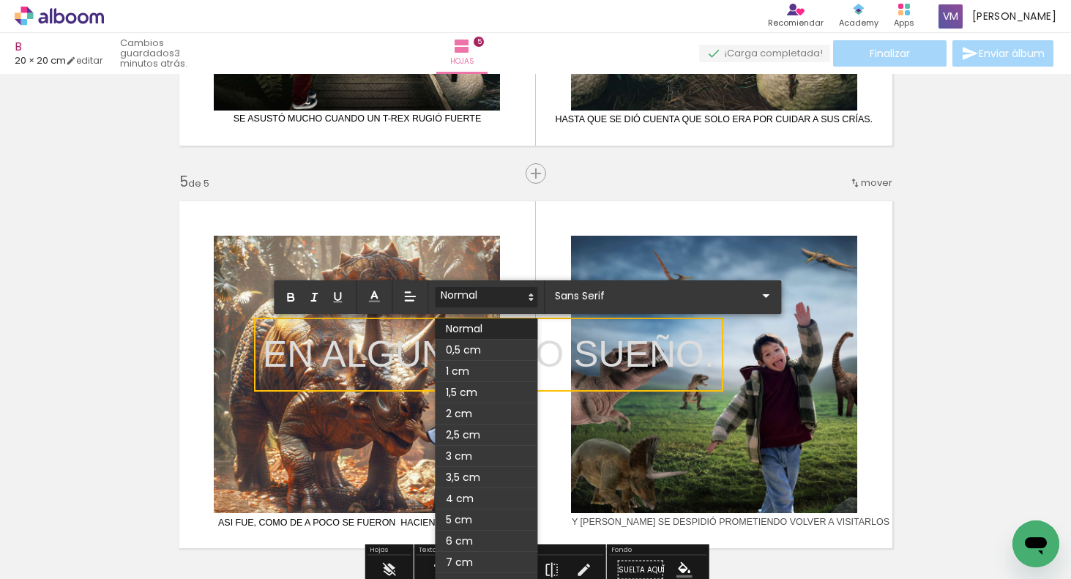
drag, startPoint x: 698, startPoint y: 343, endPoint x: 282, endPoint y: 337, distance: 416.5
click at [282, 337] on p "EN ALGÚN OTRO SUEÑO." at bounding box center [489, 355] width 452 height 52
click at [269, 343] on p "EN ALGÚN OTRO SUEÑO." at bounding box center [489, 355] width 452 height 52
drag, startPoint x: 265, startPoint y: 343, endPoint x: 707, endPoint y: 348, distance: 442.1
click at [707, 349] on p "EN ALGÚN OTRO SUEÑO." at bounding box center [489, 355] width 452 height 52
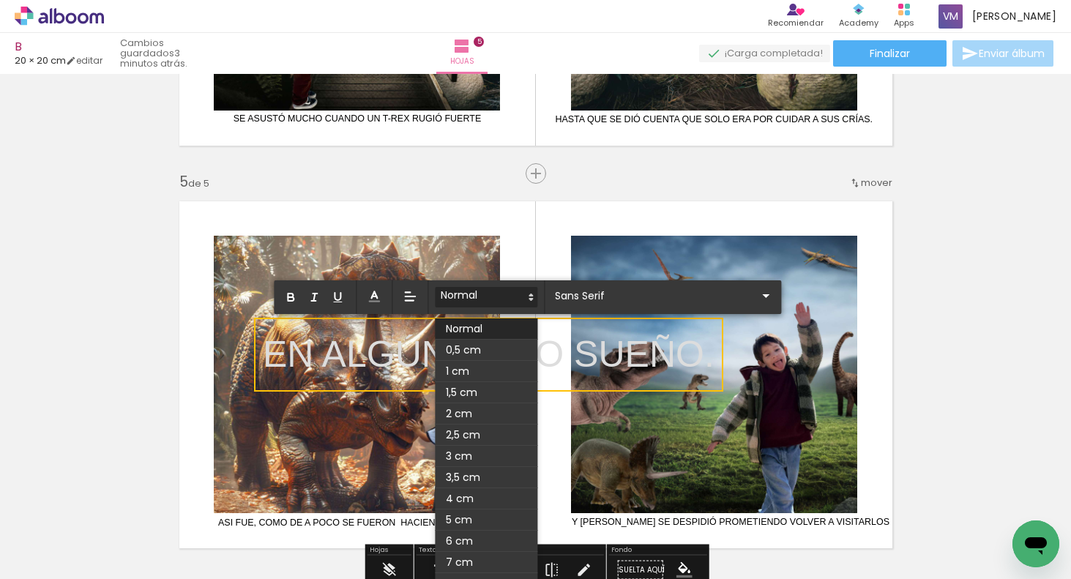
click at [711, 363] on p "EN ALGÚN OTRO SUEÑO." at bounding box center [489, 355] width 452 height 52
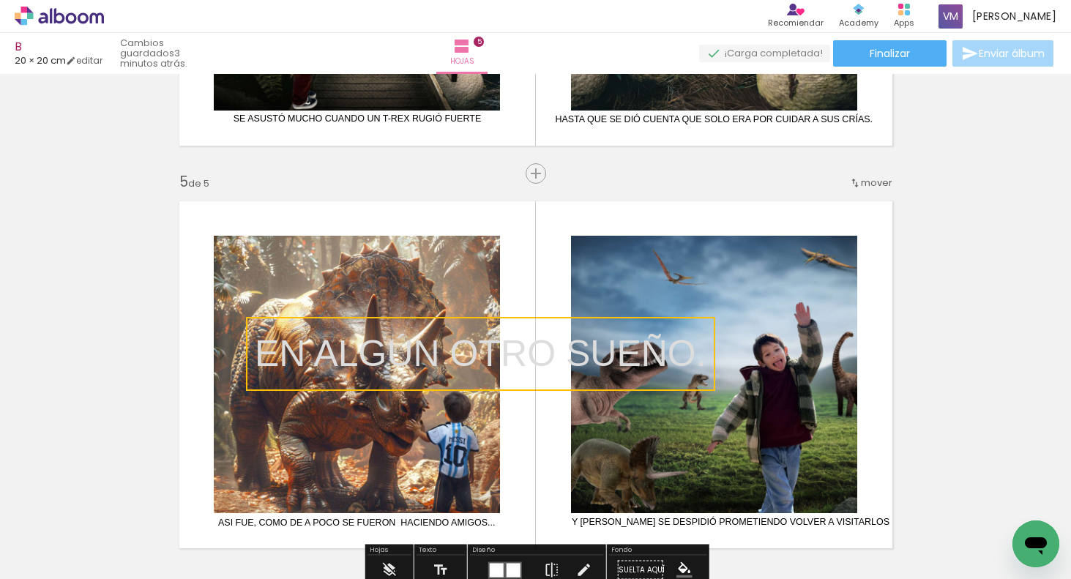
drag, startPoint x: 715, startPoint y: 359, endPoint x: 700, endPoint y: 355, distance: 15.3
click at [708, 358] on quentale-selection at bounding box center [480, 354] width 469 height 74
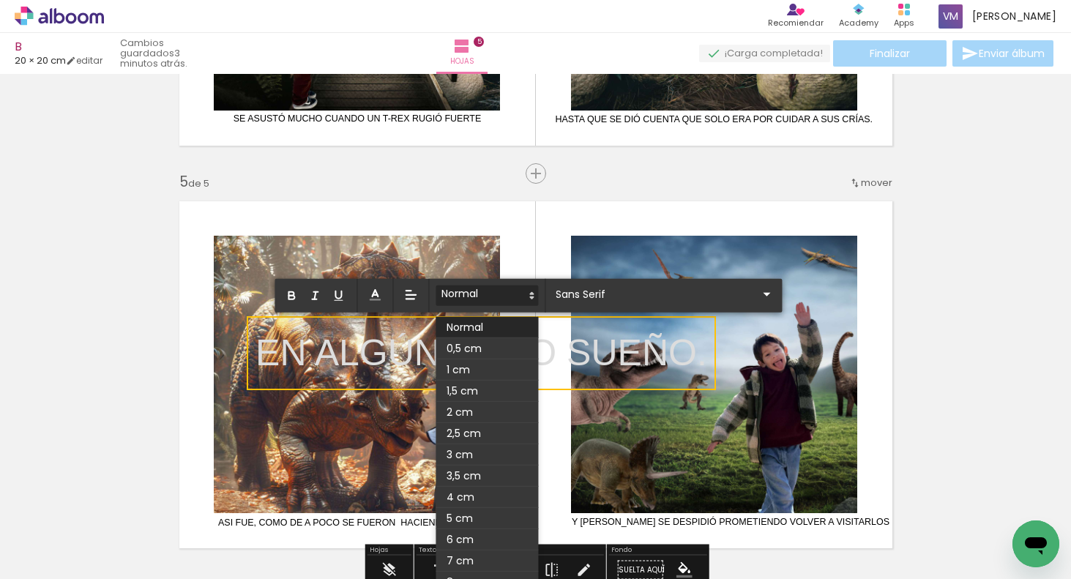
drag, startPoint x: 705, startPoint y: 355, endPoint x: 261, endPoint y: 354, distance: 443.6
click at [261, 354] on p "EN ALGÚN OTRO SUEÑO." at bounding box center [481, 353] width 452 height 52
click at [467, 296] on span at bounding box center [487, 295] width 102 height 20
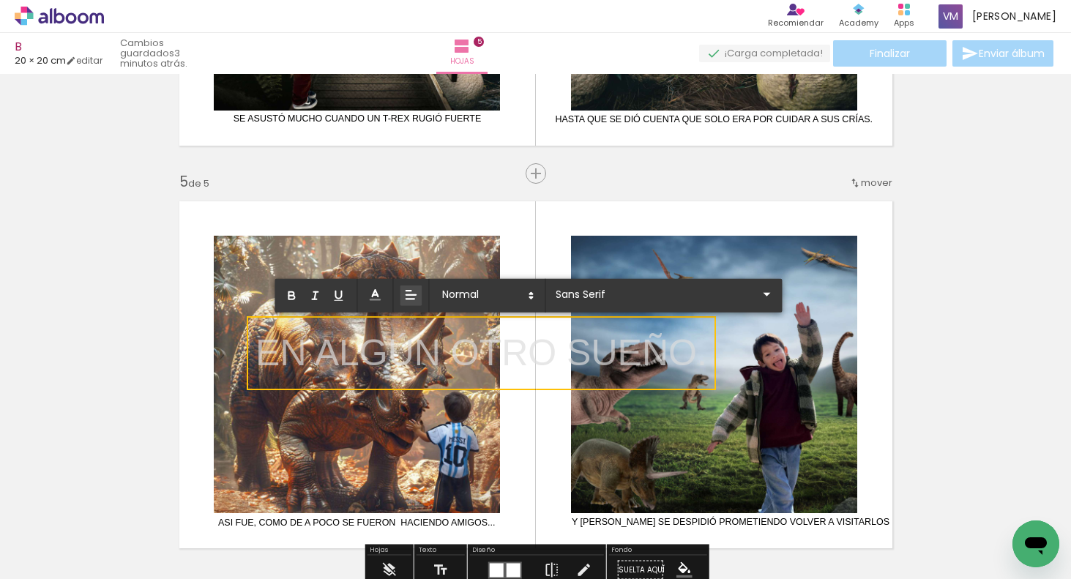
click at [416, 291] on icon at bounding box center [410, 295] width 15 height 15
click at [413, 343] on icon at bounding box center [410, 349] width 13 height 13
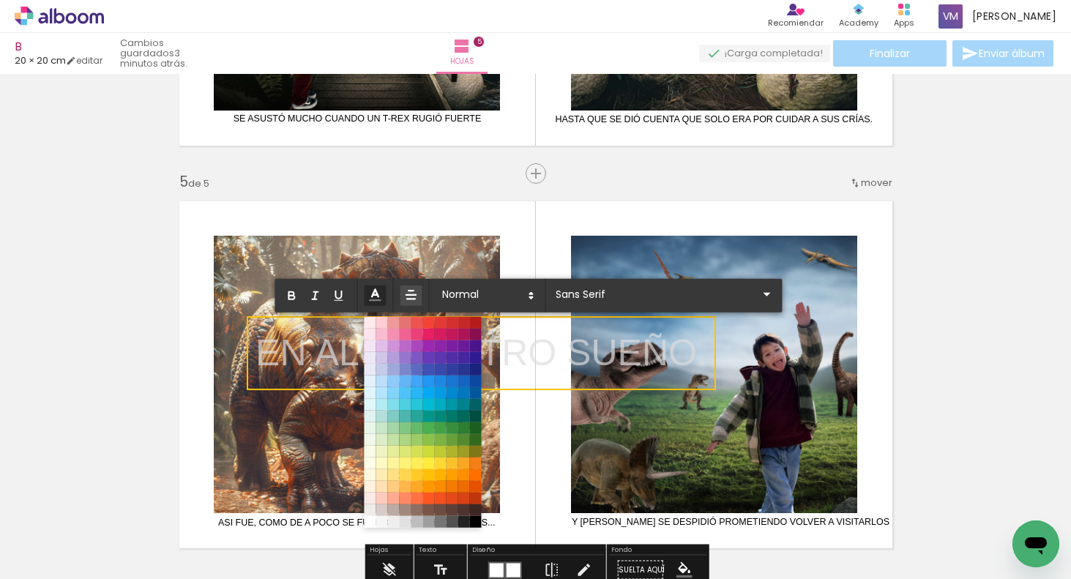
click at [375, 295] on line at bounding box center [375, 295] width 4 height 0
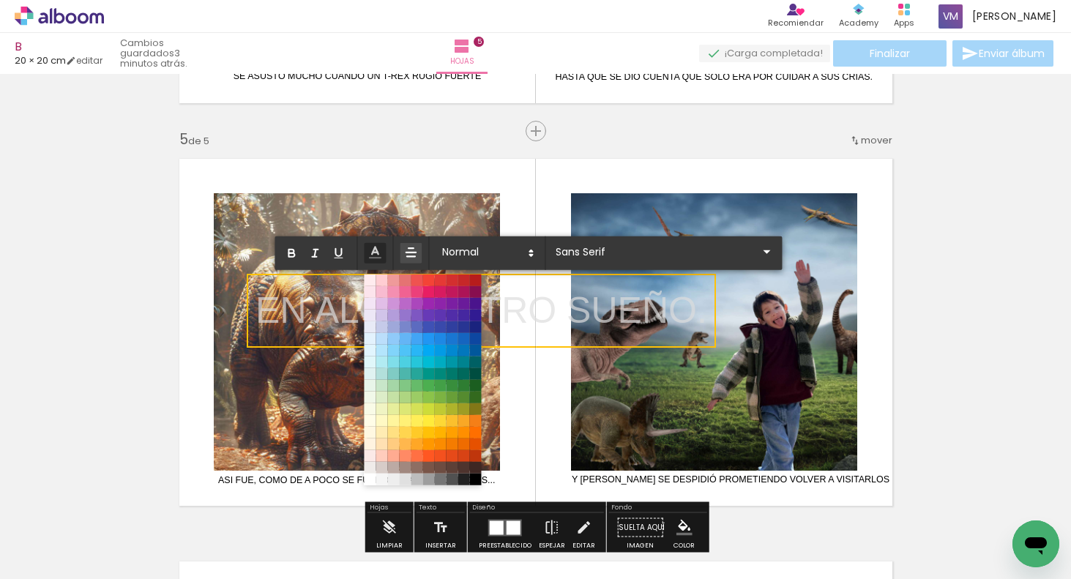
scroll to position [1629, 0]
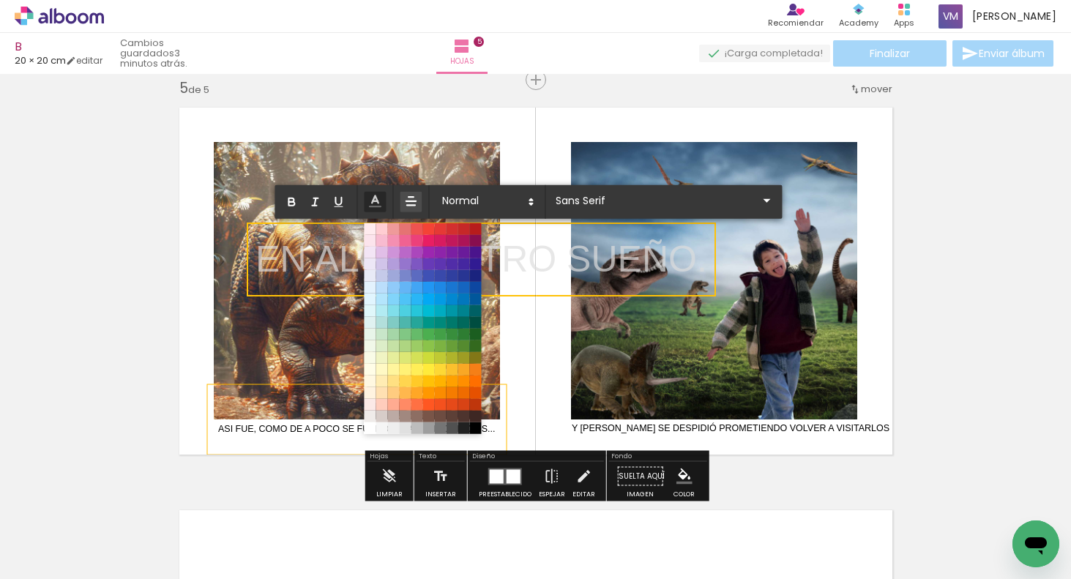
click at [473, 431] on span at bounding box center [475, 428] width 12 height 12
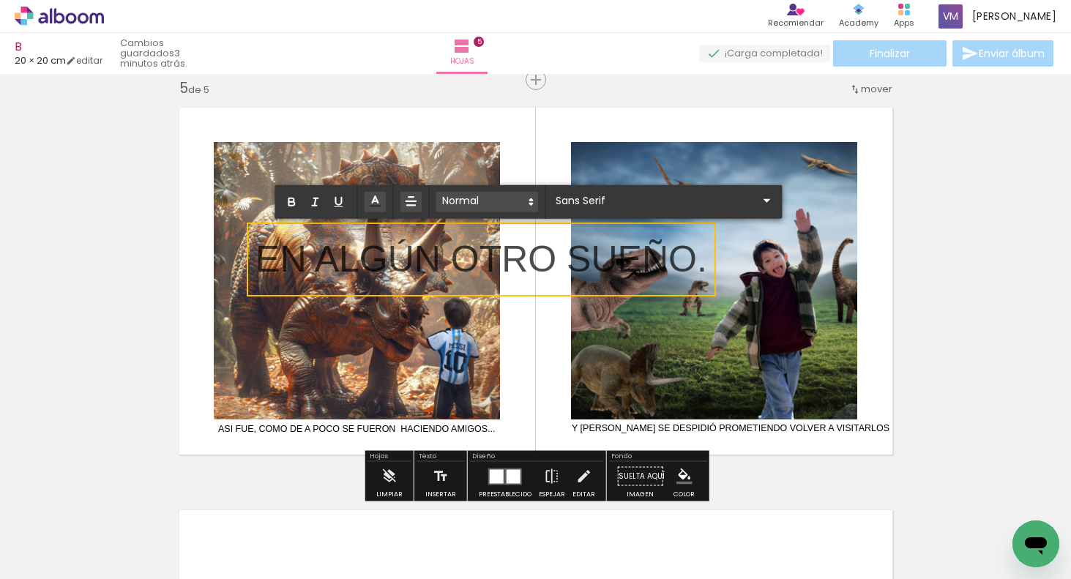
click at [506, 198] on span at bounding box center [487, 202] width 102 height 20
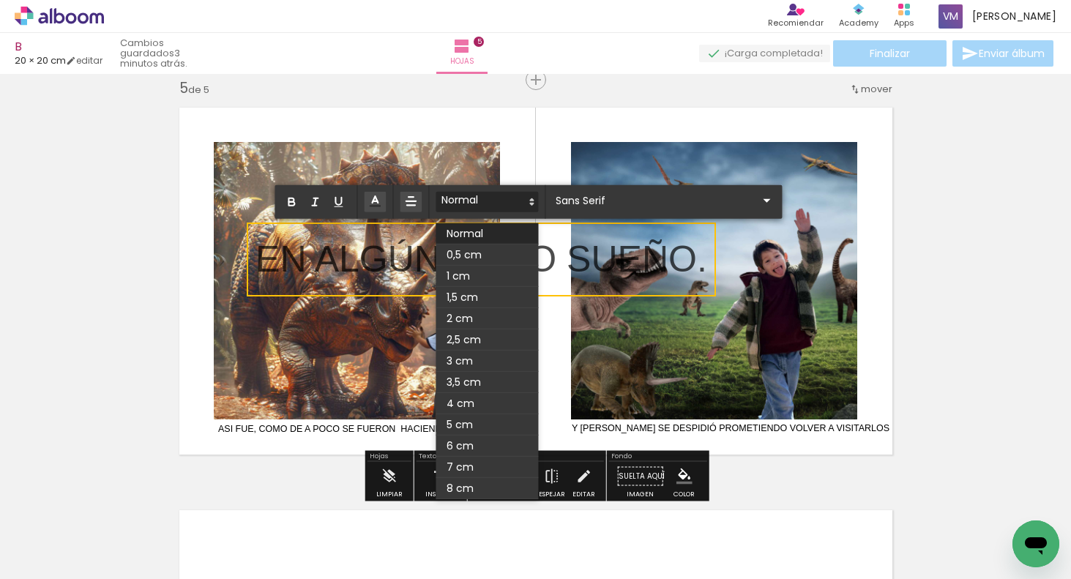
click at [471, 254] on span at bounding box center [487, 254] width 102 height 21
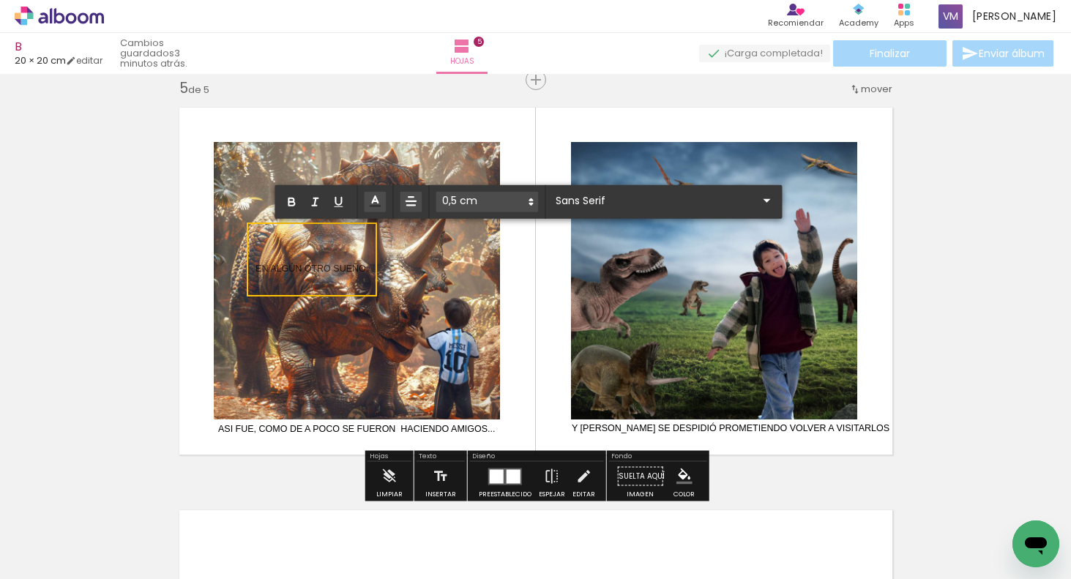
click at [402, 258] on quentale-layouter at bounding box center [536, 281] width 732 height 366
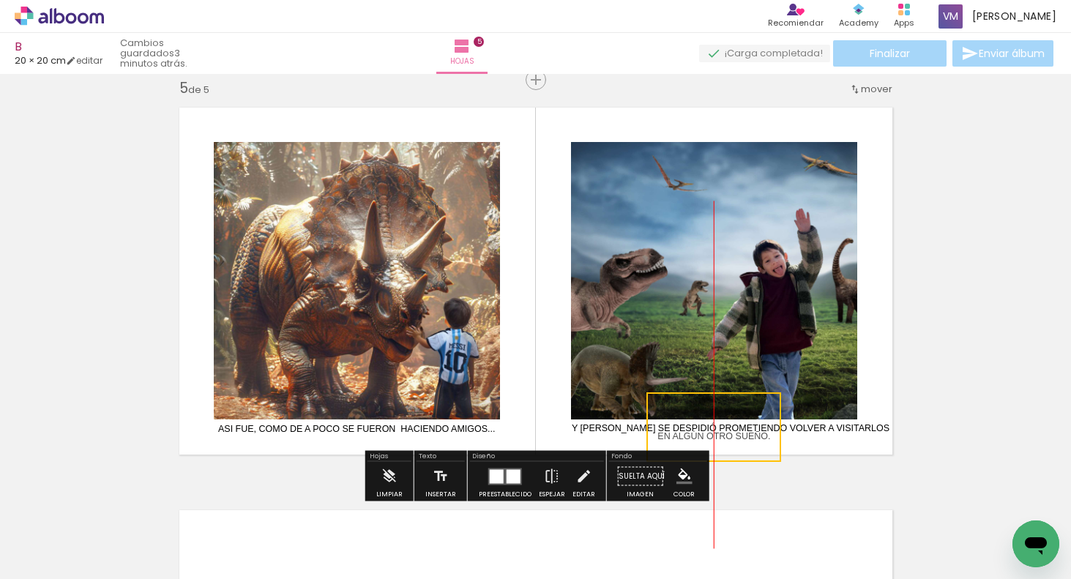
drag, startPoint x: 366, startPoint y: 228, endPoint x: 769, endPoint y: 401, distance: 439.0
click at [770, 403] on quentale-selection at bounding box center [713, 427] width 135 height 70
click at [763, 406] on quentale-selection at bounding box center [714, 430] width 135 height 70
drag, startPoint x: 982, startPoint y: 357, endPoint x: 992, endPoint y: 354, distance: 10.2
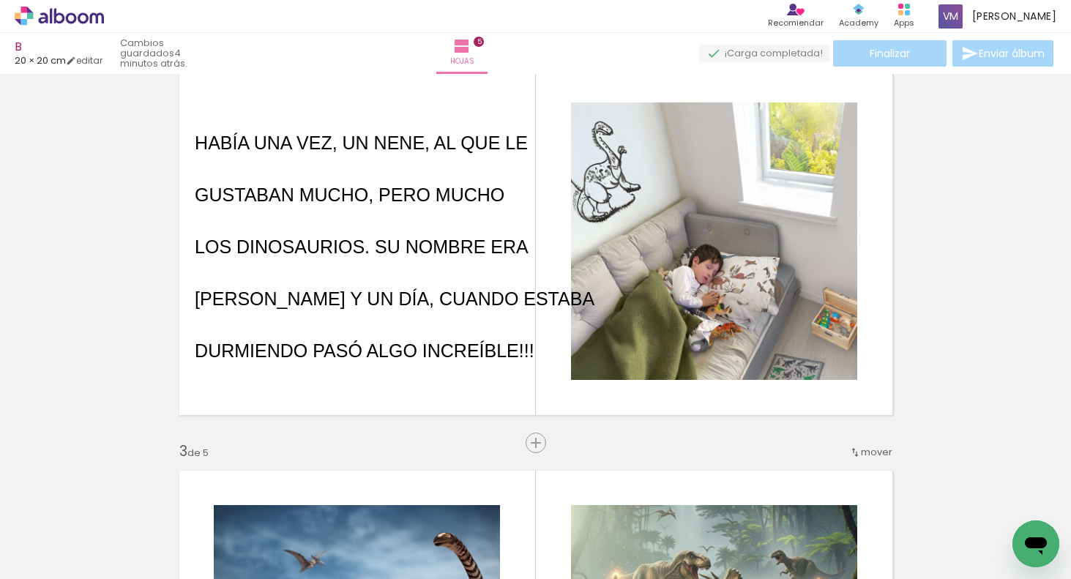
scroll to position [440, 0]
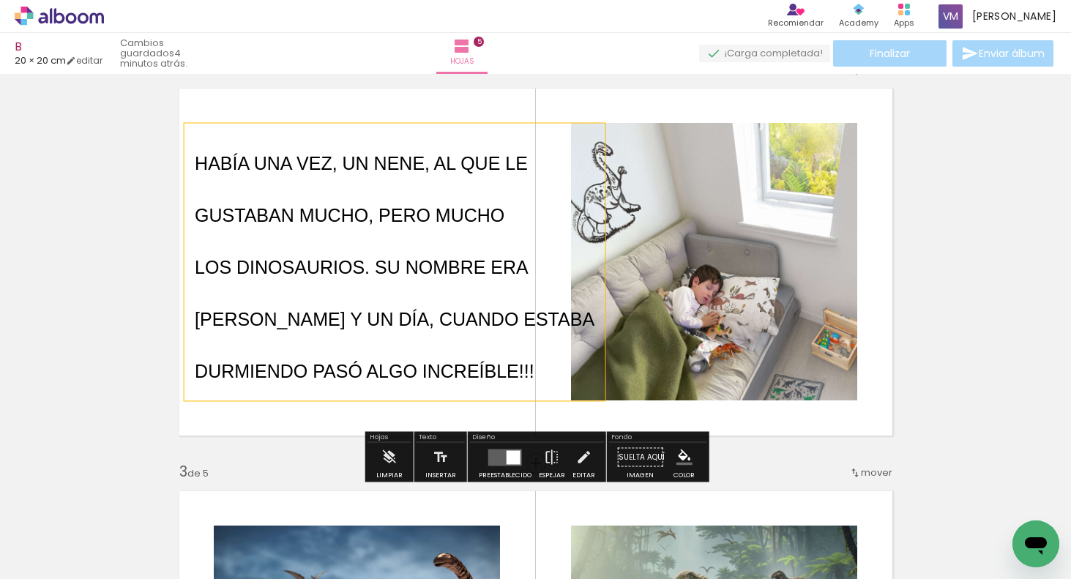
click at [525, 351] on p "DURMIENDO PASÓ ALGO INCREÍBLE!!!" at bounding box center [395, 366] width 400 height 52
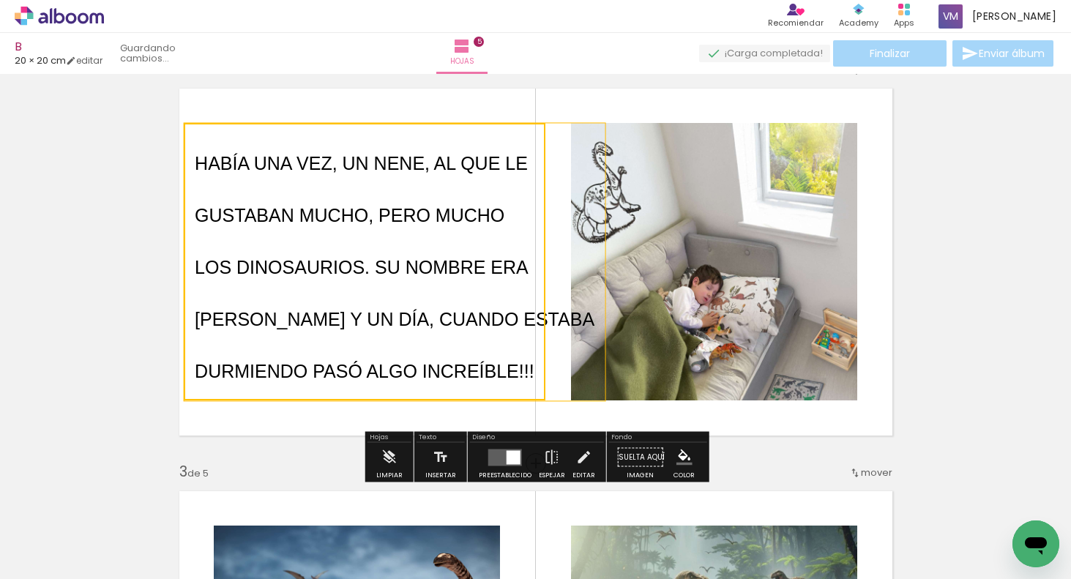
click at [536, 367] on quentale-selection at bounding box center [365, 261] width 362 height 277
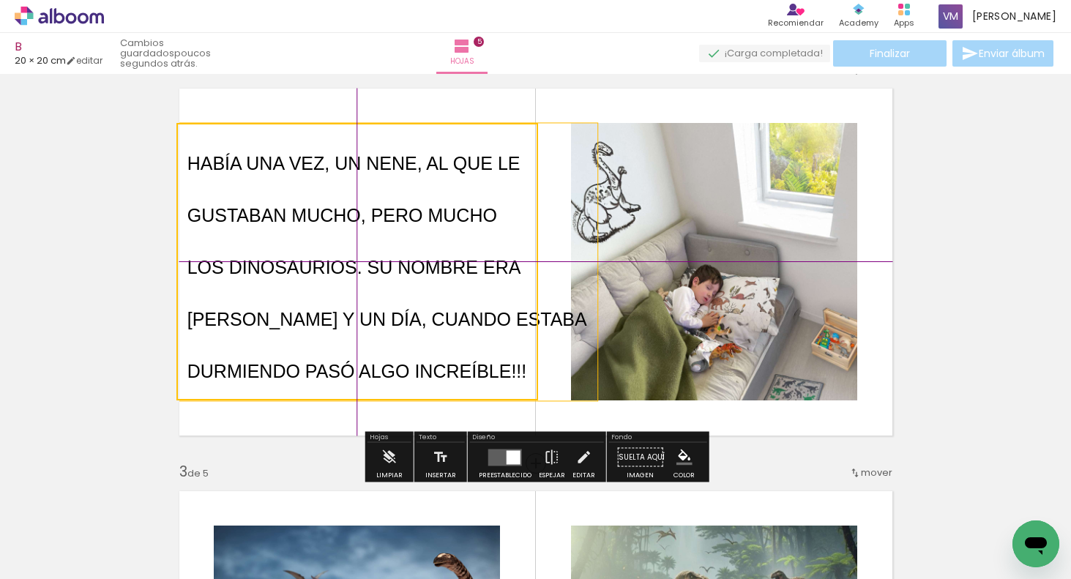
drag, startPoint x: 536, startPoint y: 370, endPoint x: 528, endPoint y: 367, distance: 7.6
click at [529, 368] on quentale-selection at bounding box center [357, 261] width 362 height 277
click at [183, 163] on quentale-selection at bounding box center [357, 261] width 362 height 277
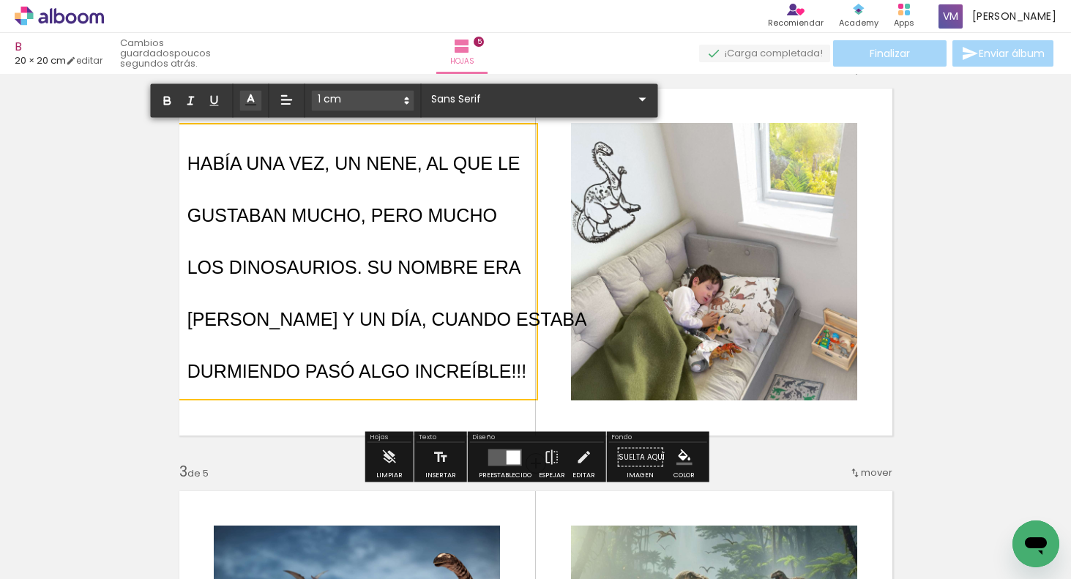
drag, startPoint x: 188, startPoint y: 159, endPoint x: 528, endPoint y: 373, distance: 401.9
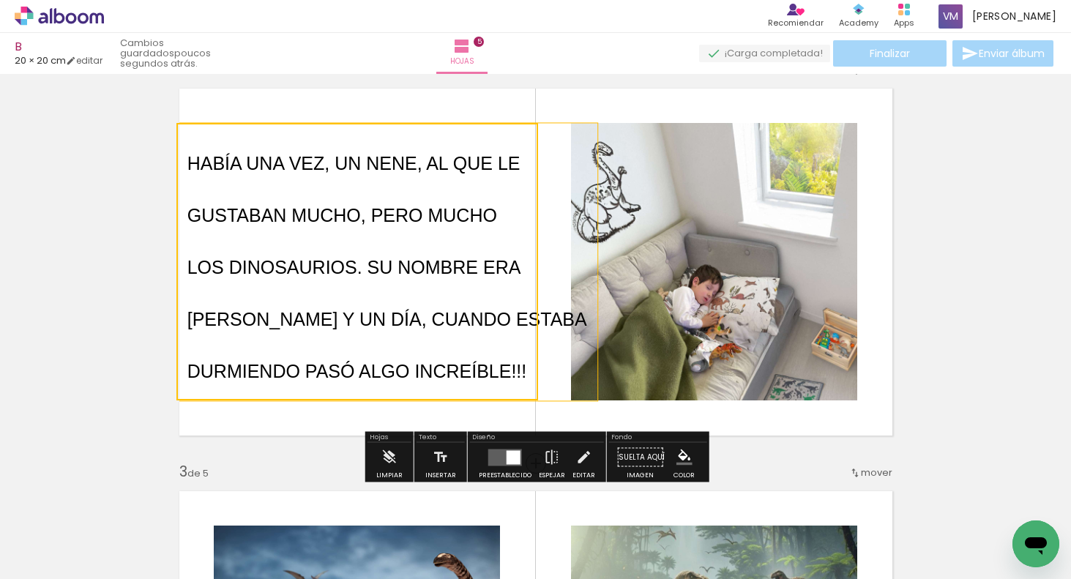
click at [512, 352] on quentale-selection at bounding box center [357, 261] width 362 height 277
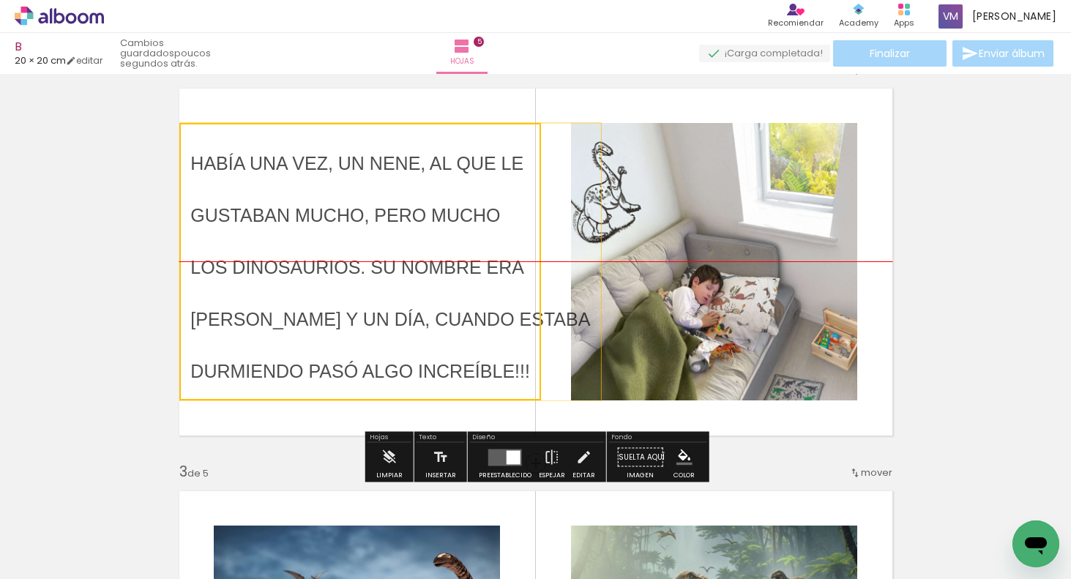
click at [515, 240] on quentale-selection at bounding box center [360, 261] width 362 height 277
click at [500, 247] on quentale-selection at bounding box center [363, 262] width 362 height 277
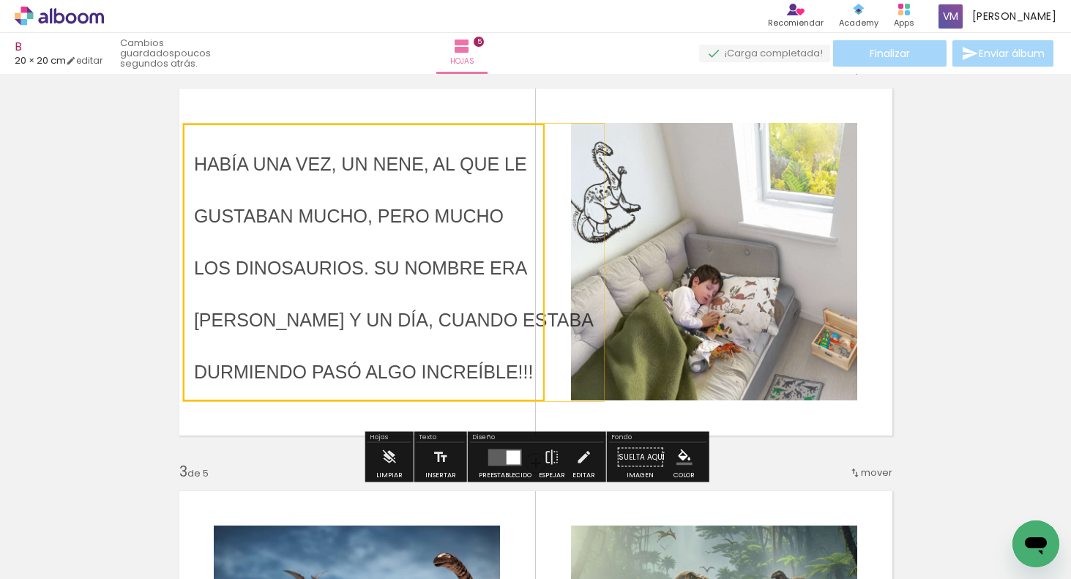
click at [884, 315] on quentale-layouter at bounding box center [536, 262] width 732 height 366
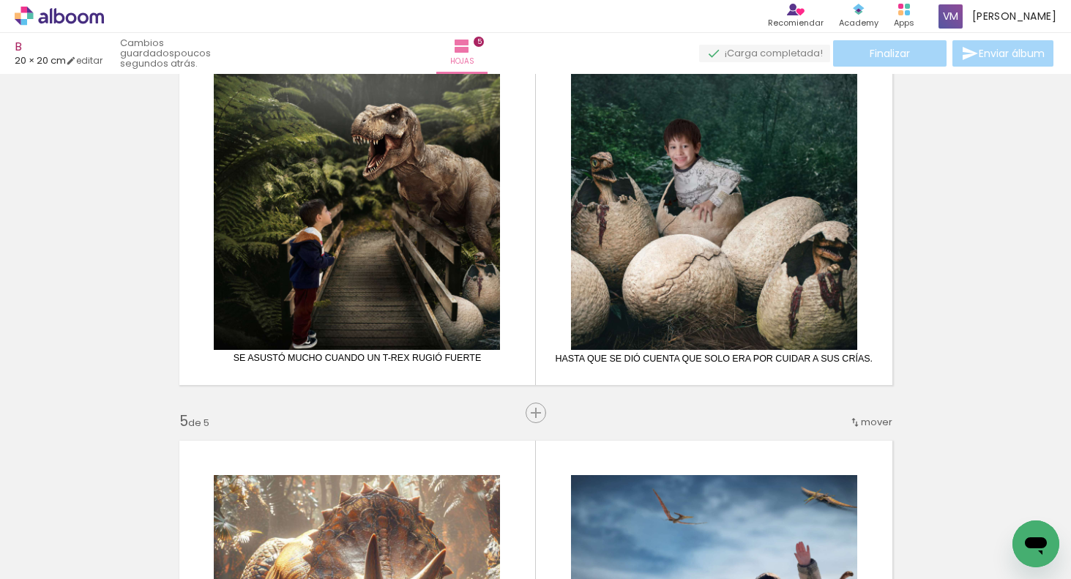
scroll to position [1365, 0]
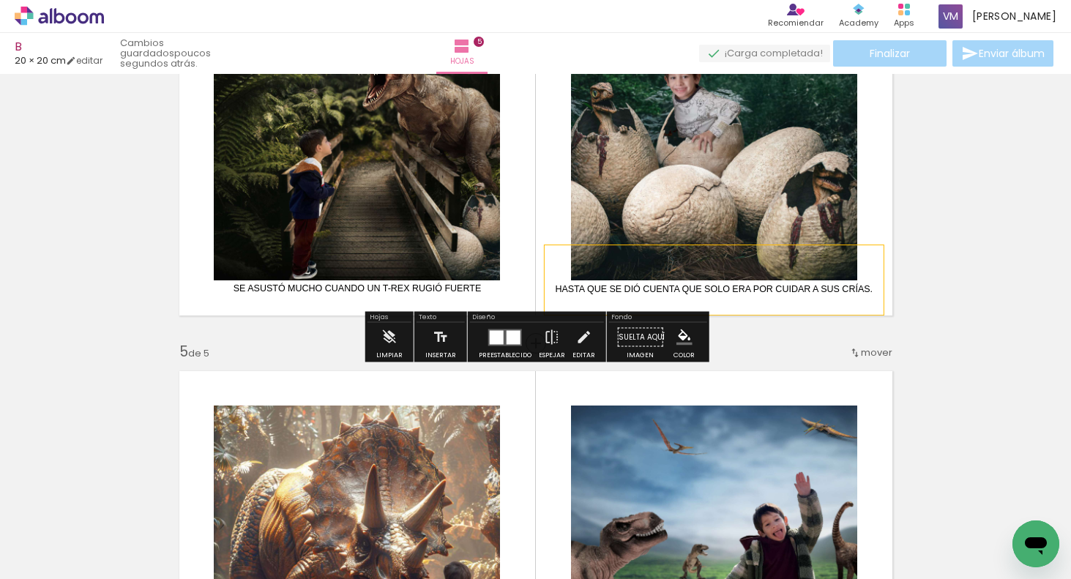
click at [763, 287] on span "HASTA QUE SE DIÓ CUENTA QUE SOLO ERA POR CUIDAR A SUS CRÍAS." at bounding box center [714, 289] width 318 height 10
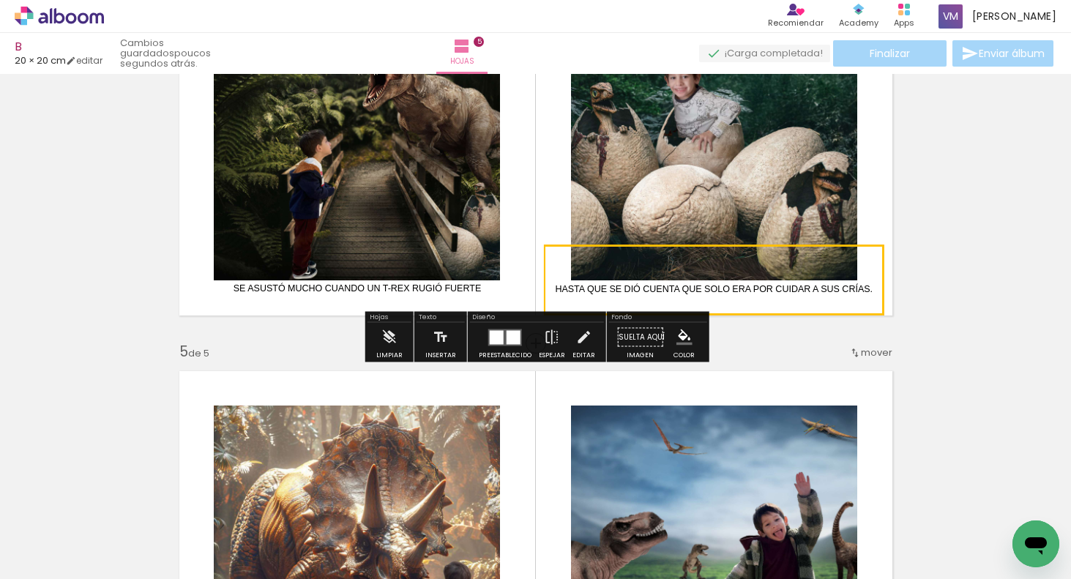
click at [769, 287] on quentale-selection at bounding box center [714, 280] width 340 height 70
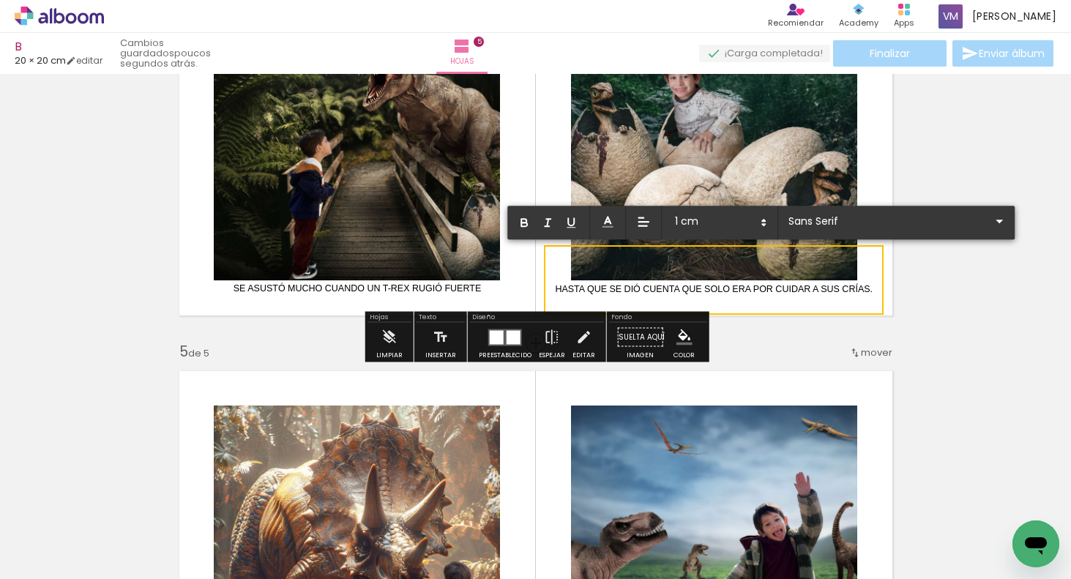
click at [768, 288] on span "HASTA QUE SE DIÓ CUENTA QUE SOLO ERA POR CUIDAR A SUS CRÍAS." at bounding box center [714, 289] width 318 height 10
click at [772, 288] on span "HASTA QUE SE DIÓ CUENTA QUE SOLO ERA POR CUIDAR A SUS CRÍAS." at bounding box center [714, 289] width 318 height 10
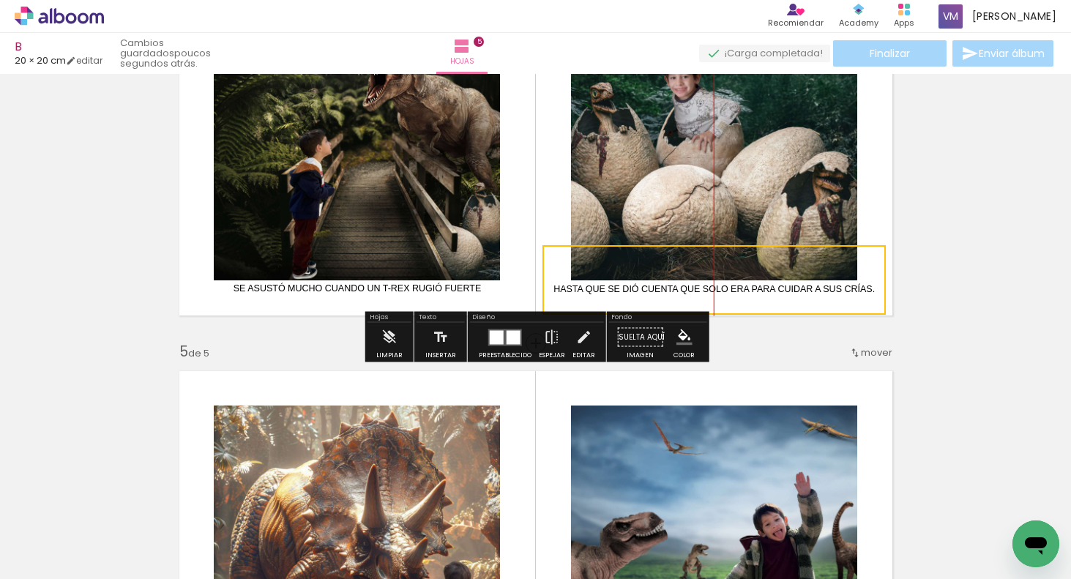
click at [876, 255] on quentale-selection at bounding box center [713, 280] width 343 height 70
click at [870, 215] on quentale-layouter at bounding box center [536, 142] width 732 height 366
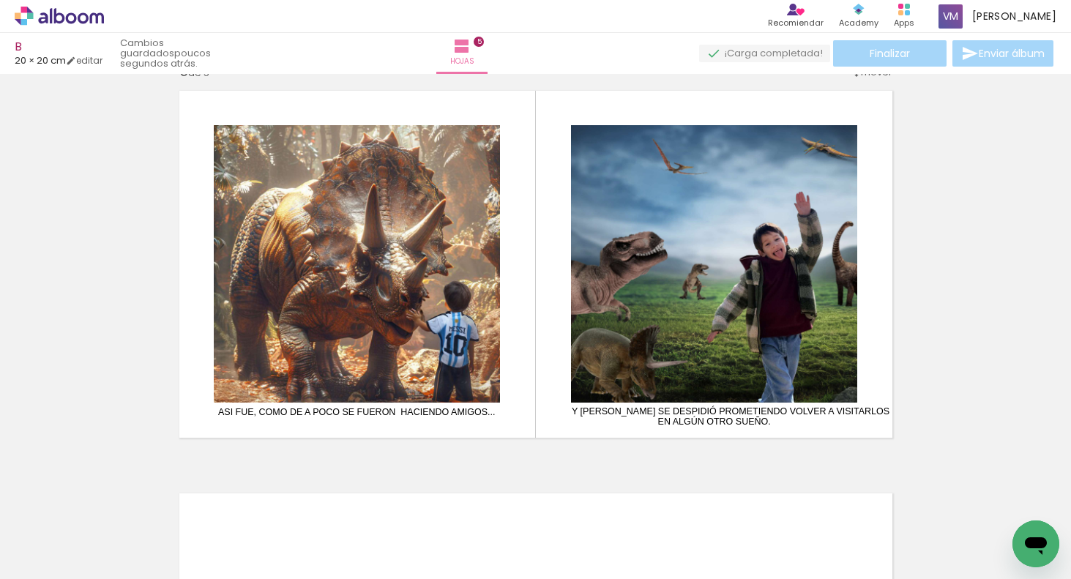
scroll to position [1702, 0]
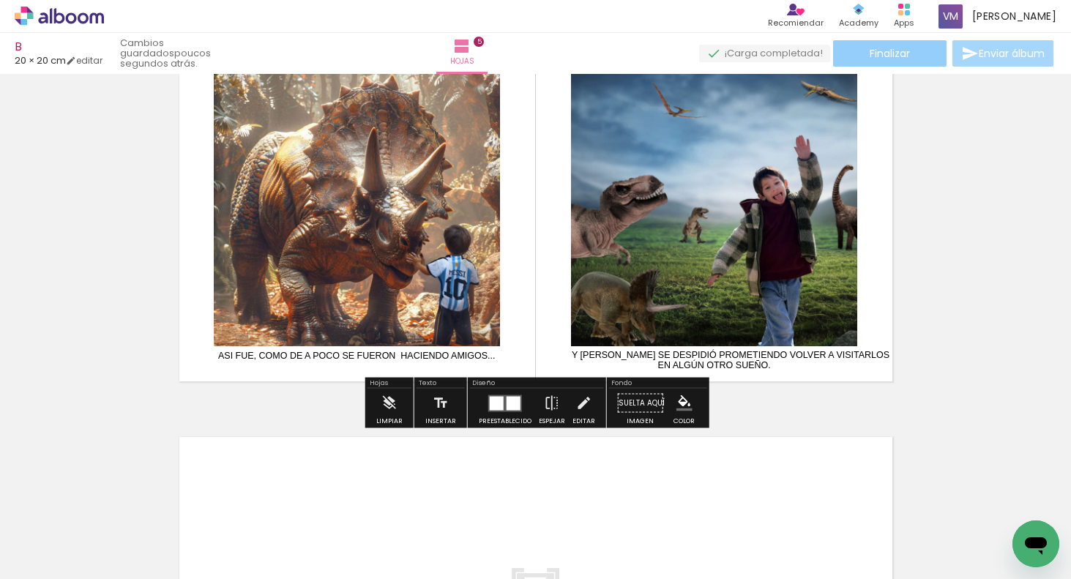
click at [879, 51] on span "Finalizar" at bounding box center [890, 53] width 40 height 10
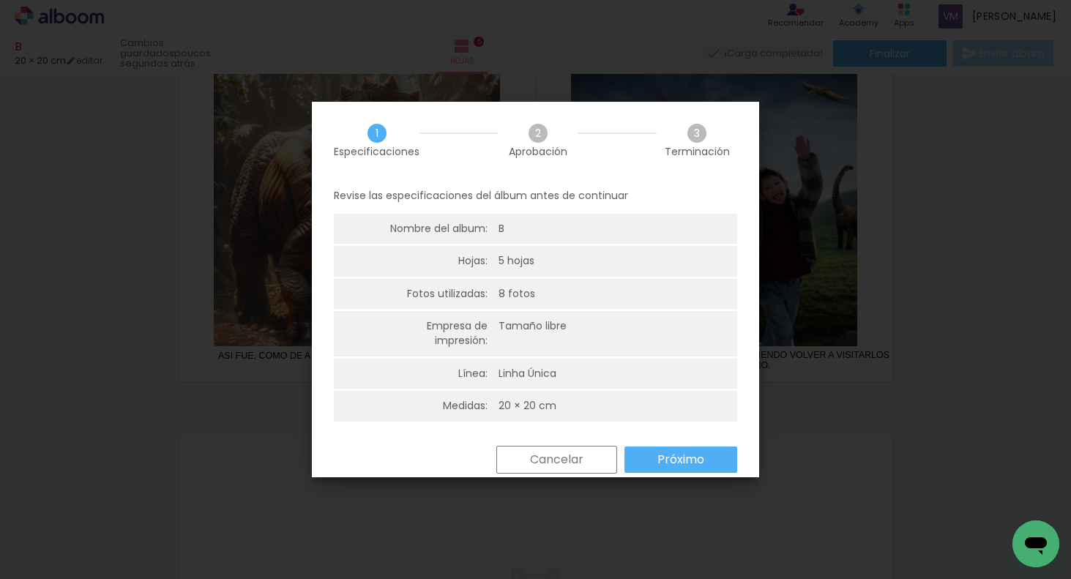
click at [651, 459] on paper-button "Próximo" at bounding box center [680, 459] width 113 height 26
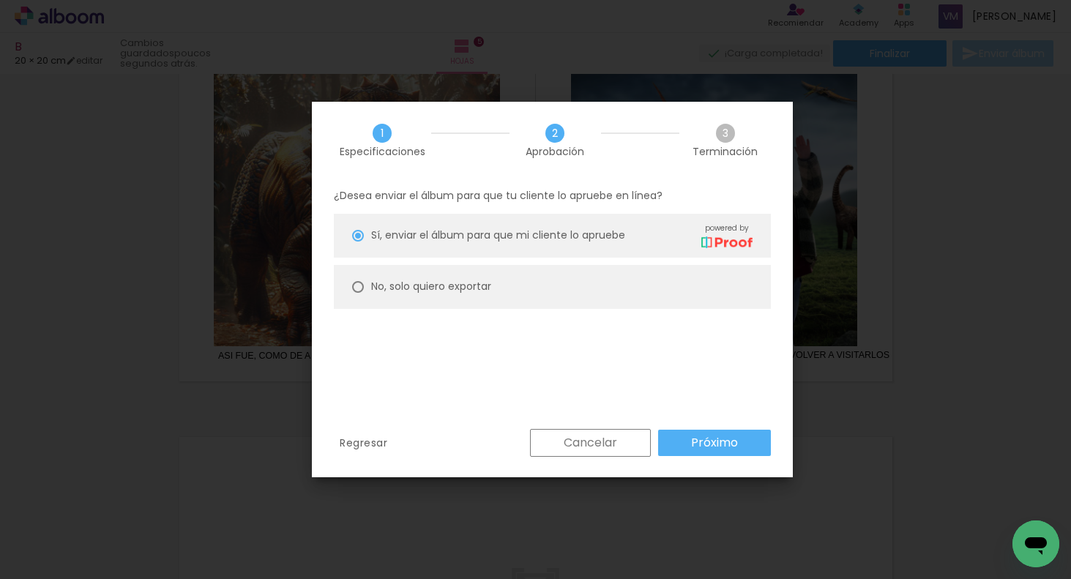
click at [0, 0] on slot "Próximo" at bounding box center [0, 0] width 0 height 0
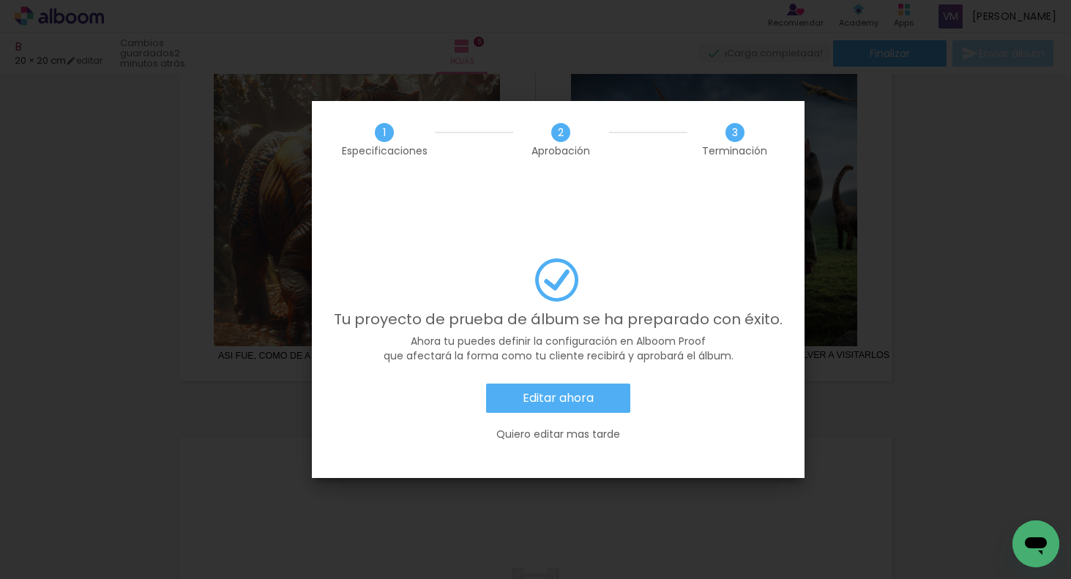
click at [0, 0] on slot "Editar ahora" at bounding box center [0, 0] width 0 height 0
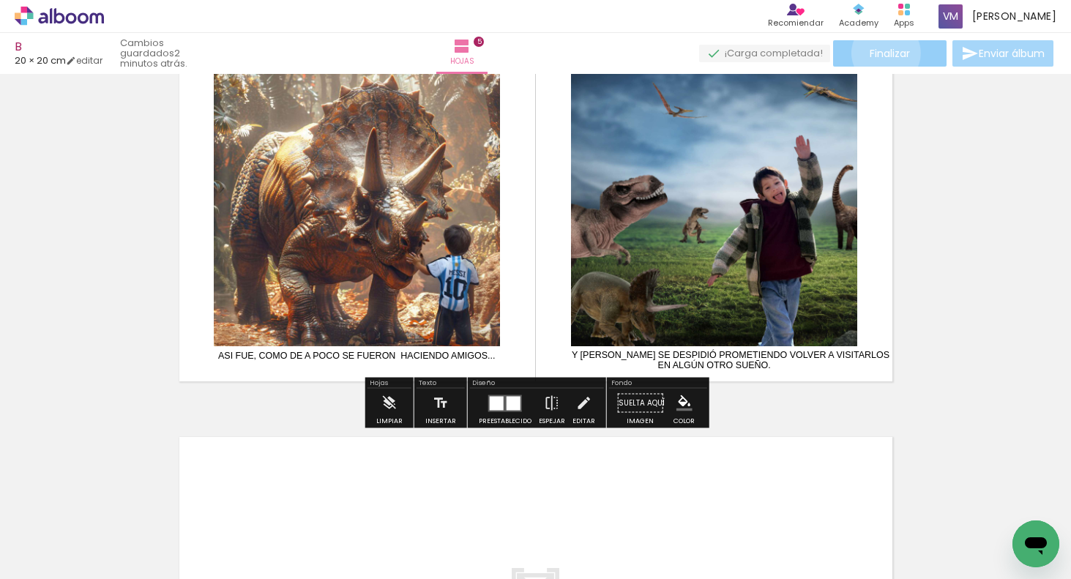
click at [881, 53] on span "Finalizar" at bounding box center [890, 53] width 40 height 10
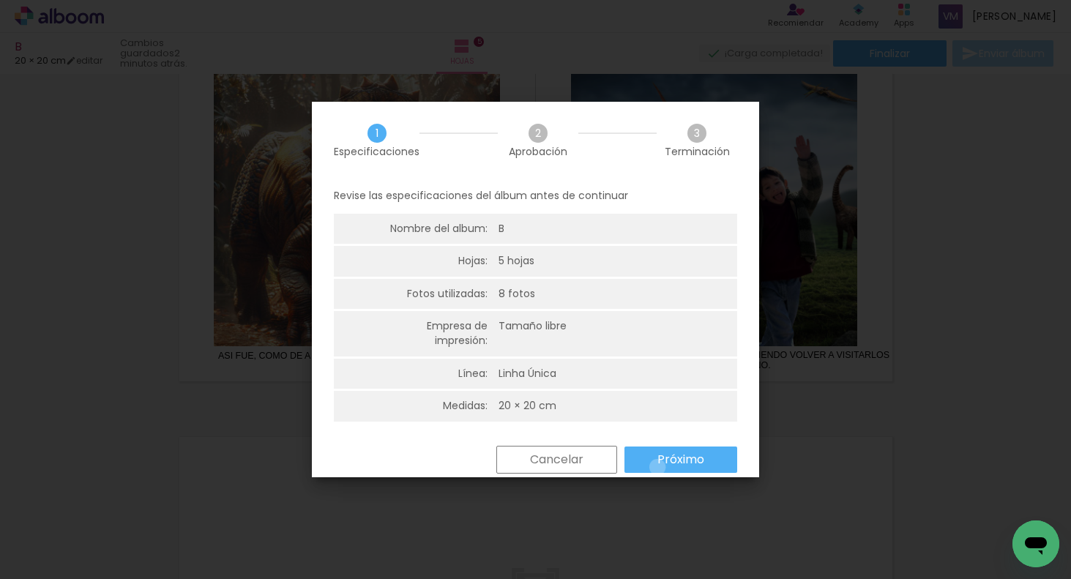
click at [0, 0] on slot "Próximo" at bounding box center [0, 0] width 0 height 0
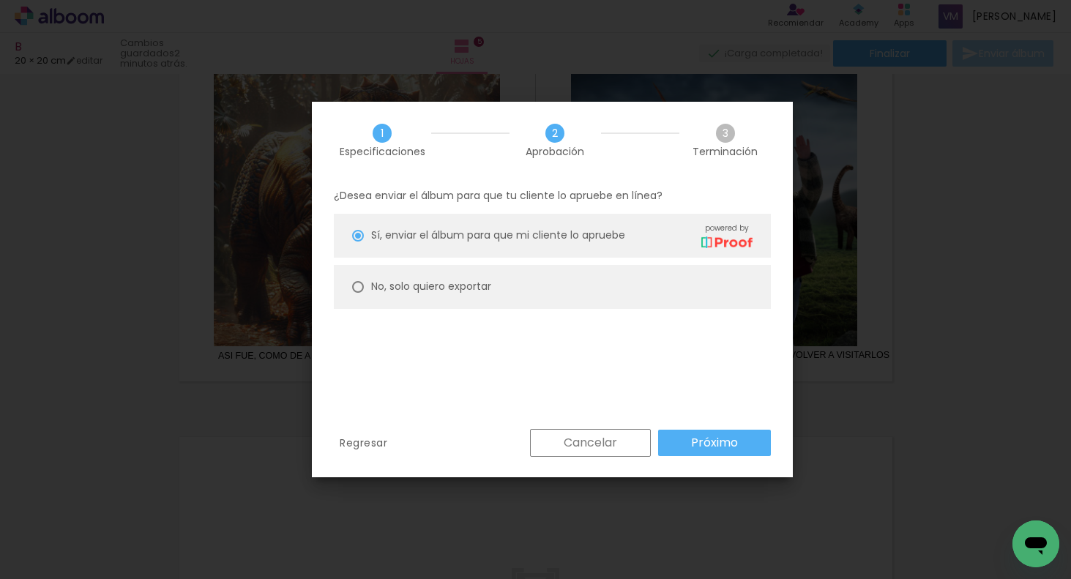
click at [681, 443] on paper-button "Próximo" at bounding box center [714, 443] width 113 height 26
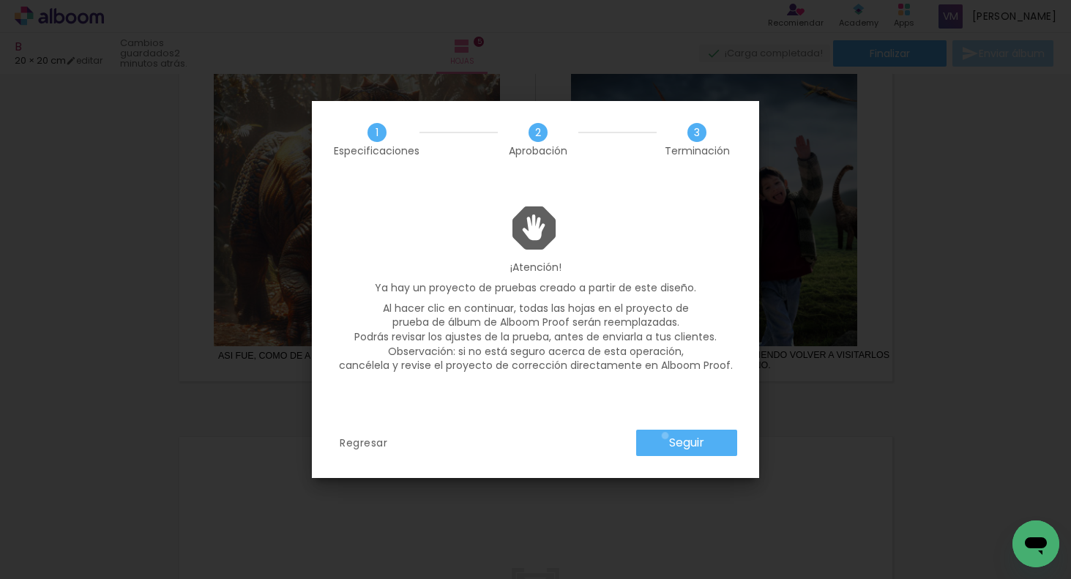
click at [663, 436] on paper-button "Seguir" at bounding box center [686, 443] width 101 height 26
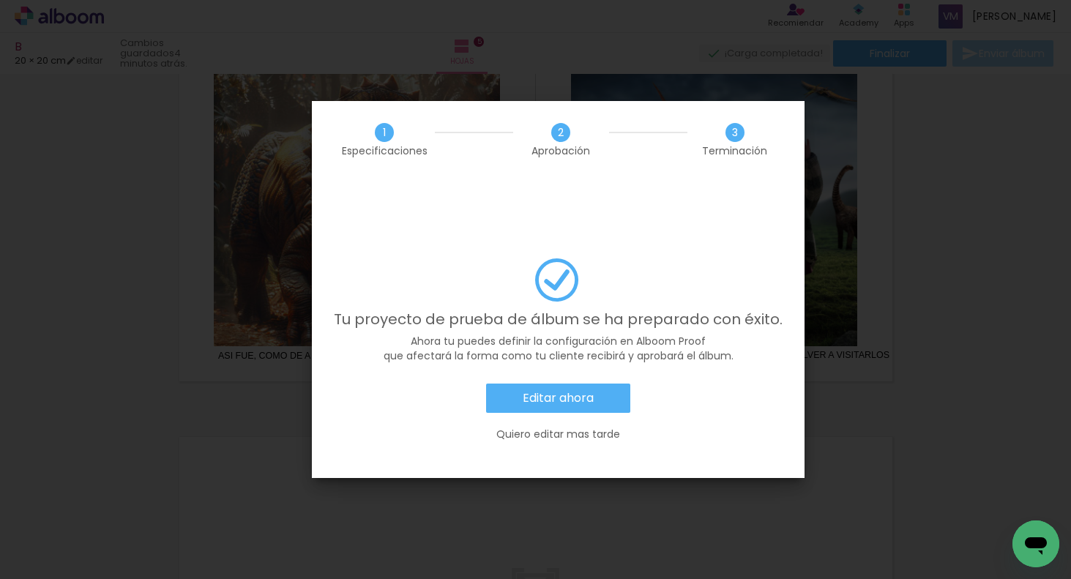
click at [0, 0] on slot "Editar ahora" at bounding box center [0, 0] width 0 height 0
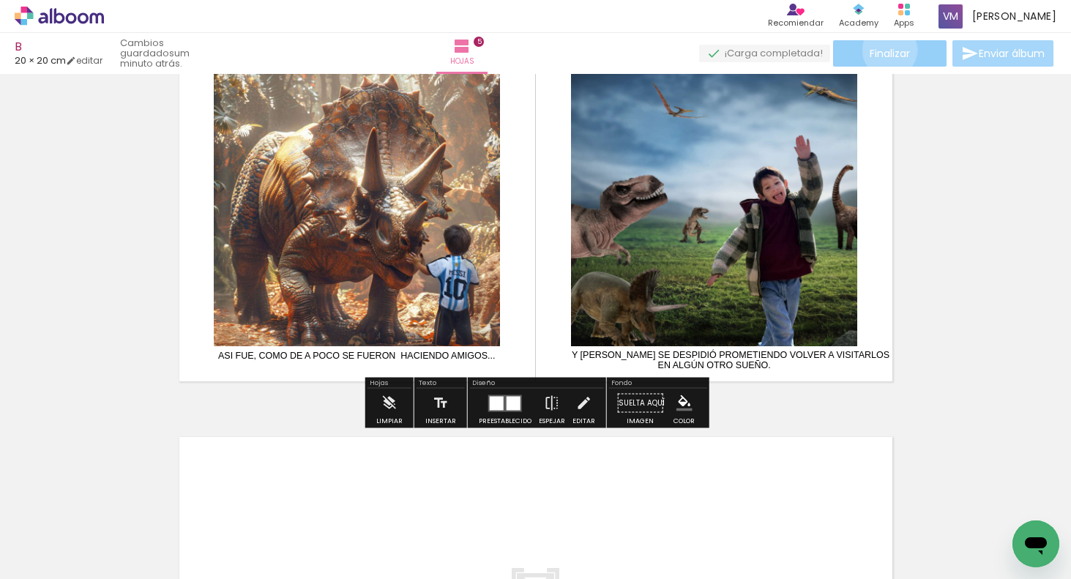
click at [885, 50] on span "Finalizar" at bounding box center [890, 53] width 40 height 10
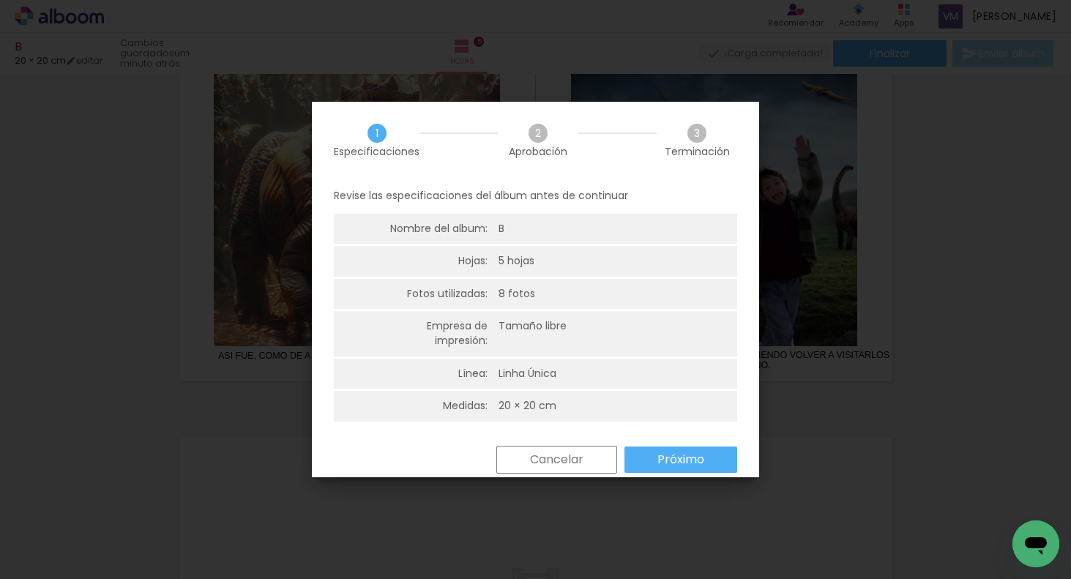
click at [652, 460] on paper-button "Próximo" at bounding box center [680, 459] width 113 height 26
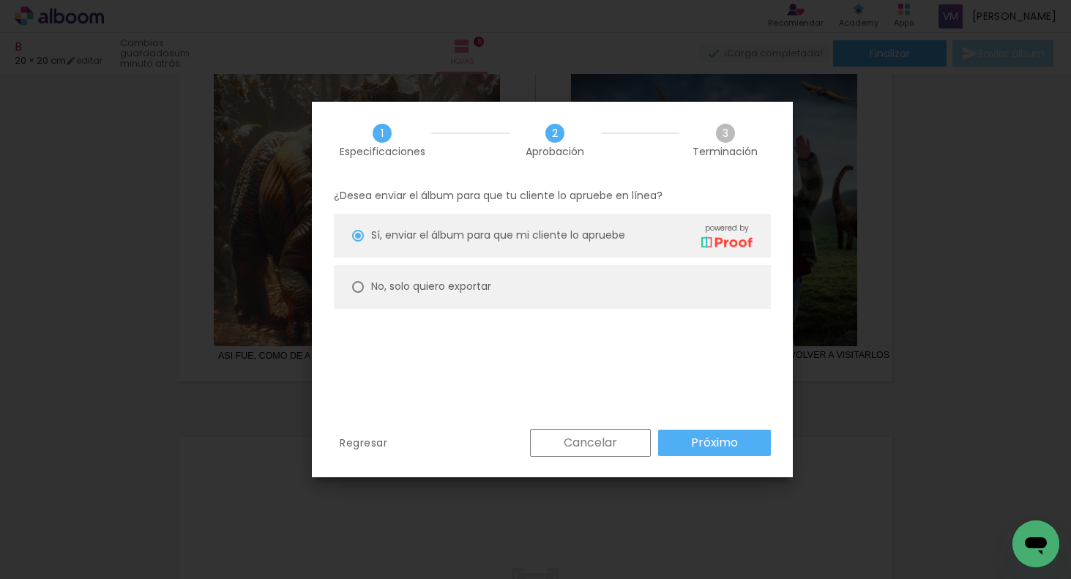
click at [0, 0] on slot "No, solo quiero exportar" at bounding box center [0, 0] width 0 height 0
type paper-radio-button "on"
click at [0, 0] on slot "Próximo" at bounding box center [0, 0] width 0 height 0
type input "Alta, 300 DPI"
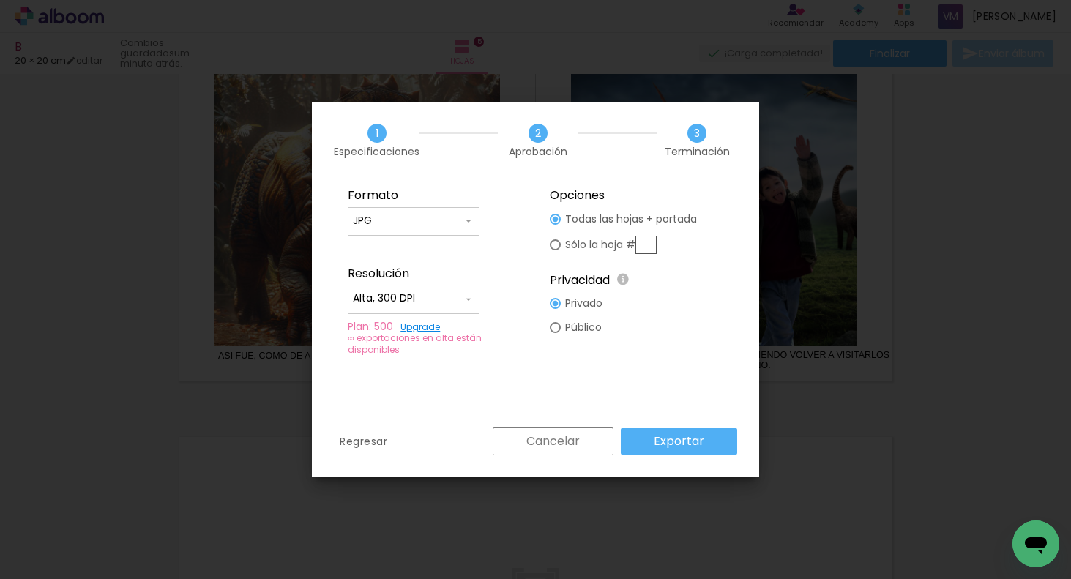
click at [0, 0] on slot "Exportar" at bounding box center [0, 0] width 0 height 0
